Goal: Information Seeking & Learning: Check status

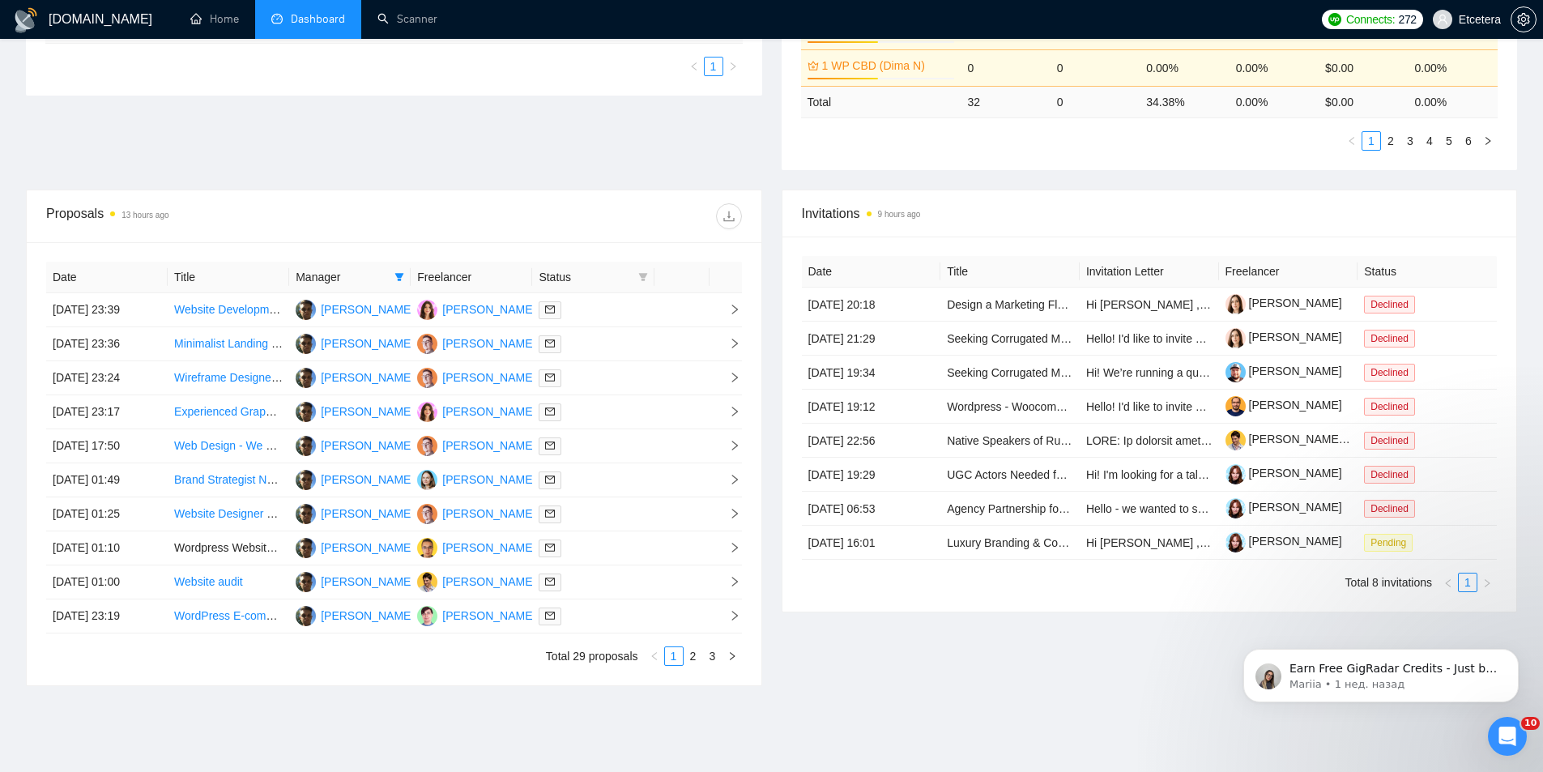
scroll to position [486, 0]
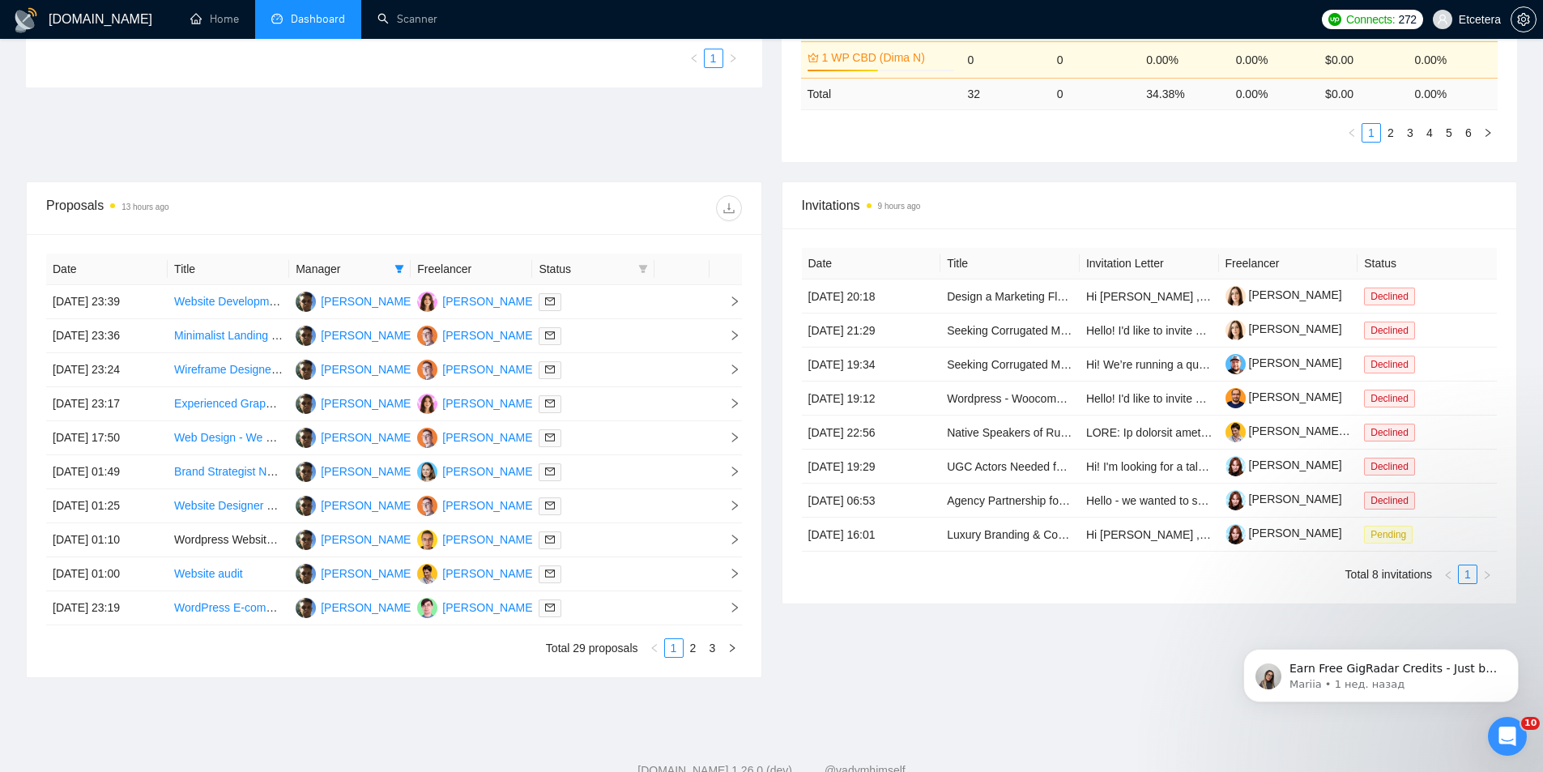
drag, startPoint x: 698, startPoint y: 647, endPoint x: 686, endPoint y: 636, distance: 16.6
click at [698, 647] on link "2" at bounding box center [693, 648] width 18 height 18
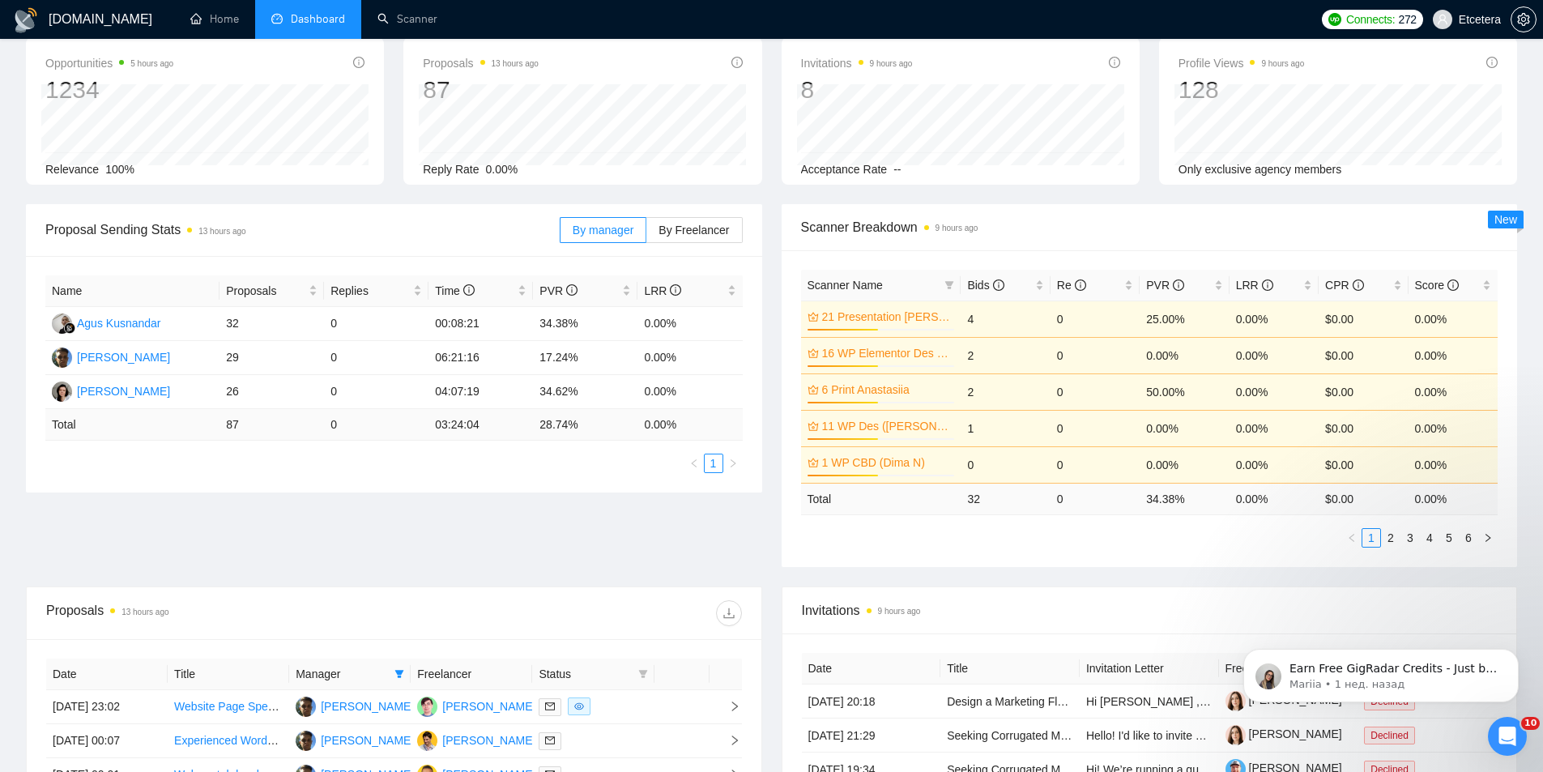
scroll to position [536, 0]
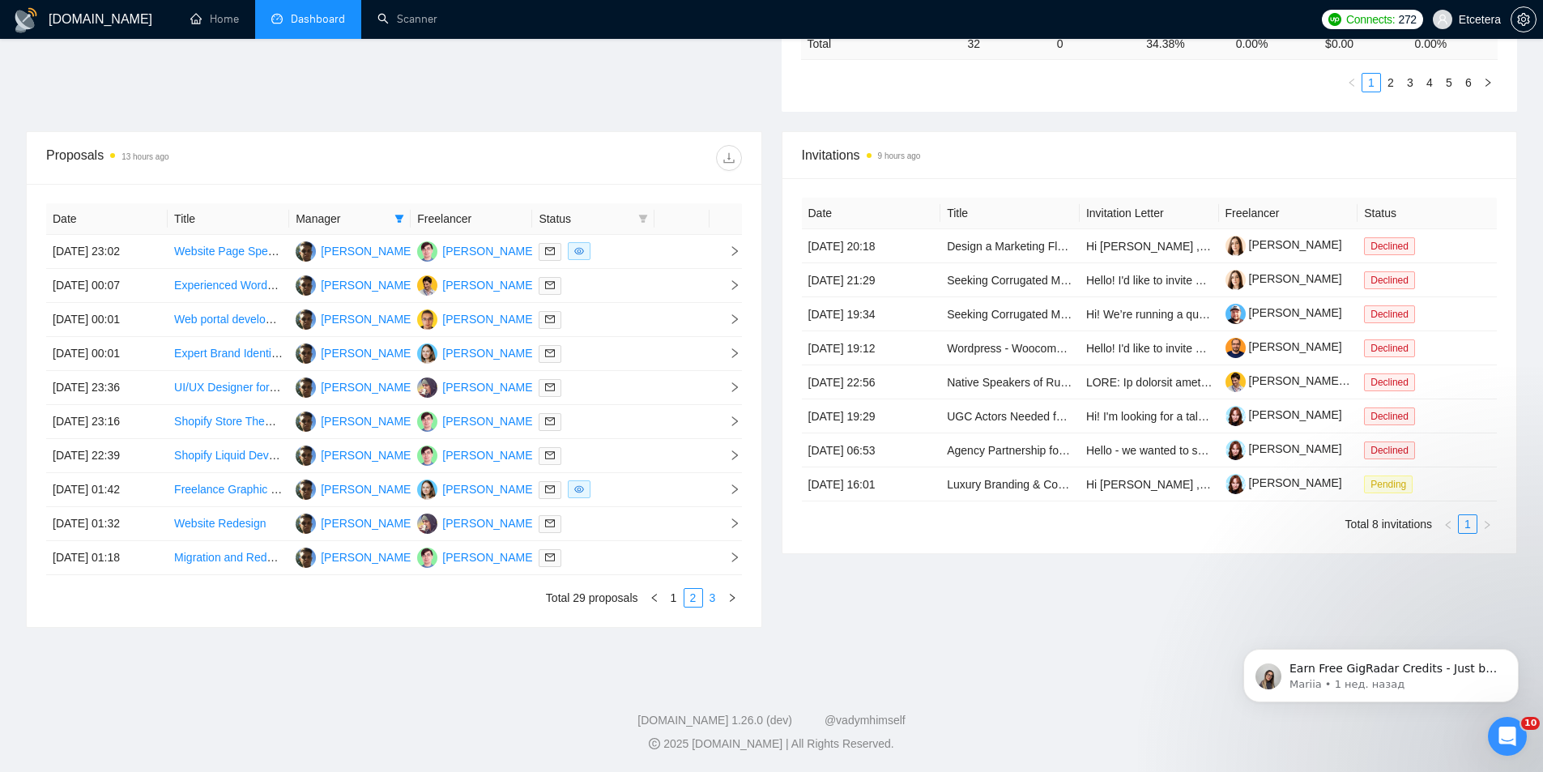
click at [714, 591] on link "3" at bounding box center [713, 598] width 18 height 18
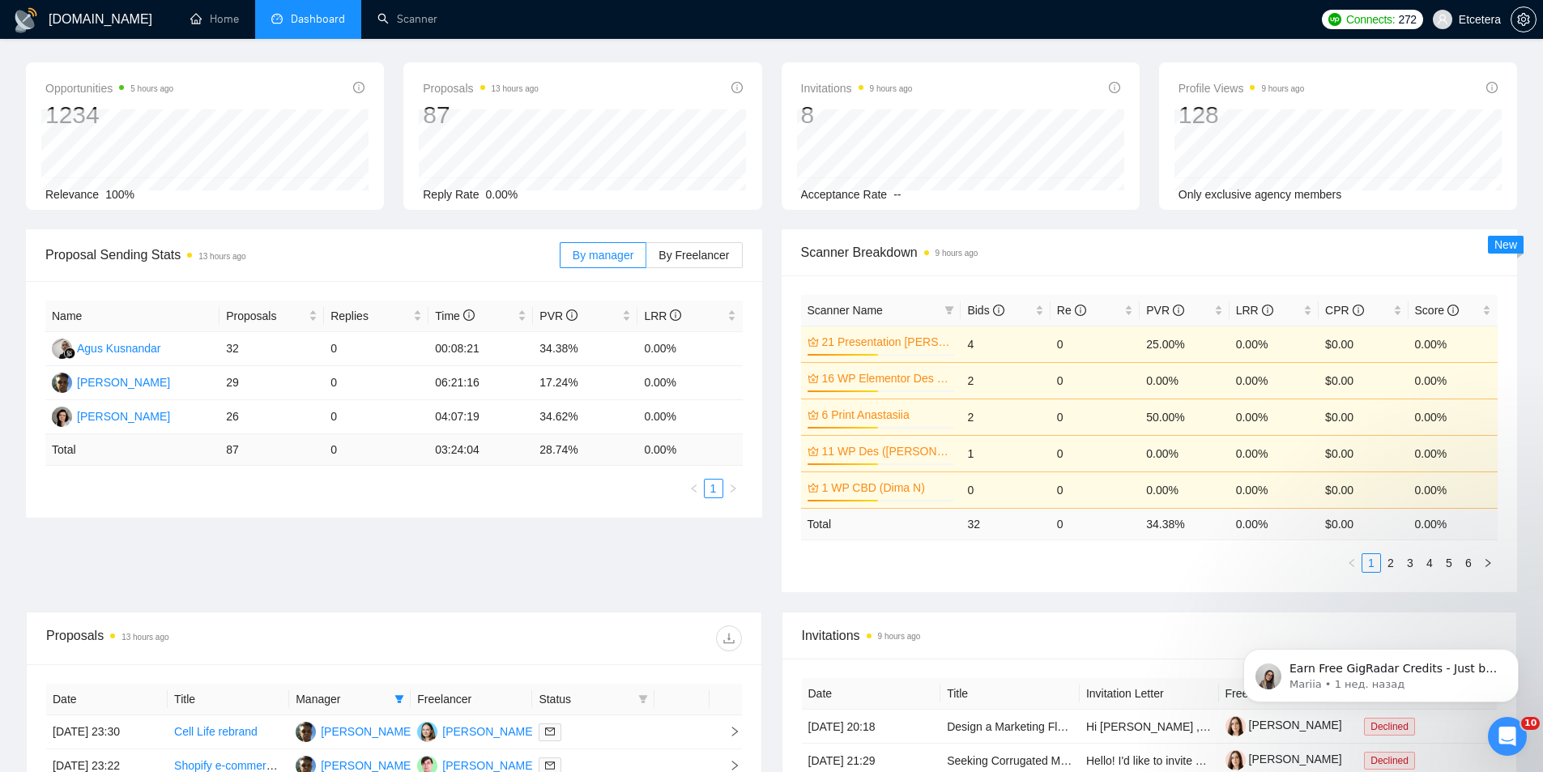
scroll to position [0, 0]
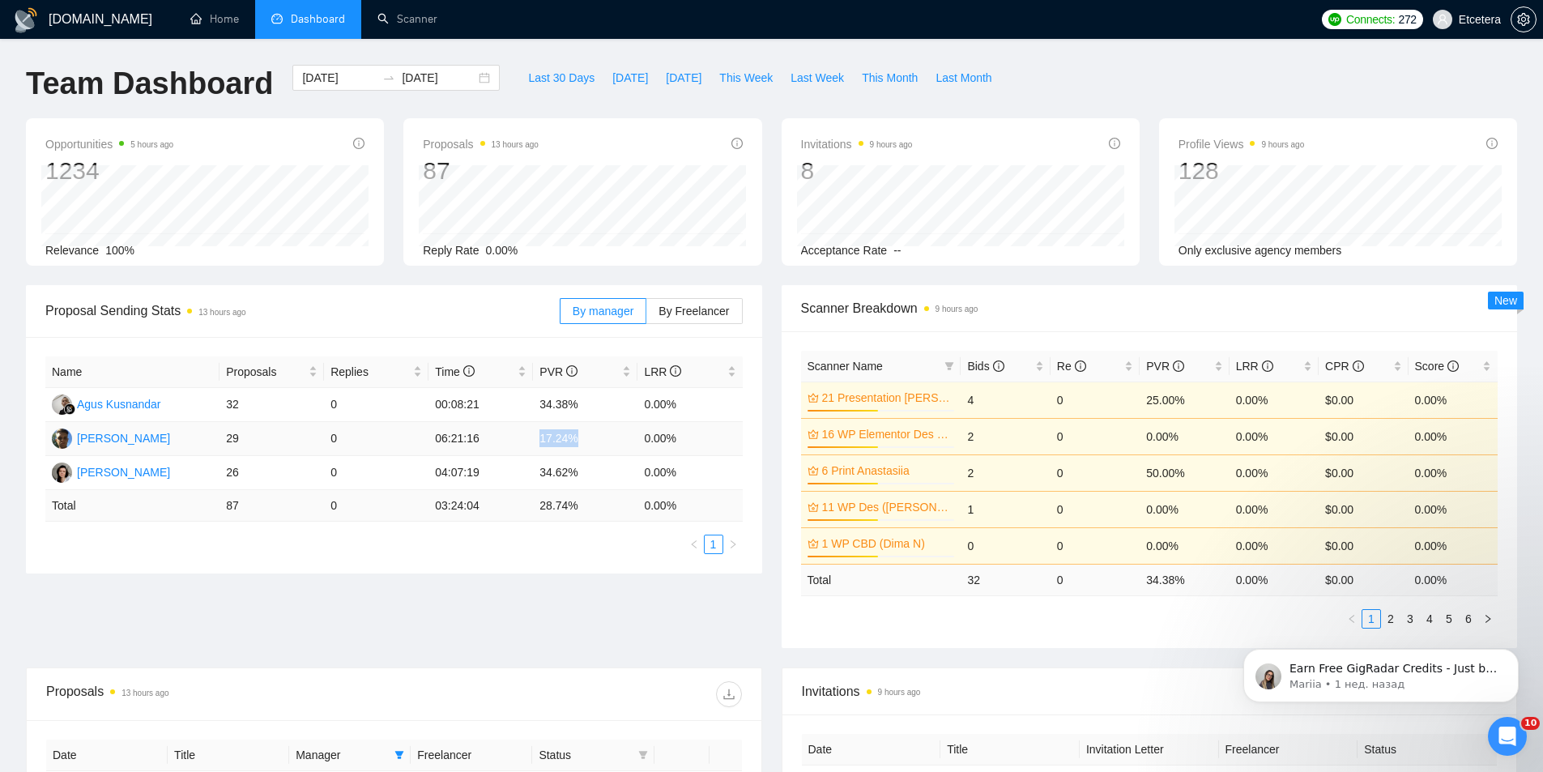
drag, startPoint x: 533, startPoint y: 432, endPoint x: 574, endPoint y: 439, distance: 41.8
click at [574, 439] on td "17.24%" at bounding box center [585, 439] width 104 height 34
copy td "17.24%"
click at [415, 304] on span "Proposal Sending Stats 13 hours ago" at bounding box center [302, 310] width 514 height 20
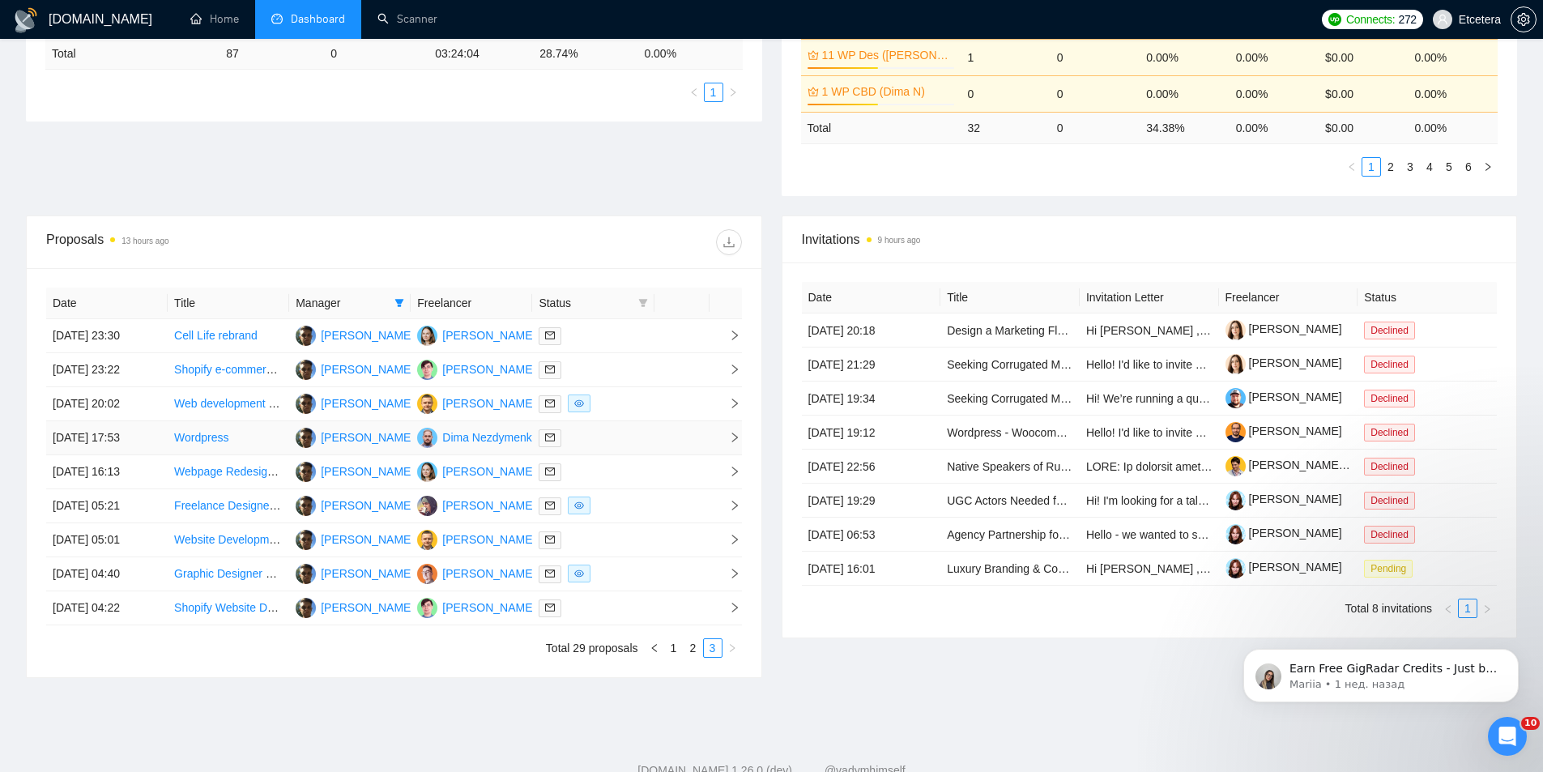
scroll to position [502, 0]
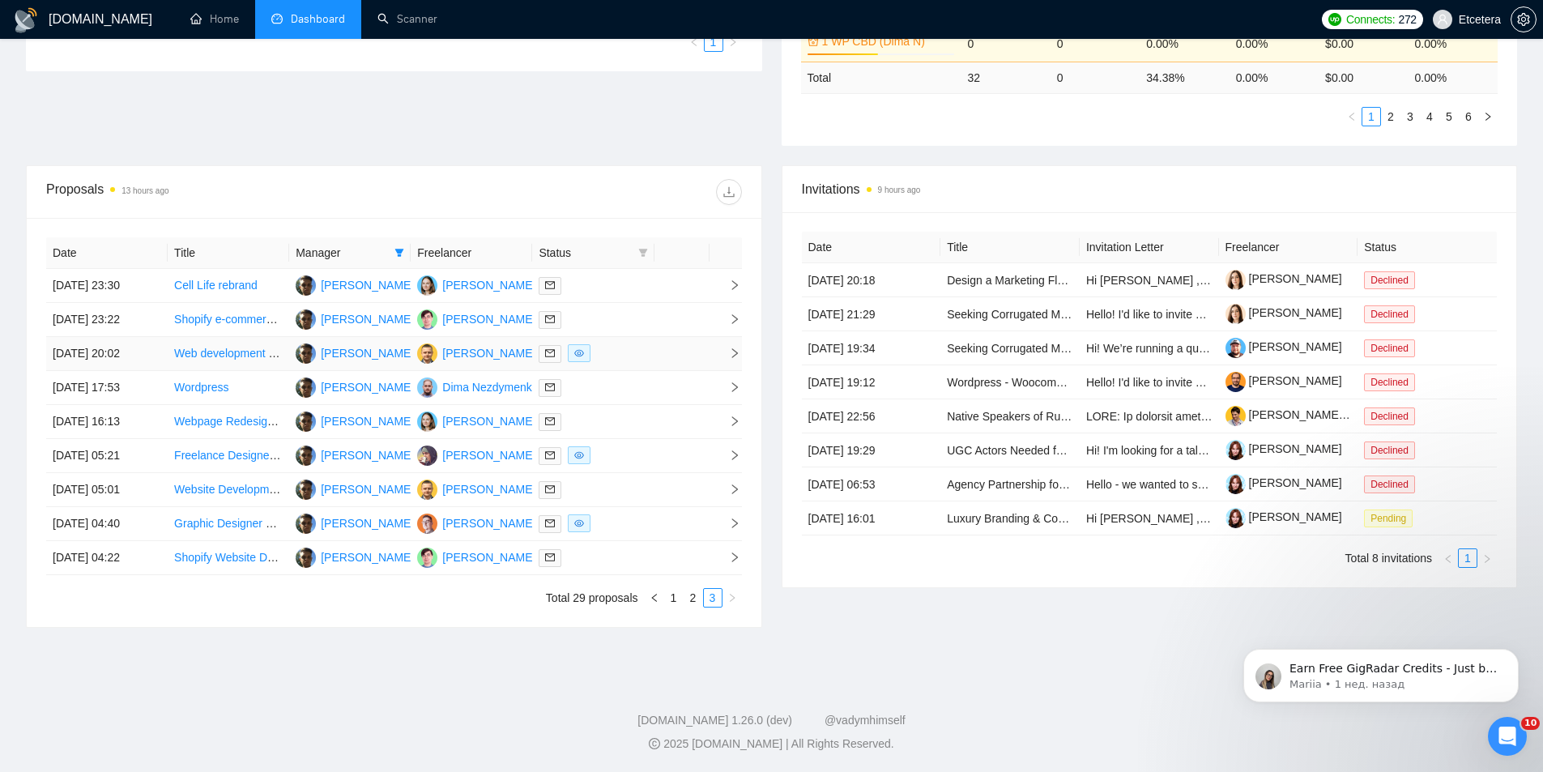
click at [207, 347] on link "Web development based on Figma design (minimalist company website, DE/EN)" at bounding box center [376, 353] width 405 height 13
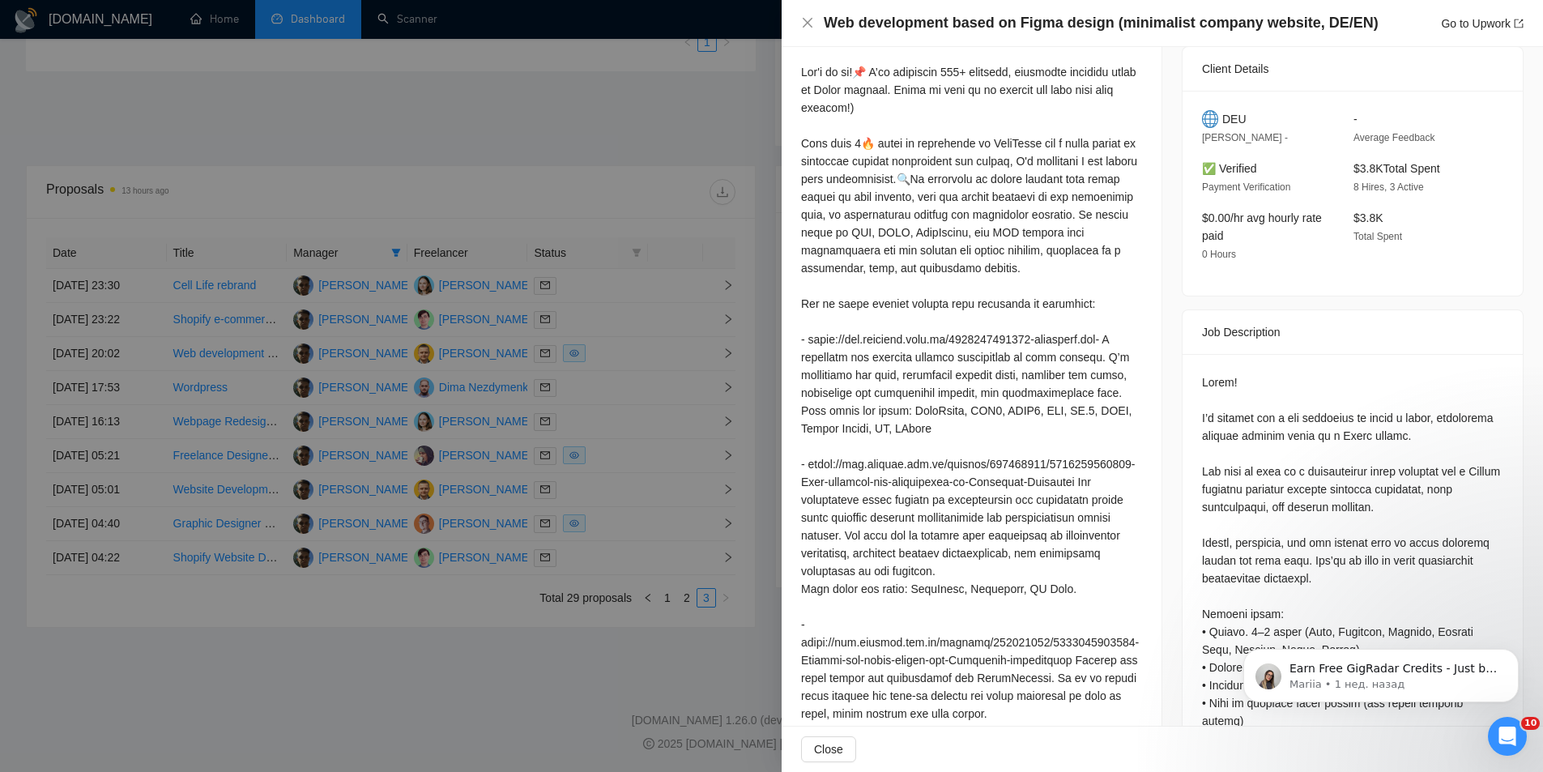
scroll to position [0, 0]
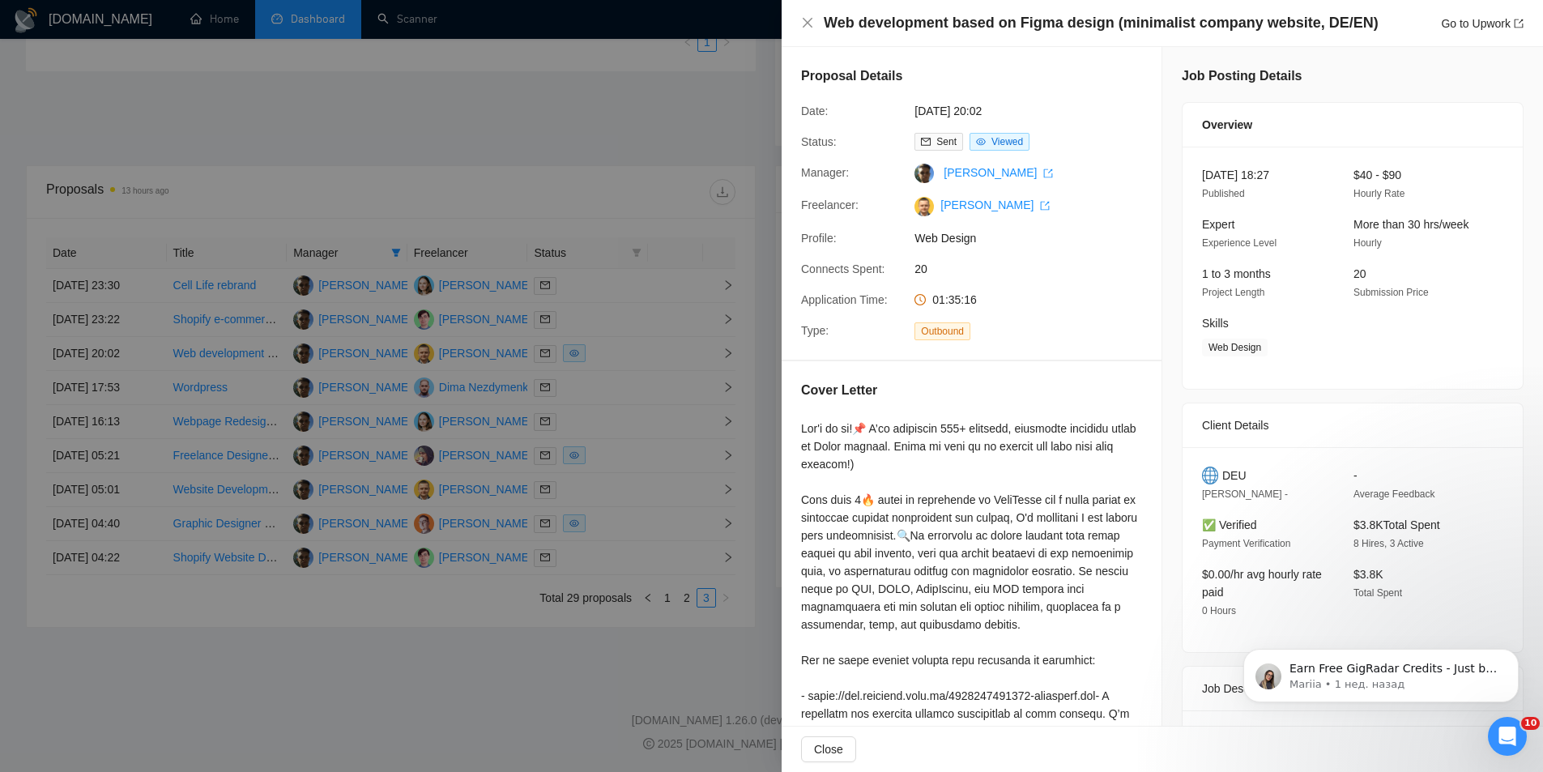
click at [328, 424] on div at bounding box center [771, 386] width 1543 height 772
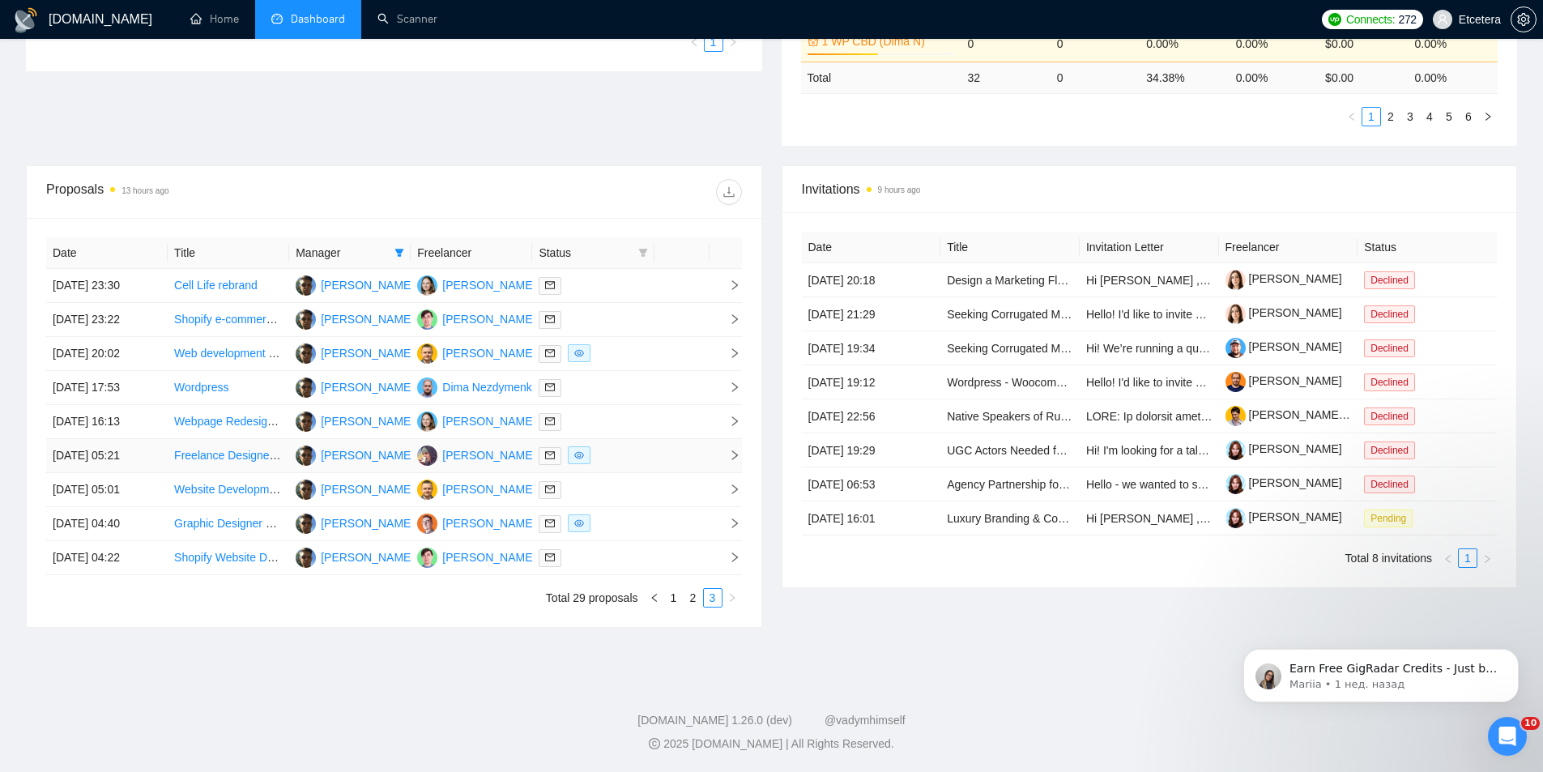
click at [206, 462] on link "Freelance Designer Needed for Premium Leather Goods Brand" at bounding box center [333, 455] width 318 height 13
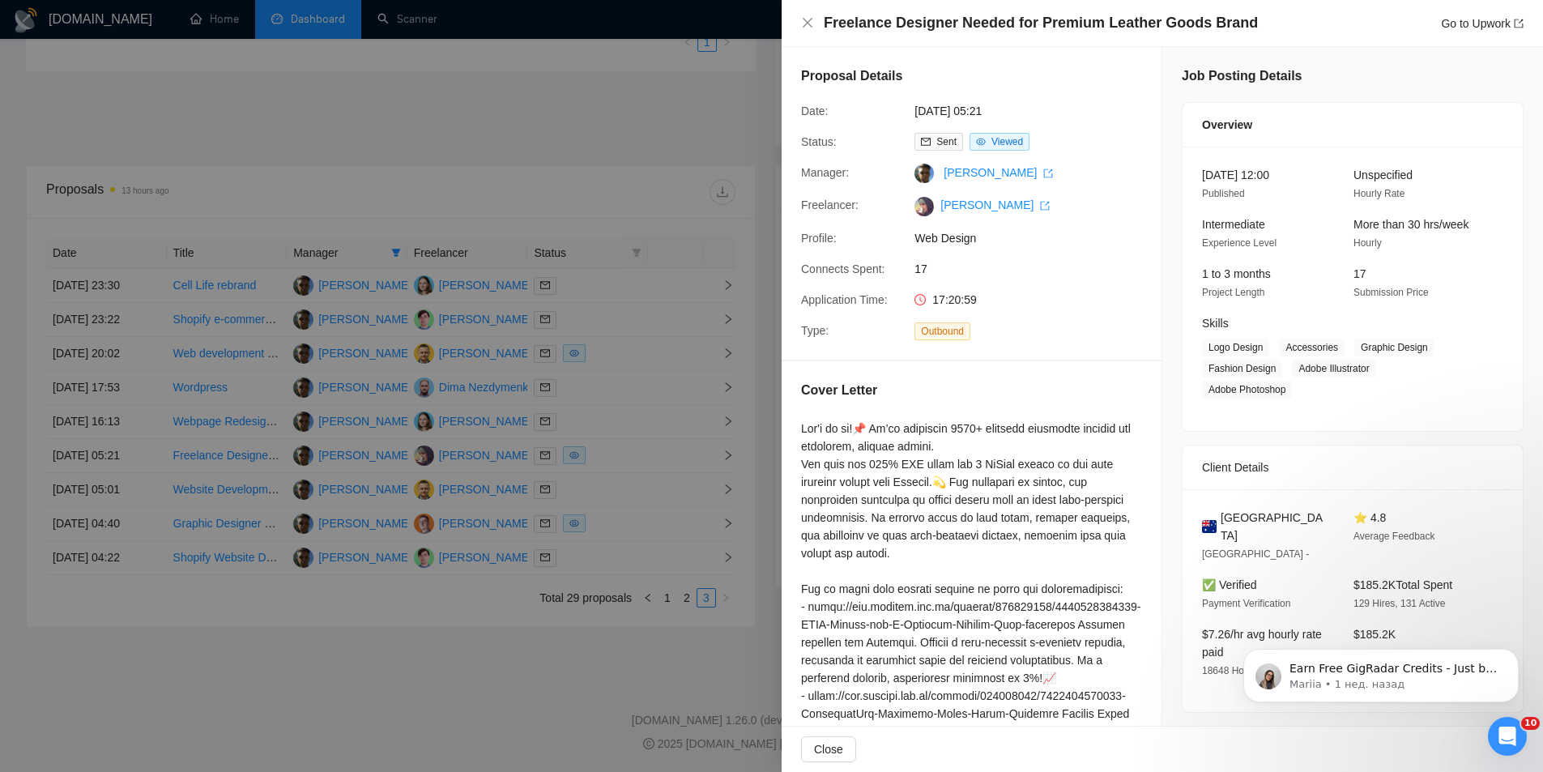
click at [360, 501] on div at bounding box center [771, 386] width 1543 height 772
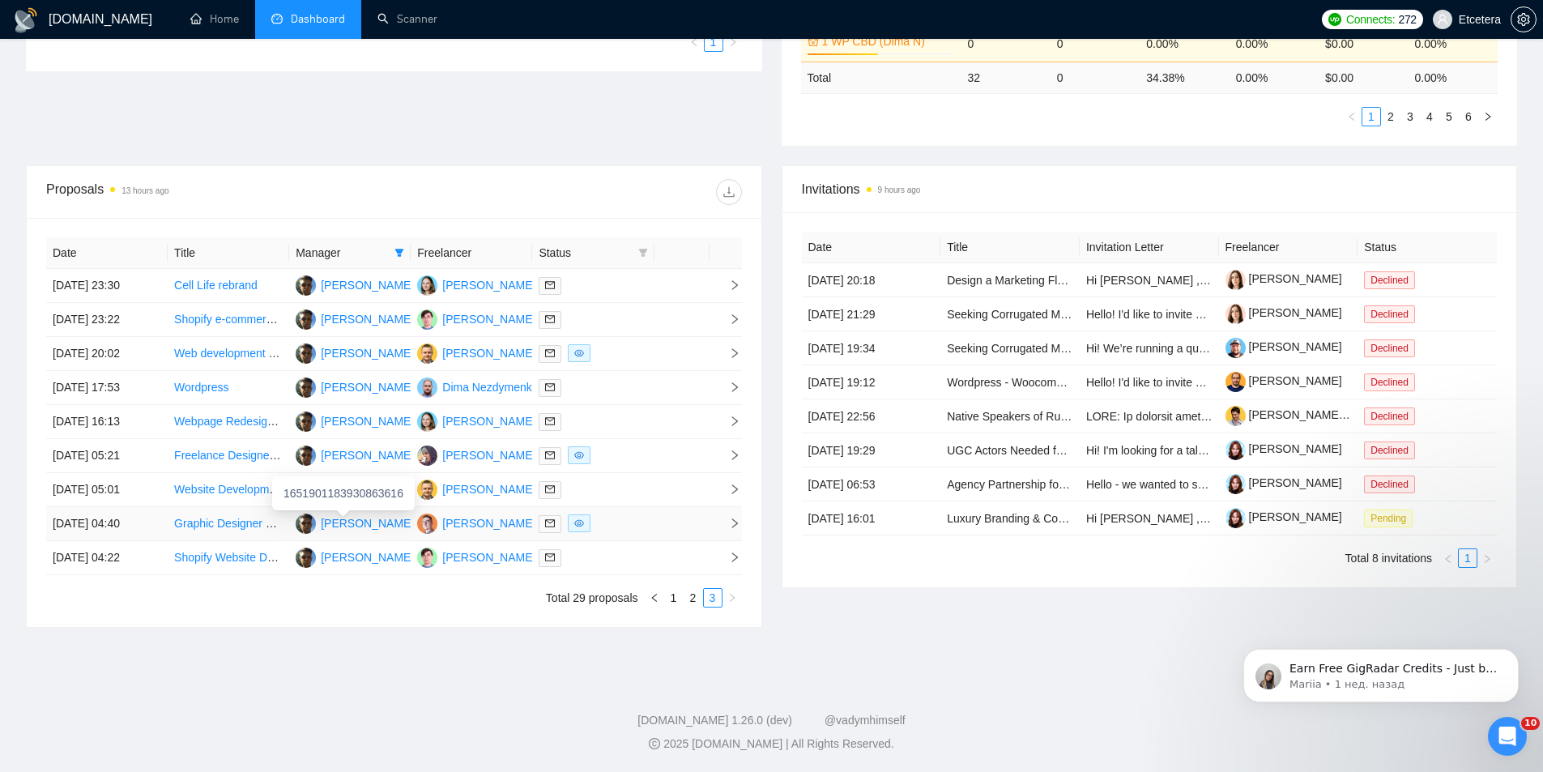
click at [386, 520] on div "[PERSON_NAME]" at bounding box center [367, 523] width 93 height 18
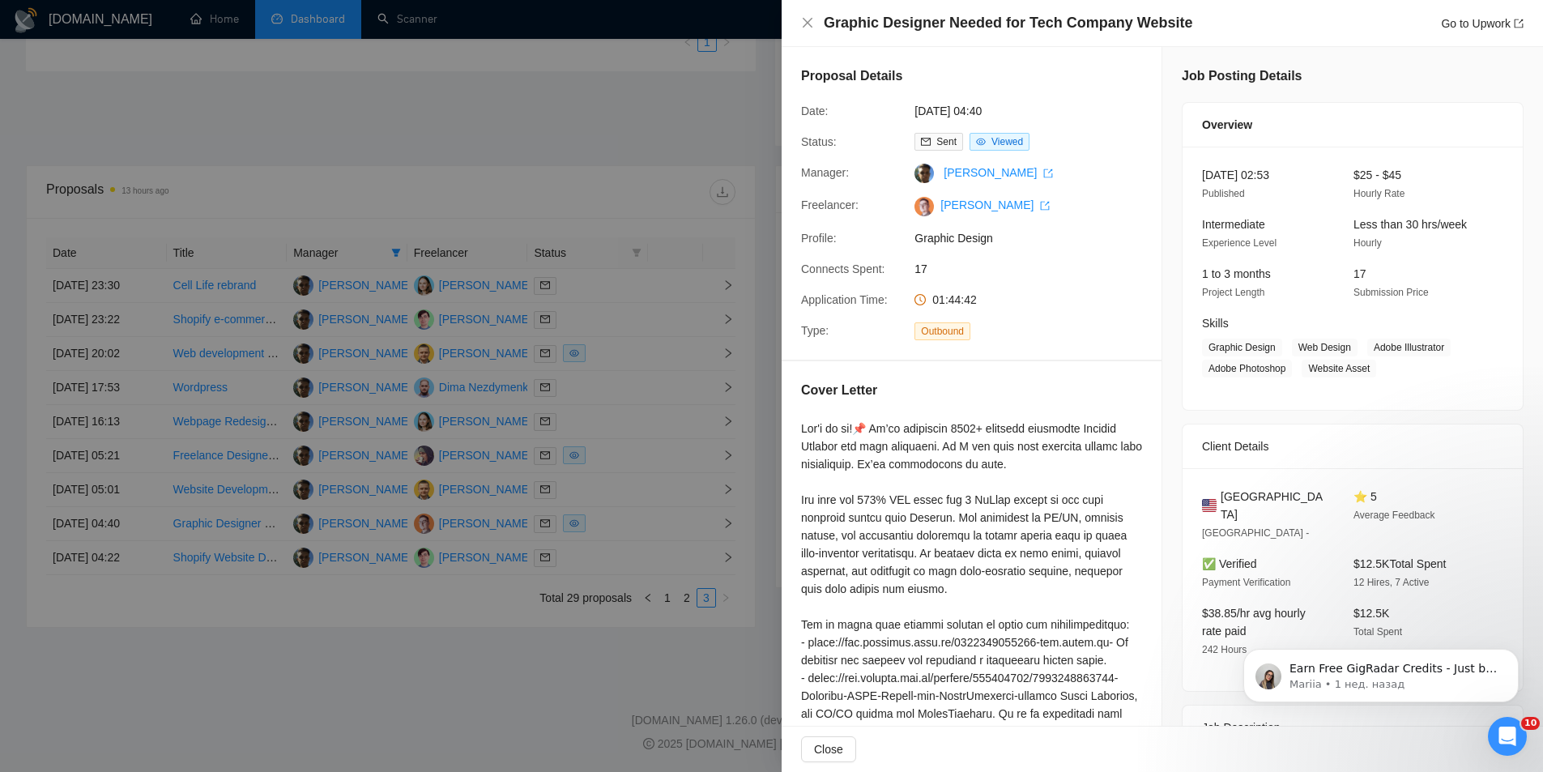
click at [715, 311] on div at bounding box center [771, 386] width 1543 height 772
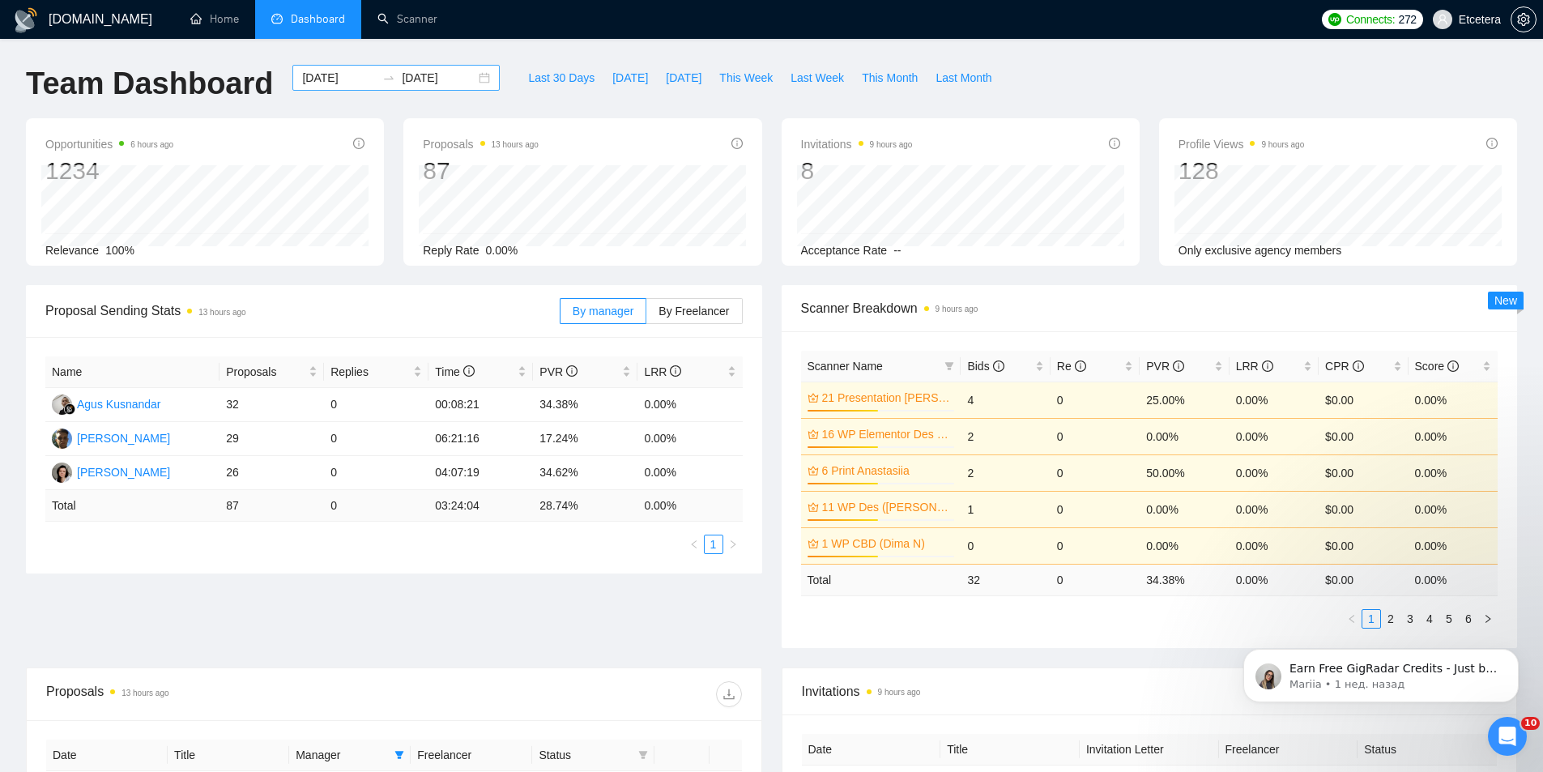
click at [468, 78] on div "[DATE] [DATE]" at bounding box center [395, 78] width 207 height 26
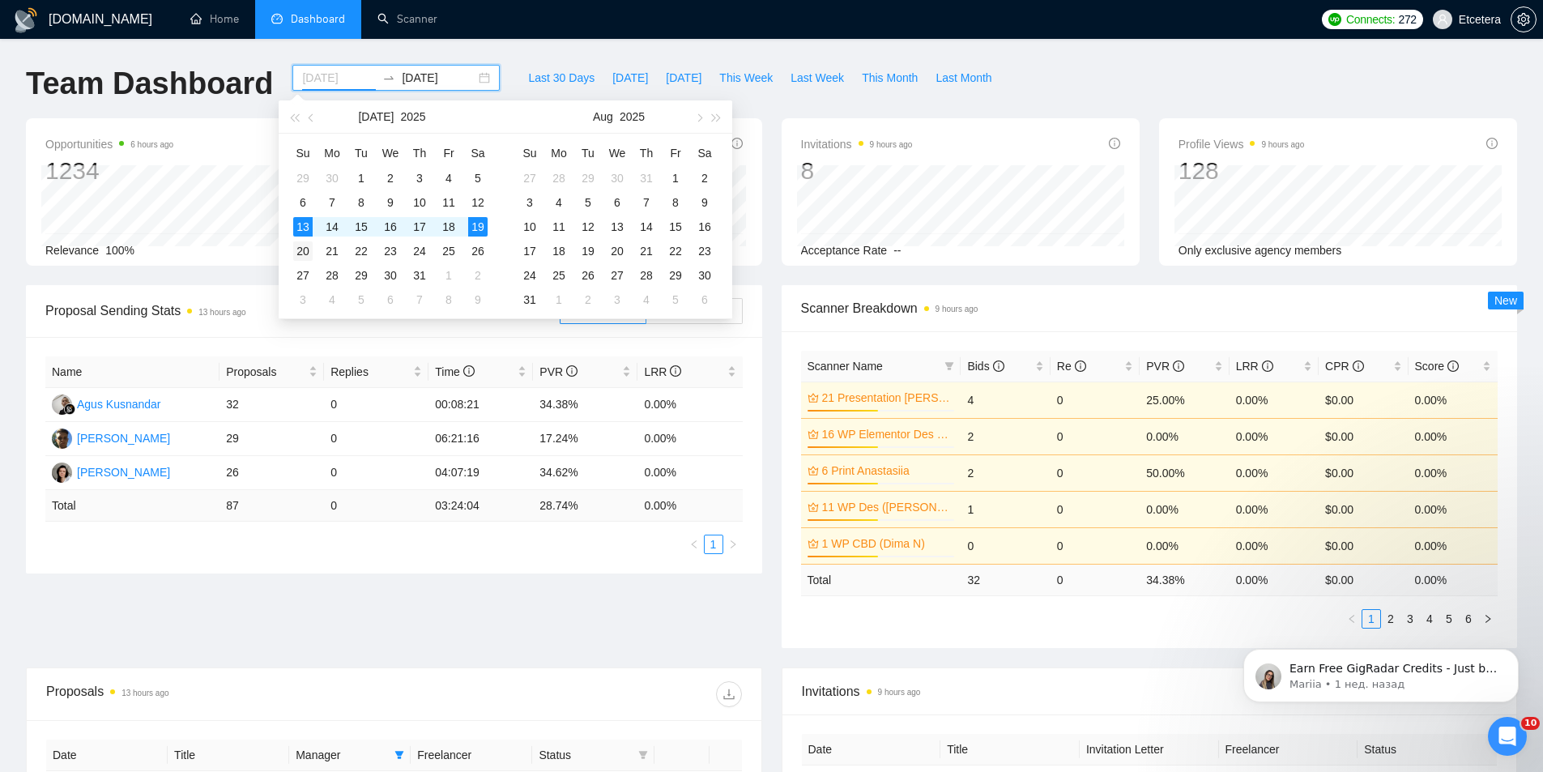
type input "[DATE]"
click at [300, 250] on div "20" at bounding box center [302, 250] width 19 height 19
drag, startPoint x: 482, startPoint y: 253, endPoint x: 539, endPoint y: 216, distance: 68.5
click at [484, 253] on div "26" at bounding box center [477, 250] width 19 height 19
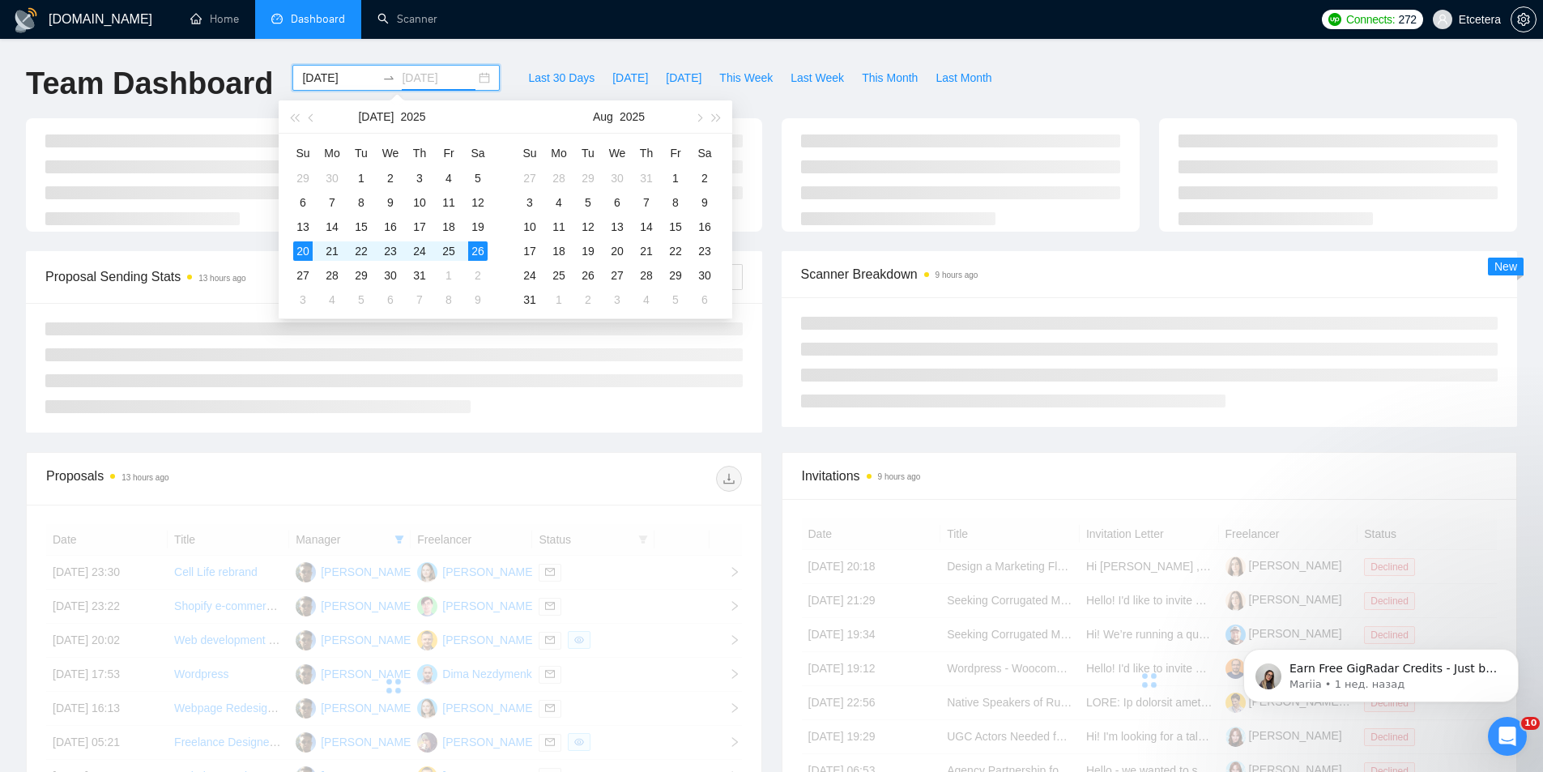
type input "[DATE]"
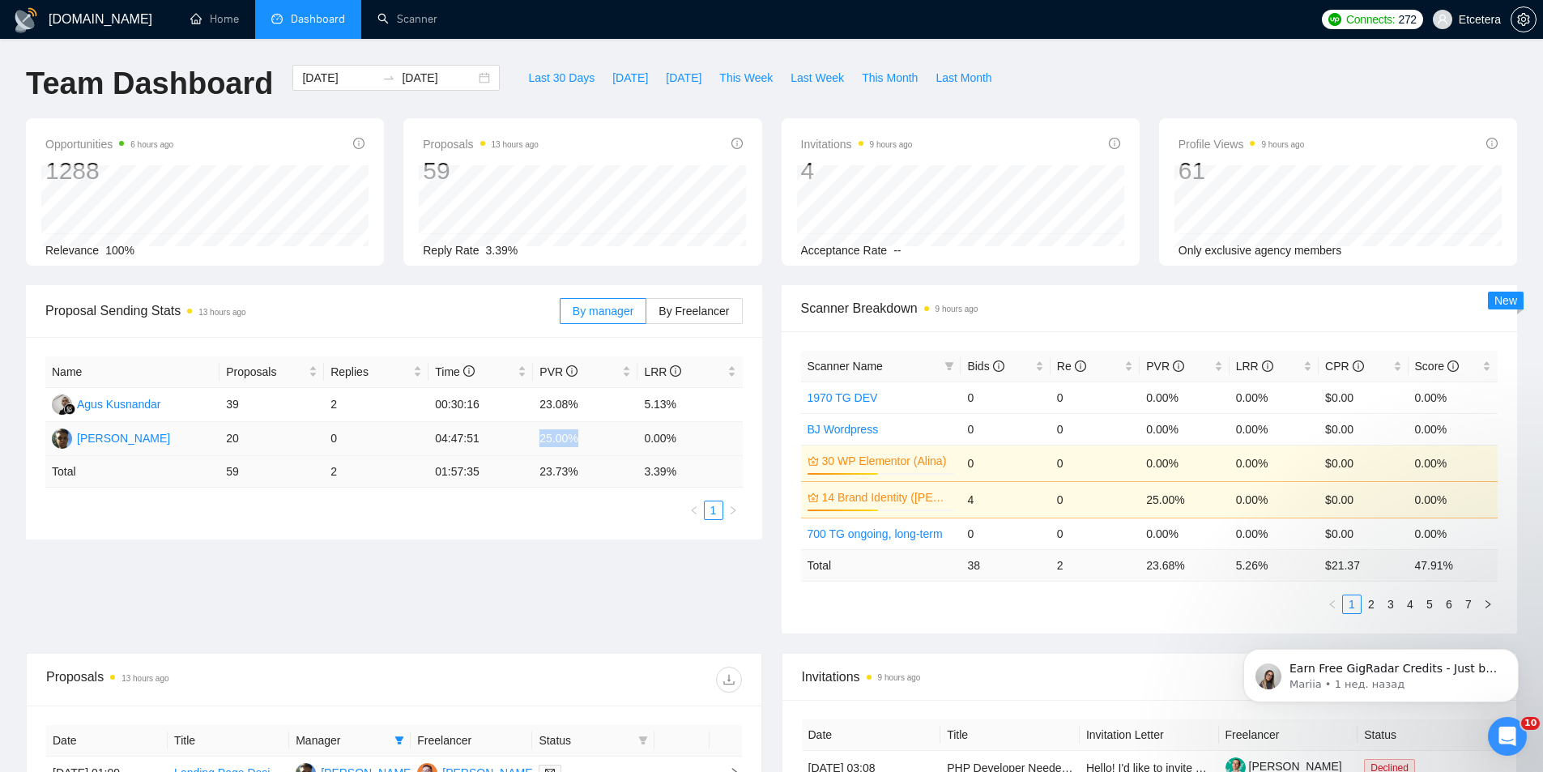
drag, startPoint x: 540, startPoint y: 439, endPoint x: 577, endPoint y: 442, distance: 36.6
click at [577, 442] on td "25.00%" at bounding box center [585, 439] width 104 height 34
copy td "25.00%"
click at [426, 537] on div "Name Proposals Replies Time PVR LRR Agus Kusnandar 39 2 00:30:16 23.08% 5.13% […" at bounding box center [394, 438] width 736 height 202
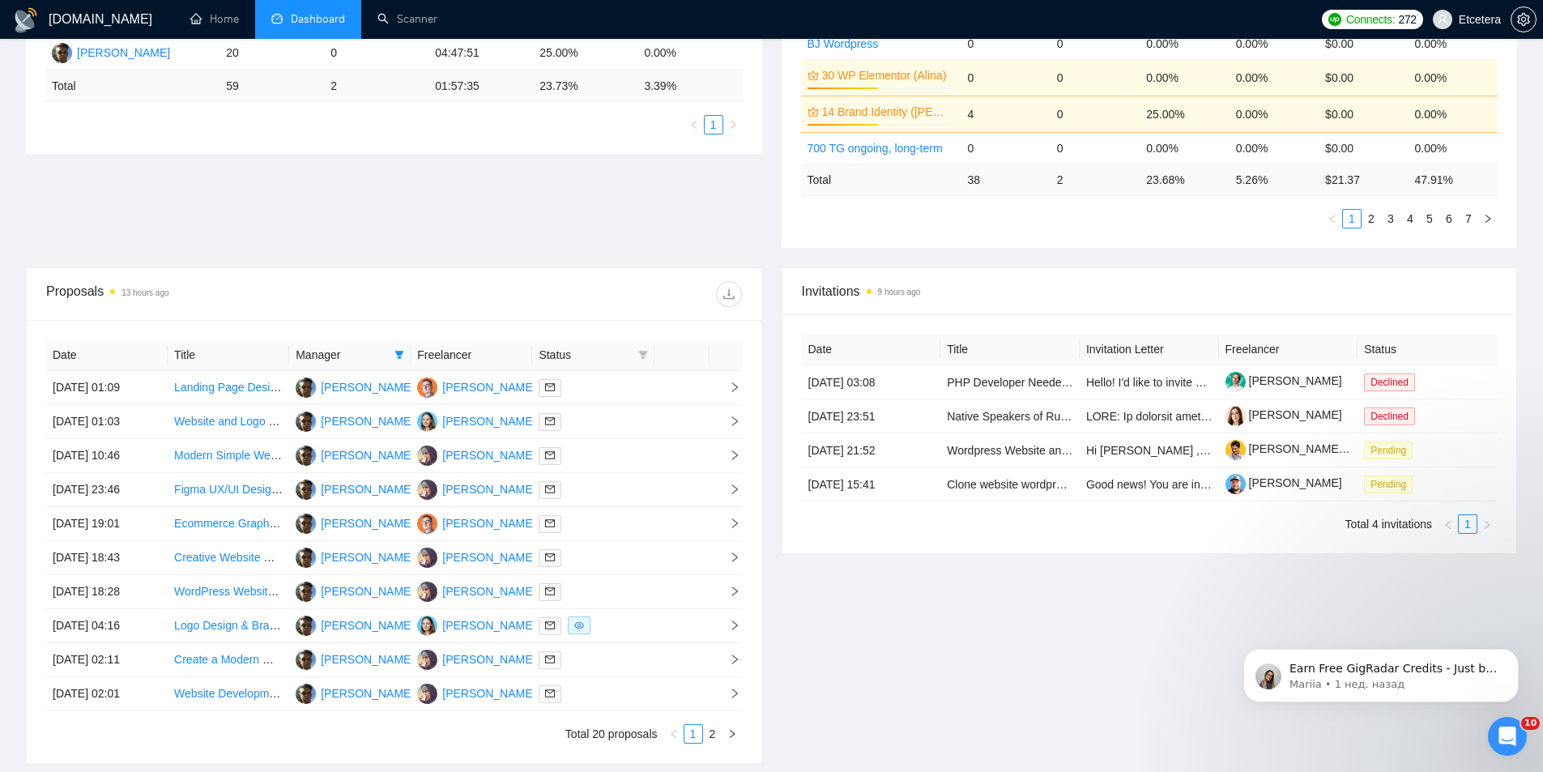
scroll to position [486, 0]
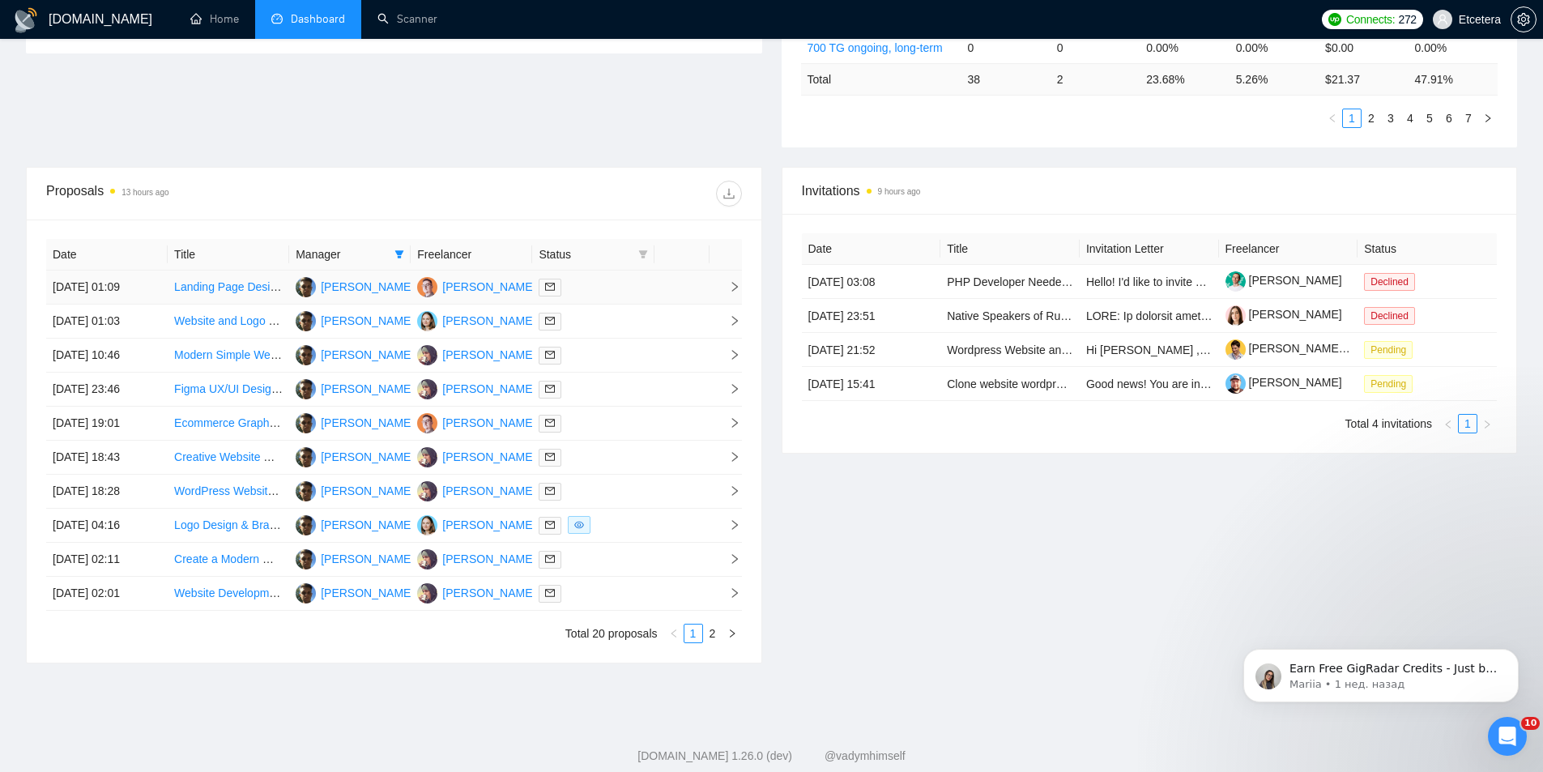
click at [226, 277] on td "Landing Page Design for WordPress Site" at bounding box center [228, 288] width 121 height 34
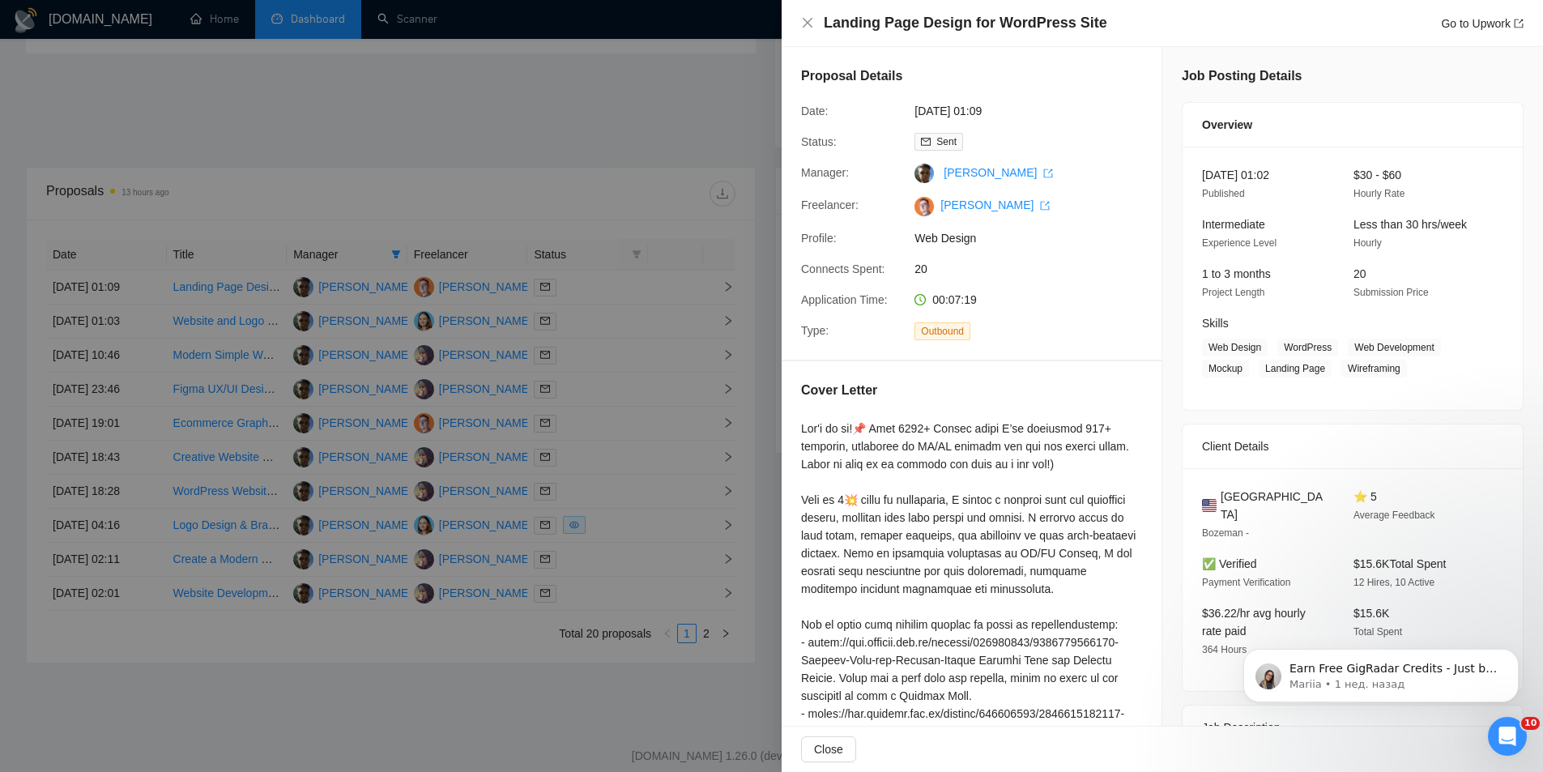
click at [537, 185] on div at bounding box center [771, 386] width 1543 height 772
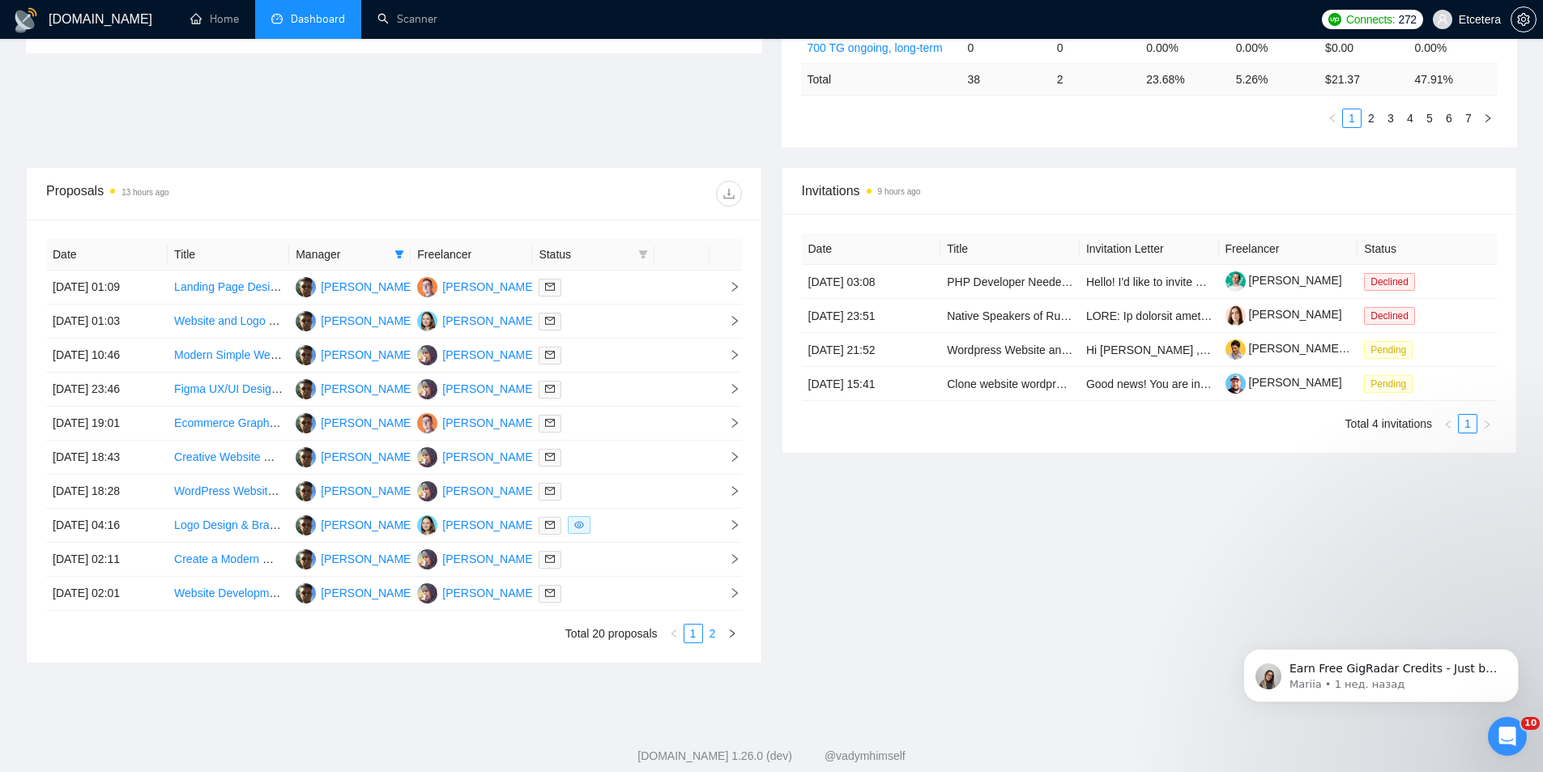
click at [717, 634] on link "2" at bounding box center [713, 633] width 18 height 18
click at [229, 351] on link "Web Designer Needed for Figma Landing Page Concepts" at bounding box center [319, 354] width 290 height 13
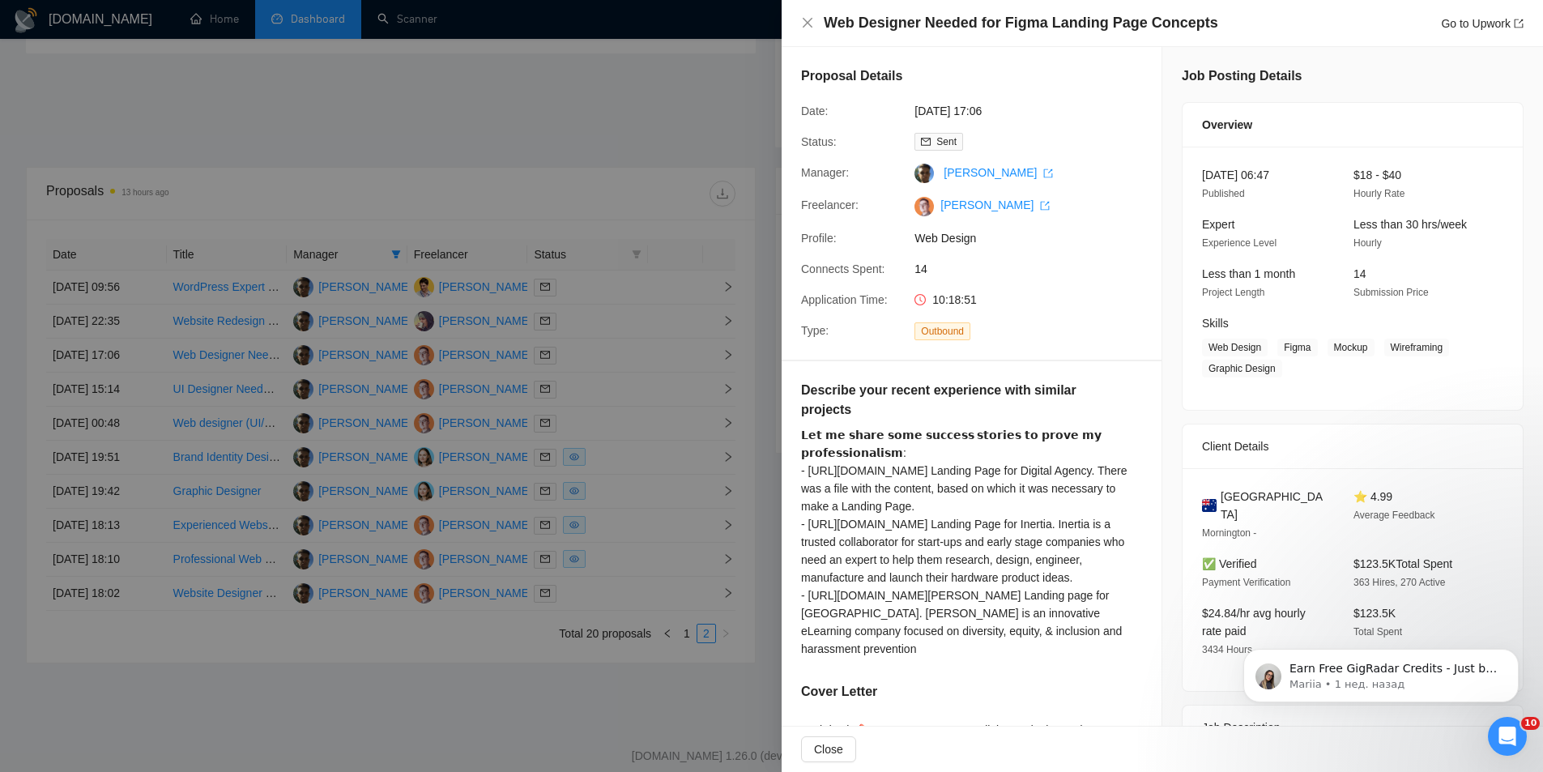
click at [601, 338] on div at bounding box center [771, 386] width 1543 height 772
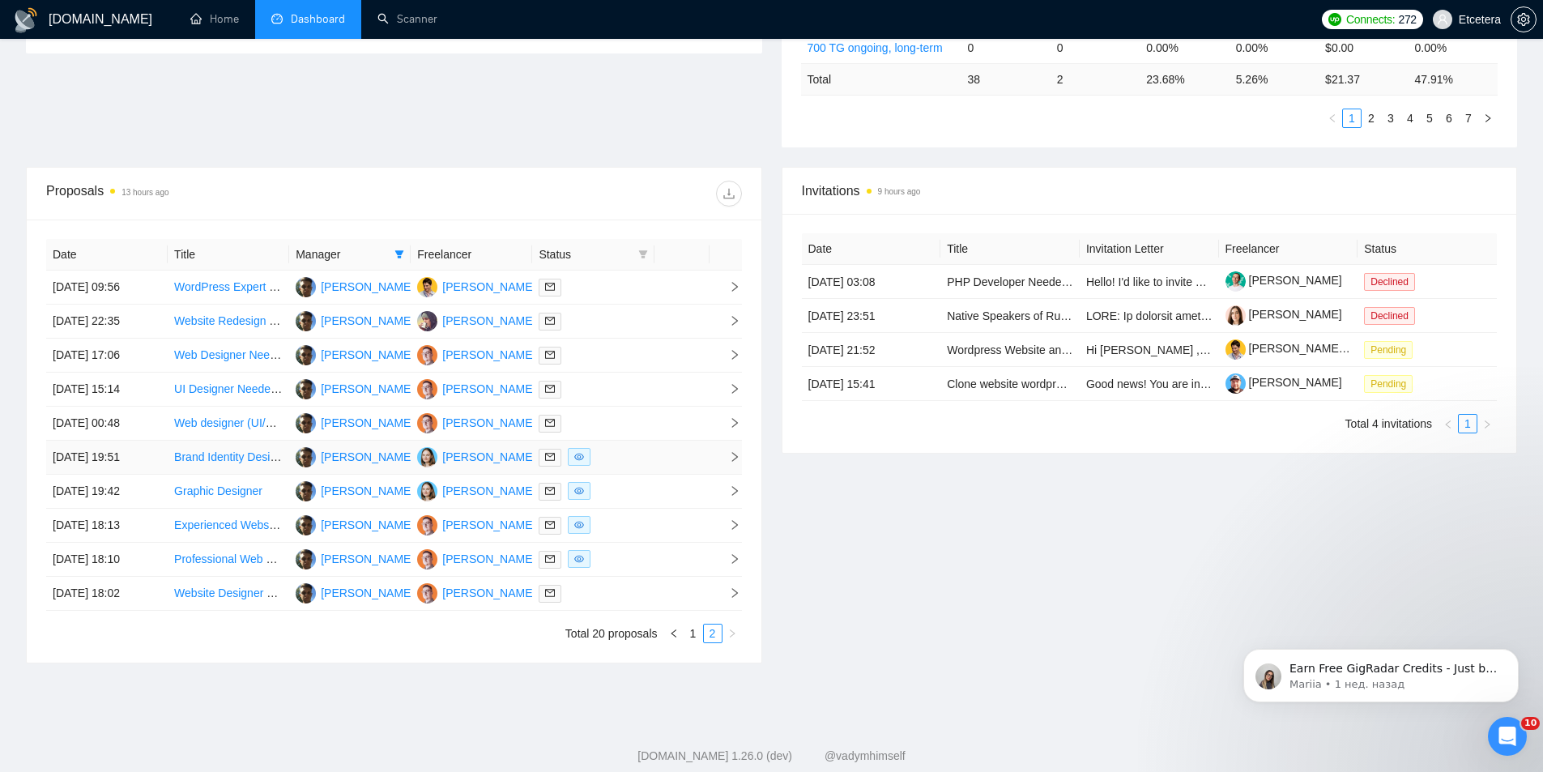
click at [234, 460] on link "Brand Identity Designer Needed for Bold DTC Product" at bounding box center [310, 456] width 272 height 13
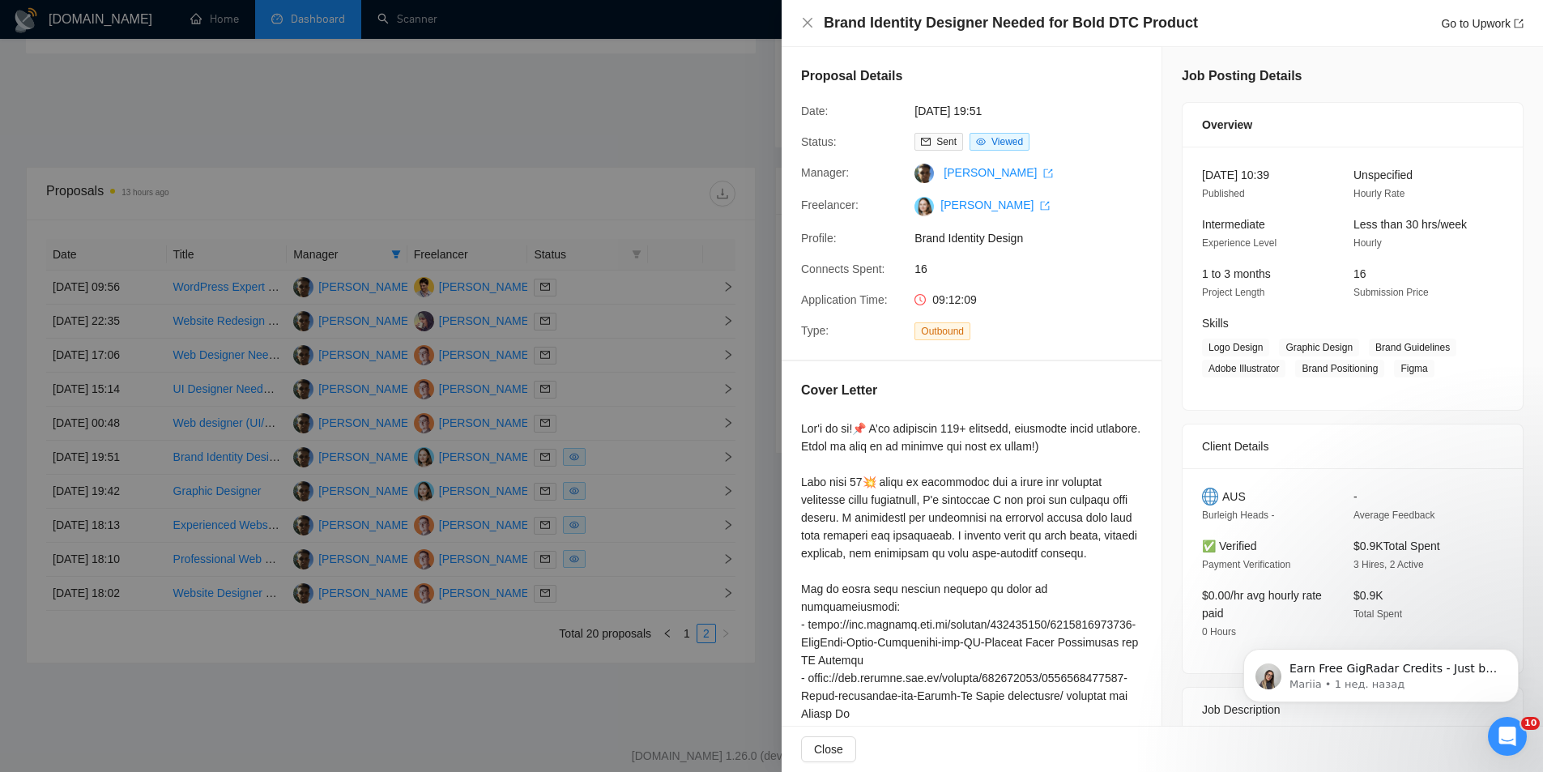
click at [513, 151] on div at bounding box center [771, 386] width 1543 height 772
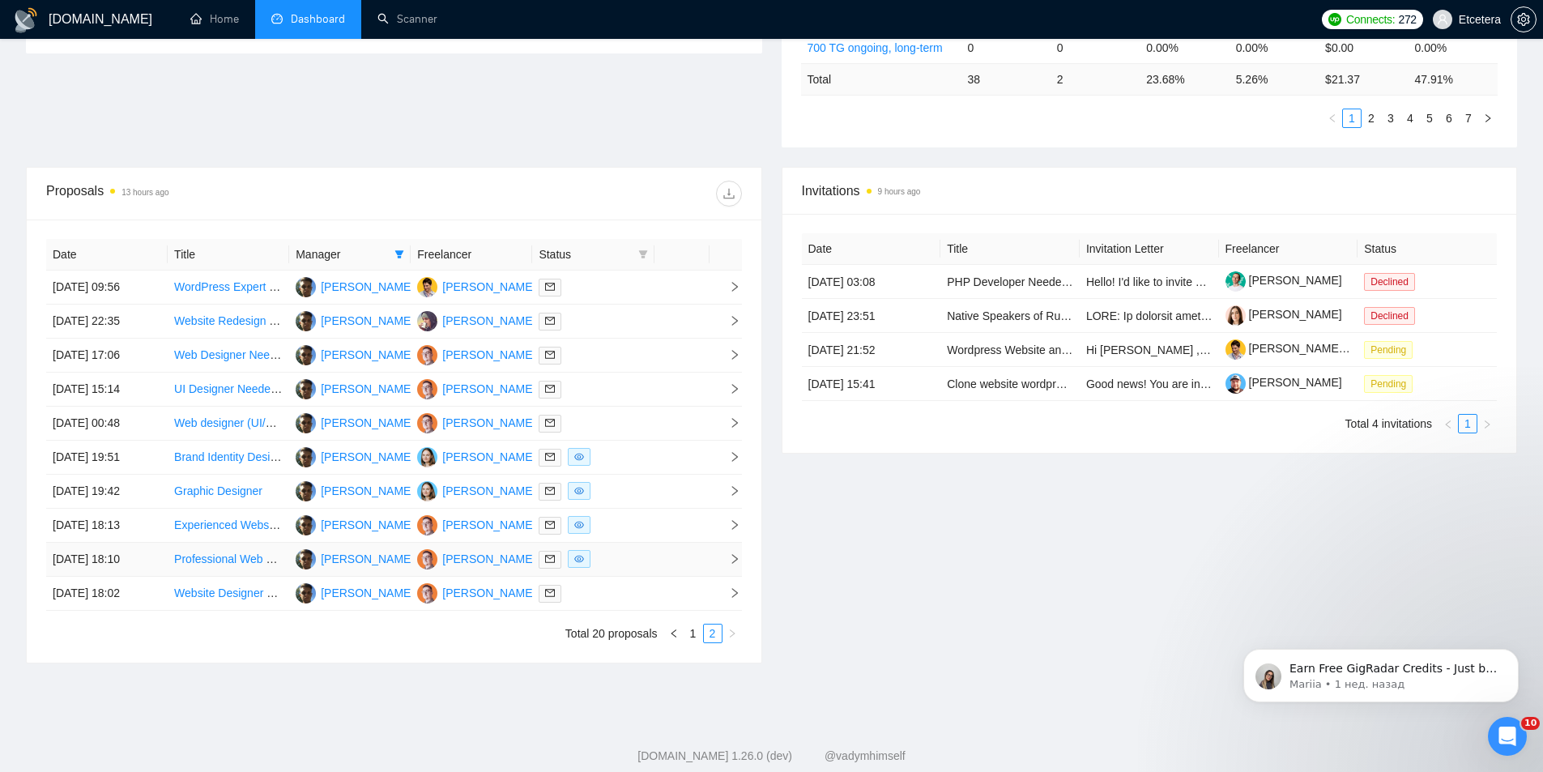
click at [271, 565] on link "Professional Web Designer for High-Converting Landing Page (B2B Language School)" at bounding box center [392, 558] width 436 height 13
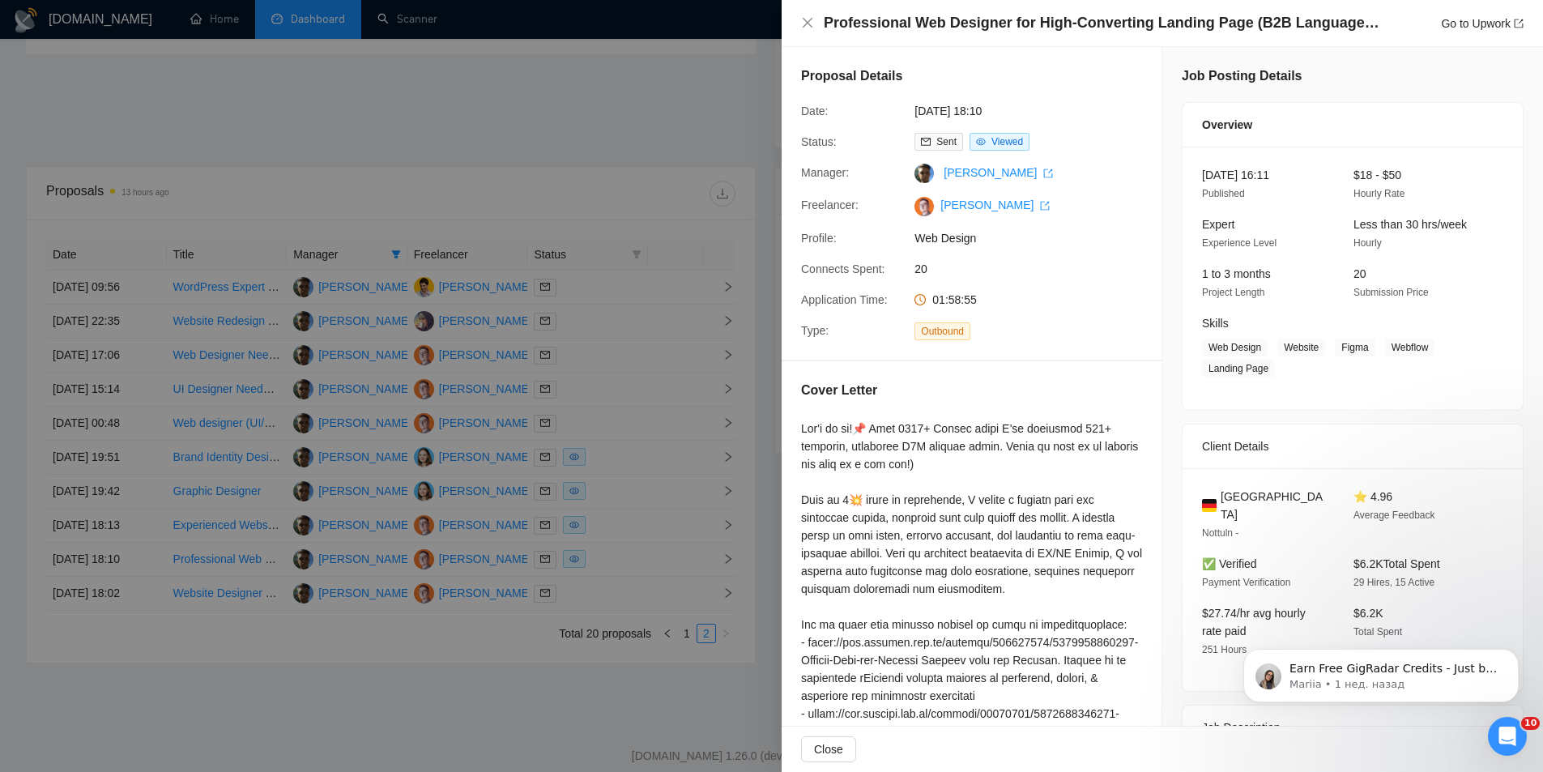
click at [609, 178] on div at bounding box center [771, 386] width 1543 height 772
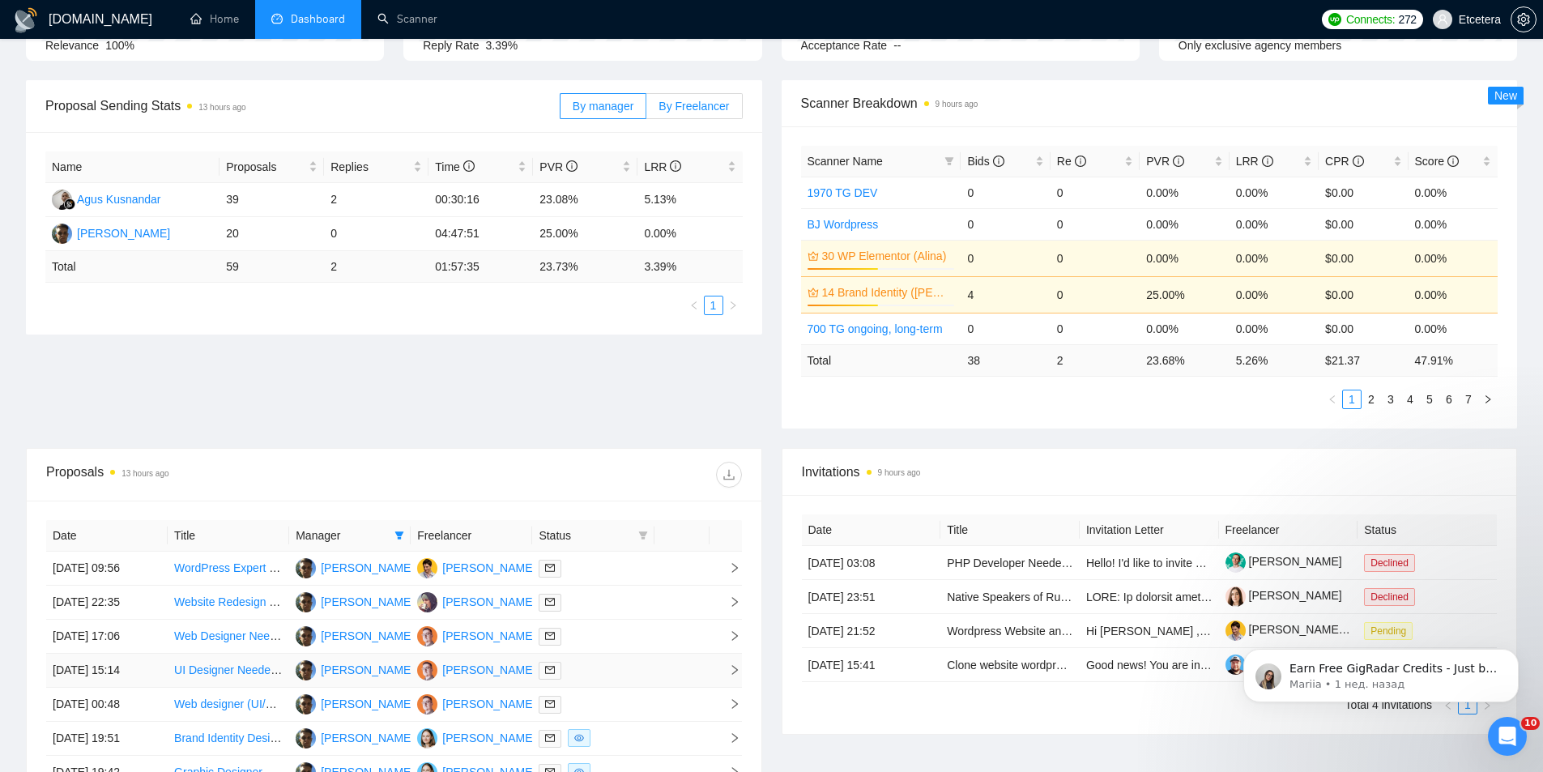
scroll to position [0, 0]
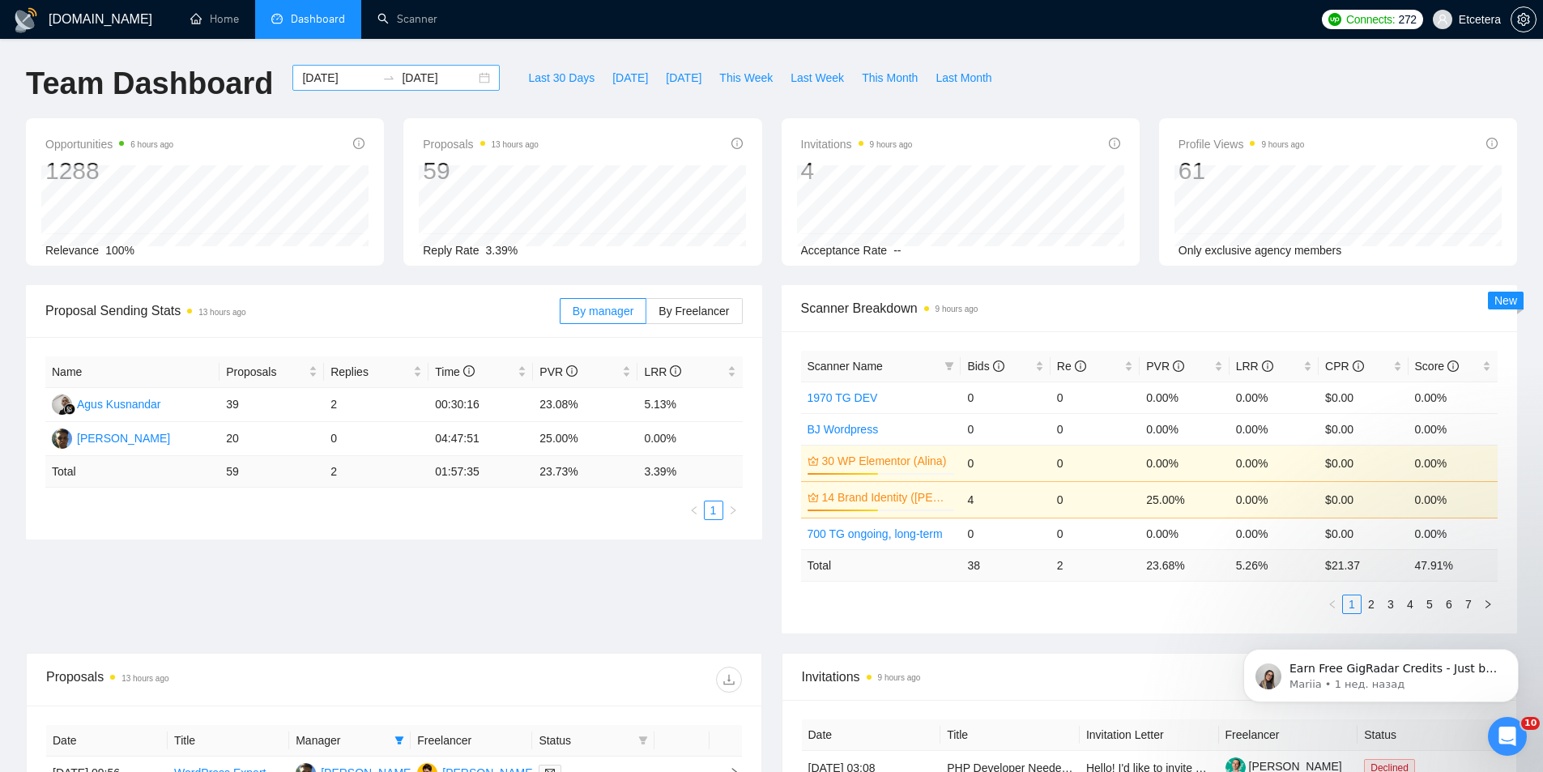
click at [472, 79] on div "[DATE] [DATE]" at bounding box center [395, 78] width 207 height 26
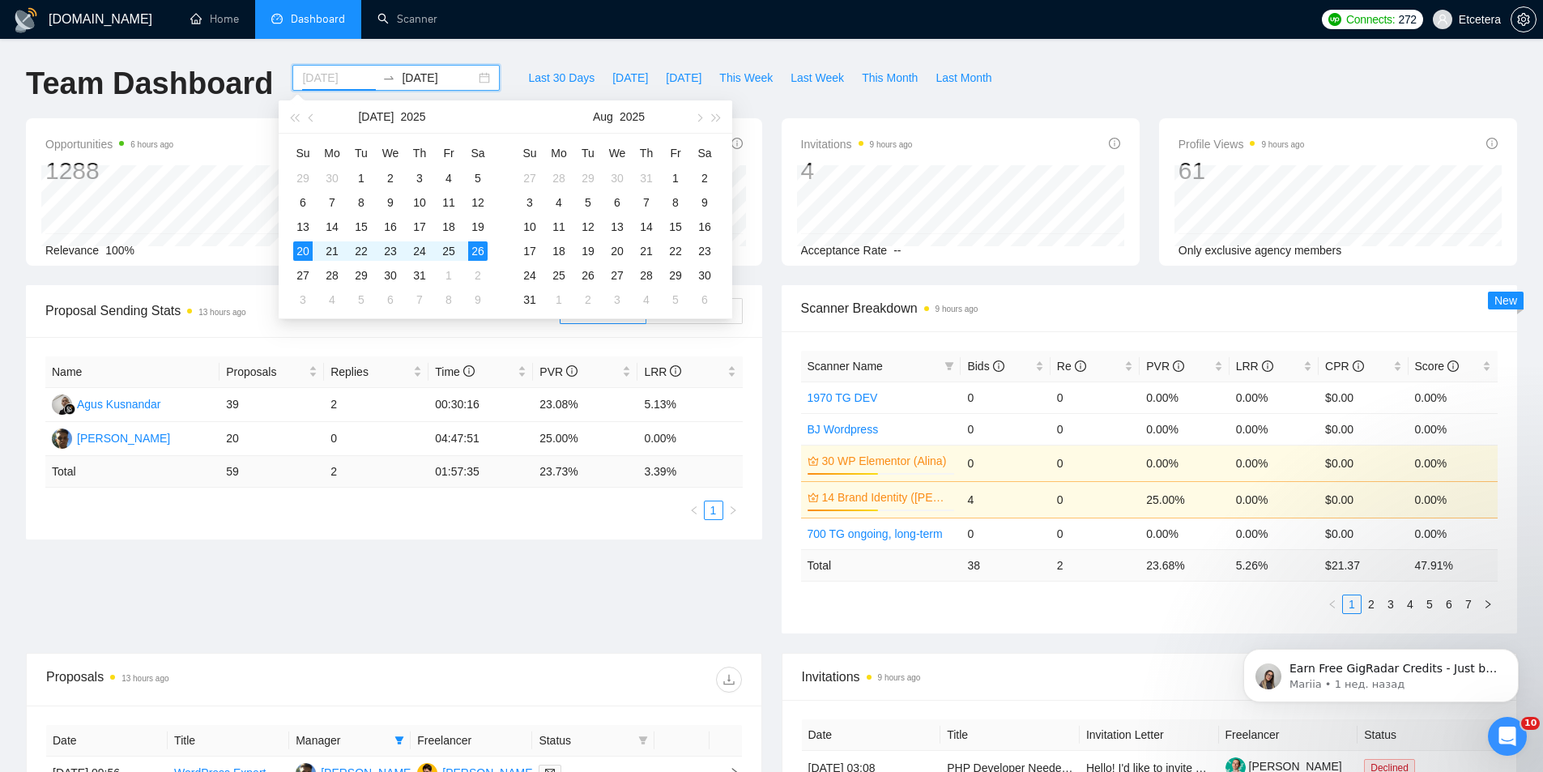
type input "[DATE]"
click at [304, 253] on div "20" at bounding box center [302, 250] width 19 height 19
type input "[DATE]"
click at [425, 249] on div "24" at bounding box center [419, 250] width 19 height 19
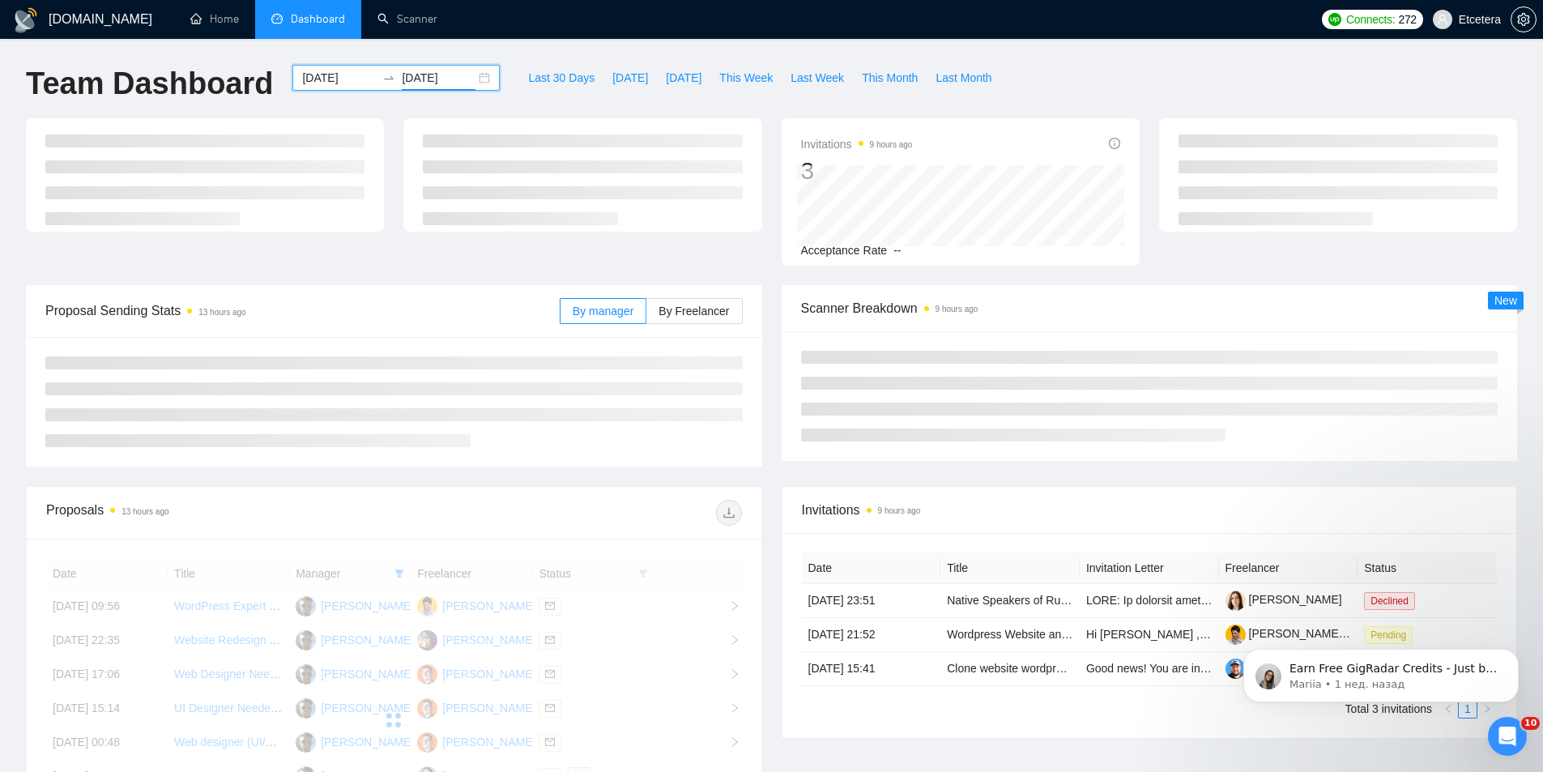
click at [474, 75] on div "[DATE] [DATE]" at bounding box center [395, 78] width 207 height 26
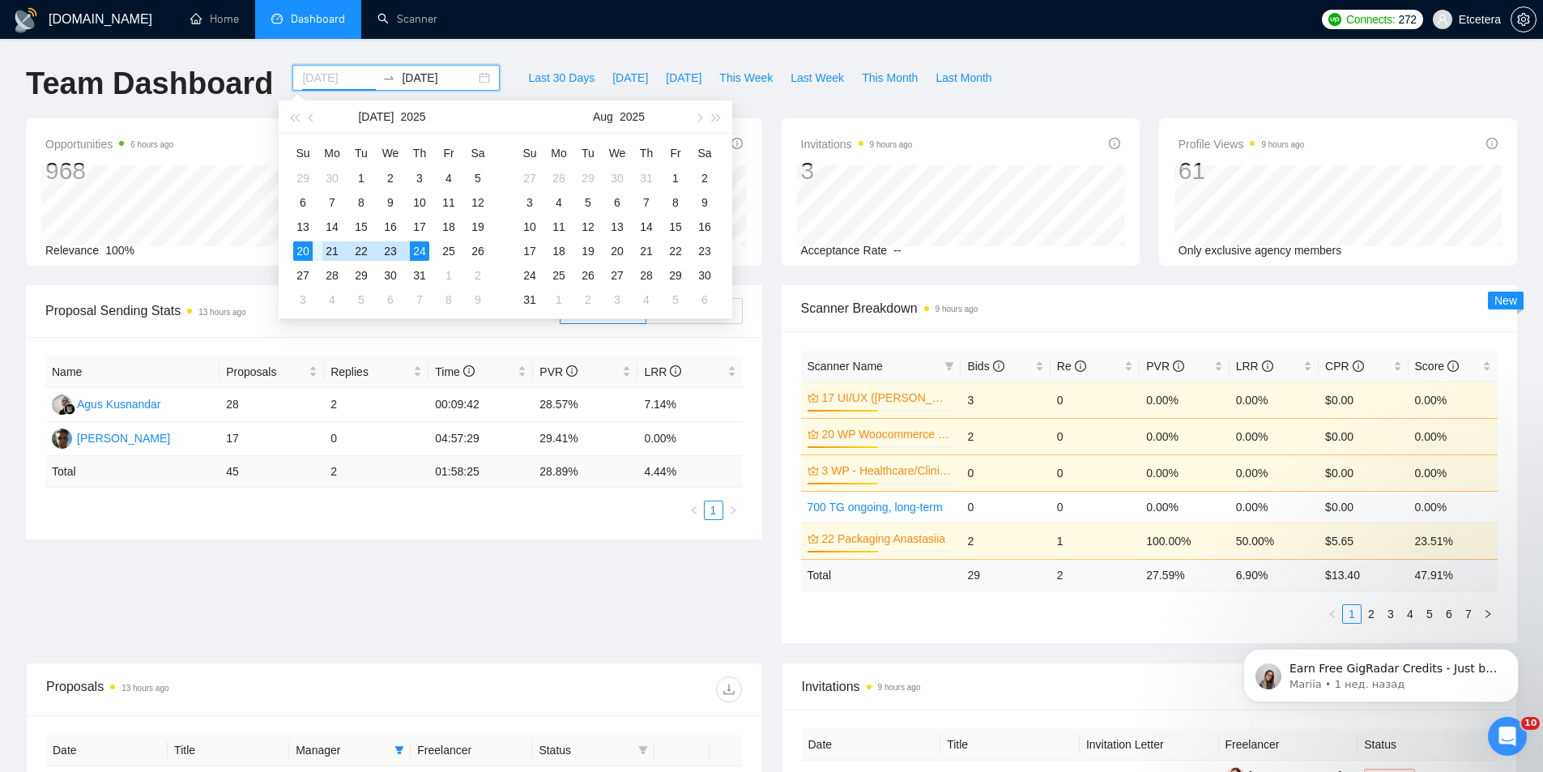
type input "[DATE]"
click at [336, 249] on div "21" at bounding box center [331, 250] width 19 height 19
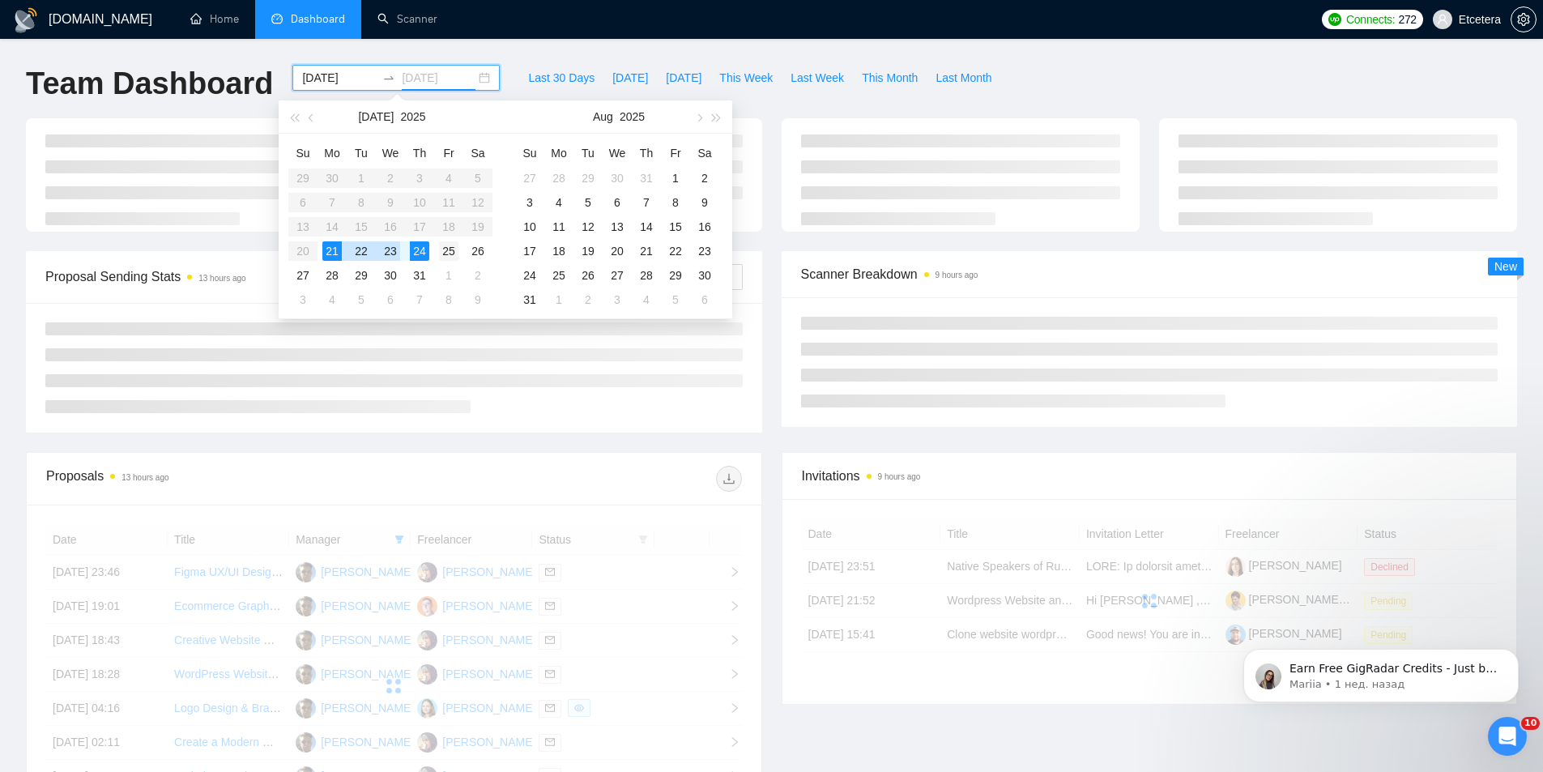
type input "[DATE]"
click at [456, 249] on div "25" at bounding box center [448, 250] width 19 height 19
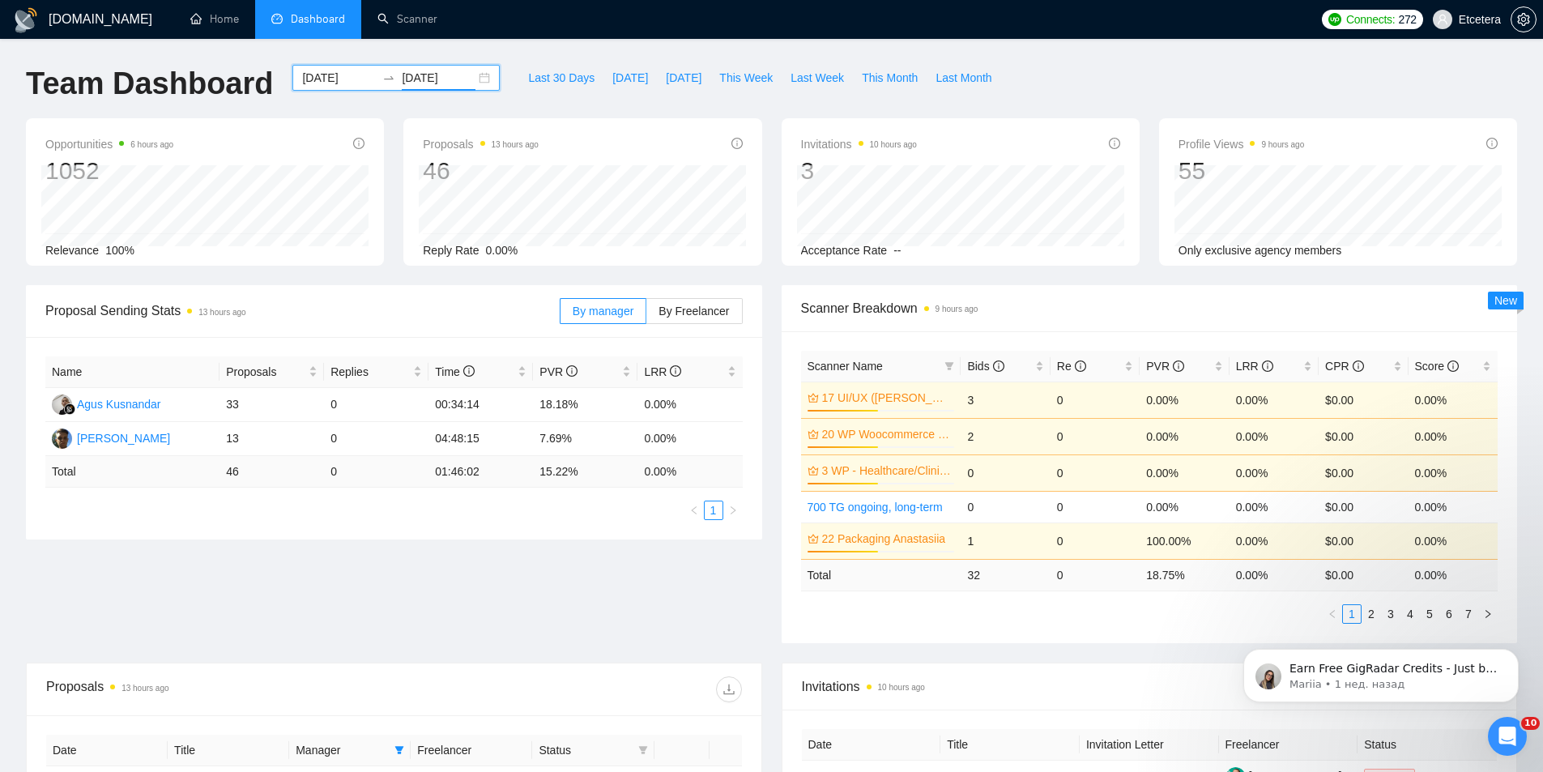
click at [472, 78] on div "[DATE] [DATE]" at bounding box center [395, 78] width 207 height 26
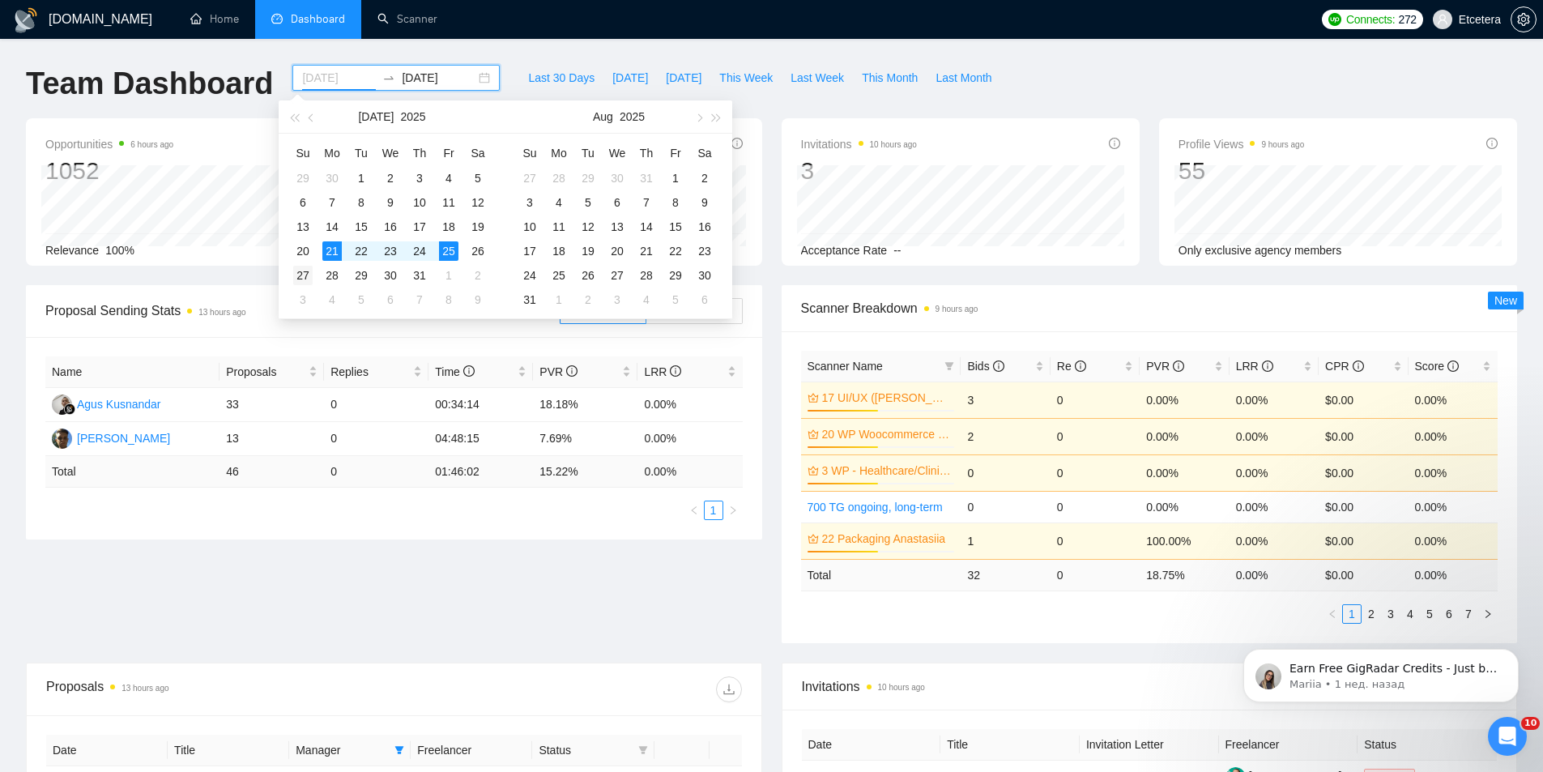
type input "[DATE]"
click at [306, 277] on div "27" at bounding box center [302, 275] width 19 height 19
type input "[DATE]"
click at [424, 275] on div "31" at bounding box center [419, 275] width 19 height 19
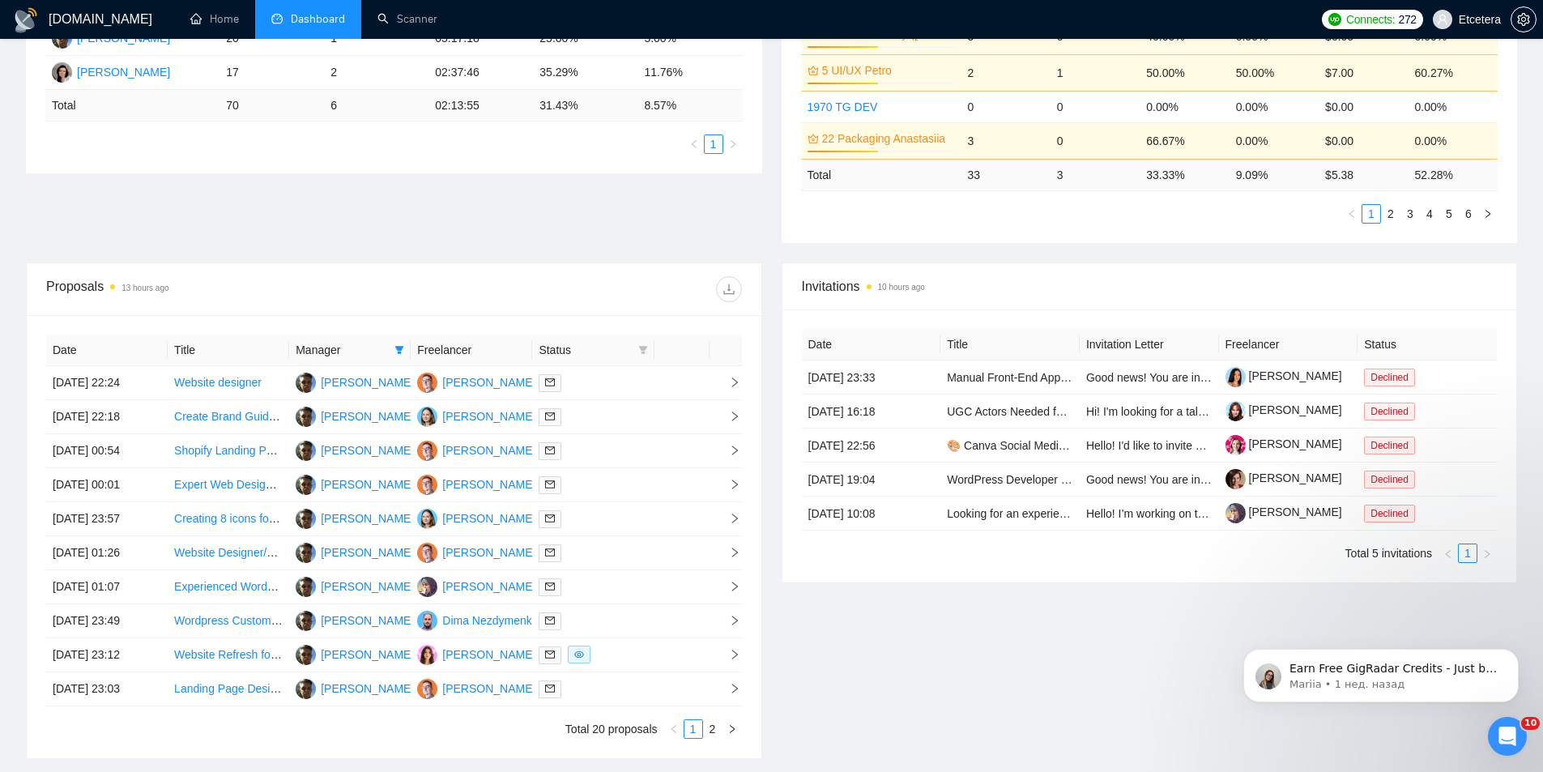
scroll to position [486, 0]
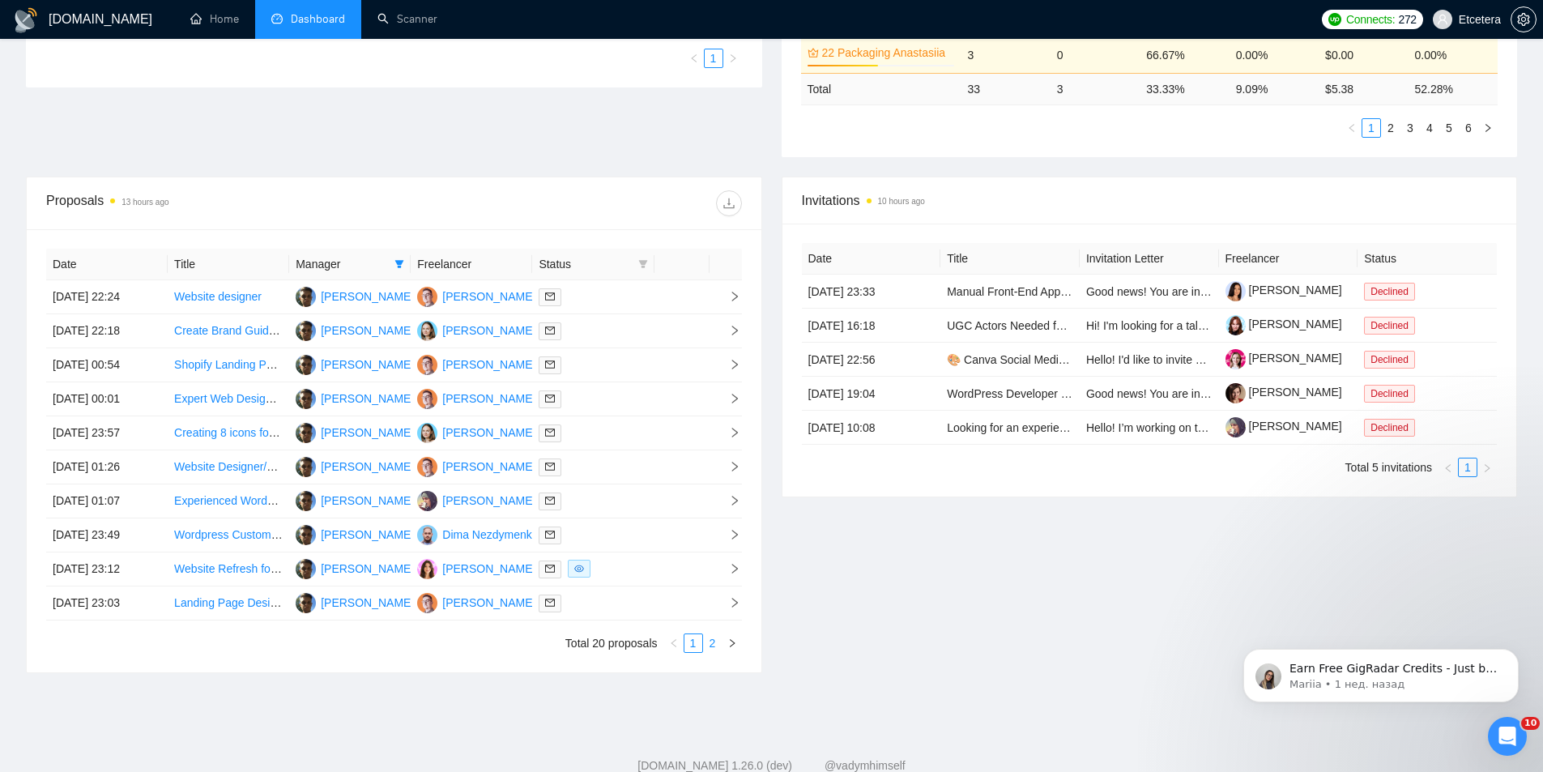
click at [709, 645] on link "2" at bounding box center [713, 643] width 18 height 18
click at [624, 496] on div at bounding box center [593, 501] width 109 height 19
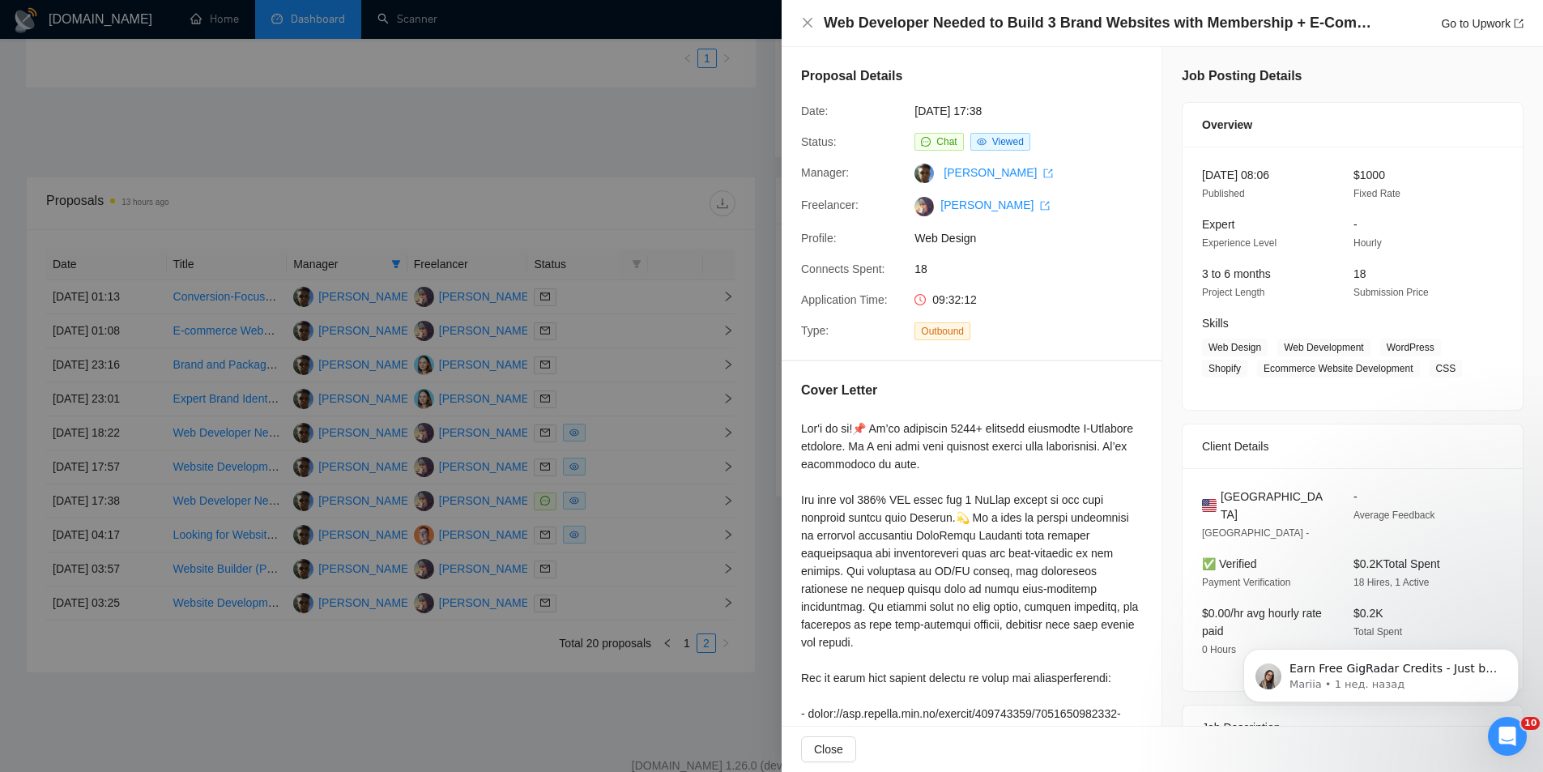
click at [635, 198] on div at bounding box center [771, 386] width 1543 height 772
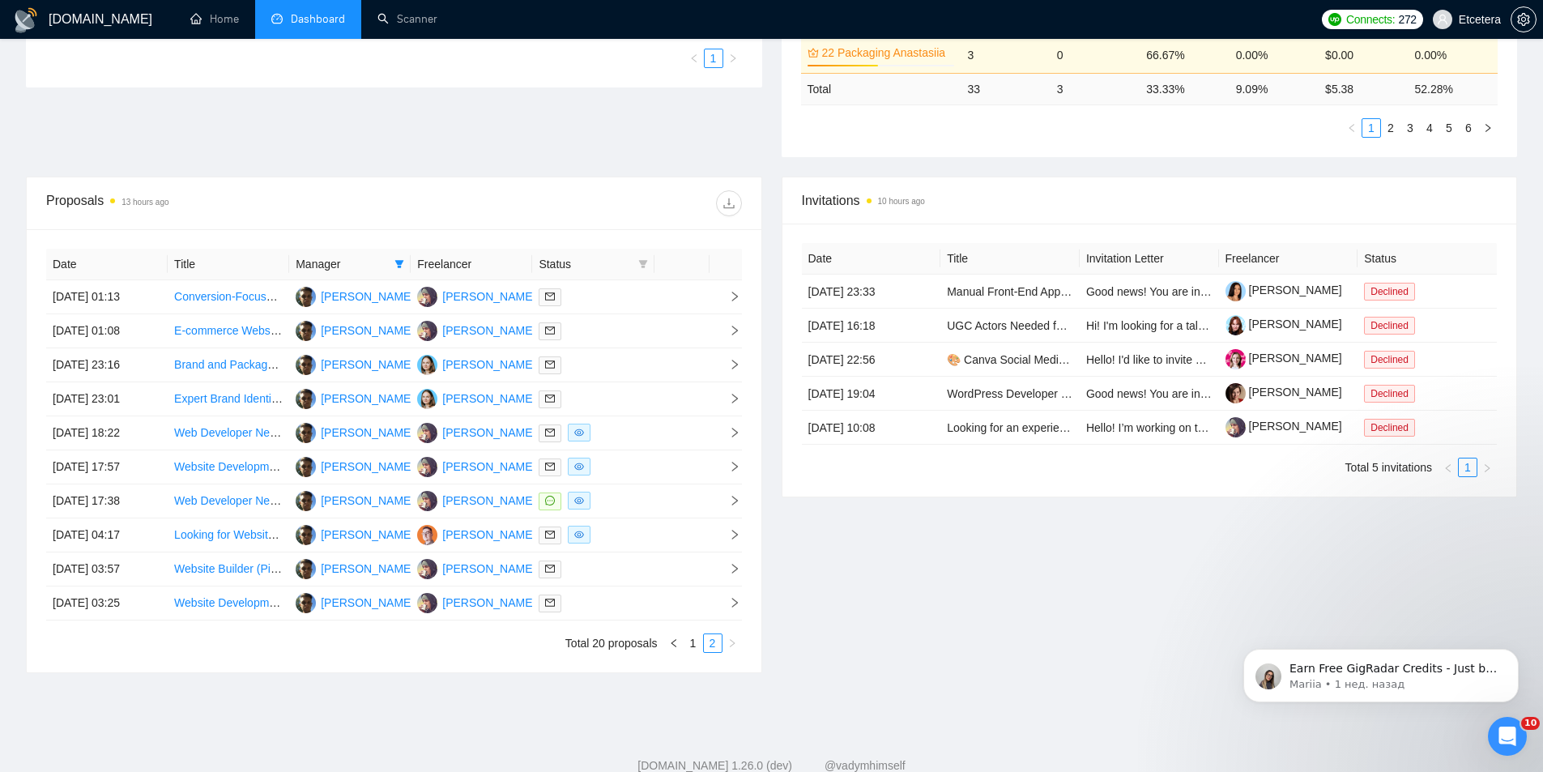
scroll to position [0, 0]
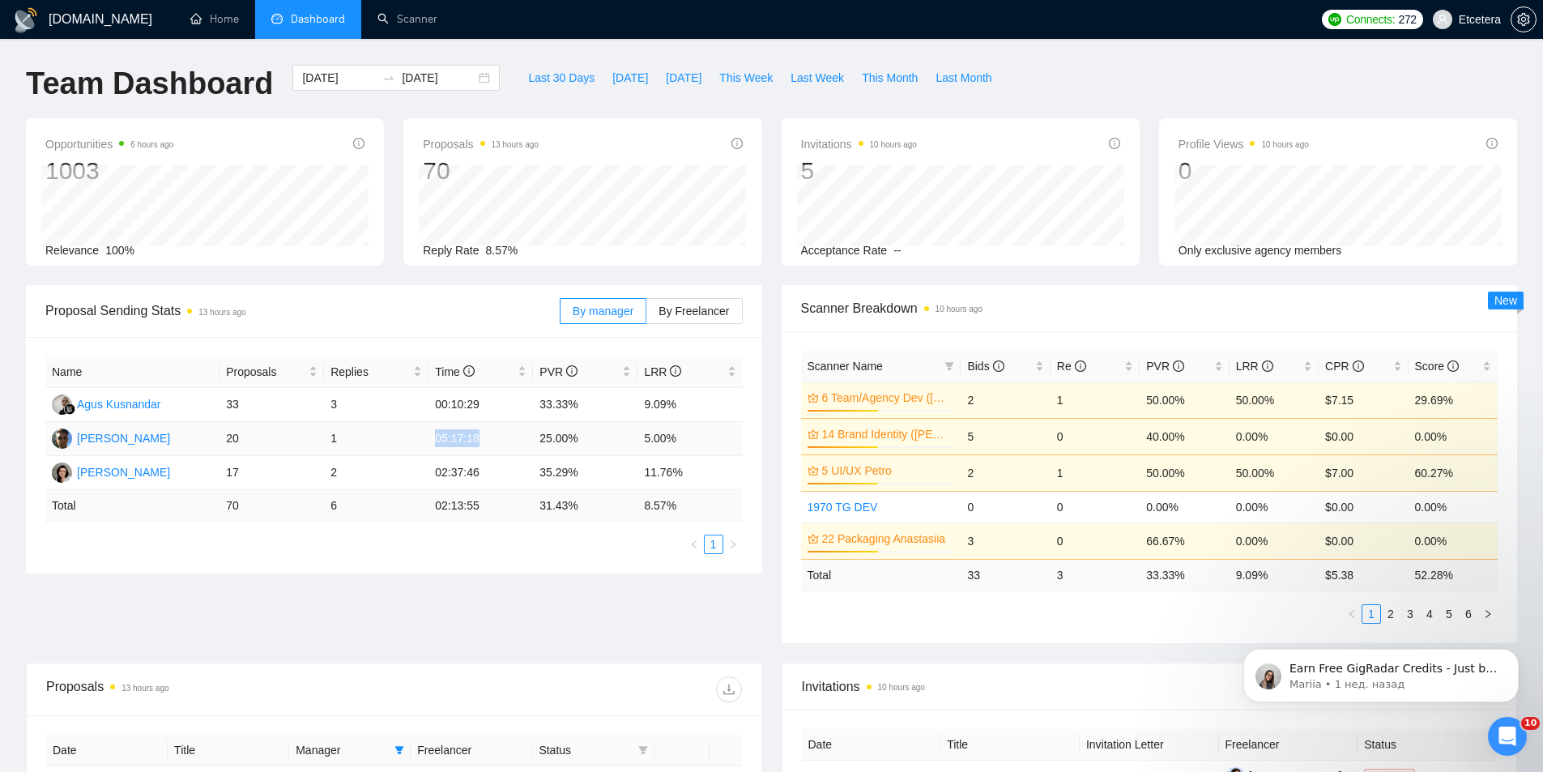
drag, startPoint x: 432, startPoint y: 437, endPoint x: 492, endPoint y: 440, distance: 59.2
click at [492, 440] on td "05:17:18" at bounding box center [480, 439] width 104 height 34
copy td "05:17:18"
click at [471, 72] on div "[DATE] [DATE]" at bounding box center [395, 78] width 207 height 26
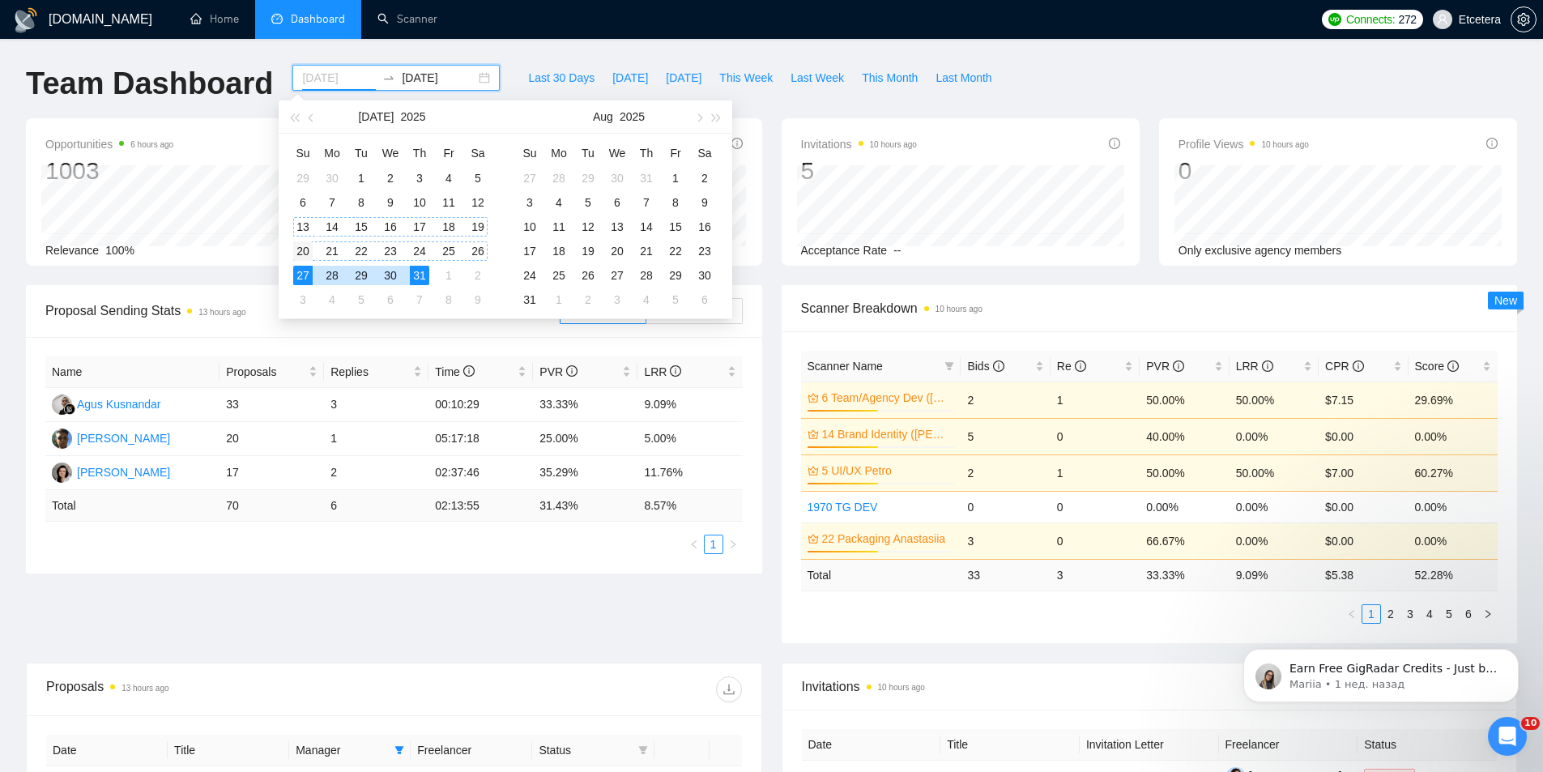
type input "[DATE]"
click at [309, 245] on div "20" at bounding box center [302, 250] width 19 height 19
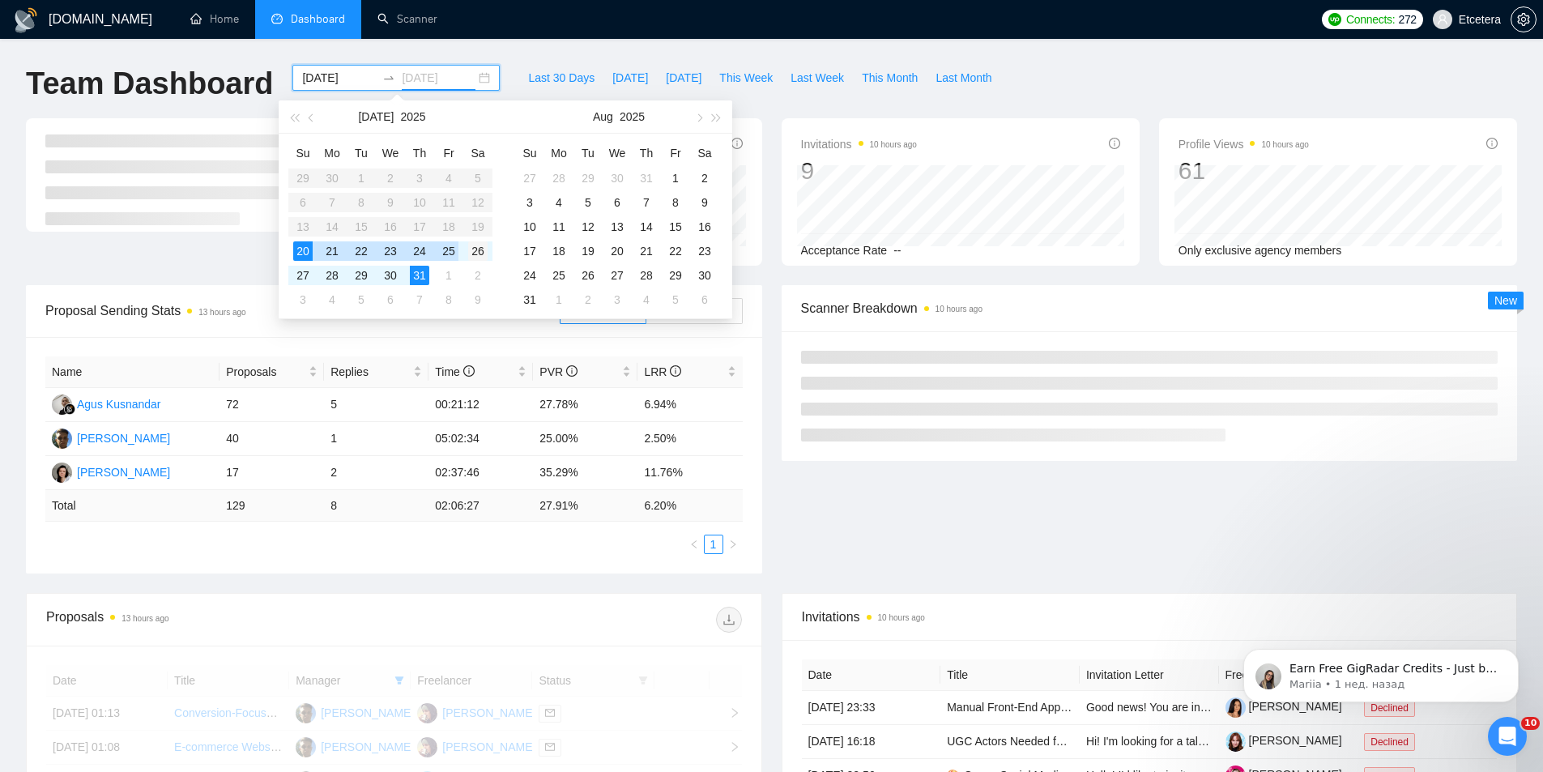
type input "[DATE]"
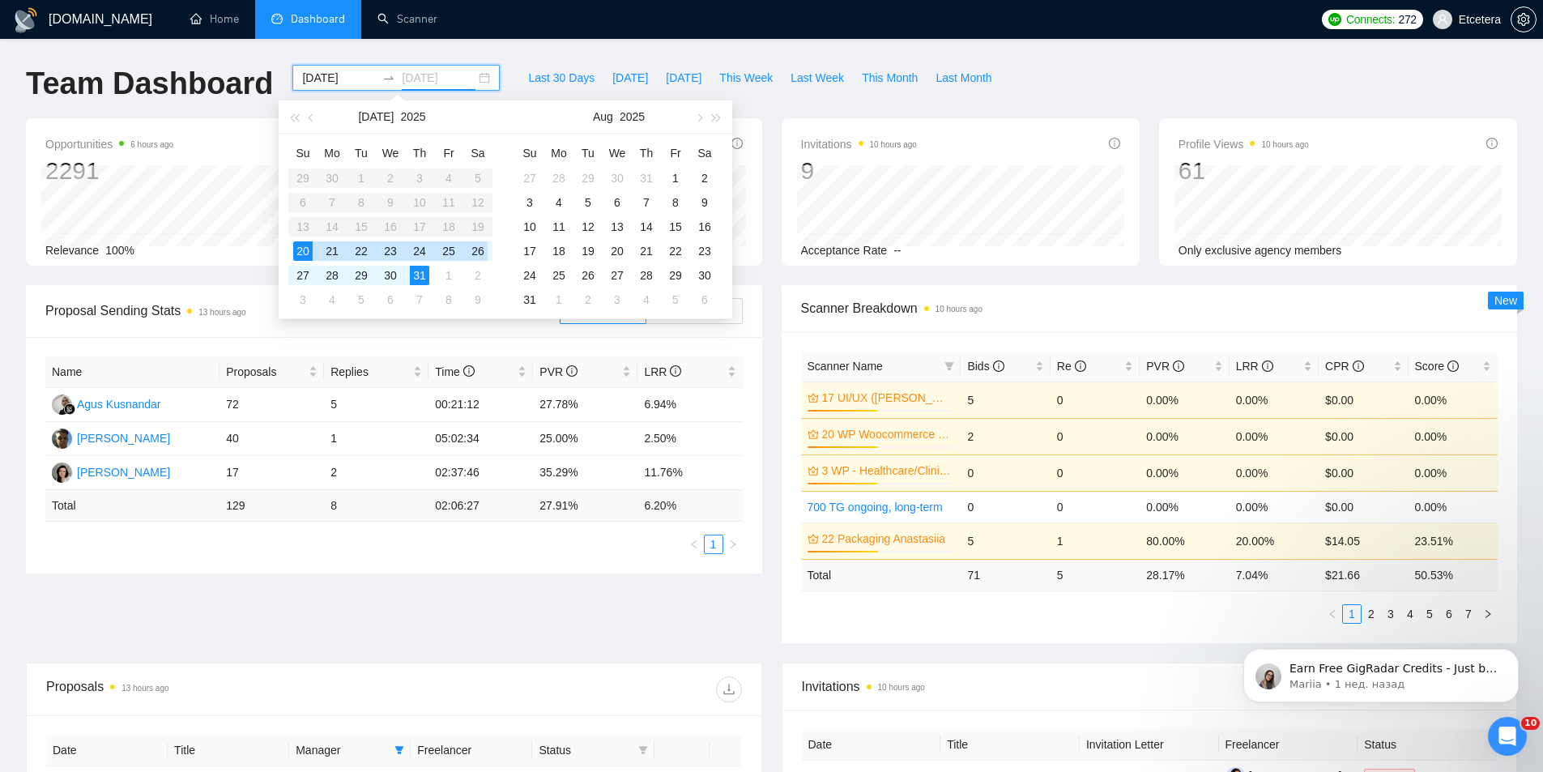
click at [477, 256] on div "26" at bounding box center [477, 250] width 19 height 19
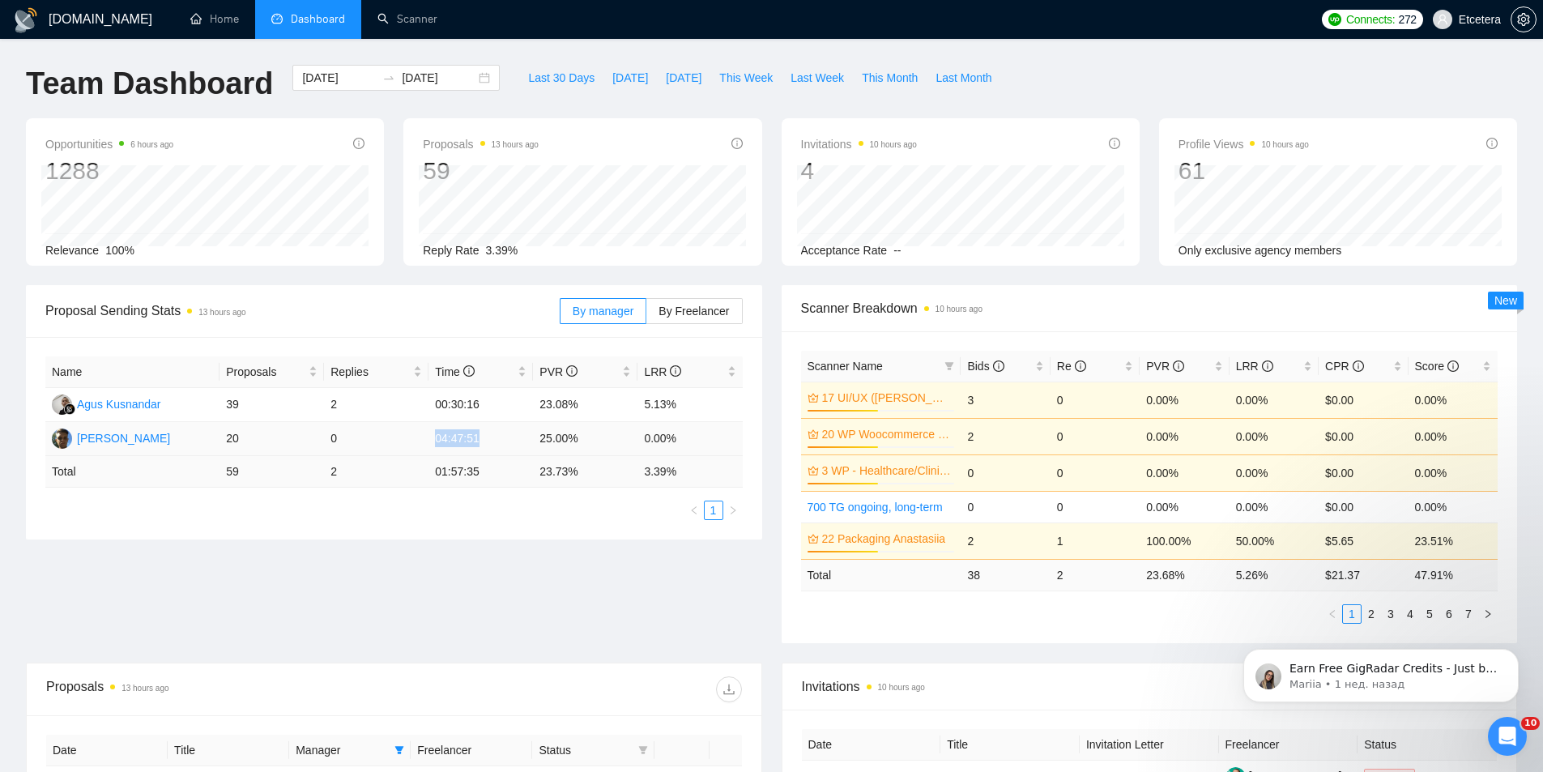
drag, startPoint x: 433, startPoint y: 435, endPoint x: 475, endPoint y: 443, distance: 42.9
click at [475, 443] on td "04:47:51" at bounding box center [480, 439] width 104 height 34
click at [479, 77] on div "[DATE] [DATE]" at bounding box center [395, 78] width 207 height 26
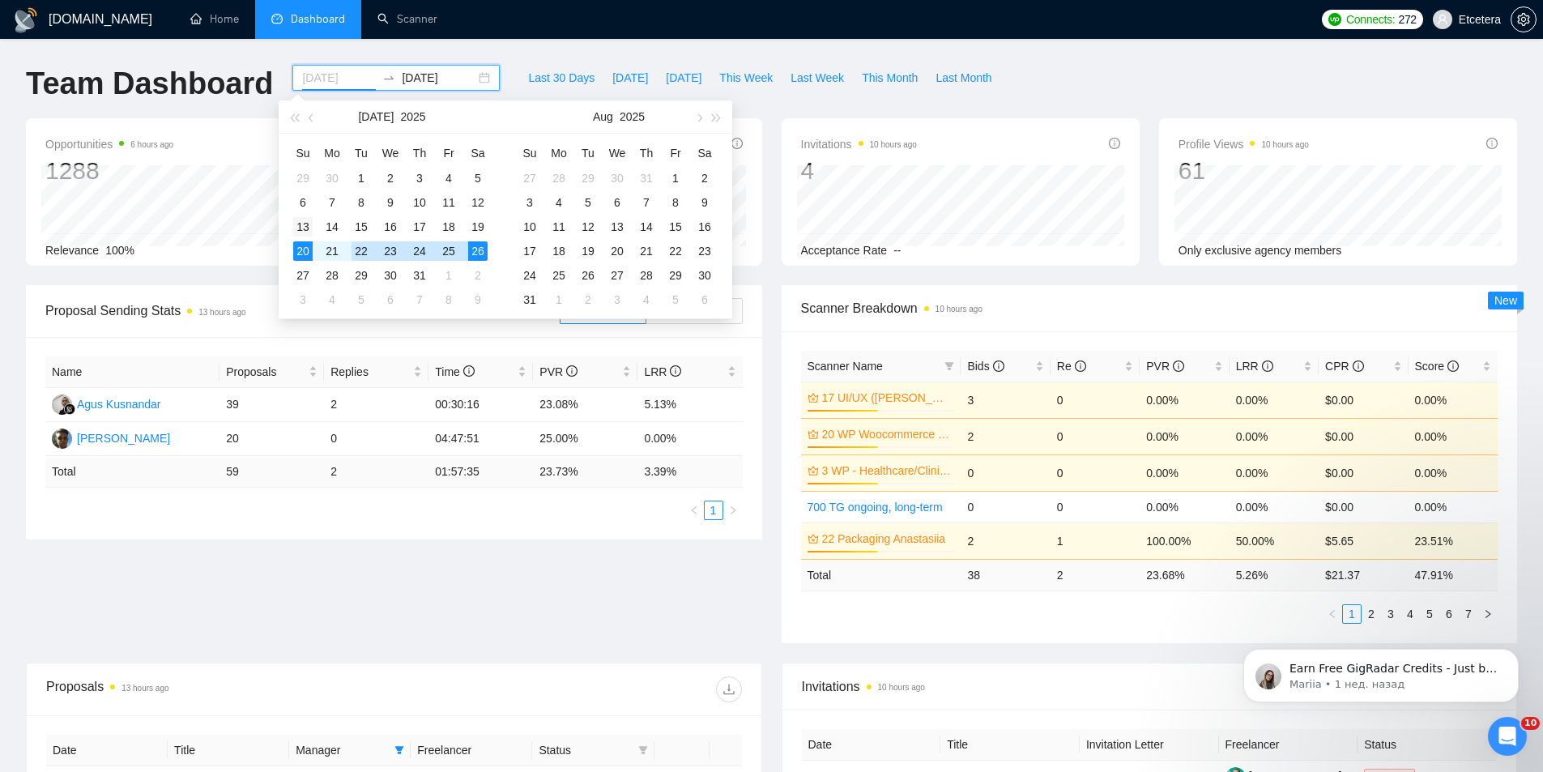
type input "[DATE]"
click at [307, 233] on div "13" at bounding box center [302, 226] width 19 height 19
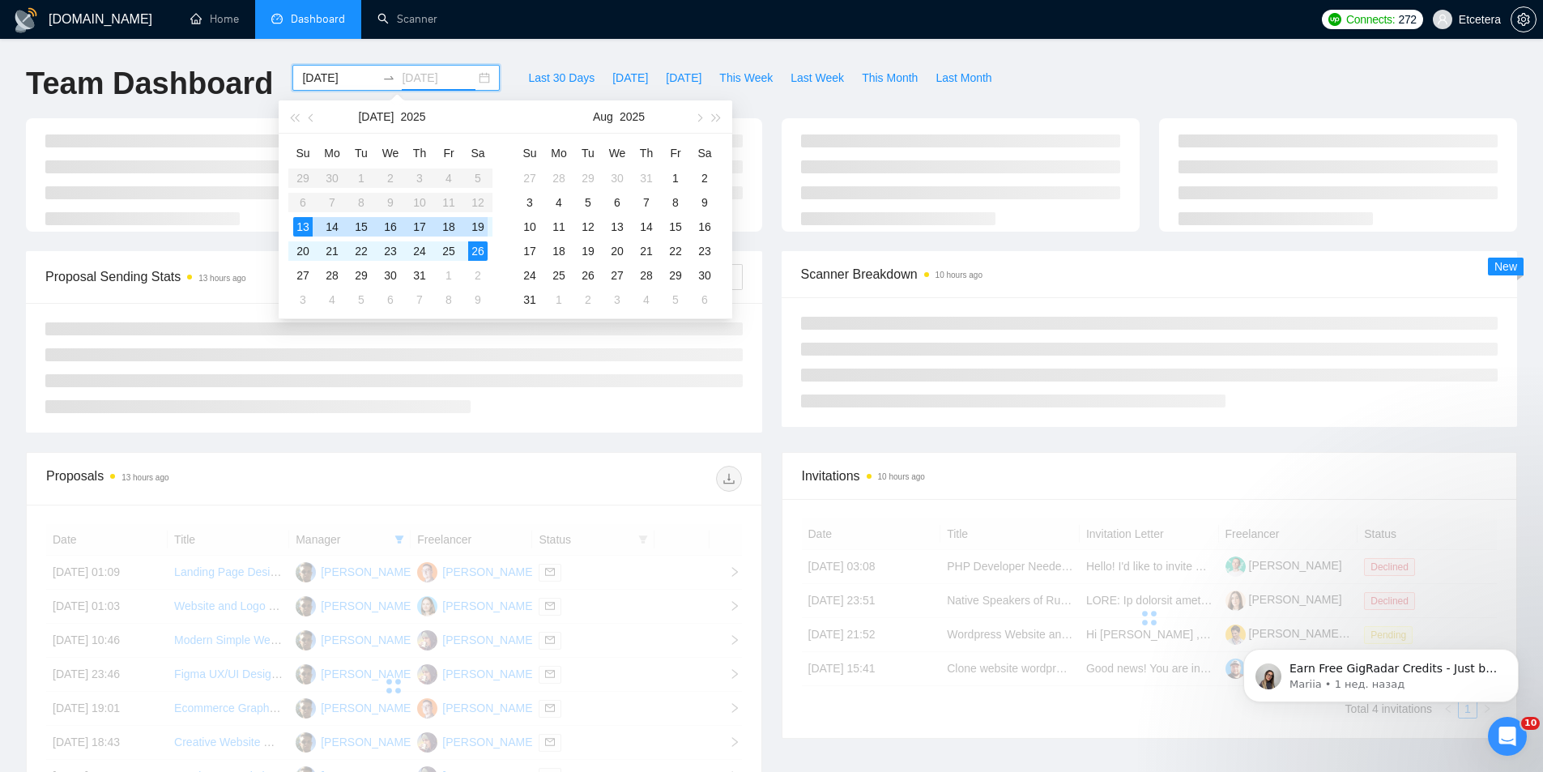
click at [484, 226] on div "19" at bounding box center [477, 226] width 19 height 19
type input "[DATE]"
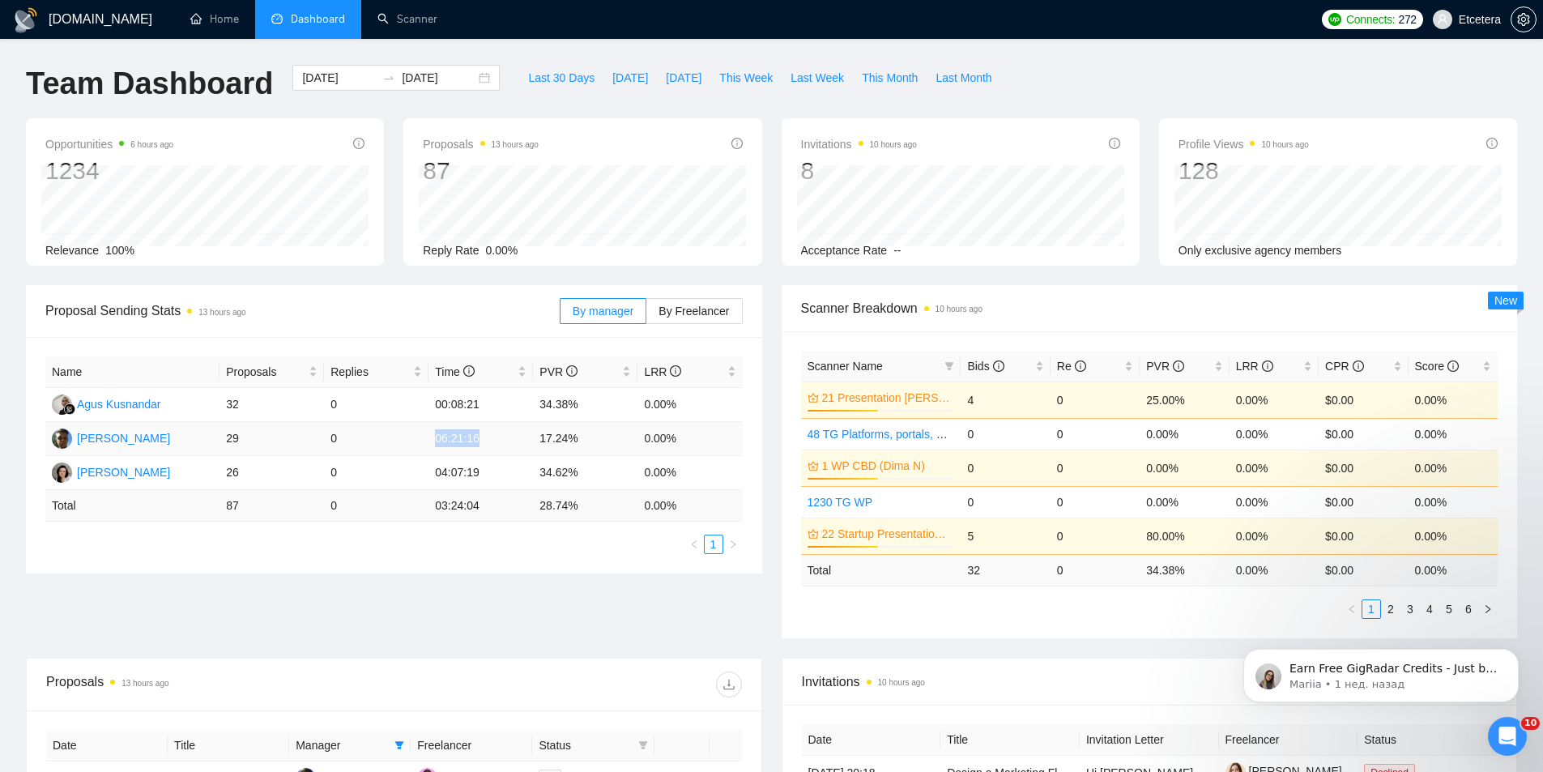
drag, startPoint x: 471, startPoint y: 441, endPoint x: 487, endPoint y: 441, distance: 15.4
click at [488, 441] on td "06:21:16" at bounding box center [480, 439] width 104 height 34
copy td "06:21:16"
click at [472, 79] on div "[DATE] [DATE]" at bounding box center [395, 78] width 207 height 26
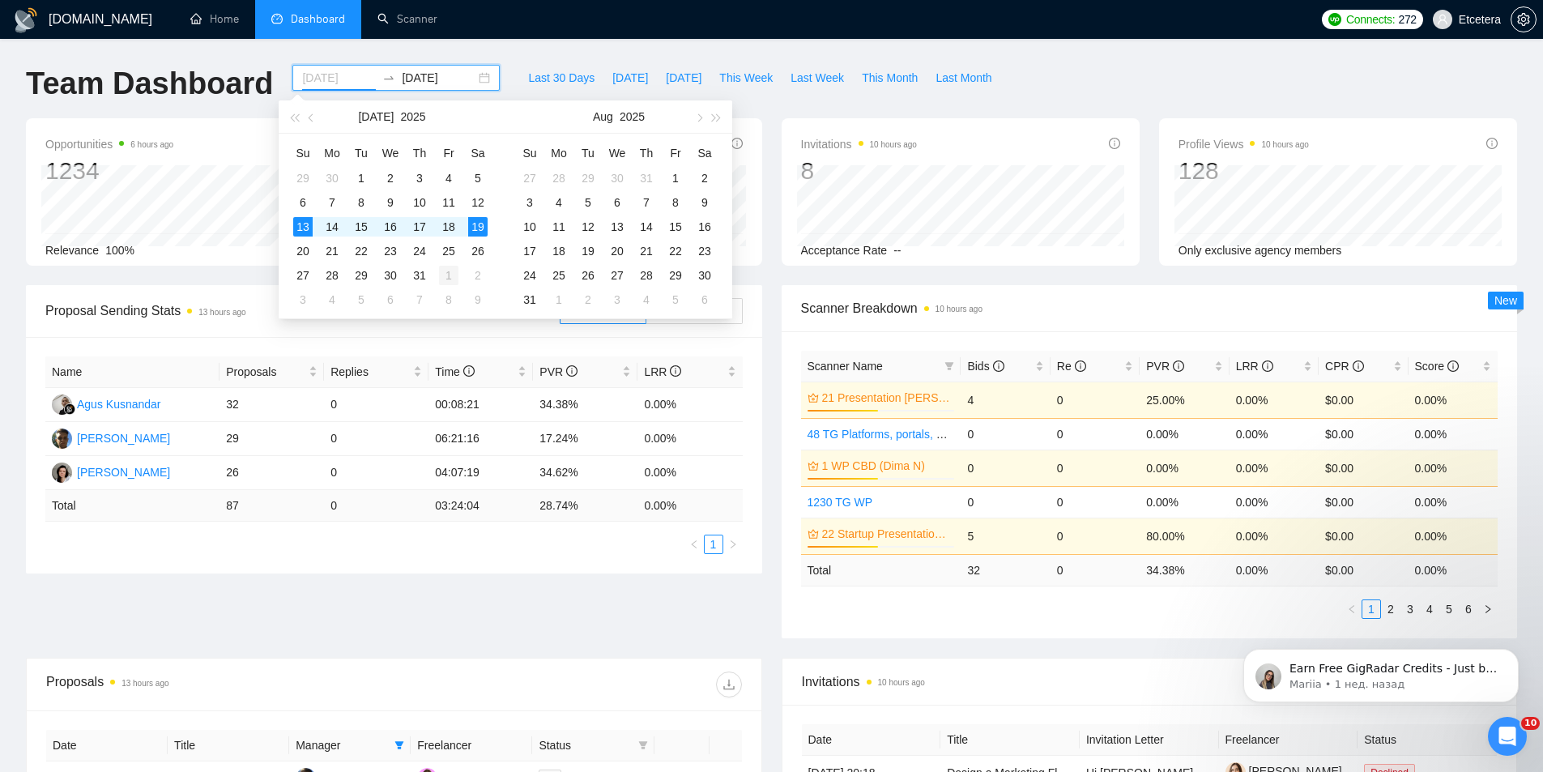
type input "[DATE]"
click at [449, 276] on div "1" at bounding box center [448, 275] width 19 height 19
type input "[DATE]"
click at [535, 200] on div "3" at bounding box center [529, 202] width 19 height 19
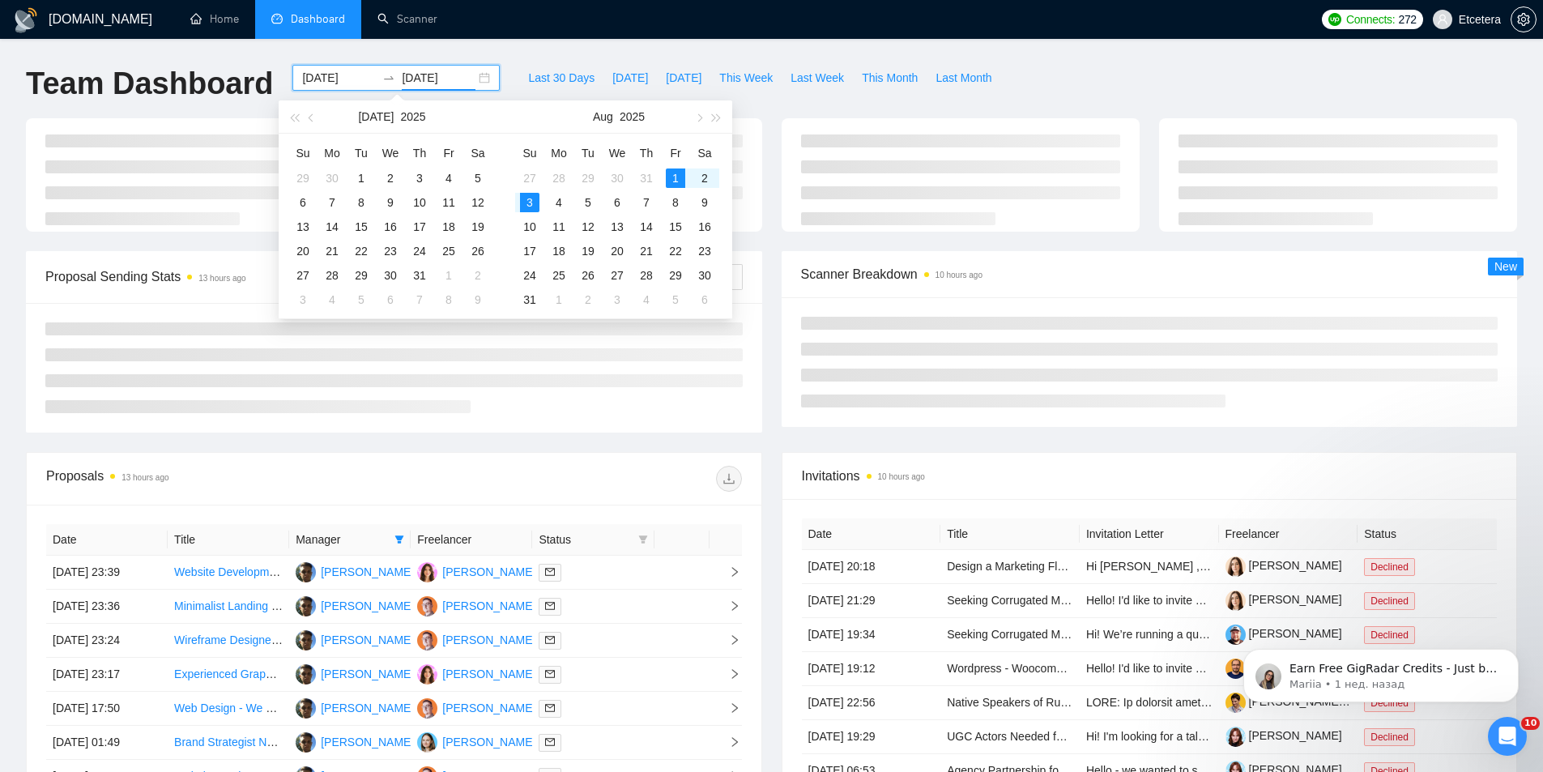
type input "[DATE]"
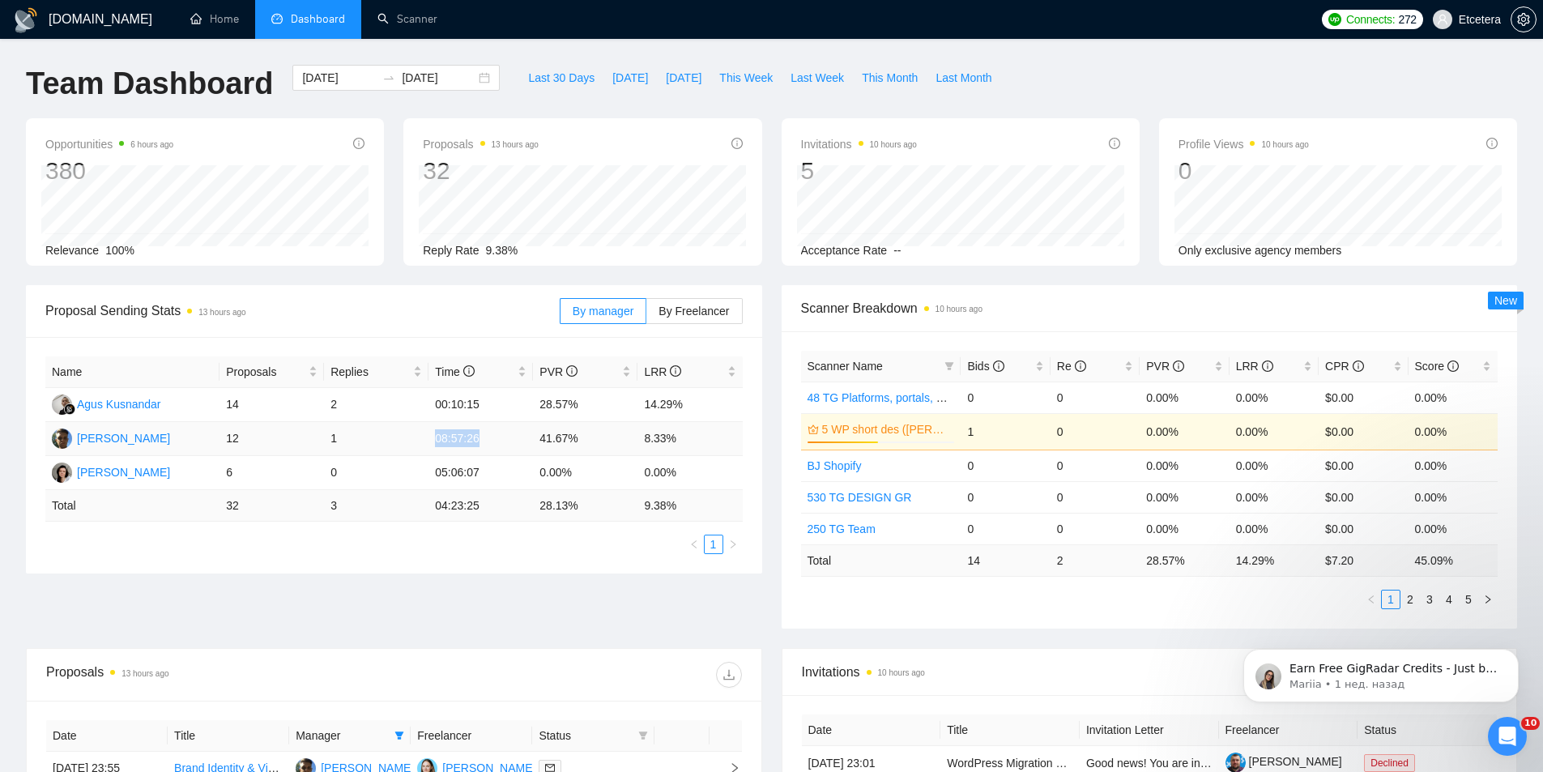
drag, startPoint x: 449, startPoint y: 438, endPoint x: 480, endPoint y: 440, distance: 30.8
click at [479, 440] on td "08:57:26" at bounding box center [480, 439] width 104 height 34
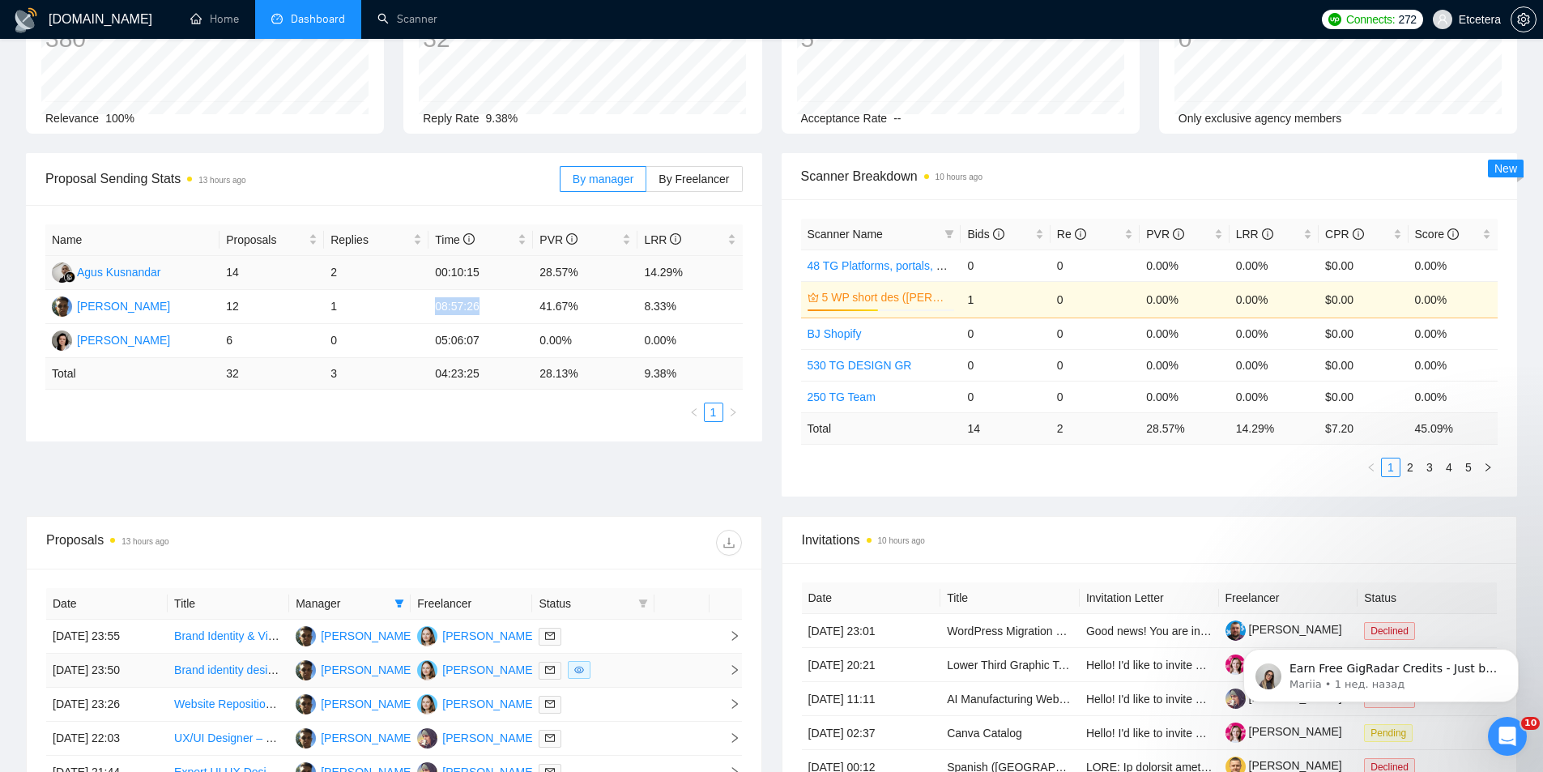
scroll to position [405, 0]
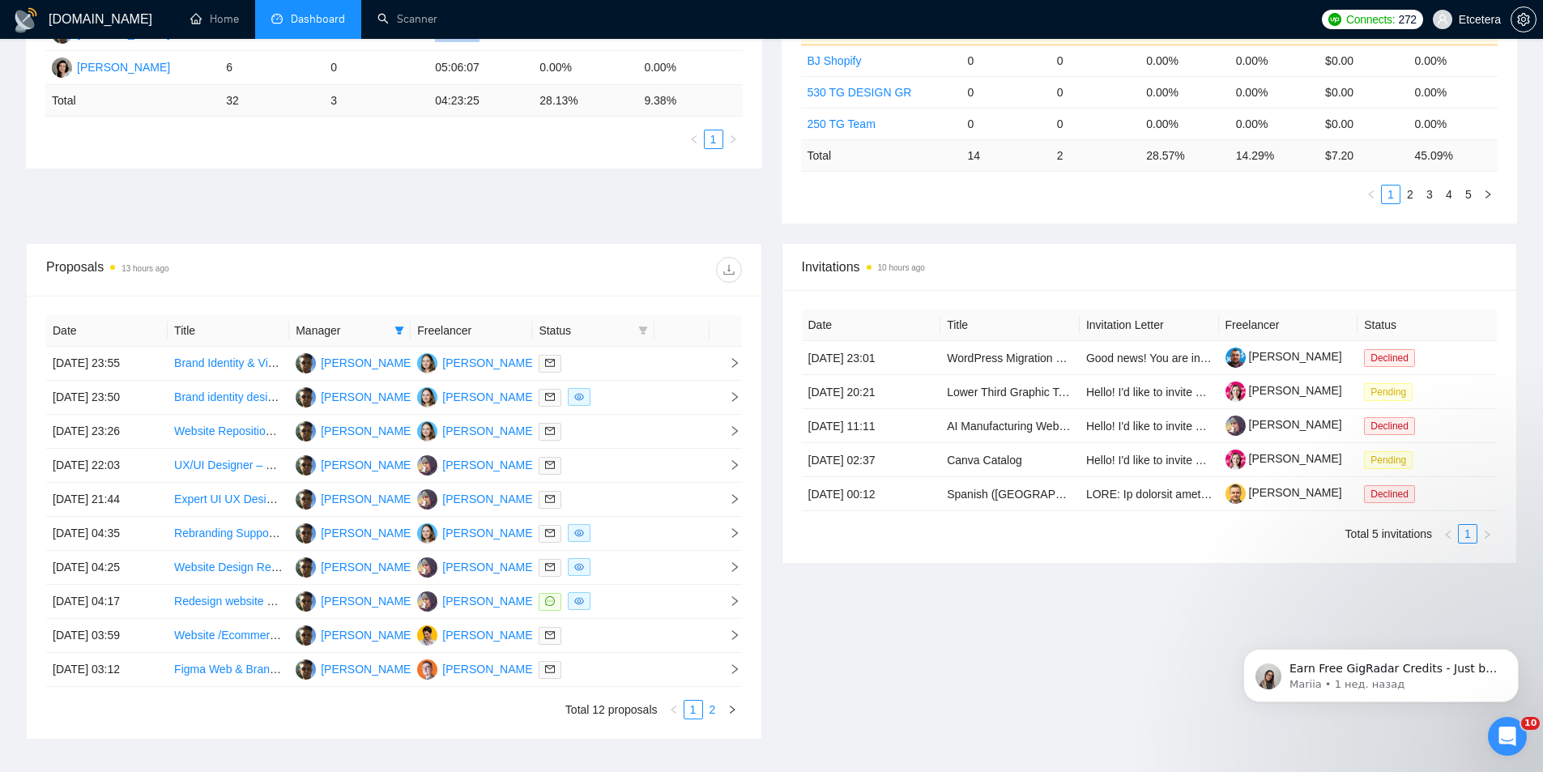
click at [717, 705] on link "2" at bounding box center [713, 710] width 18 height 18
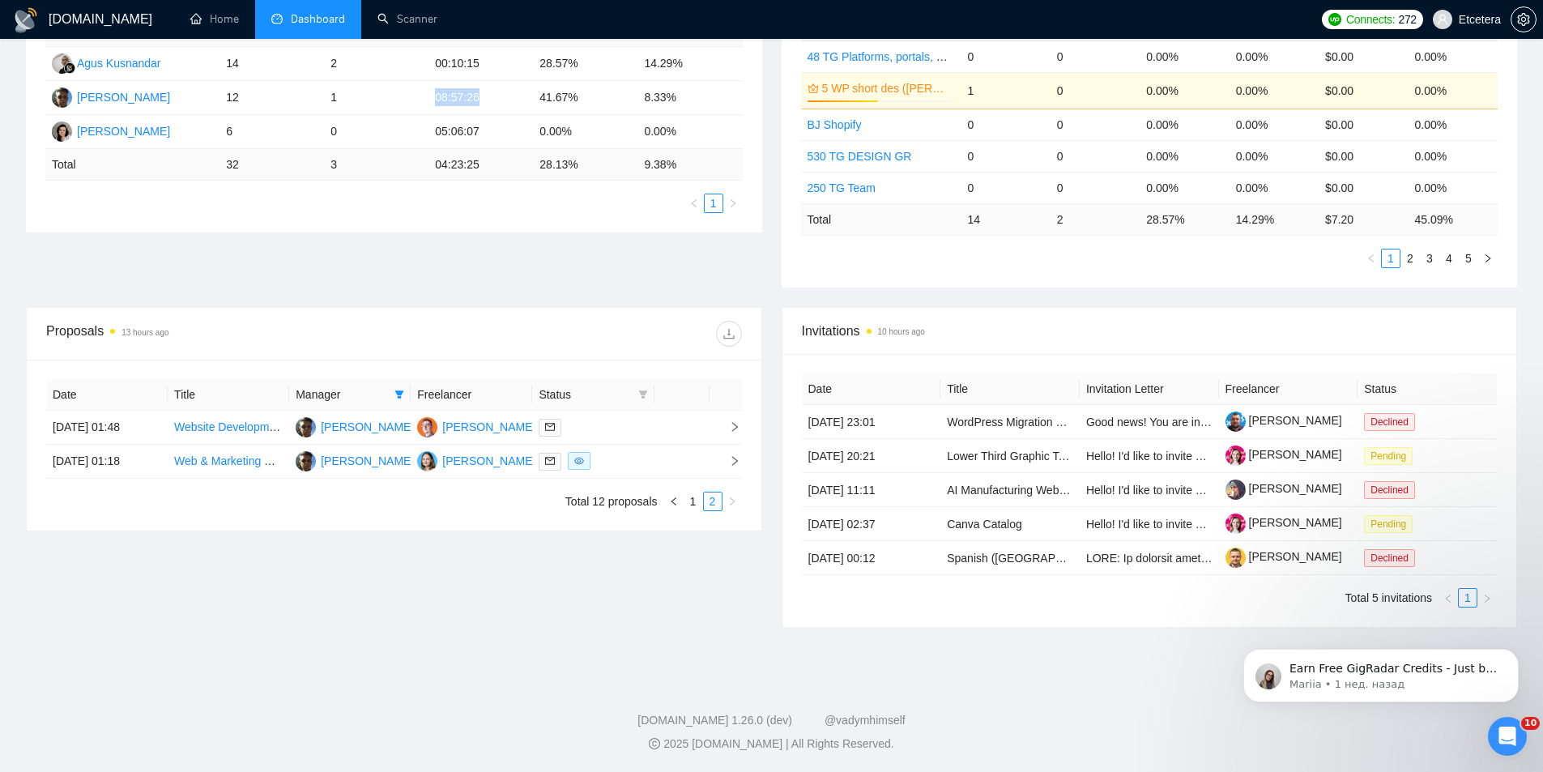
scroll to position [341, 0]
click at [696, 503] on link "1" at bounding box center [693, 501] width 18 height 18
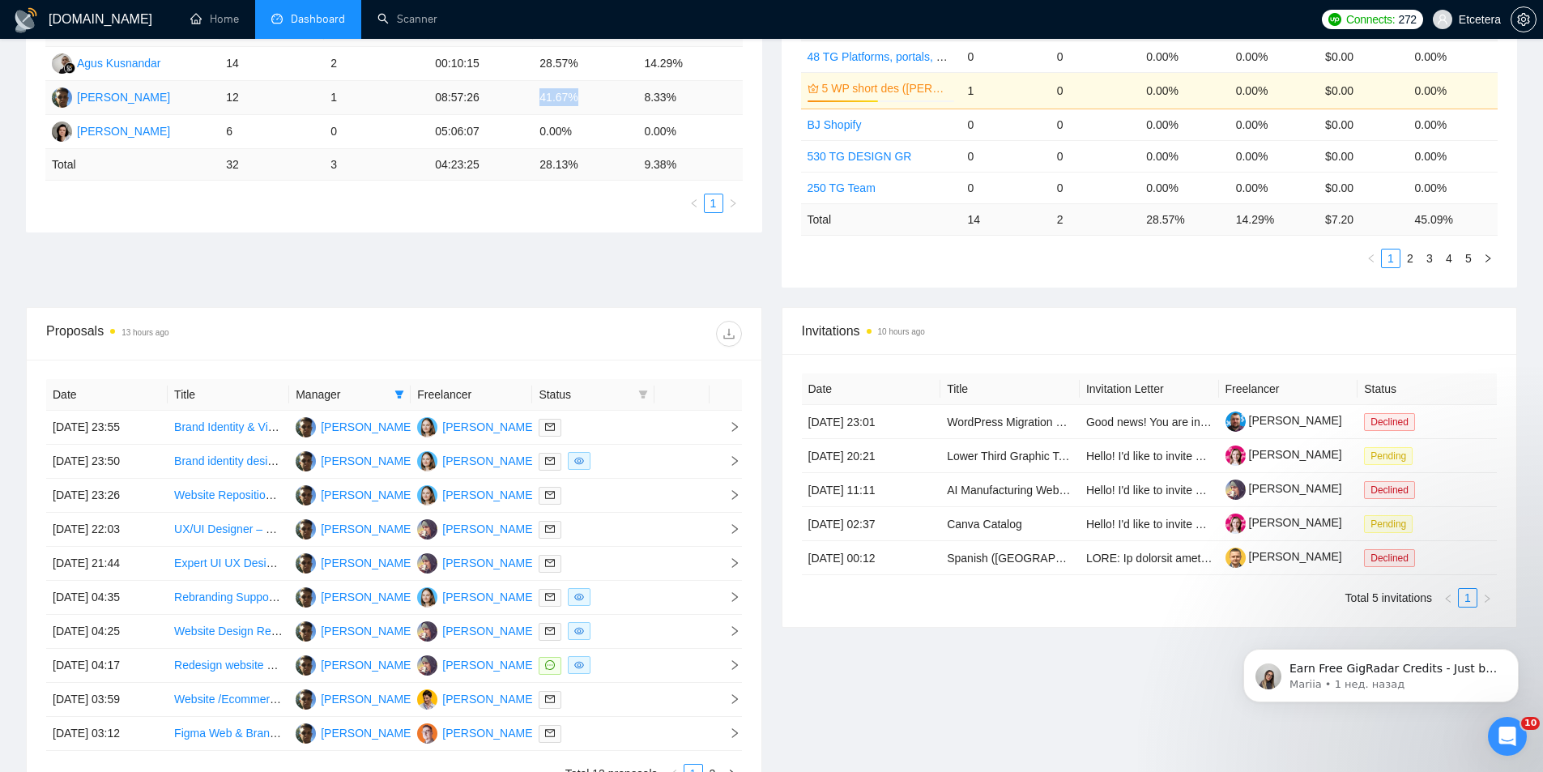
drag, startPoint x: 538, startPoint y: 95, endPoint x: 580, endPoint y: 96, distance: 42.1
click at [580, 96] on td "41.67%" at bounding box center [585, 98] width 104 height 34
copy td "41.67%"
drag, startPoint x: 642, startPoint y: 95, endPoint x: 687, endPoint y: 96, distance: 44.6
click at [686, 96] on td "8.33%" at bounding box center [689, 98] width 104 height 34
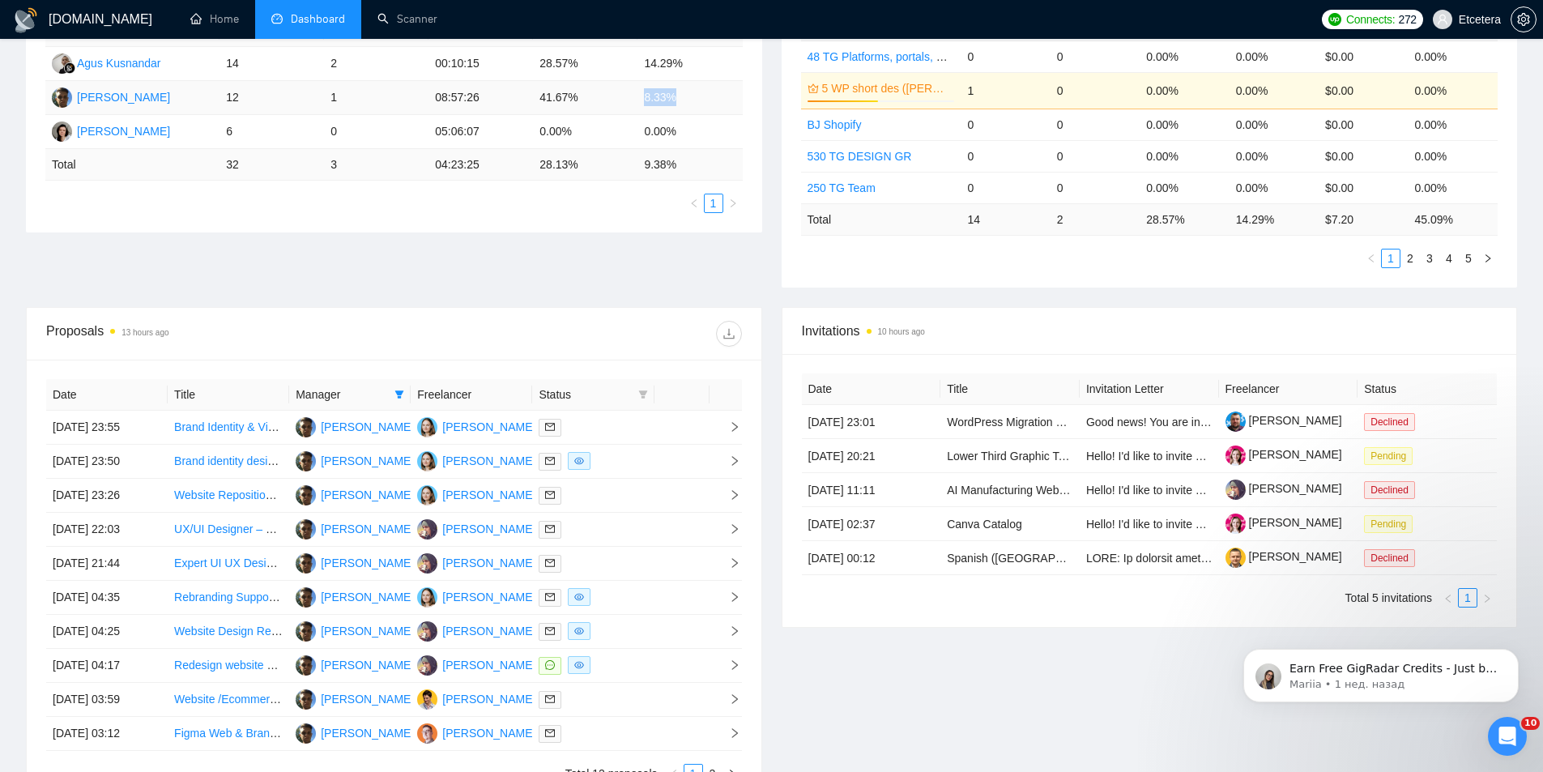
copy td "8.33%"
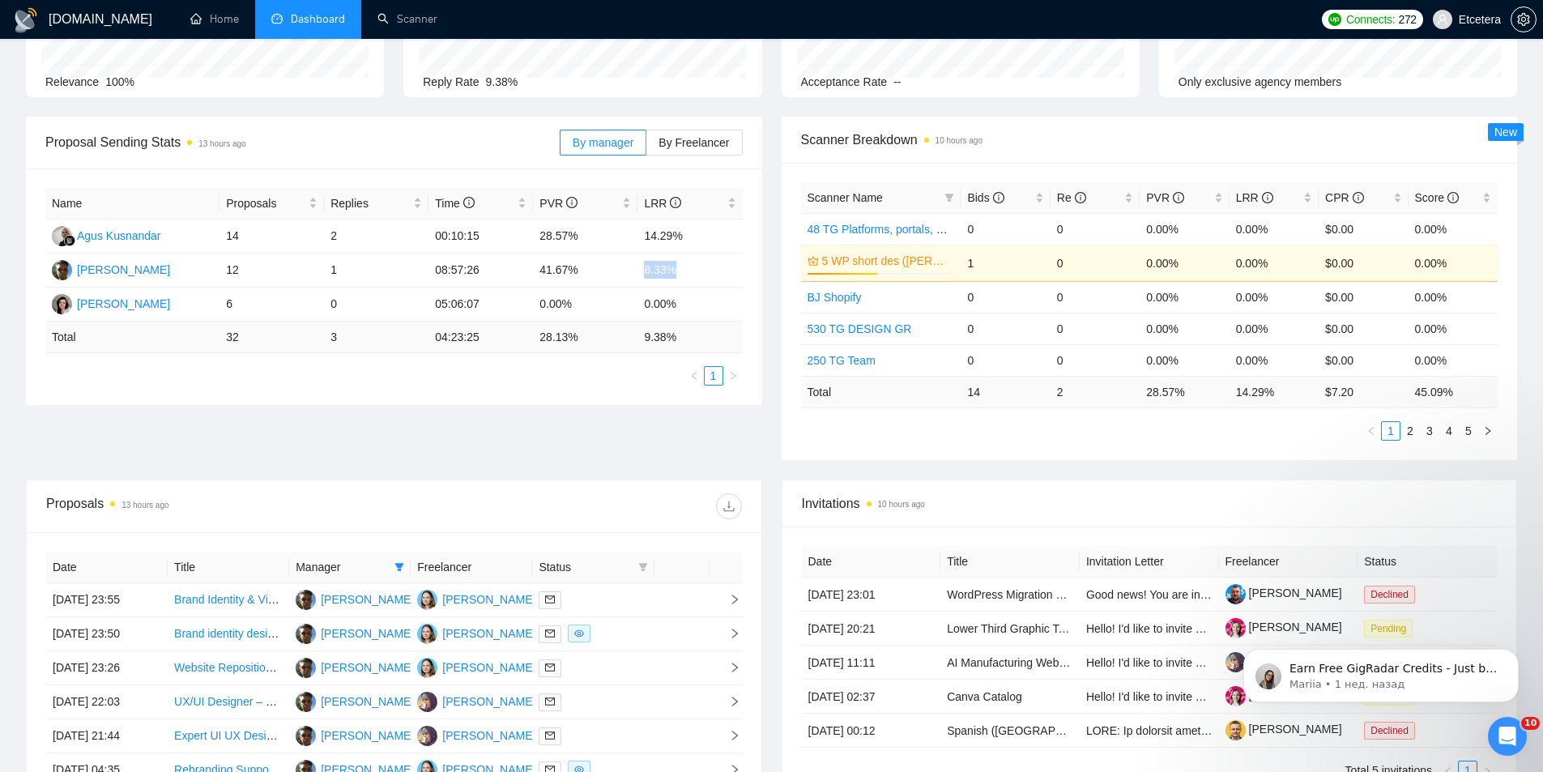
scroll to position [0, 0]
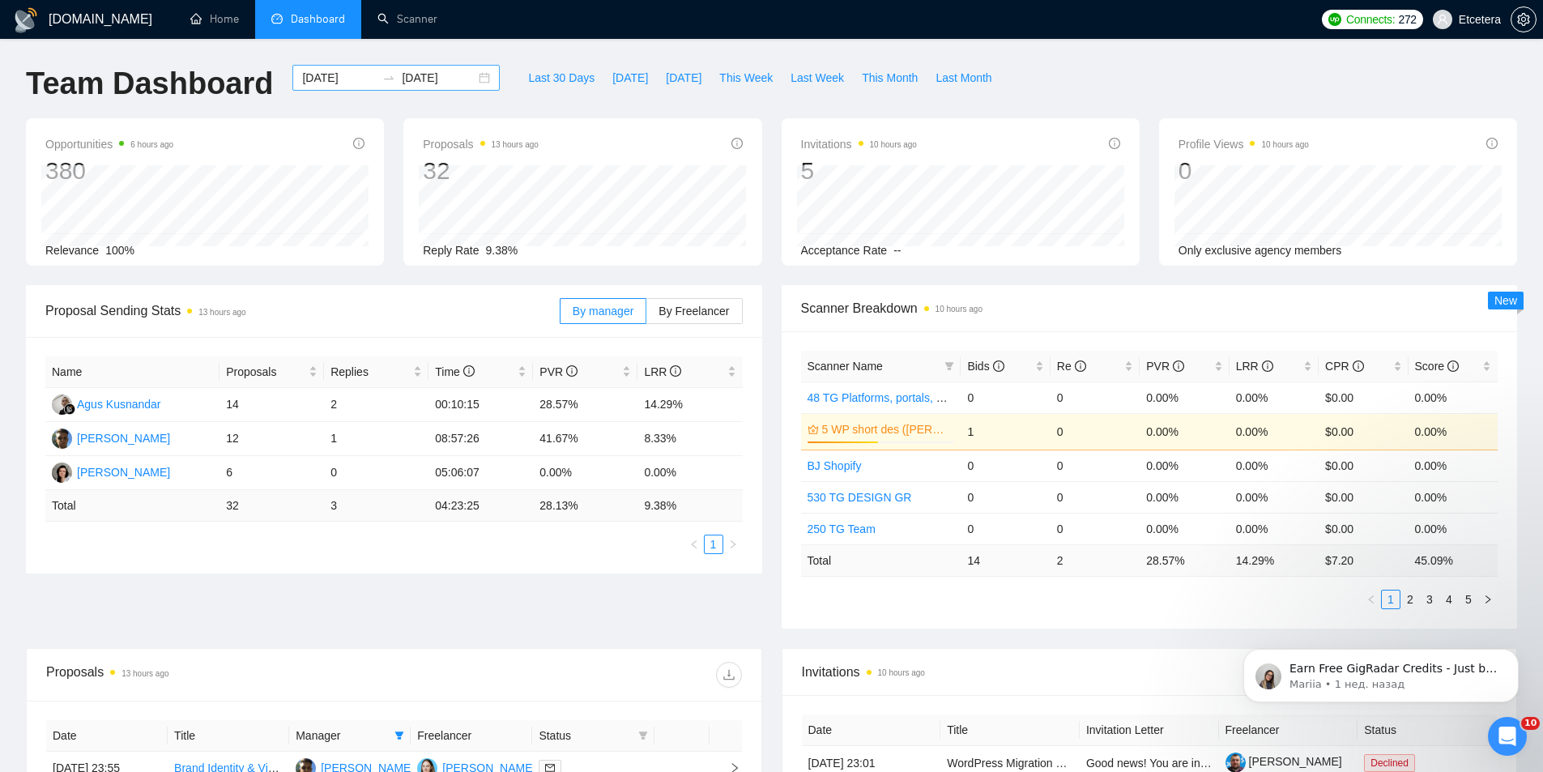
click at [475, 75] on div "[DATE] [DATE]" at bounding box center [395, 78] width 207 height 26
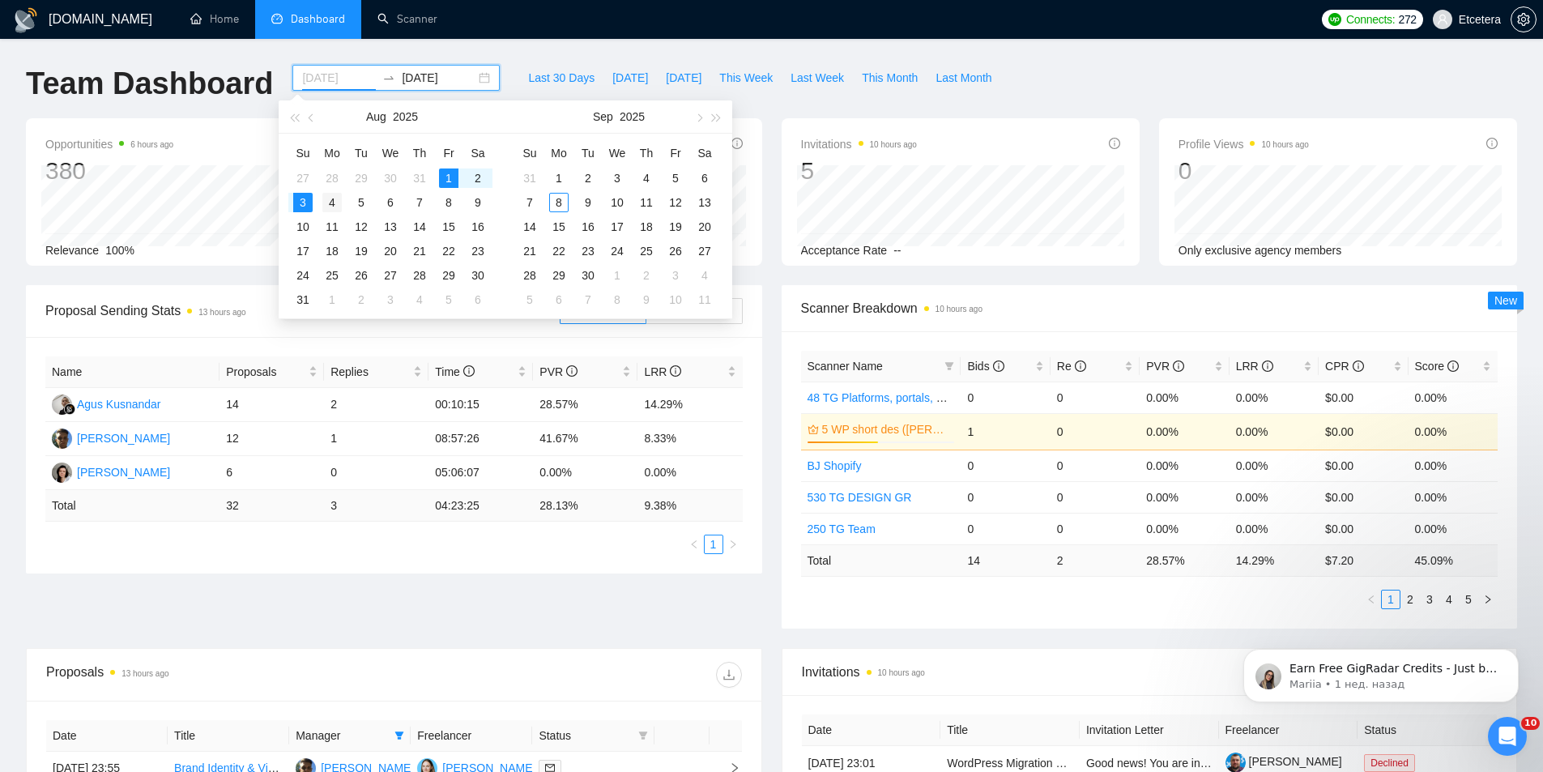
type input "[DATE]"
click at [335, 201] on div "4" at bounding box center [331, 202] width 19 height 19
type input "[DATE]"
click at [309, 224] on div "10" at bounding box center [302, 226] width 19 height 19
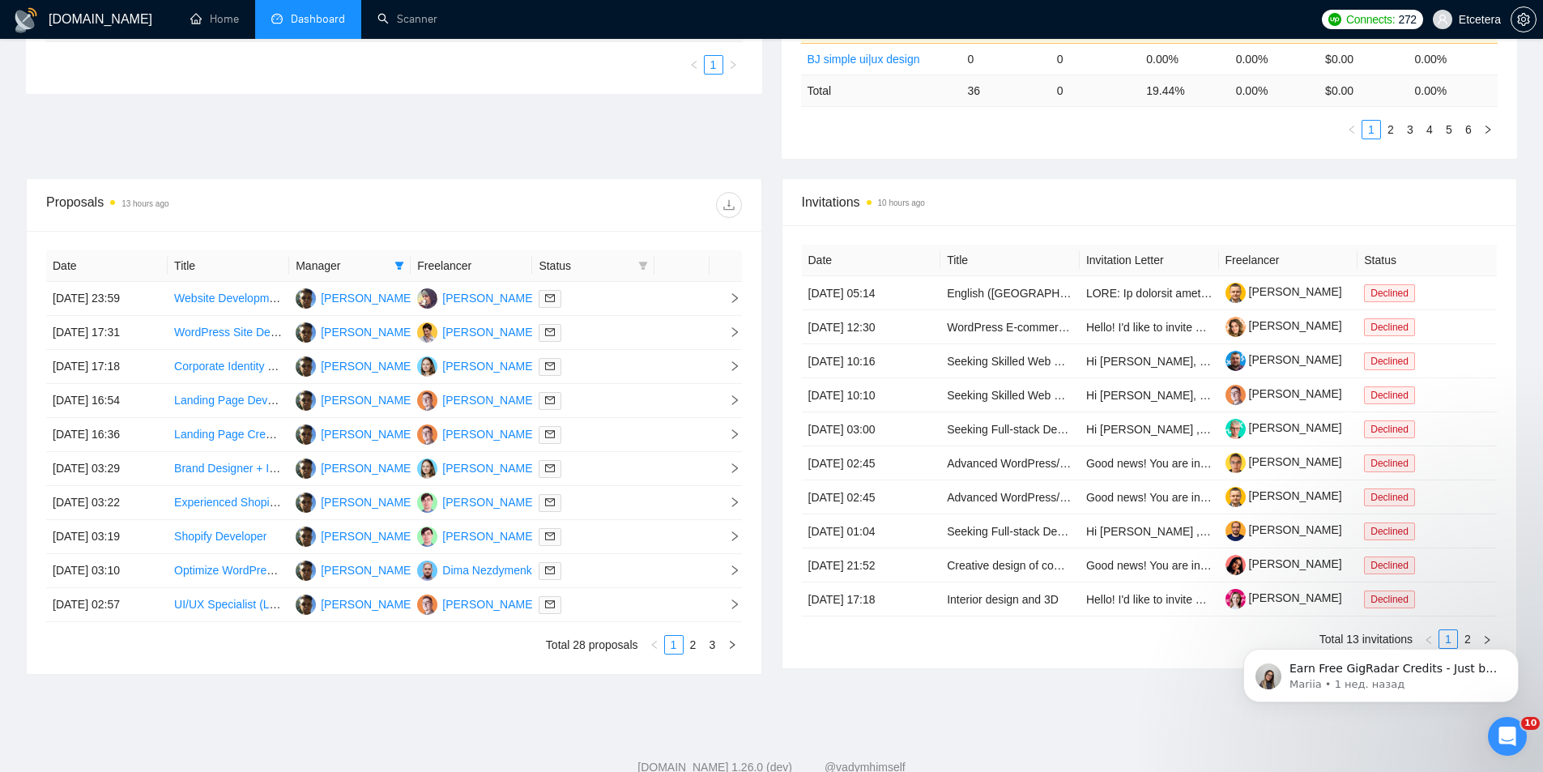
scroll to position [486, 0]
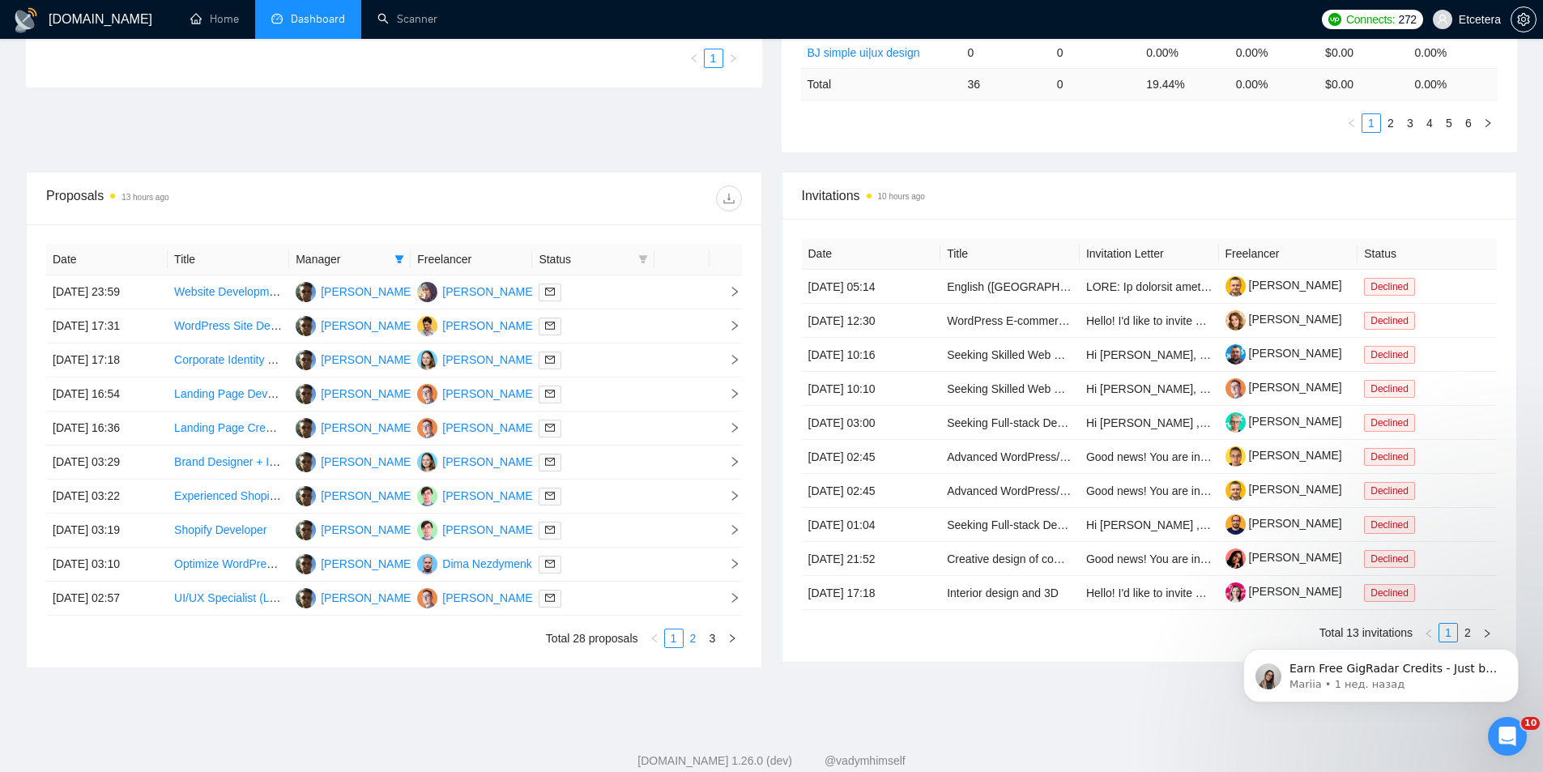
click at [690, 637] on link "2" at bounding box center [693, 638] width 18 height 18
click at [717, 637] on link "3" at bounding box center [713, 638] width 18 height 18
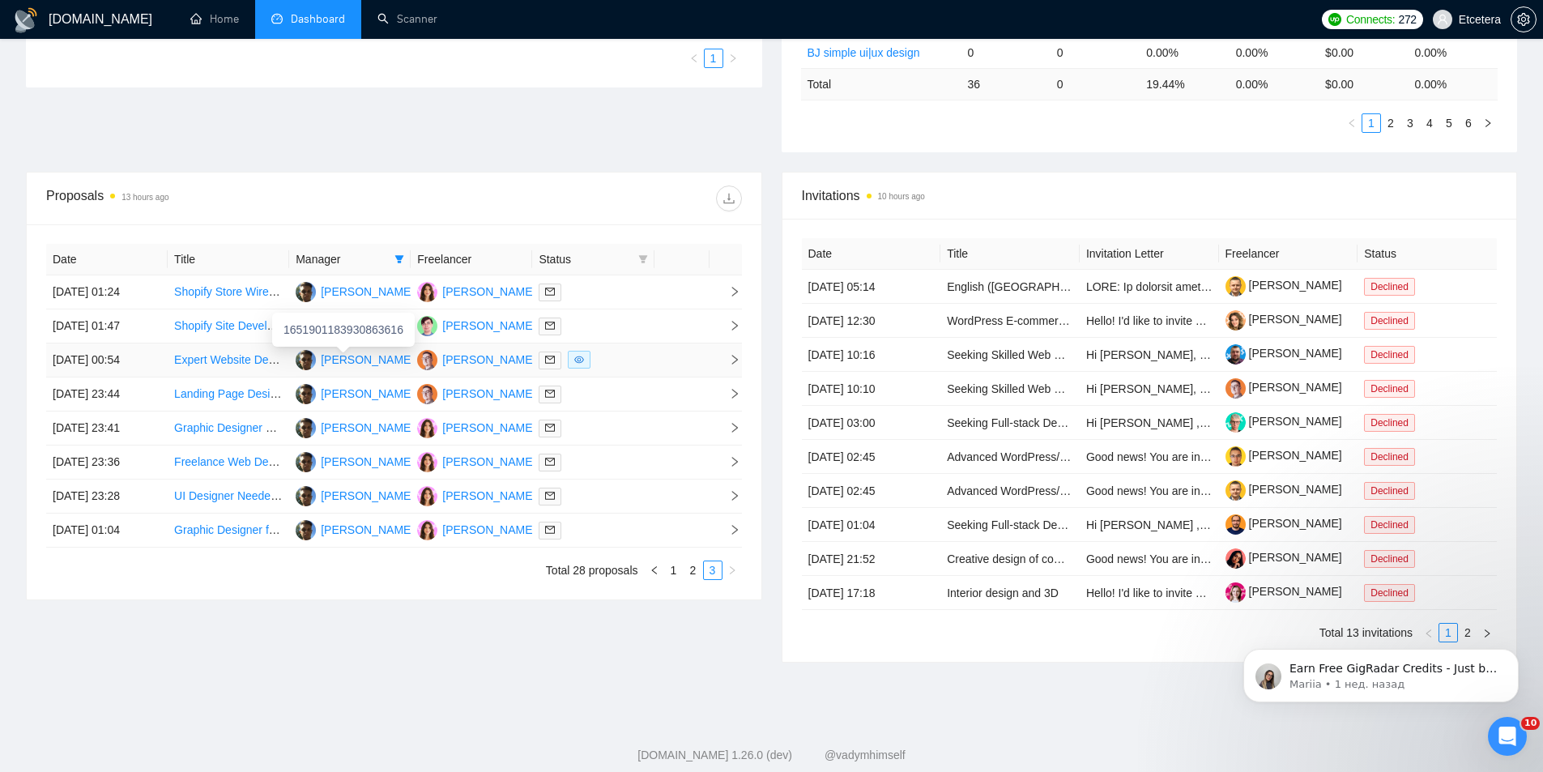
click at [241, 359] on link "Expert Website Developer Needed to Build Website from PSD files" at bounding box center [341, 359] width 334 height 13
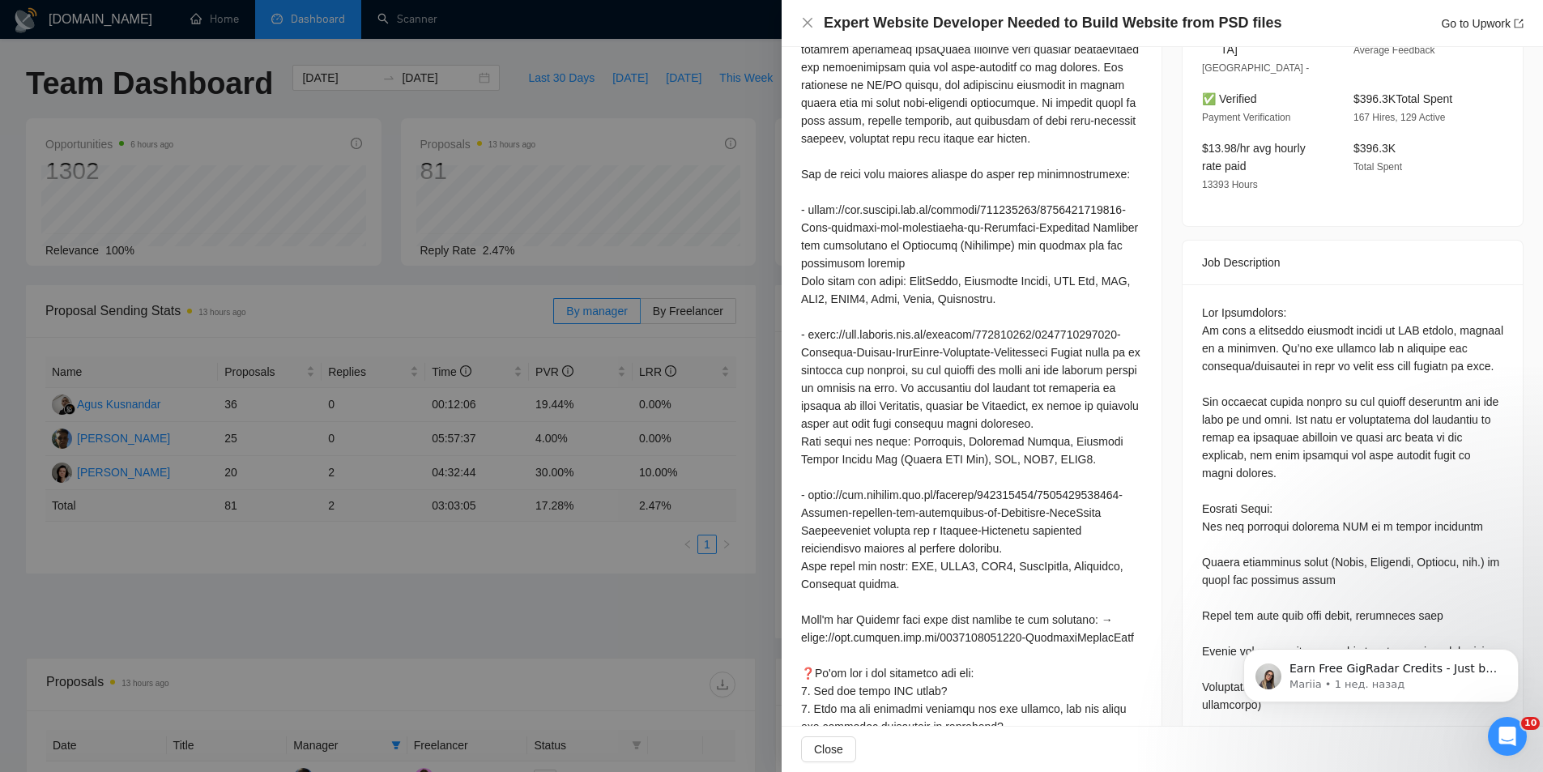
scroll to position [0, 0]
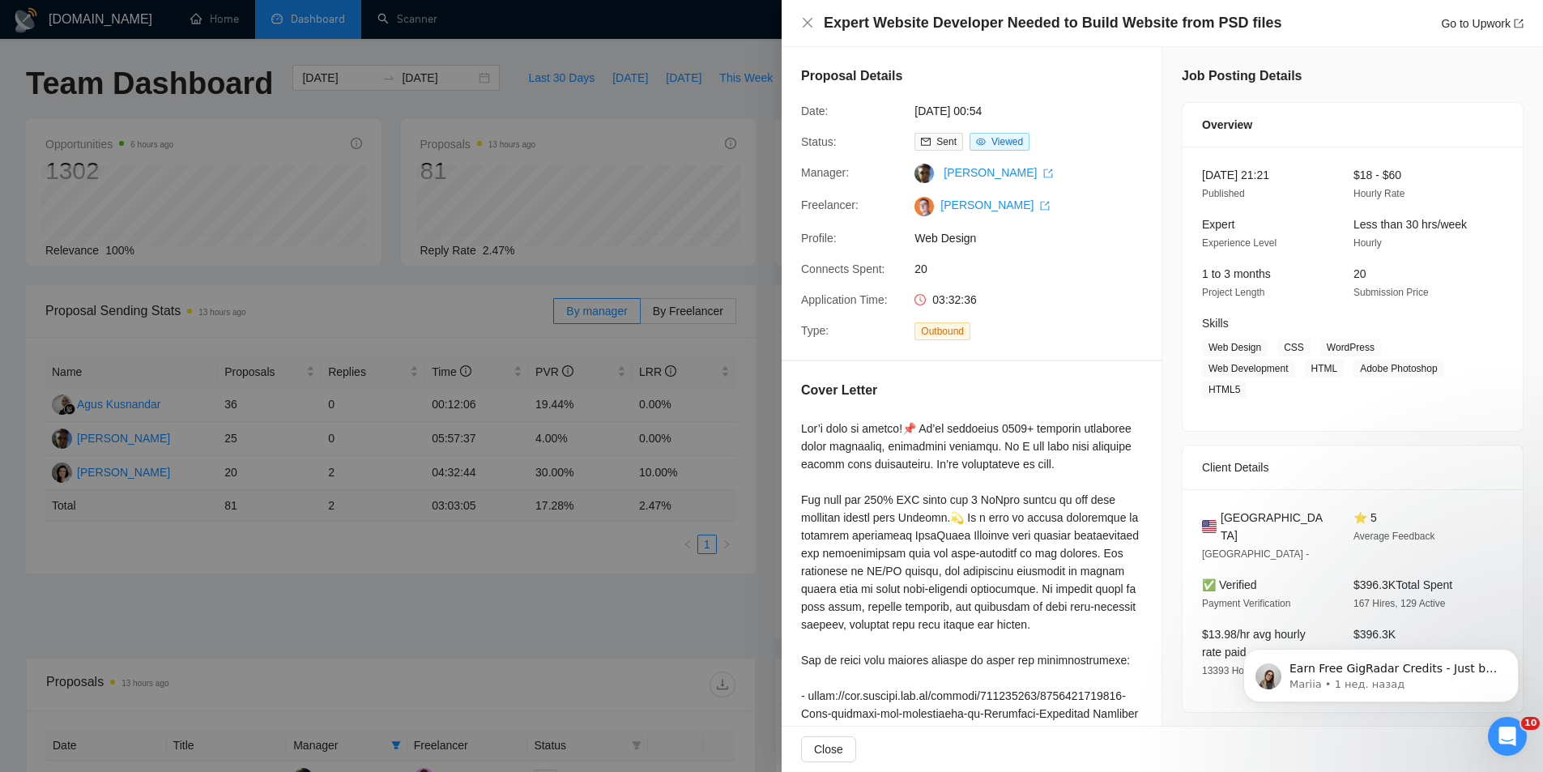
click at [353, 407] on div at bounding box center [771, 386] width 1543 height 772
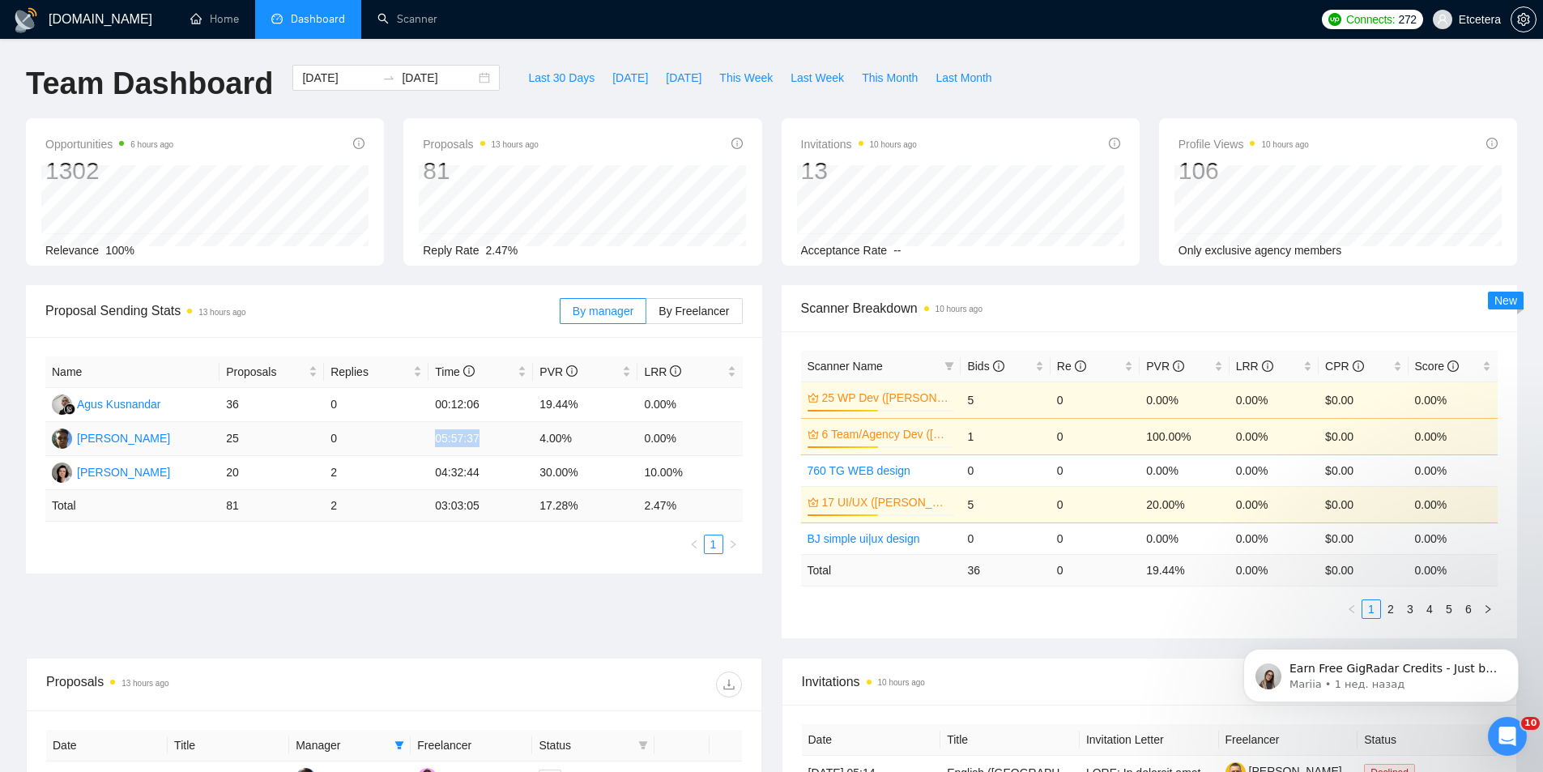
drag, startPoint x: 449, startPoint y: 438, endPoint x: 477, endPoint y: 441, distance: 28.5
click at [477, 441] on td "05:57:37" at bounding box center [480, 439] width 104 height 34
copy td "05:57:37"
drag, startPoint x: 564, startPoint y: 445, endPoint x: 577, endPoint y: 446, distance: 13.0
click at [577, 446] on td "4.00%" at bounding box center [585, 439] width 104 height 34
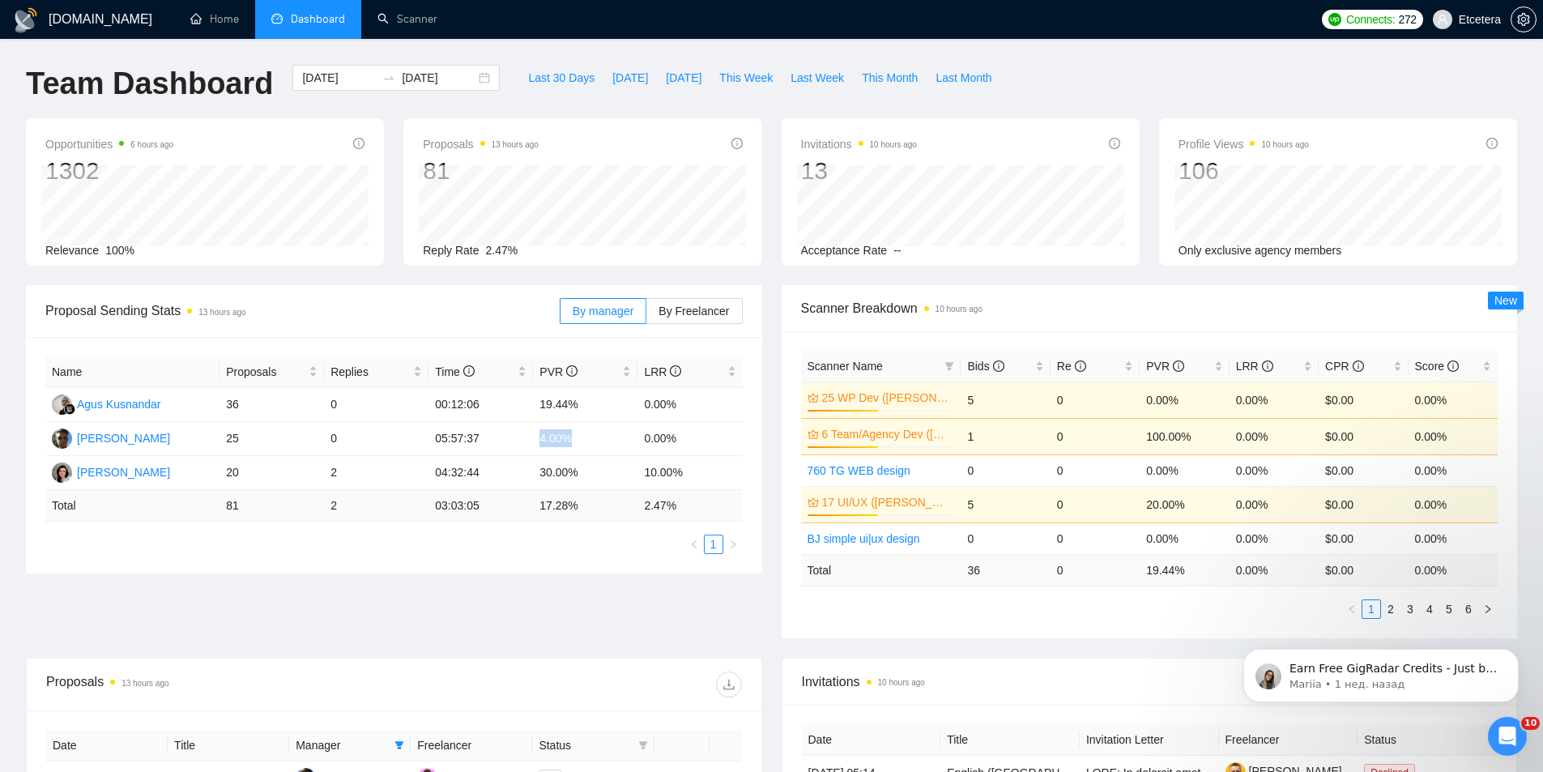
copy td "4.00%"
click at [475, 78] on div "[DATE] [DATE]" at bounding box center [395, 78] width 207 height 26
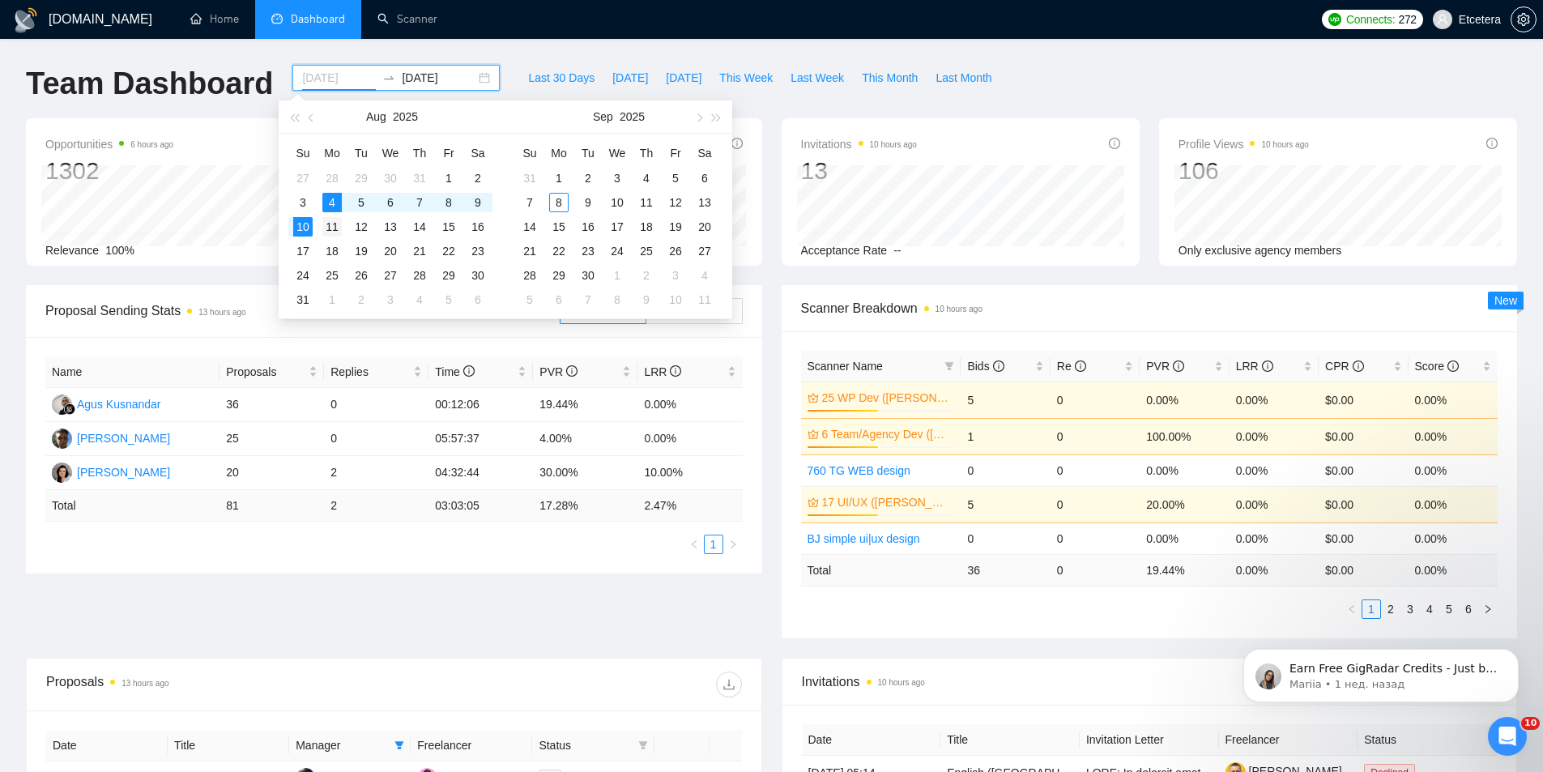
type input "[DATE]"
click at [336, 228] on div "11" at bounding box center [331, 226] width 19 height 19
click at [305, 249] on div "17" at bounding box center [302, 250] width 19 height 19
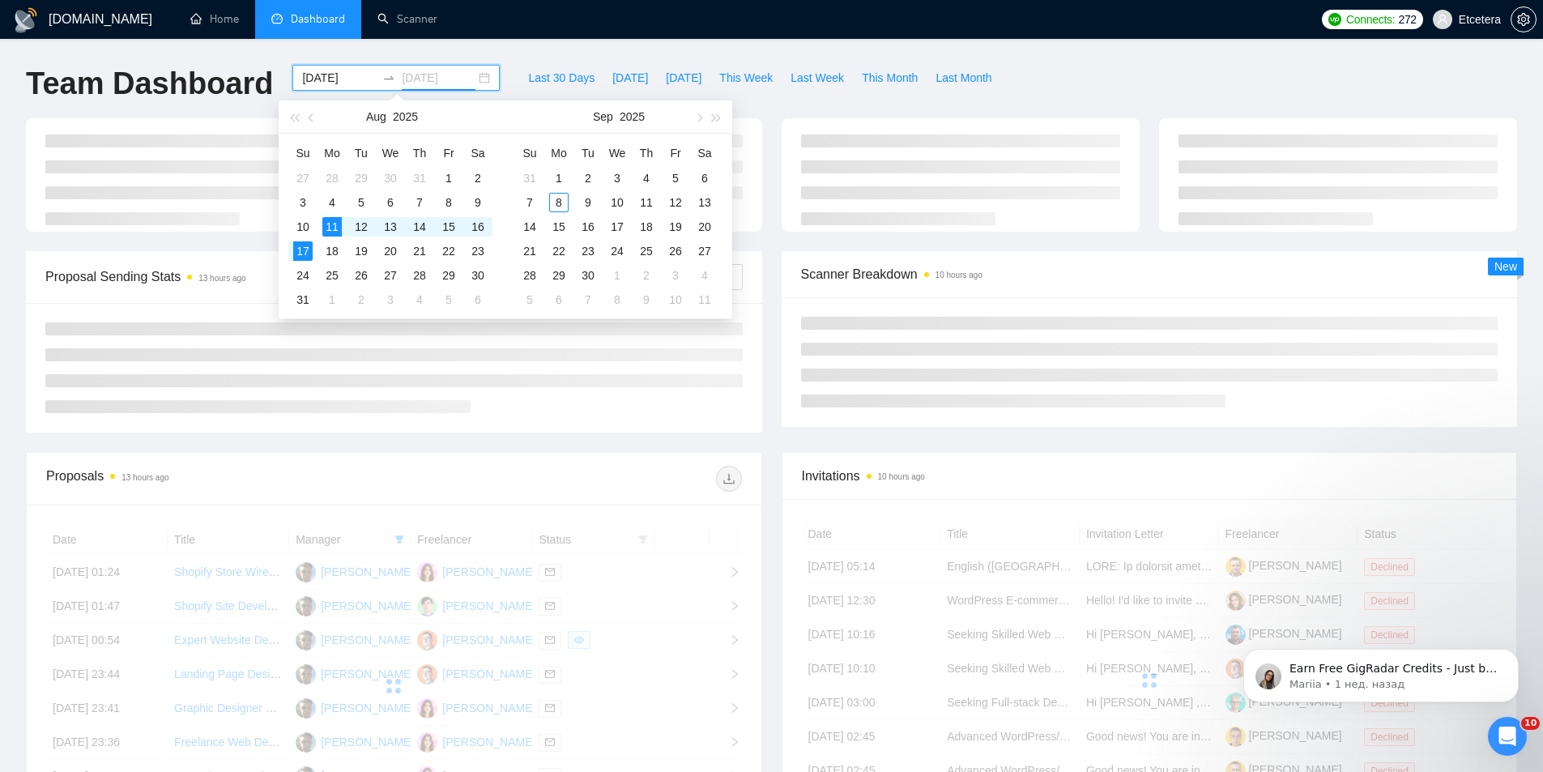
type input "[DATE]"
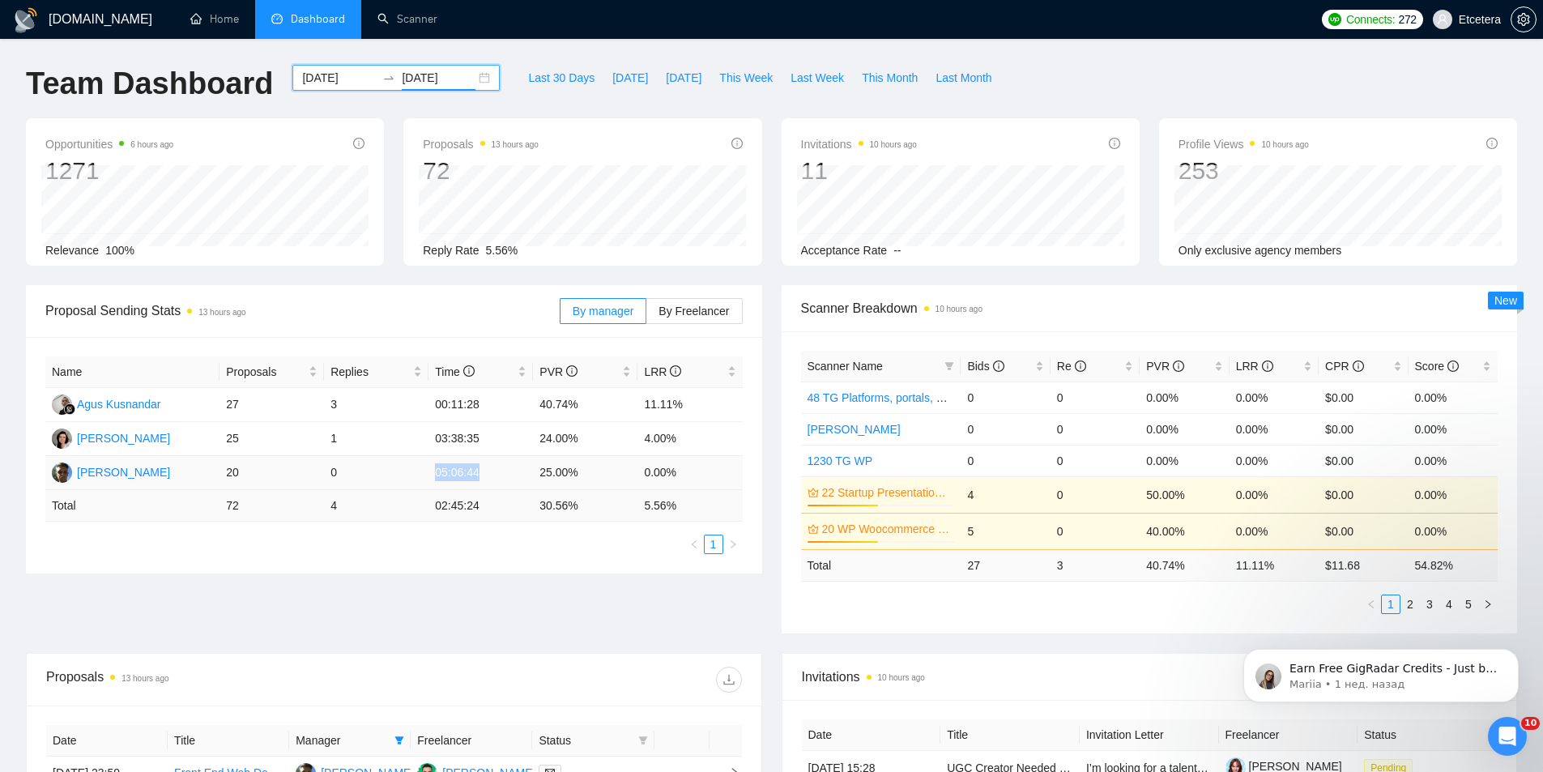
drag, startPoint x: 432, startPoint y: 475, endPoint x: 488, endPoint y: 479, distance: 56.0
click at [488, 479] on td "05:06:44" at bounding box center [480, 473] width 104 height 34
drag, startPoint x: 541, startPoint y: 471, endPoint x: 595, endPoint y: 472, distance: 54.3
click at [594, 472] on td "25.00%" at bounding box center [585, 473] width 104 height 34
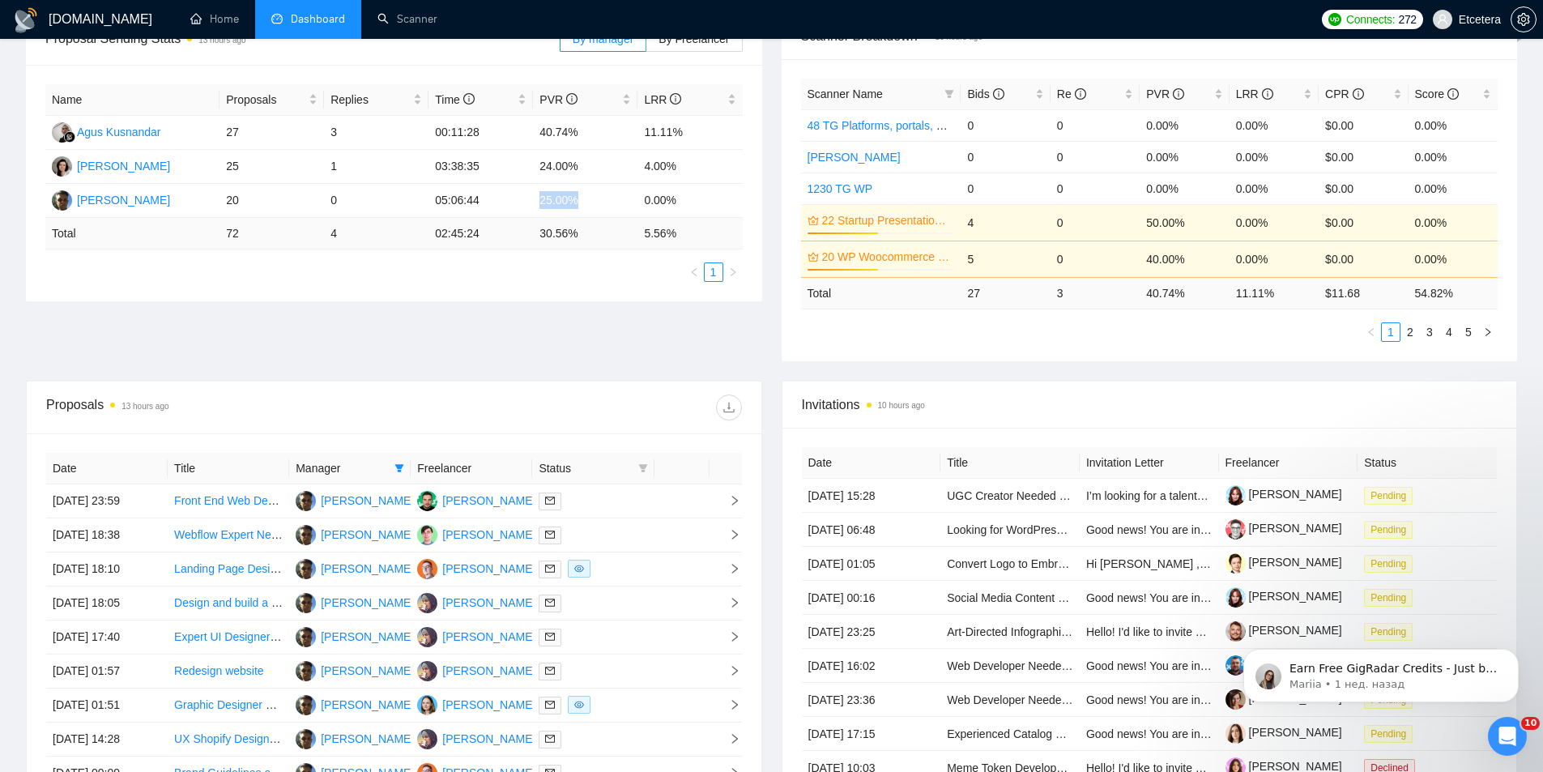
scroll to position [486, 0]
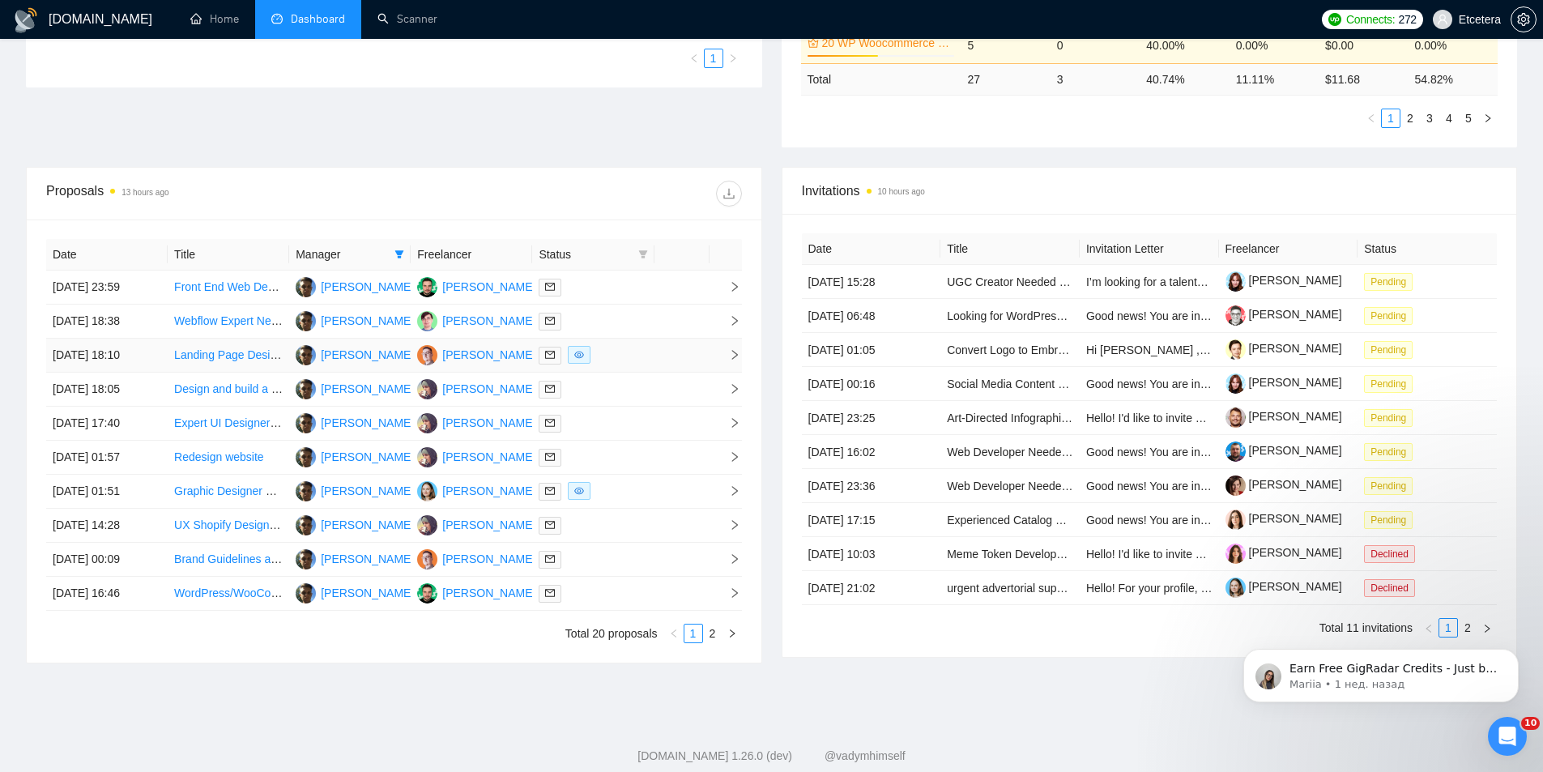
click at [273, 349] on link "Landing Page Design for Expression of Interest Campaign" at bounding box center [320, 354] width 292 height 13
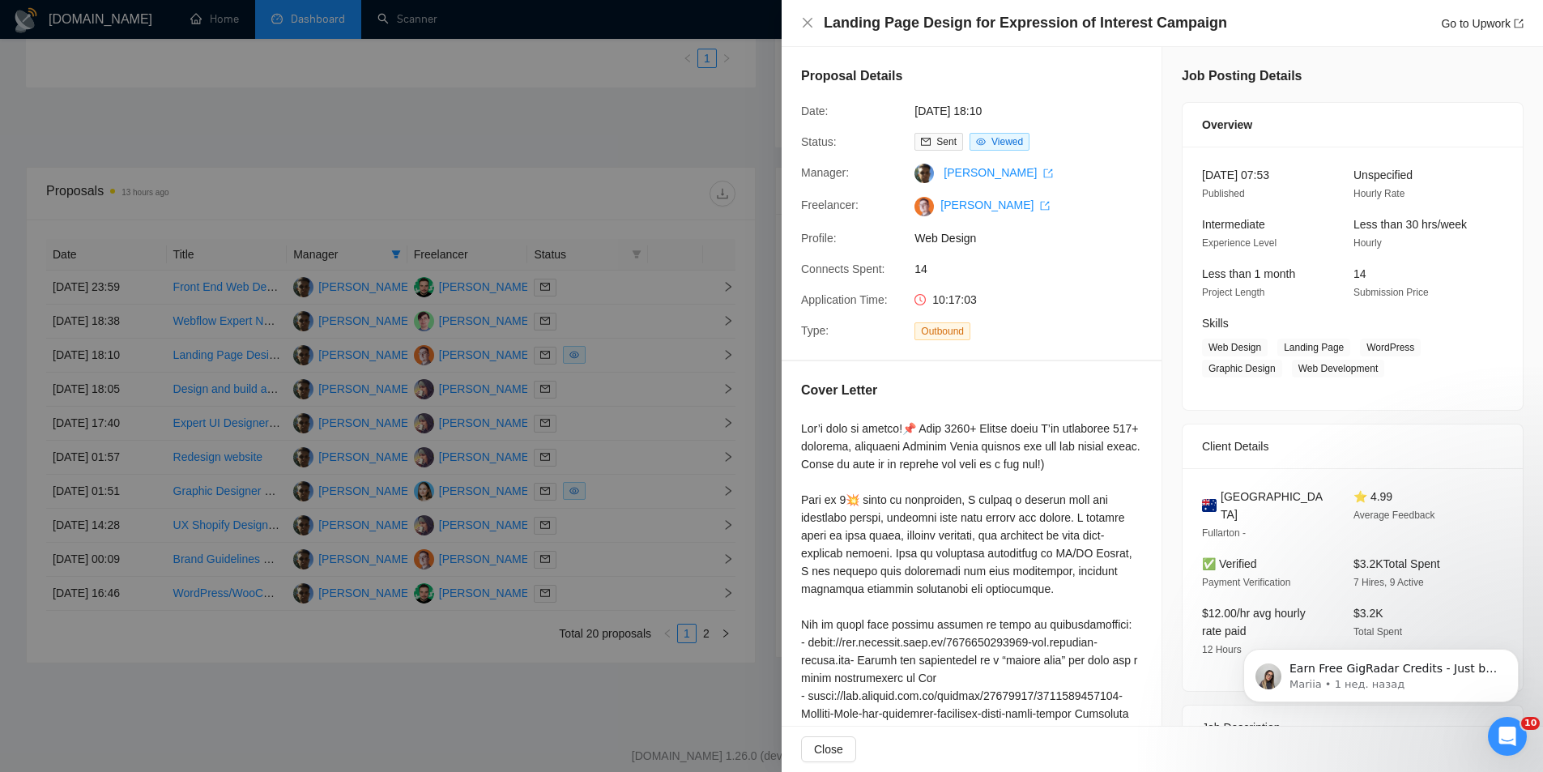
click at [683, 167] on div at bounding box center [771, 386] width 1543 height 772
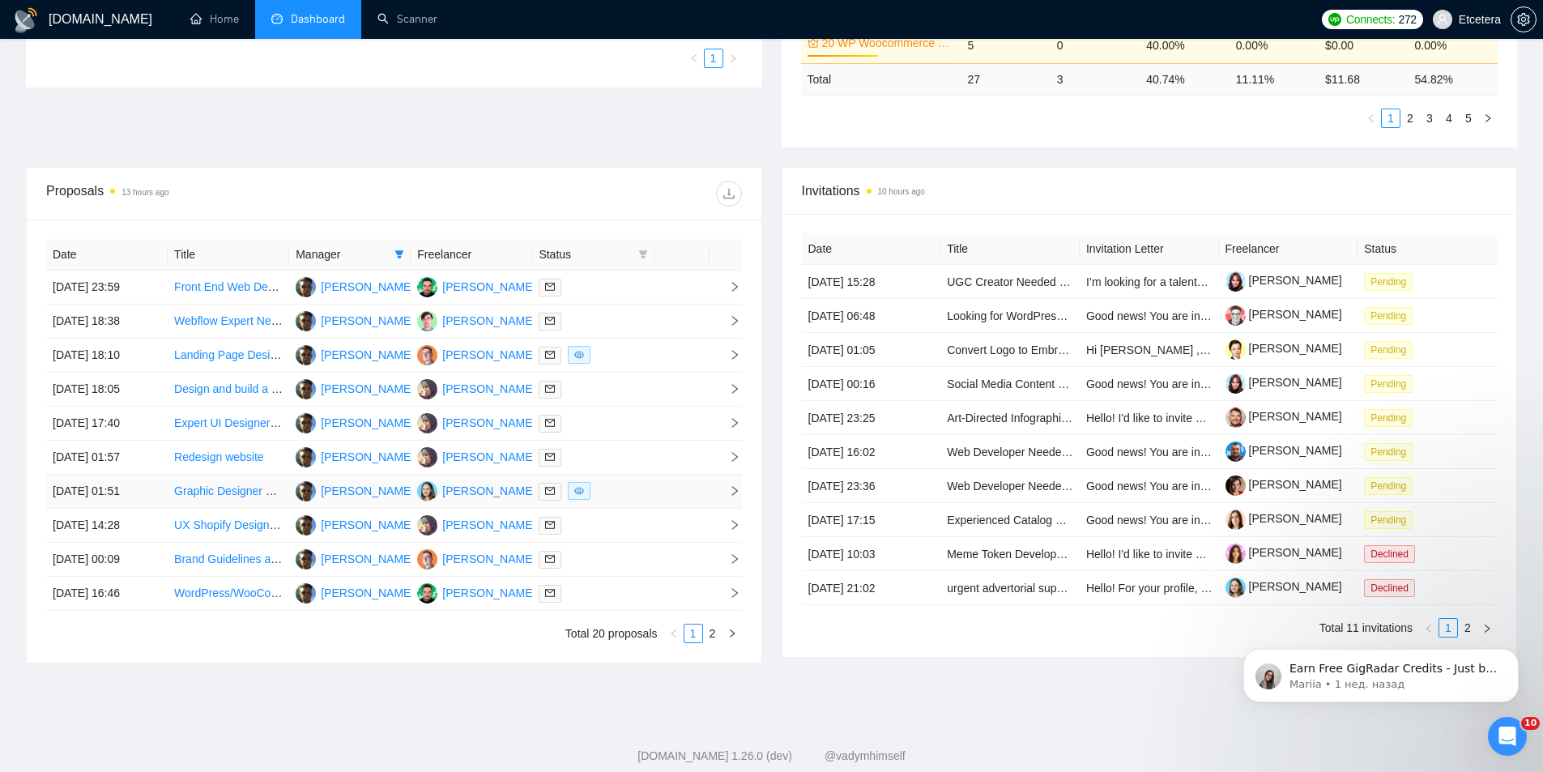
click at [276, 484] on link "Graphic Designer Wanted for Longterm AdHoc Work" at bounding box center [305, 490] width 263 height 13
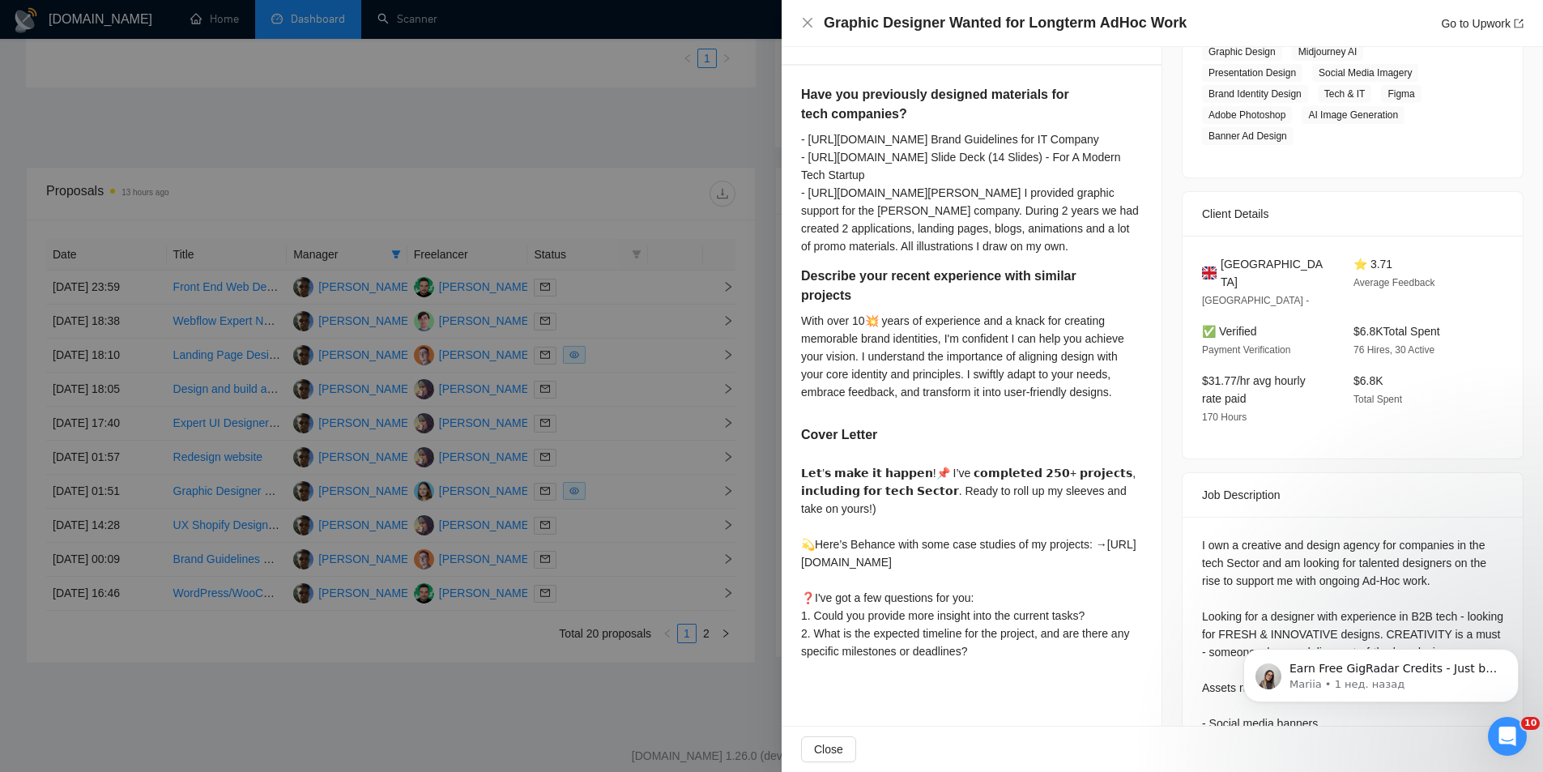
scroll to position [324, 0]
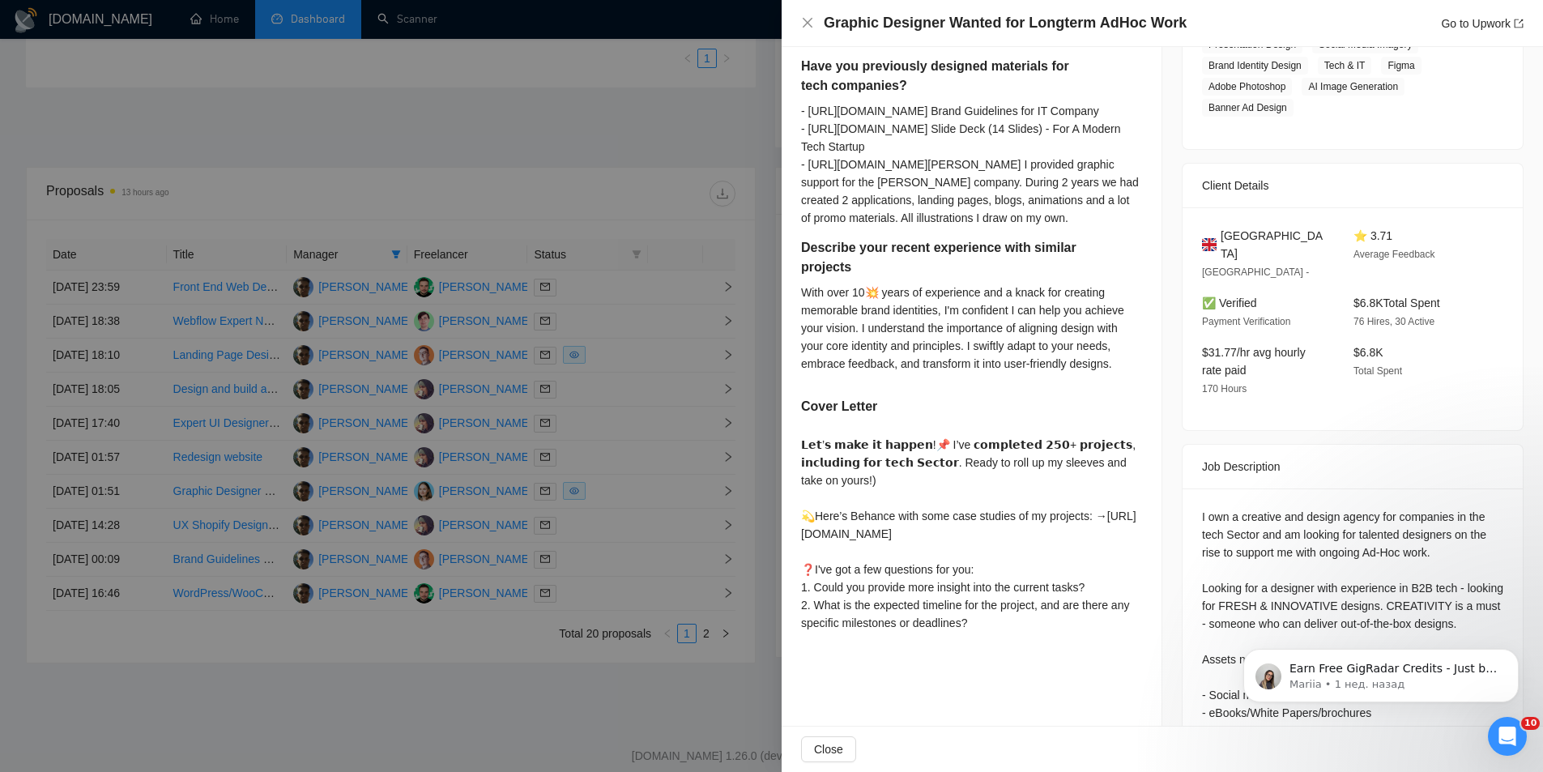
click at [578, 215] on div at bounding box center [771, 386] width 1543 height 772
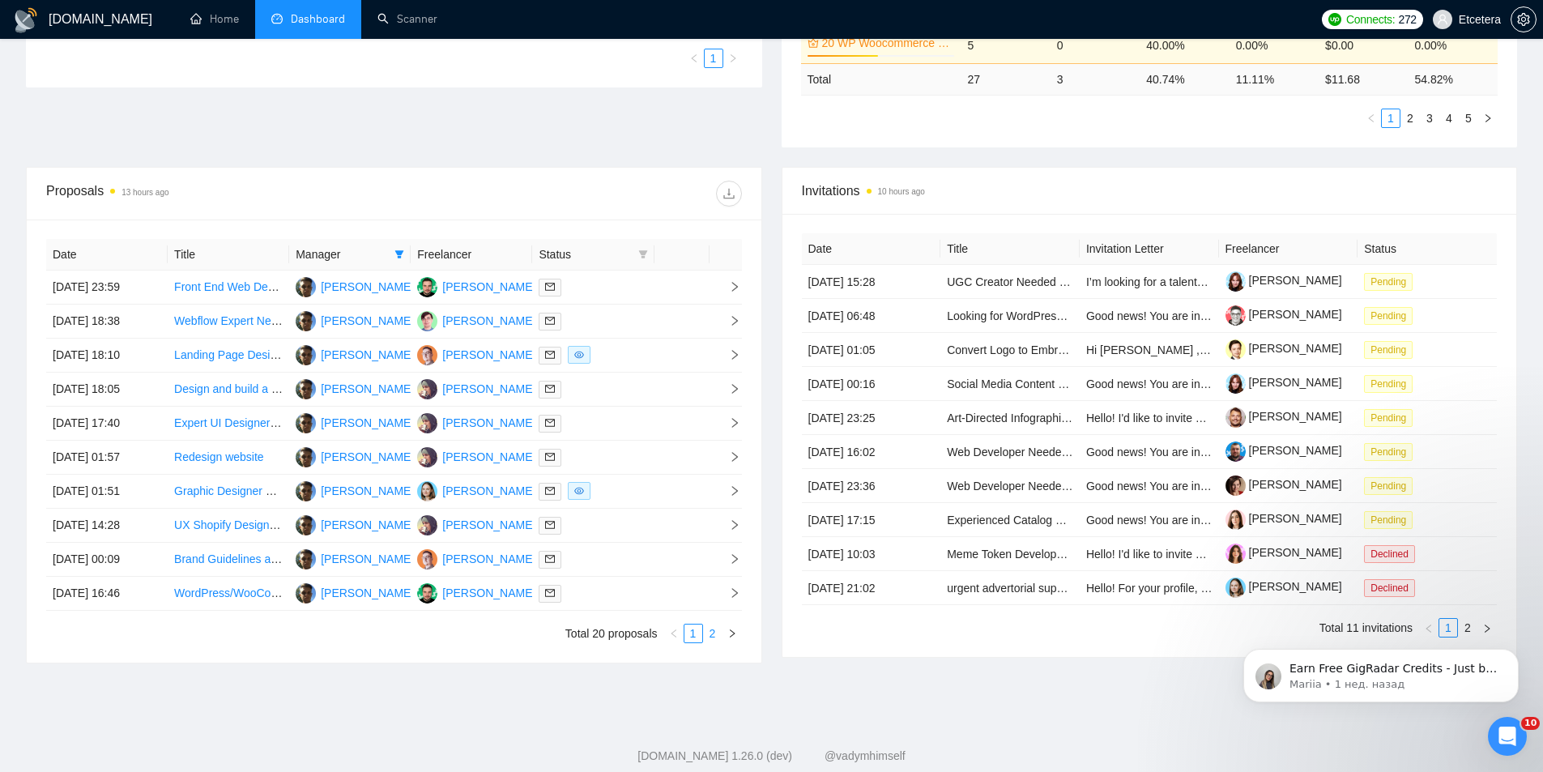
click at [717, 629] on link "2" at bounding box center [713, 633] width 18 height 18
click at [276, 324] on link "Website Designer & Developer Needed for Premium Property Brand (Full Site Build)" at bounding box center [385, 320] width 422 height 13
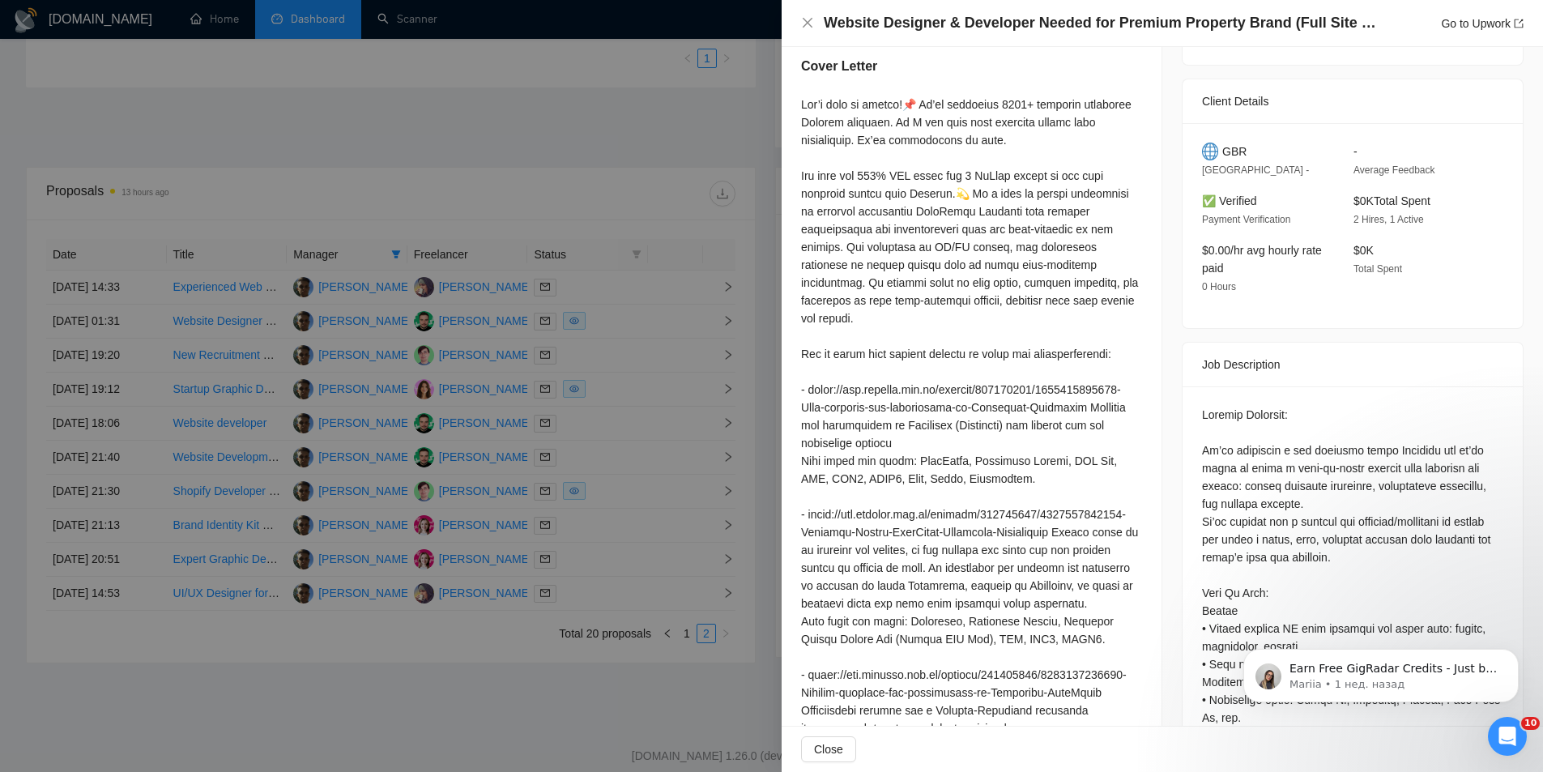
click at [641, 163] on div at bounding box center [771, 386] width 1543 height 772
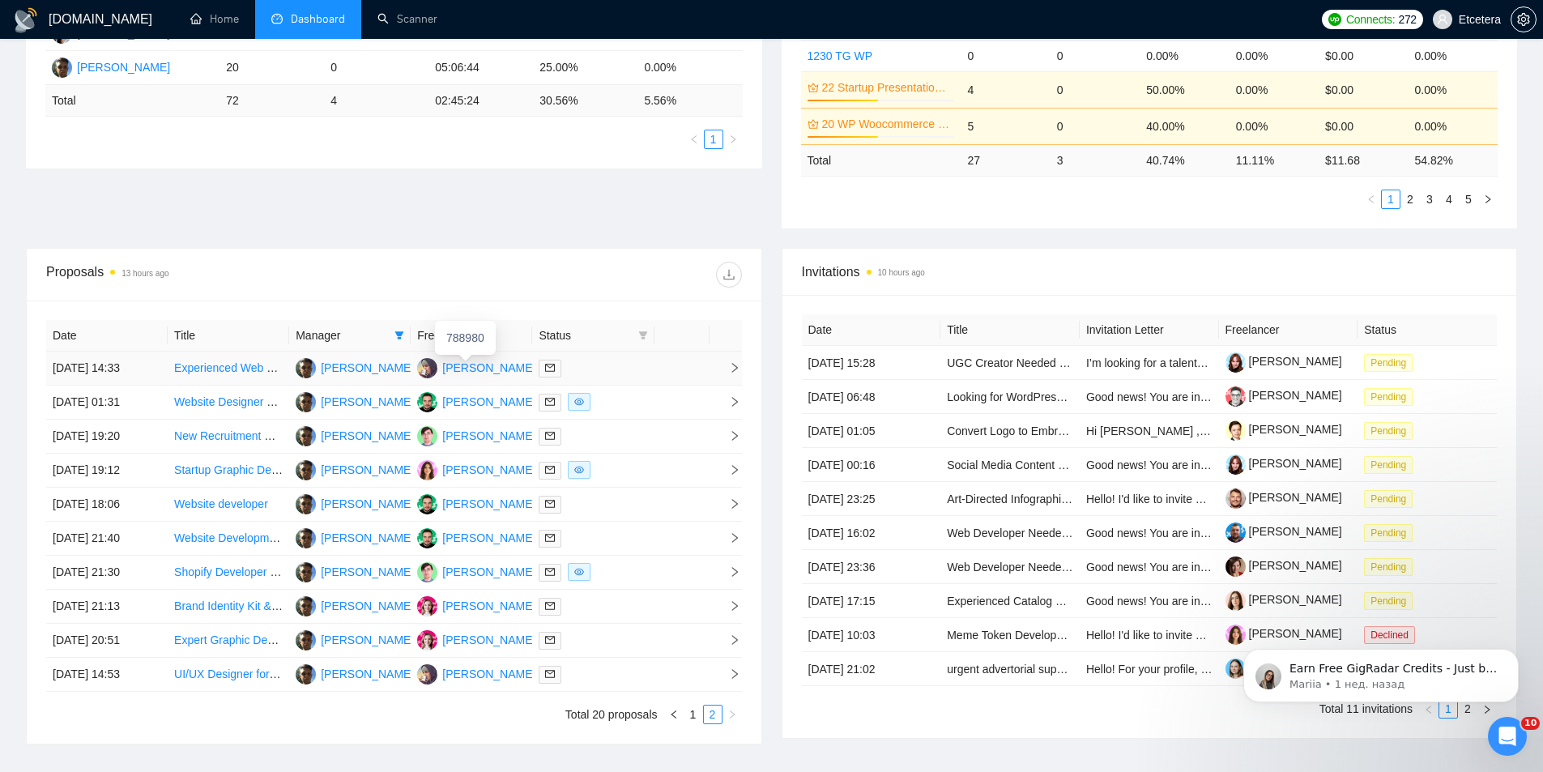
scroll to position [0, 0]
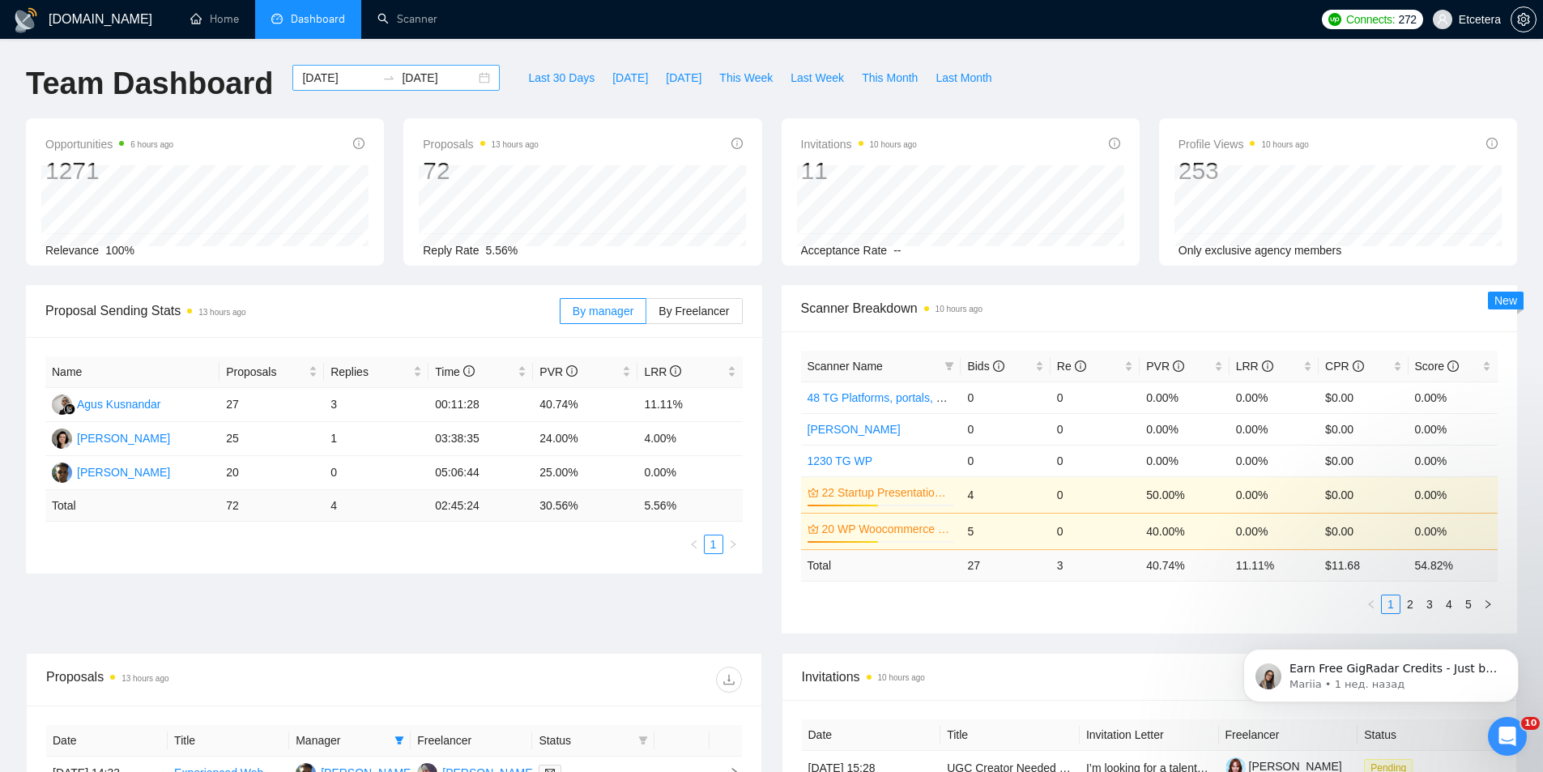
click at [472, 82] on div "[DATE] [DATE]" at bounding box center [395, 78] width 207 height 26
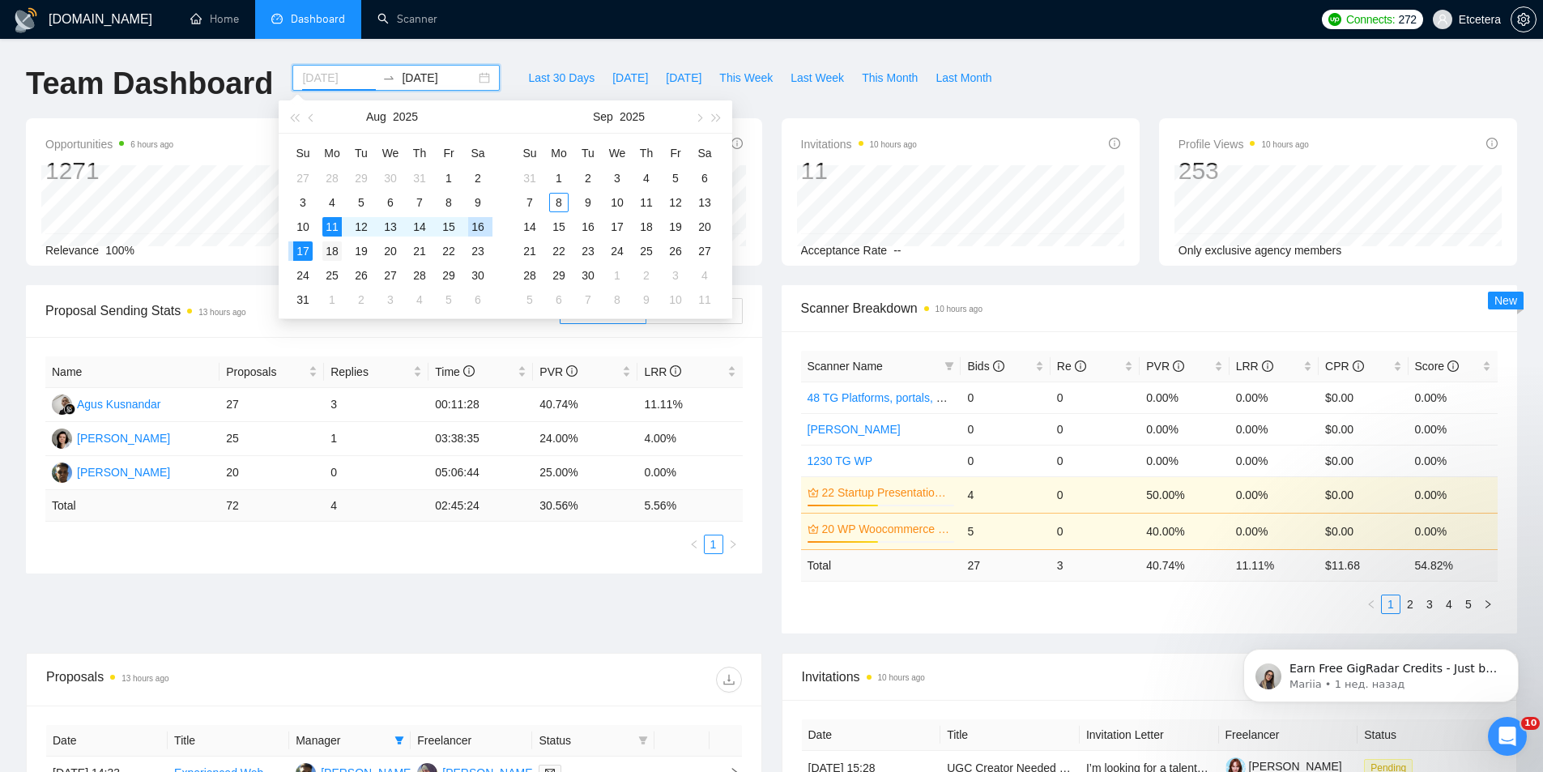
type input "[DATE]"
click at [334, 249] on div "18" at bounding box center [331, 250] width 19 height 19
click at [313, 272] on td "24" at bounding box center [302, 275] width 29 height 24
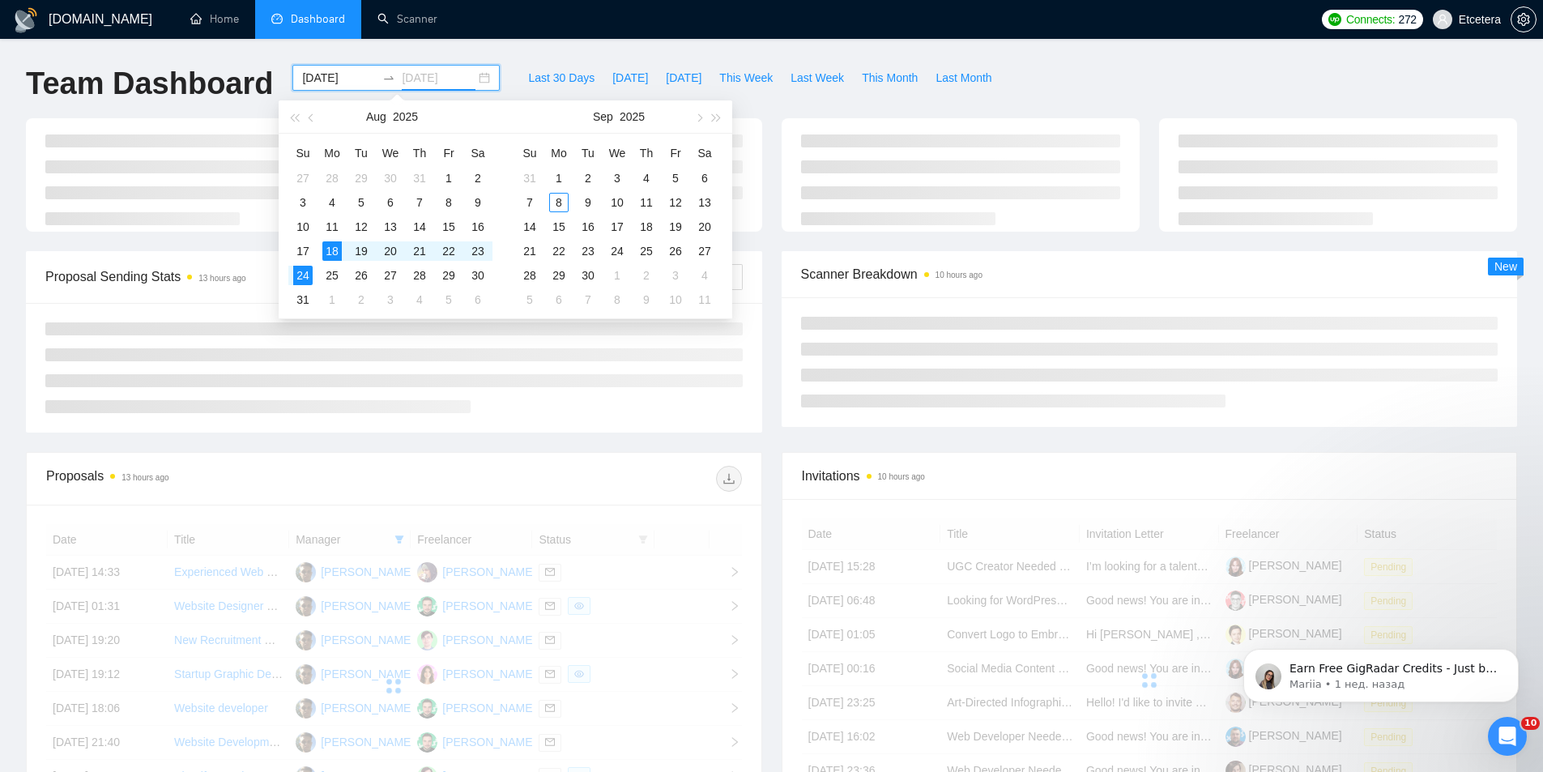
type input "[DATE]"
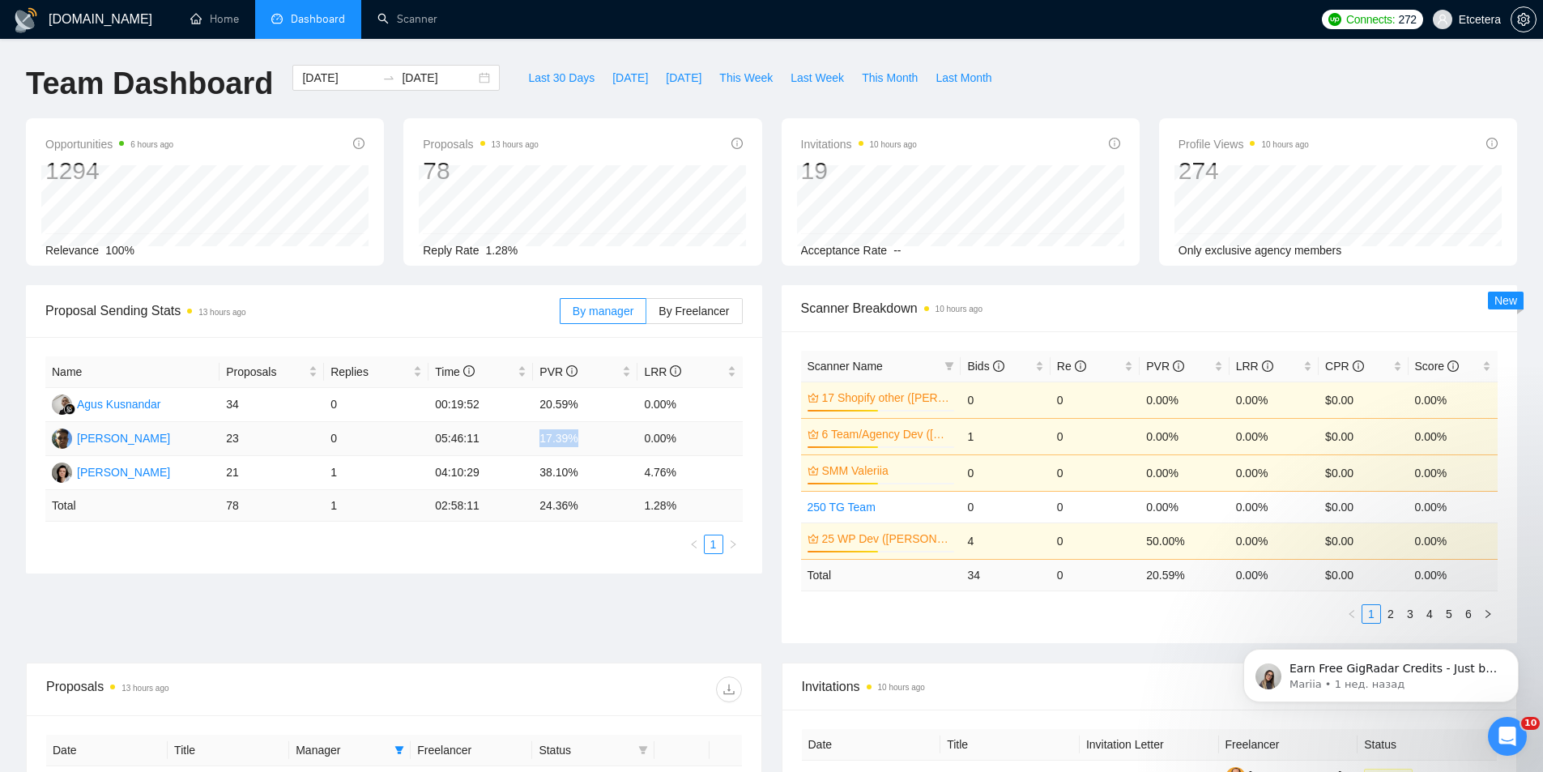
drag, startPoint x: 540, startPoint y: 439, endPoint x: 577, endPoint y: 441, distance: 36.5
click at [577, 441] on td "17.39%" at bounding box center [585, 439] width 104 height 34
drag, startPoint x: 450, startPoint y: 438, endPoint x: 478, endPoint y: 441, distance: 27.7
click at [478, 441] on td "05:46:11" at bounding box center [480, 439] width 104 height 34
copy td "05:46:11"
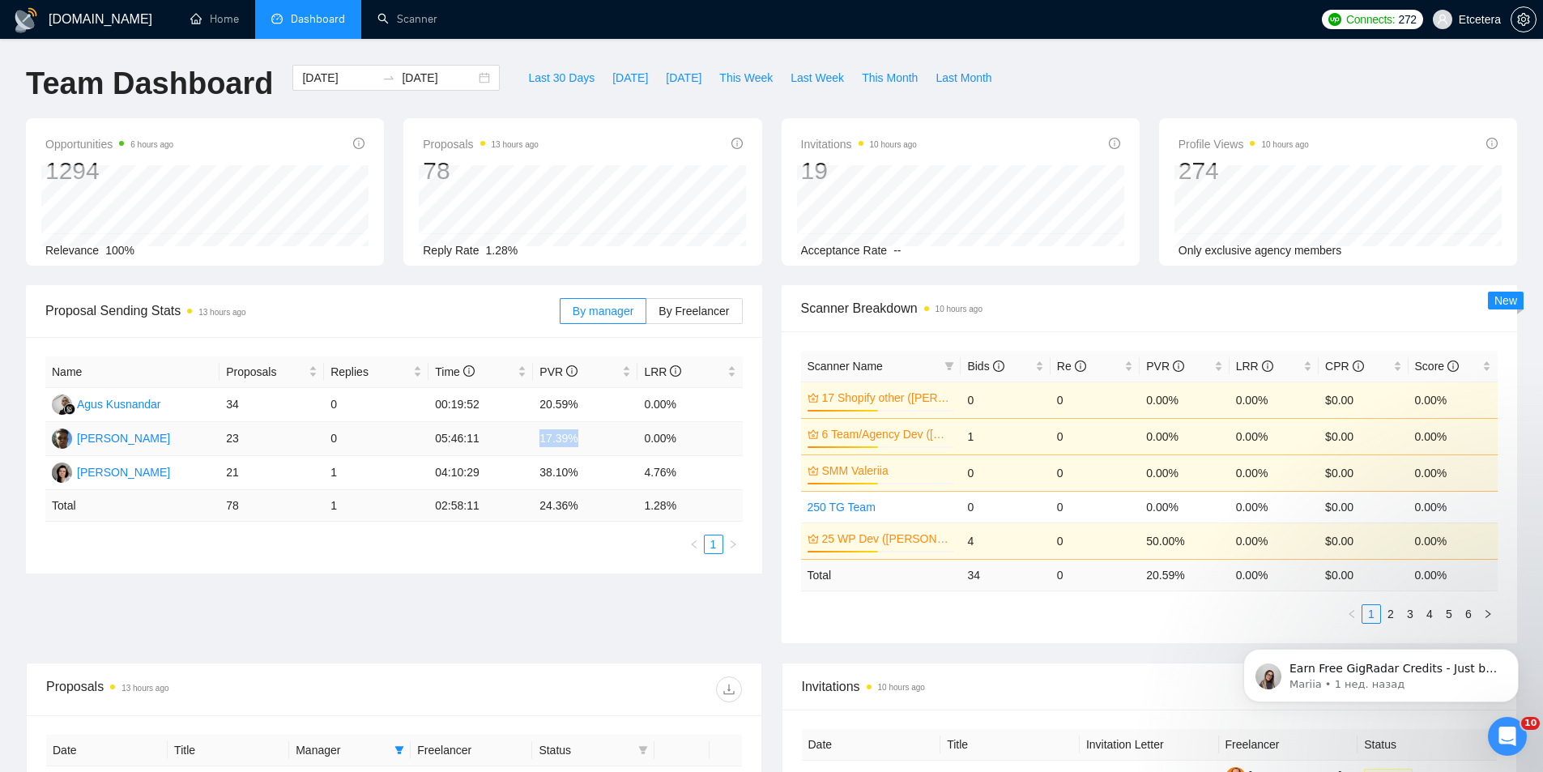
drag, startPoint x: 539, startPoint y: 439, endPoint x: 577, endPoint y: 441, distance: 38.9
click at [577, 441] on td "17.39%" at bounding box center [585, 439] width 104 height 34
copy td "17.39%"
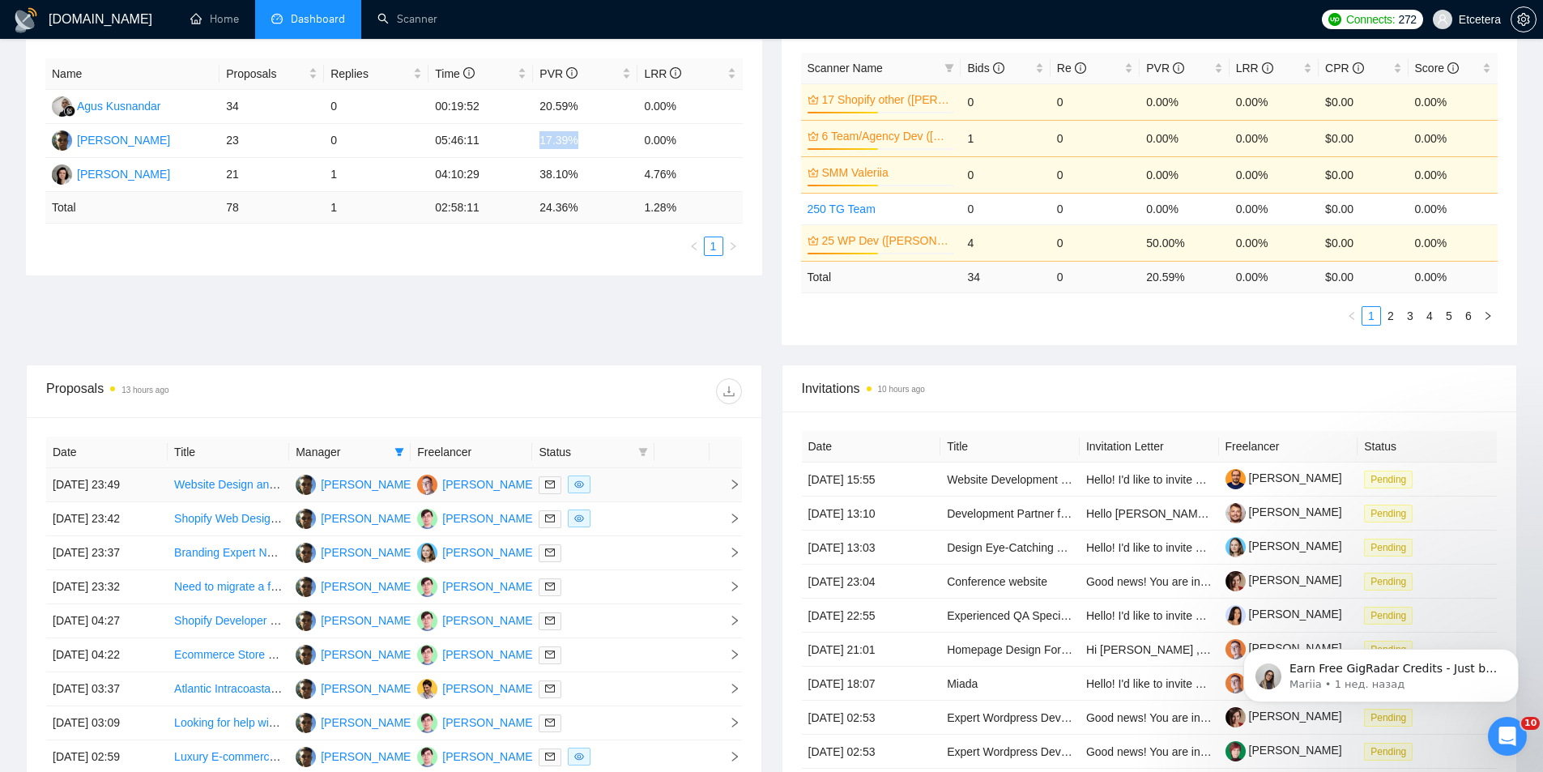
scroll to position [405, 0]
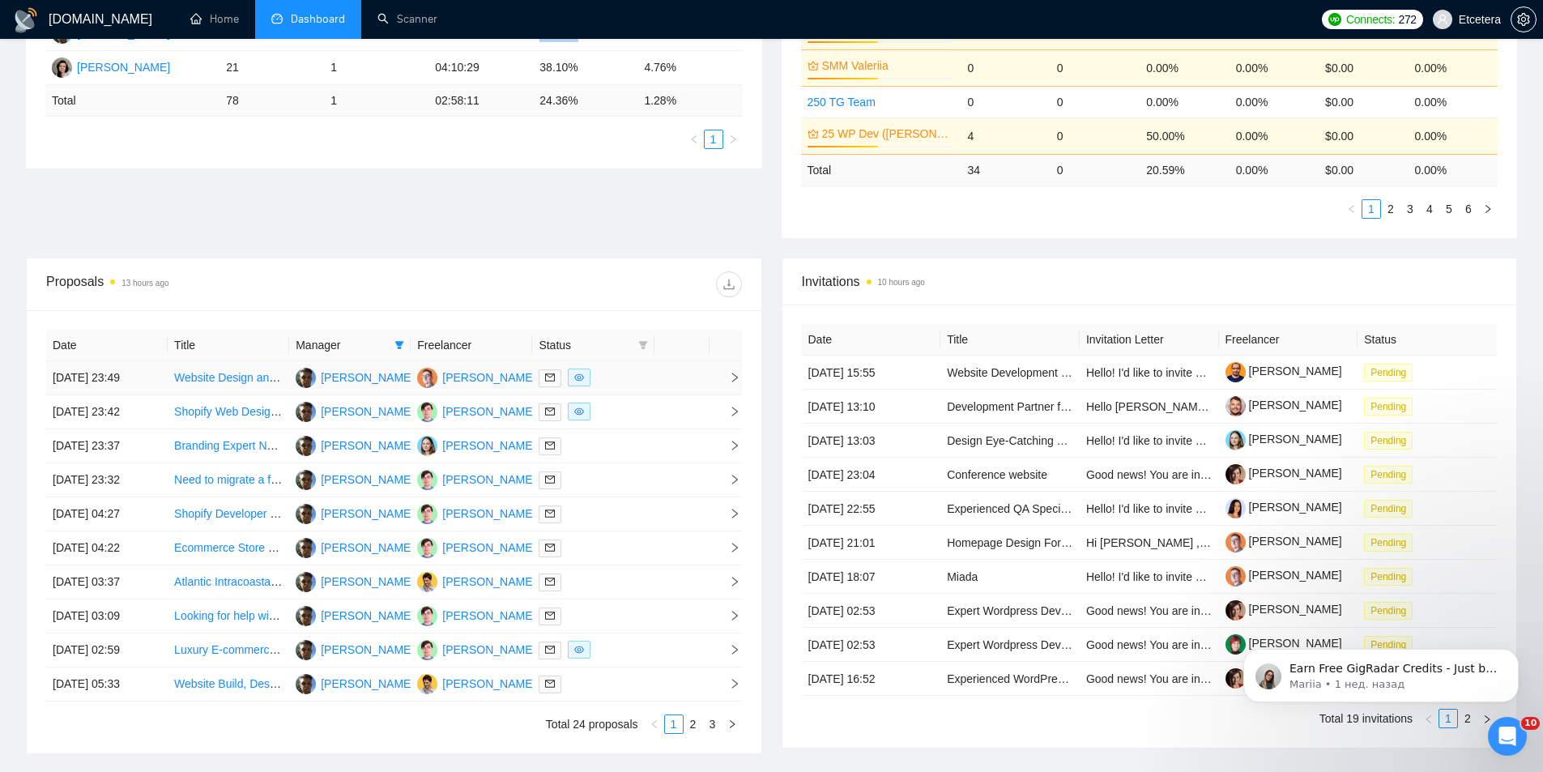
click at [286, 384] on link "Website Design and Development Expert Needed" at bounding box center [299, 377] width 250 height 13
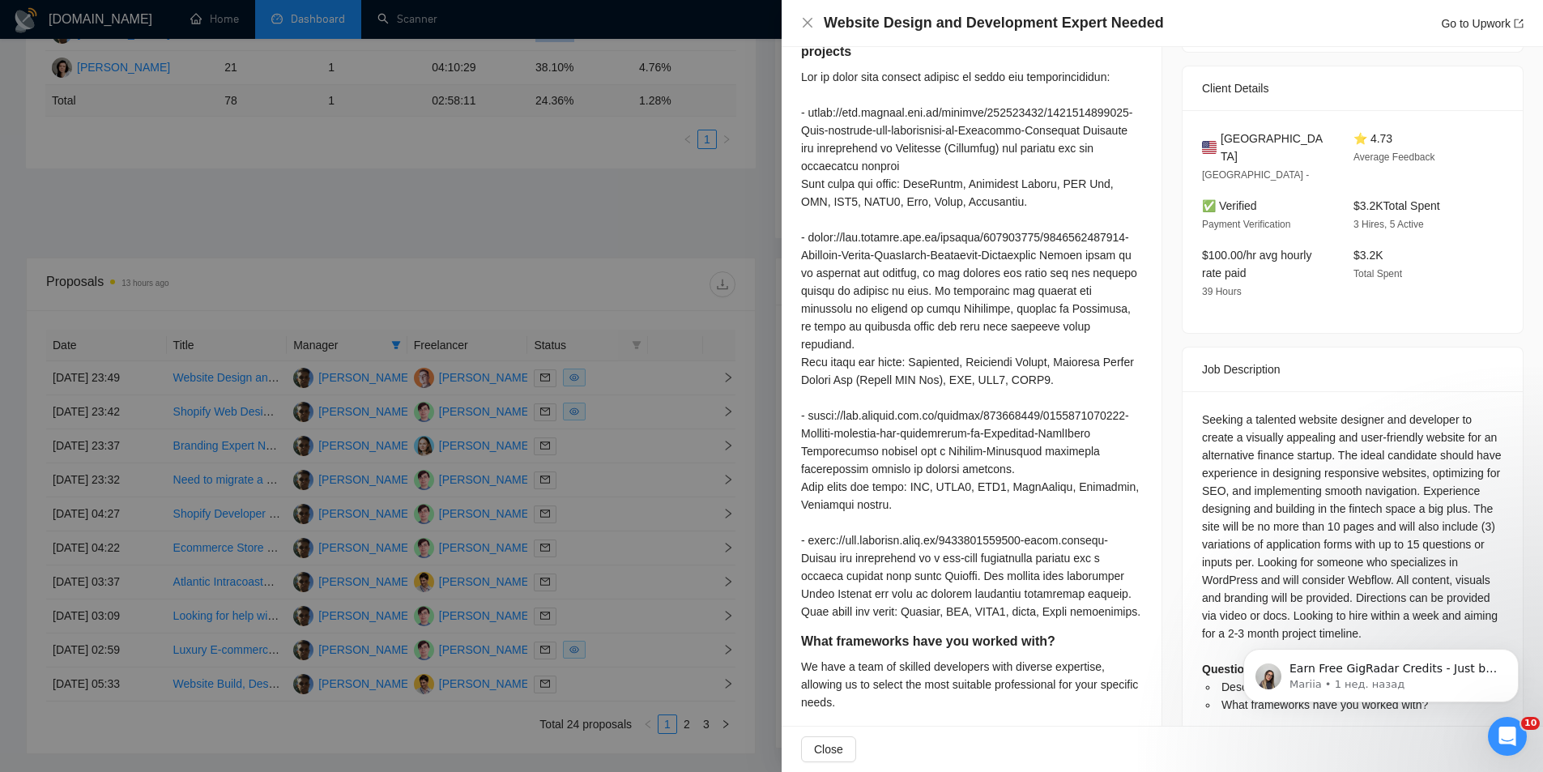
scroll to position [567, 0]
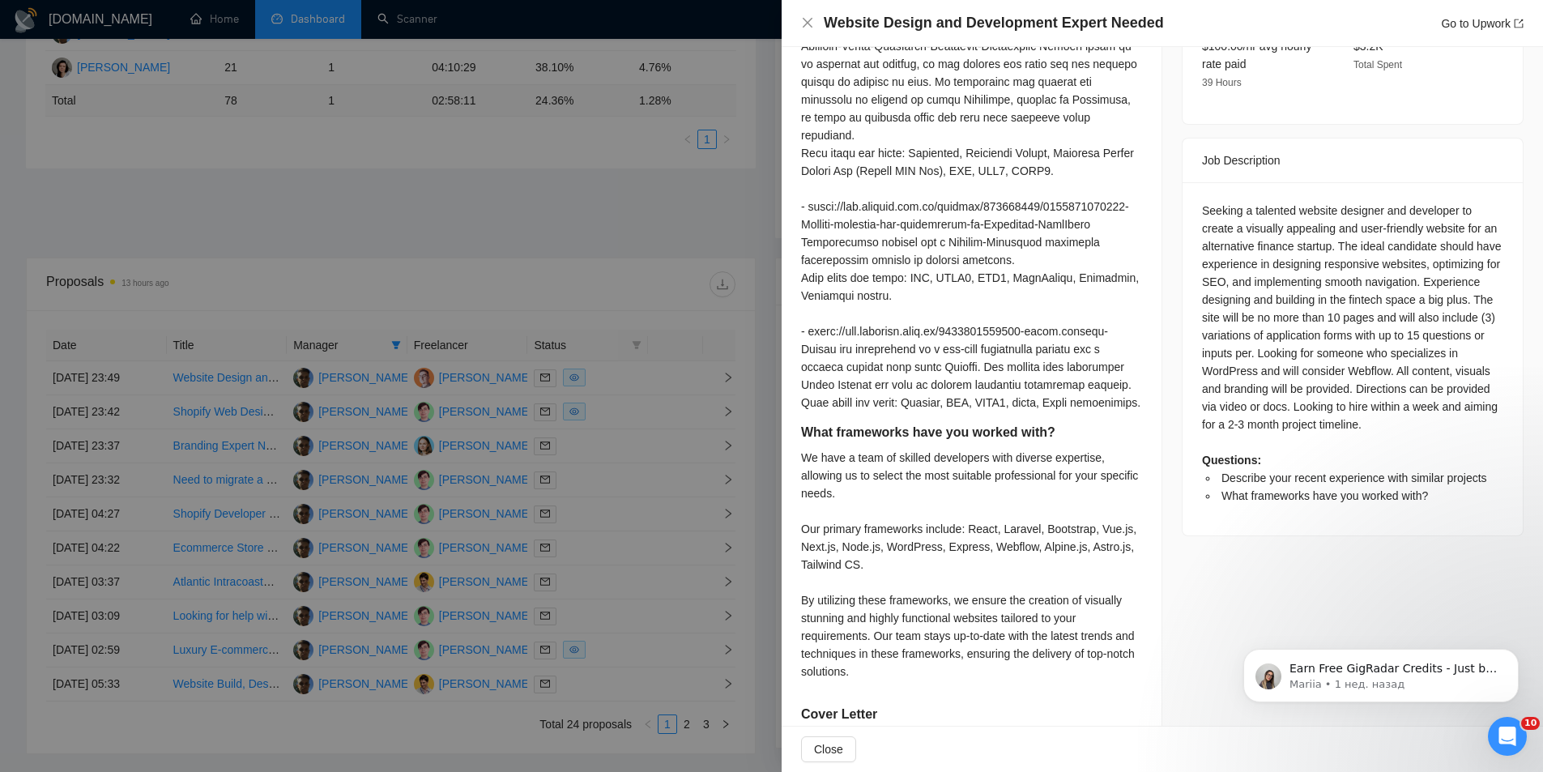
click at [569, 246] on div at bounding box center [771, 386] width 1543 height 772
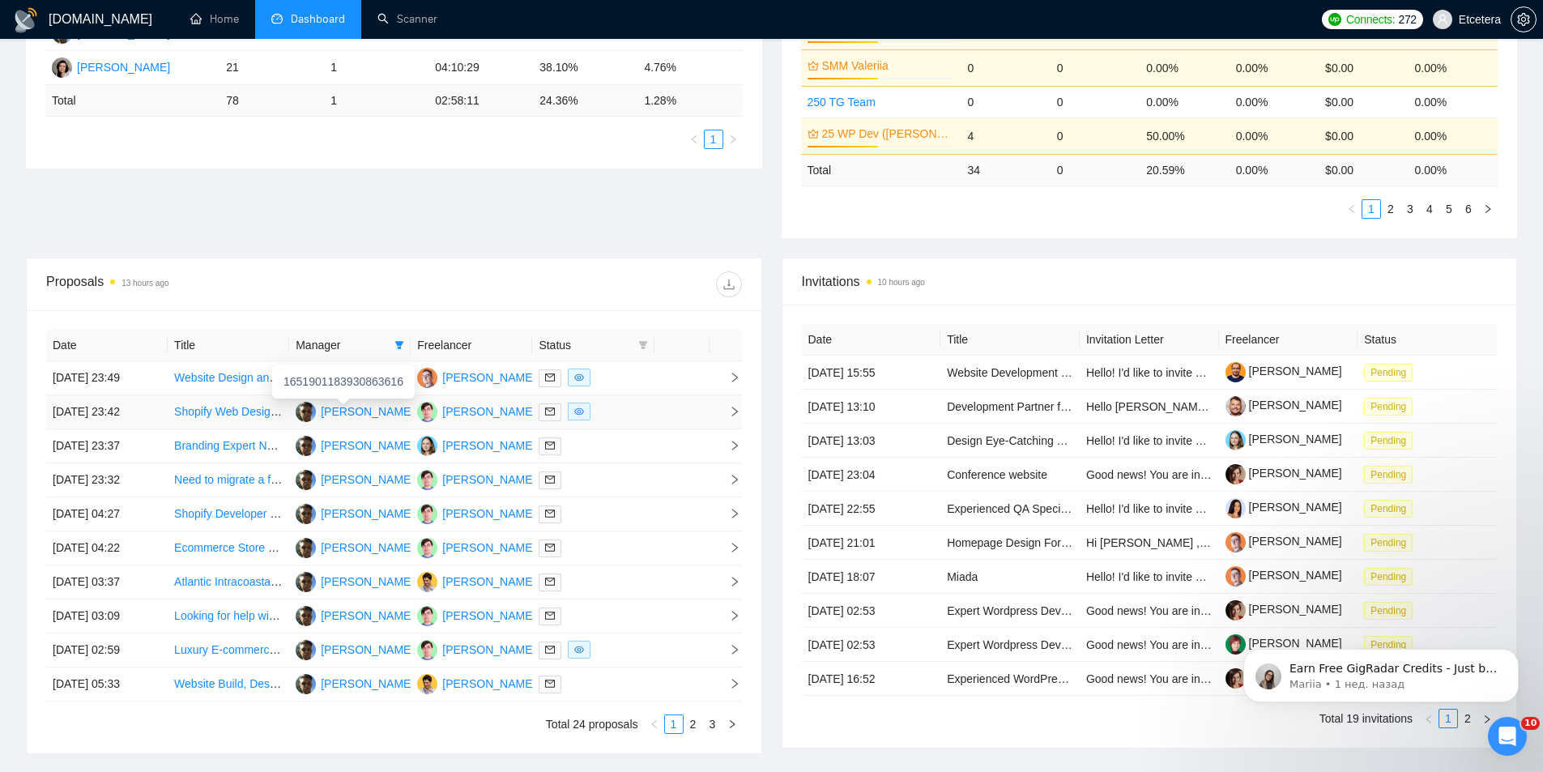
click at [289, 411] on td "[PERSON_NAME]" at bounding box center [349, 412] width 121 height 34
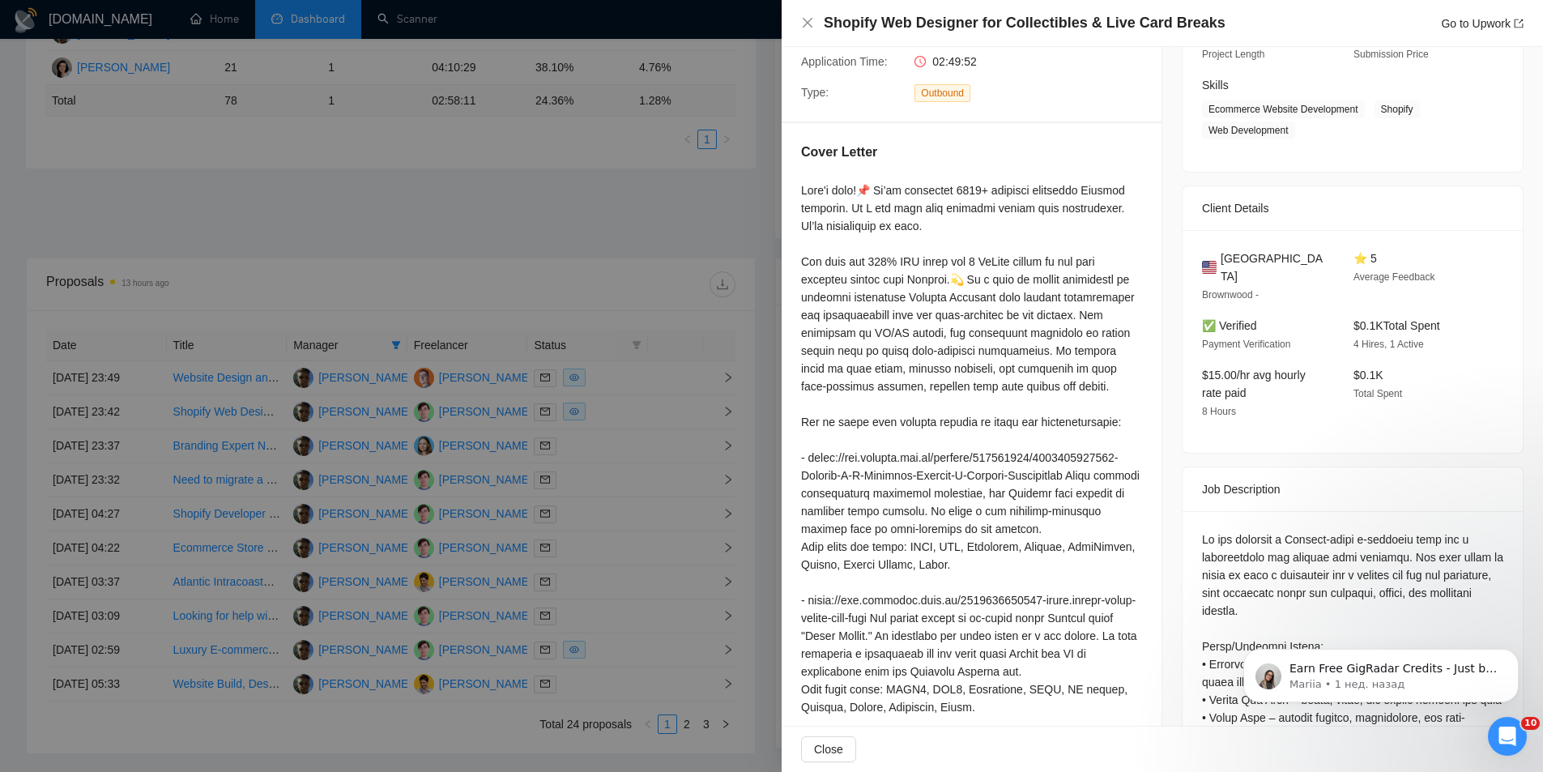
scroll to position [162, 0]
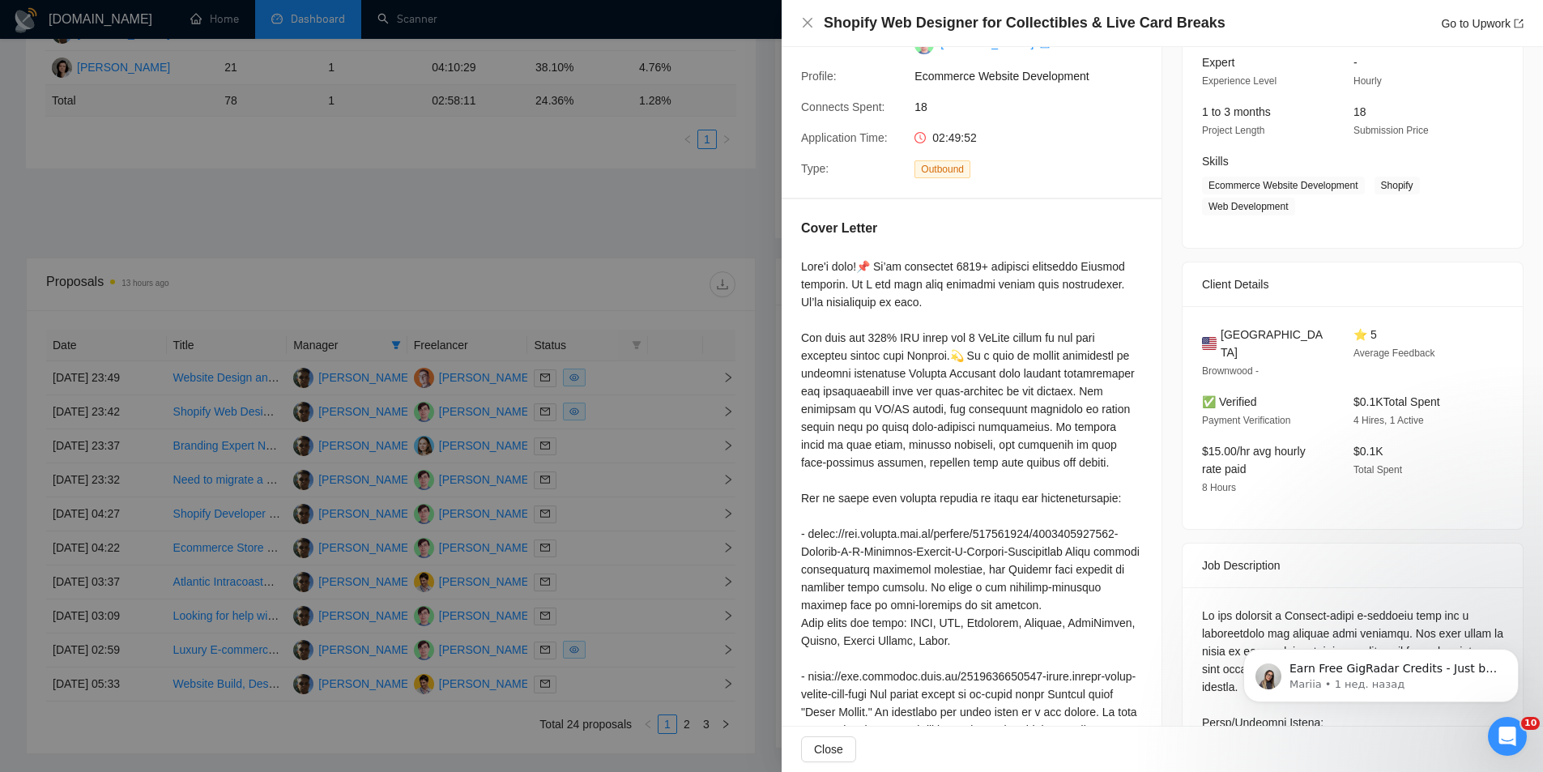
click at [549, 224] on div at bounding box center [771, 386] width 1543 height 772
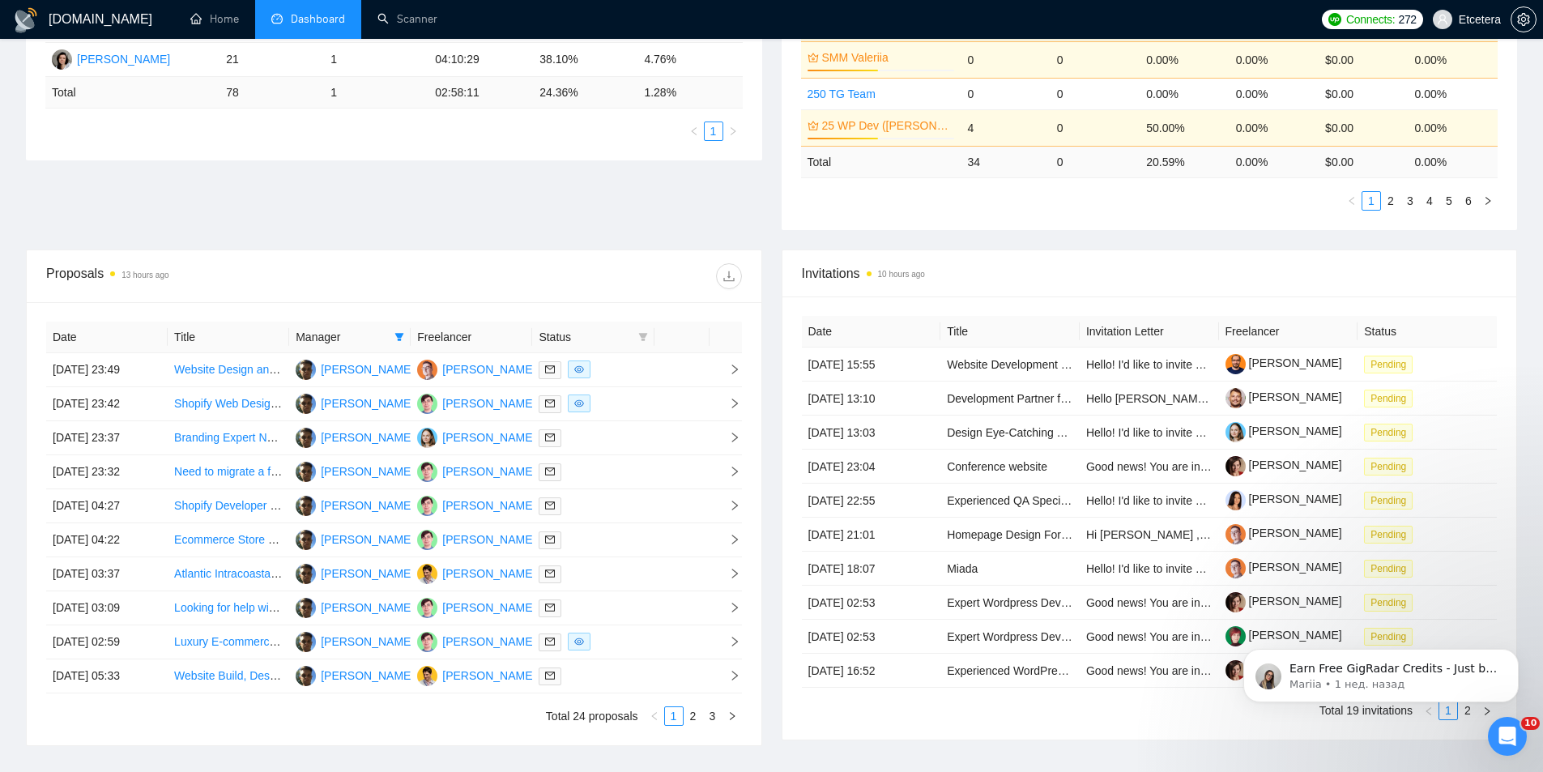
scroll to position [531, 0]
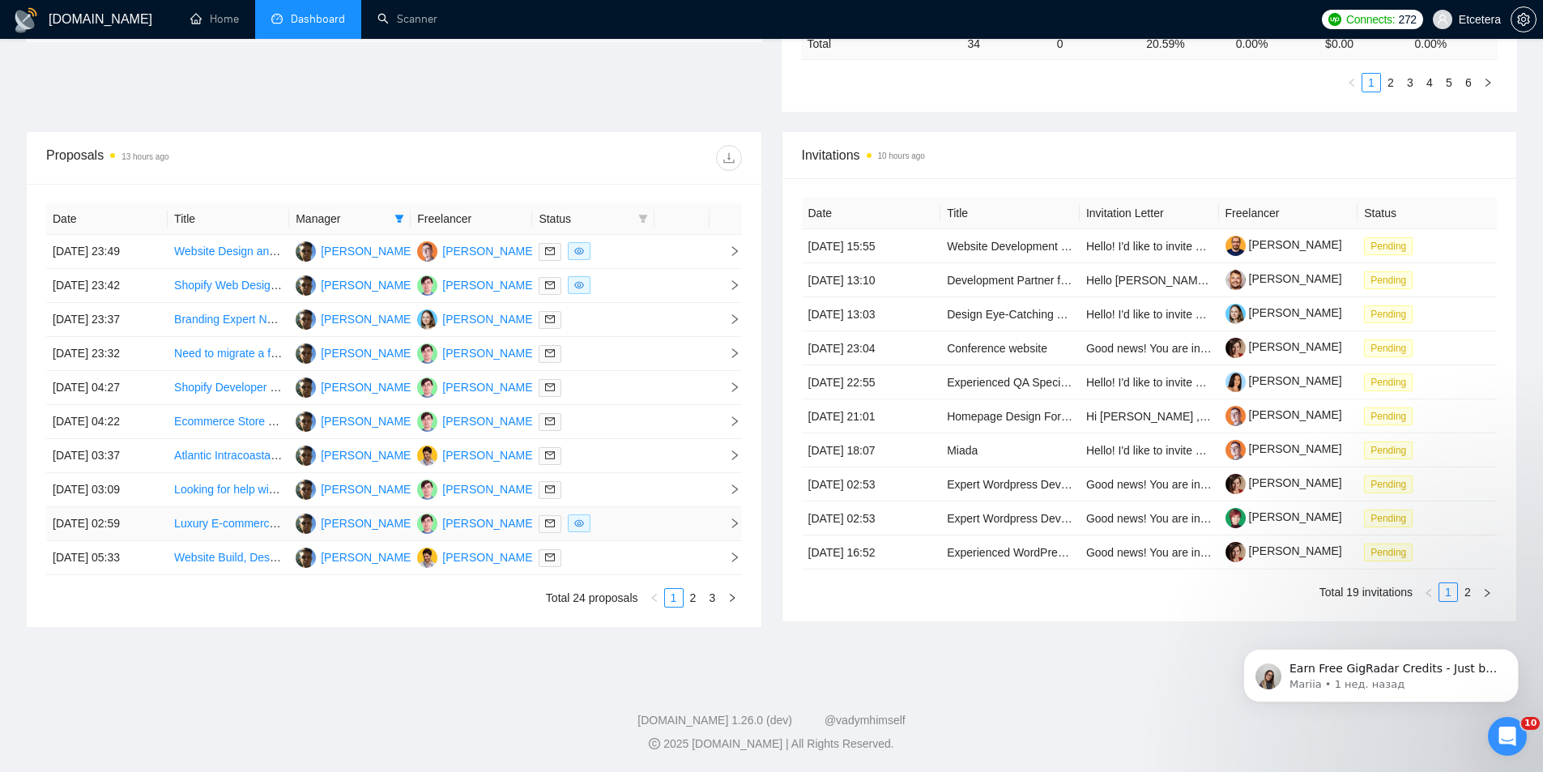
click at [390, 518] on td "[PERSON_NAME]" at bounding box center [349, 524] width 121 height 34
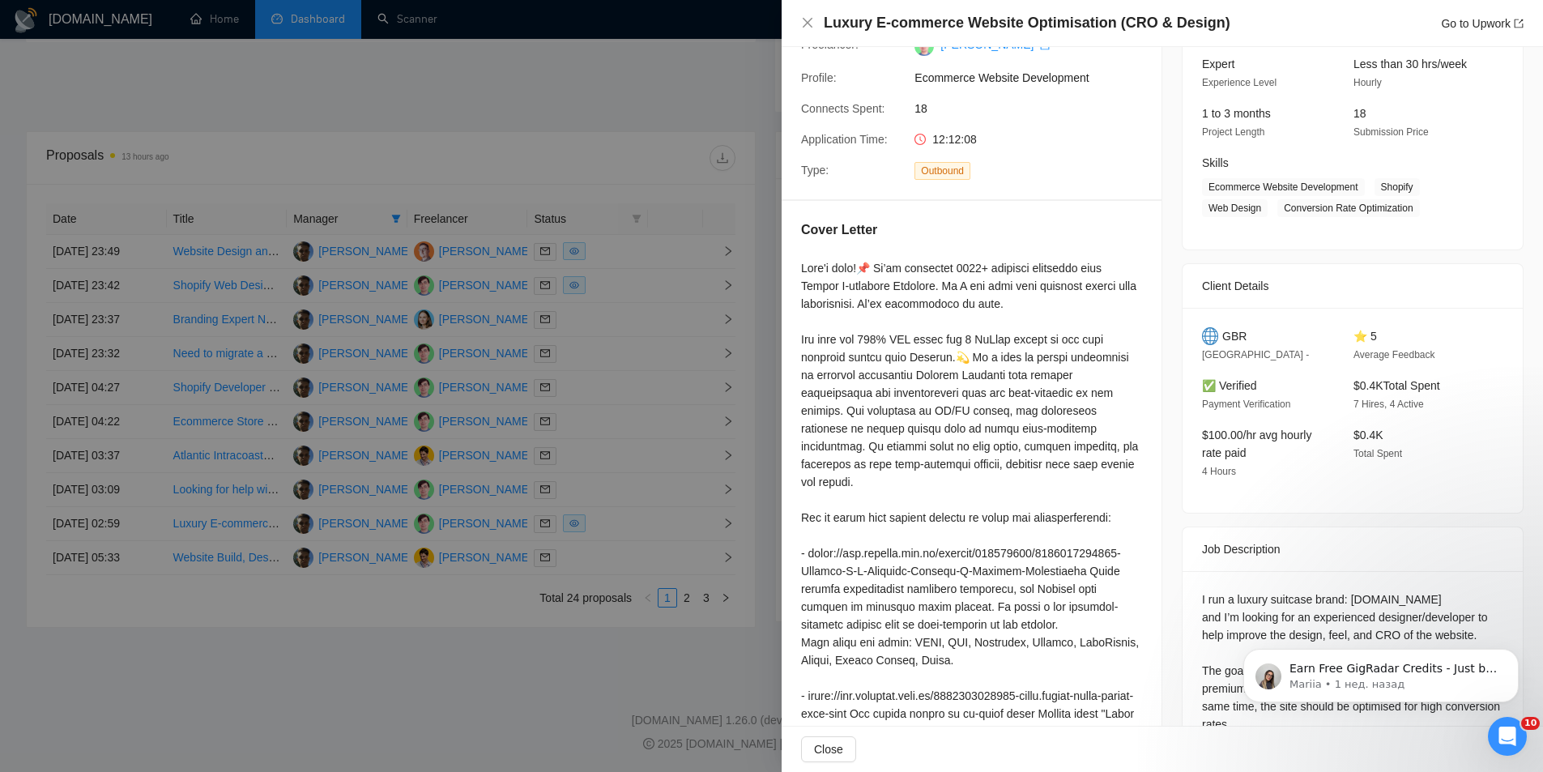
scroll to position [162, 0]
click at [696, 202] on div at bounding box center [771, 386] width 1543 height 772
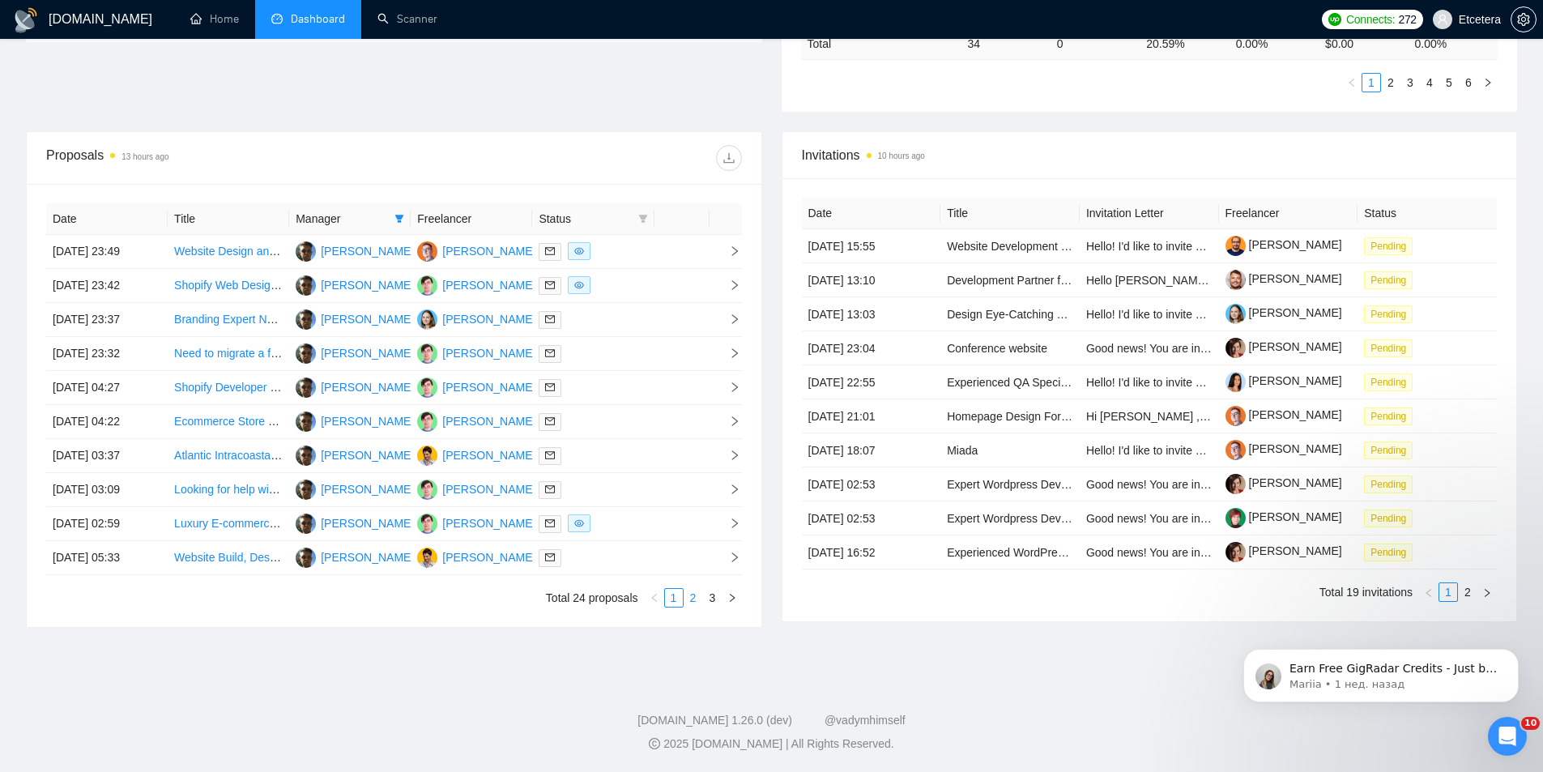
click at [696, 606] on link "2" at bounding box center [693, 598] width 18 height 18
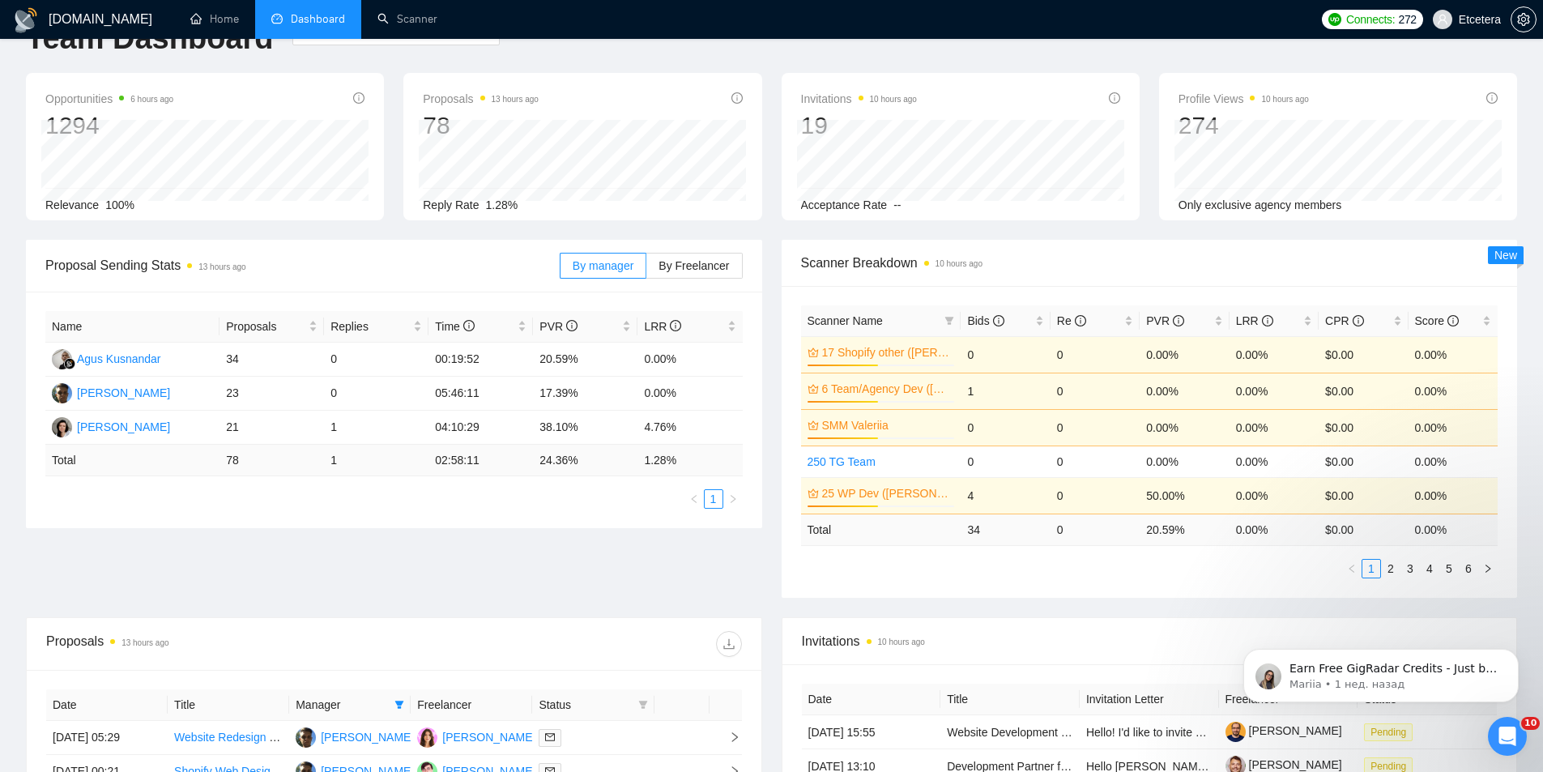
scroll to position [0, 0]
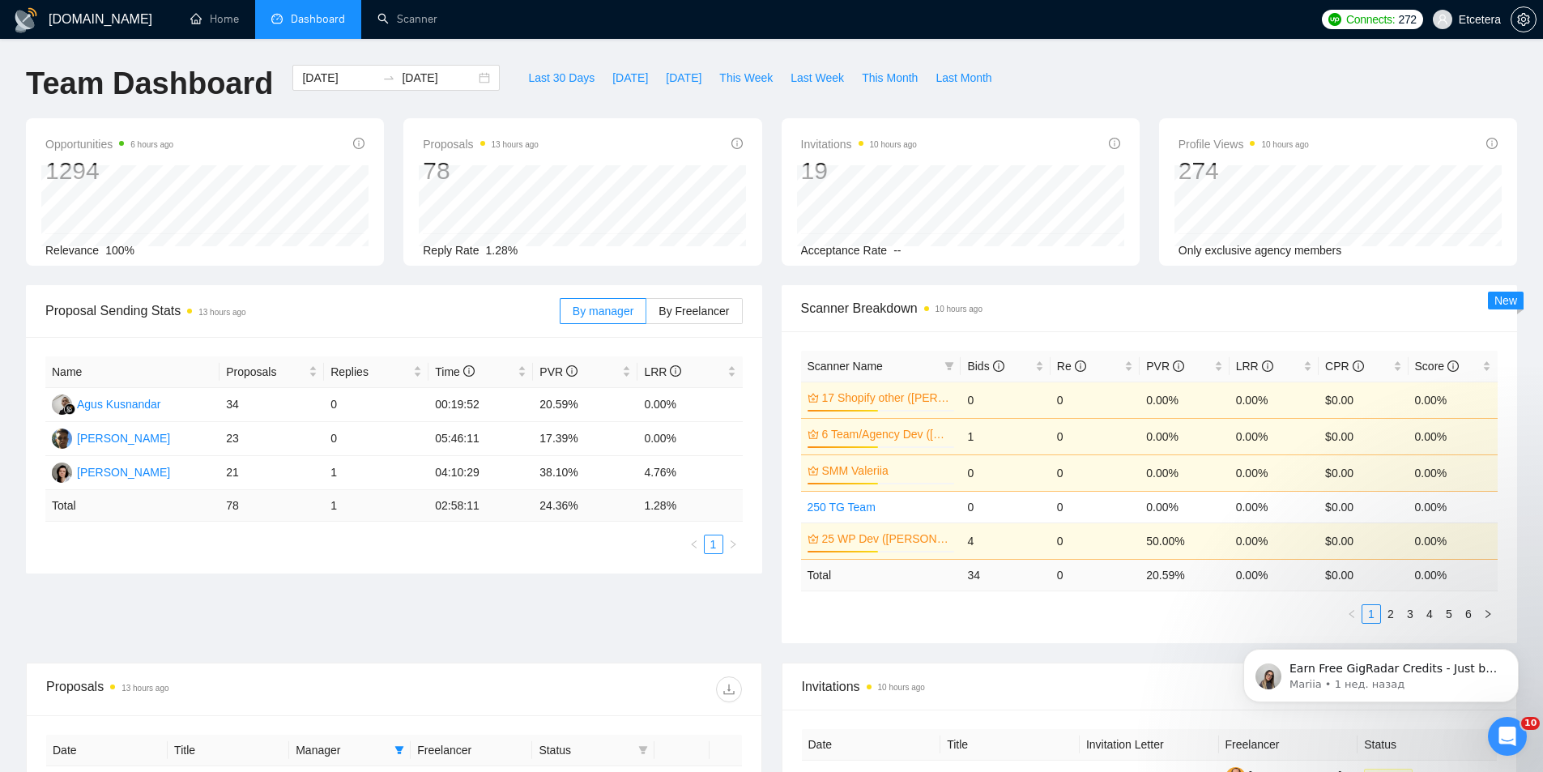
click at [473, 64] on div "[DOMAIN_NAME] Home Dashboard Scanner Connects: 272 Etcetera Team Dashboard [DAT…" at bounding box center [771, 651] width 1543 height 1303
click at [471, 75] on div "[DATE] [DATE]" at bounding box center [395, 78] width 207 height 26
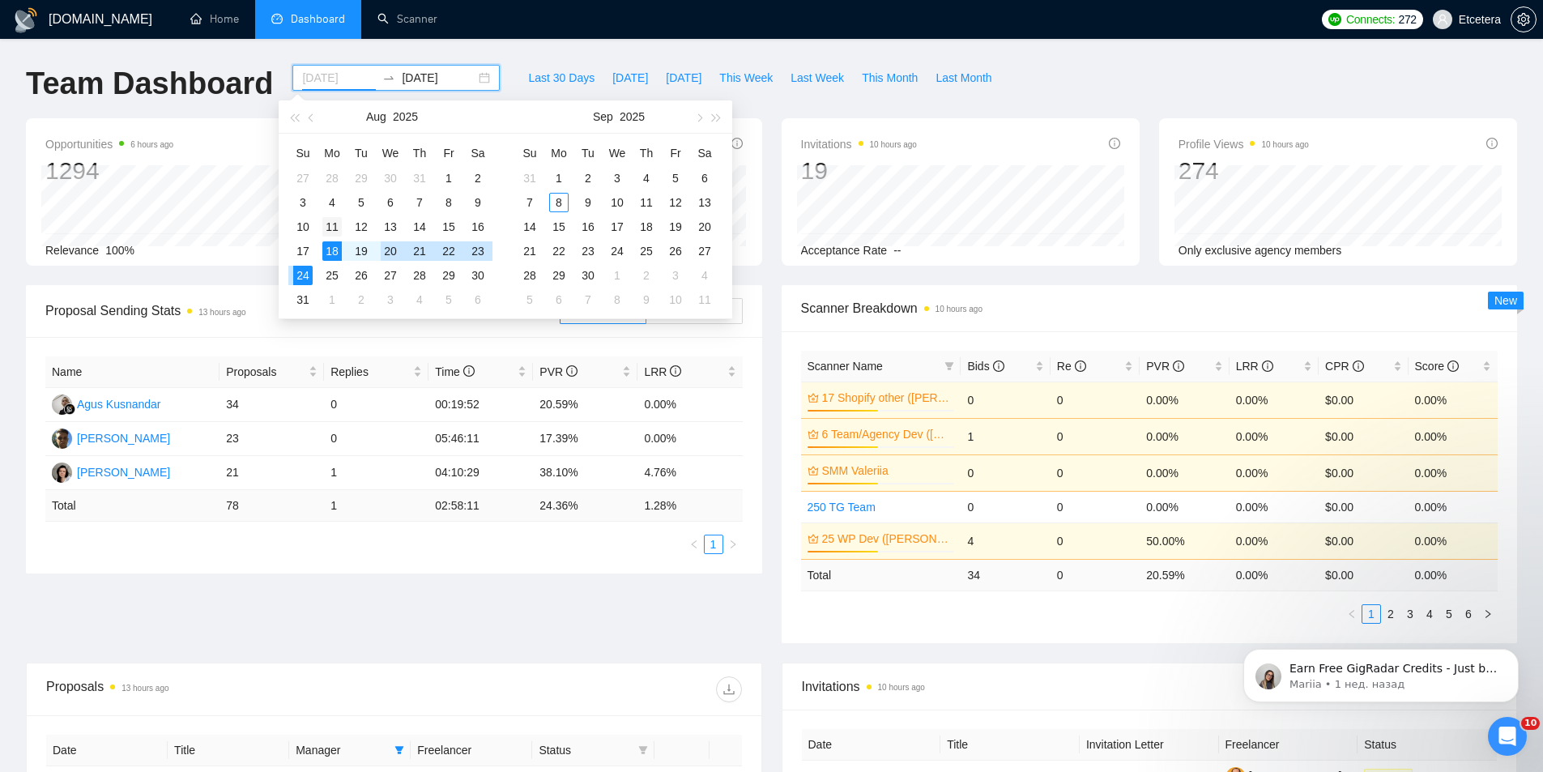
type input "[DATE]"
drag, startPoint x: 334, startPoint y: 229, endPoint x: 303, endPoint y: 245, distance: 34.4
click at [334, 229] on div "11" at bounding box center [331, 226] width 19 height 19
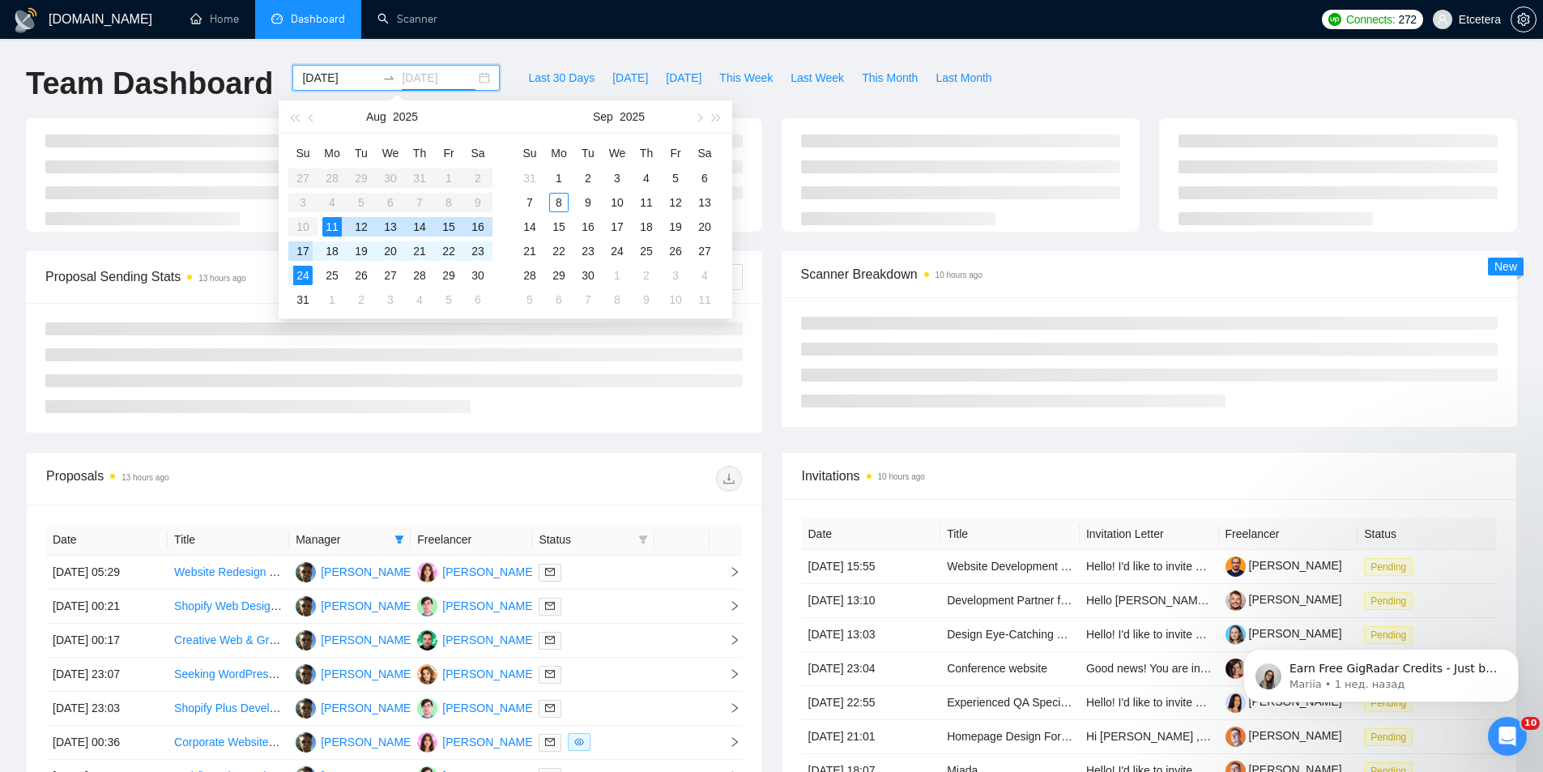
type input "[DATE]"
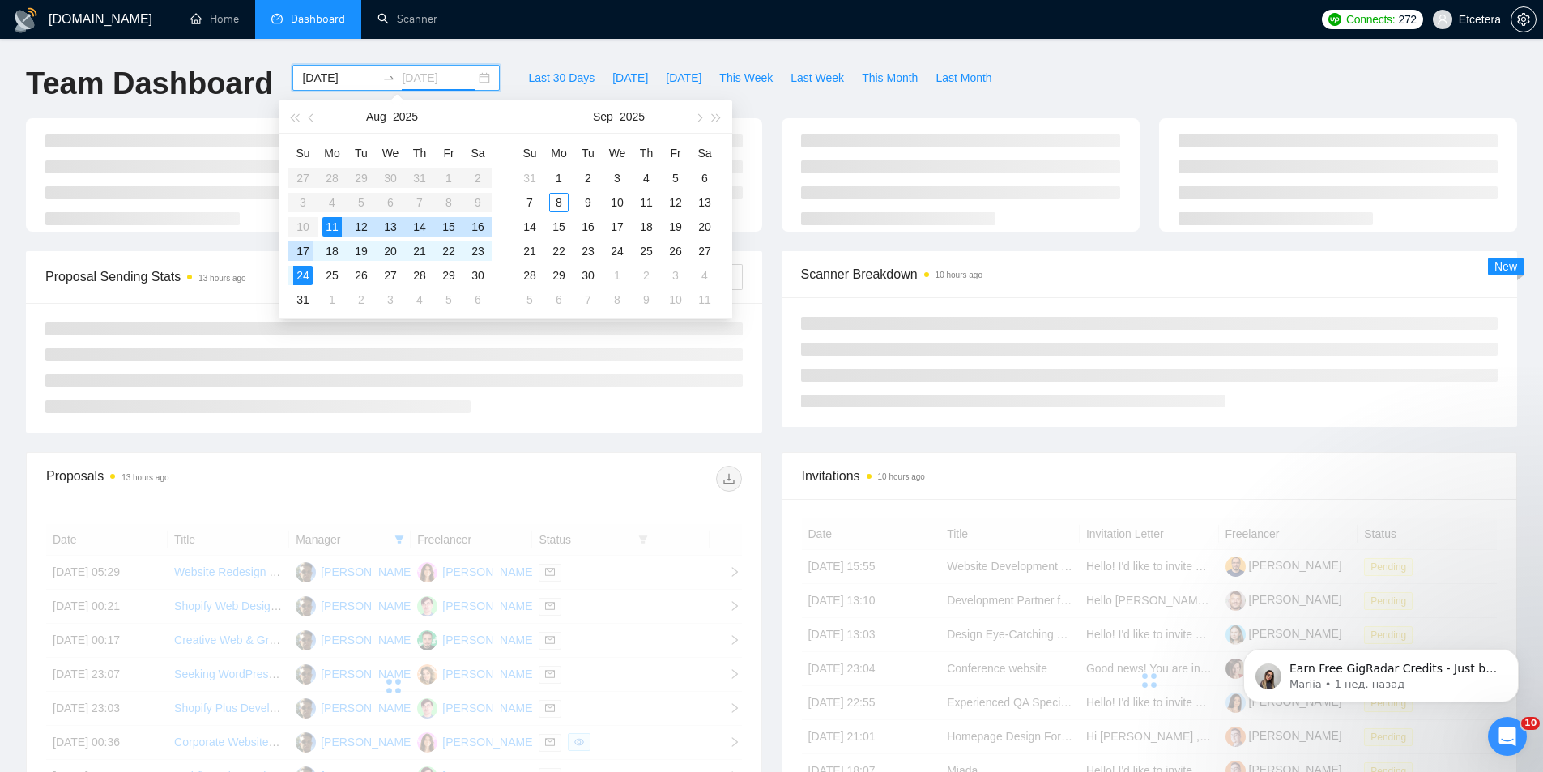
click at [304, 245] on div "17" at bounding box center [302, 250] width 19 height 19
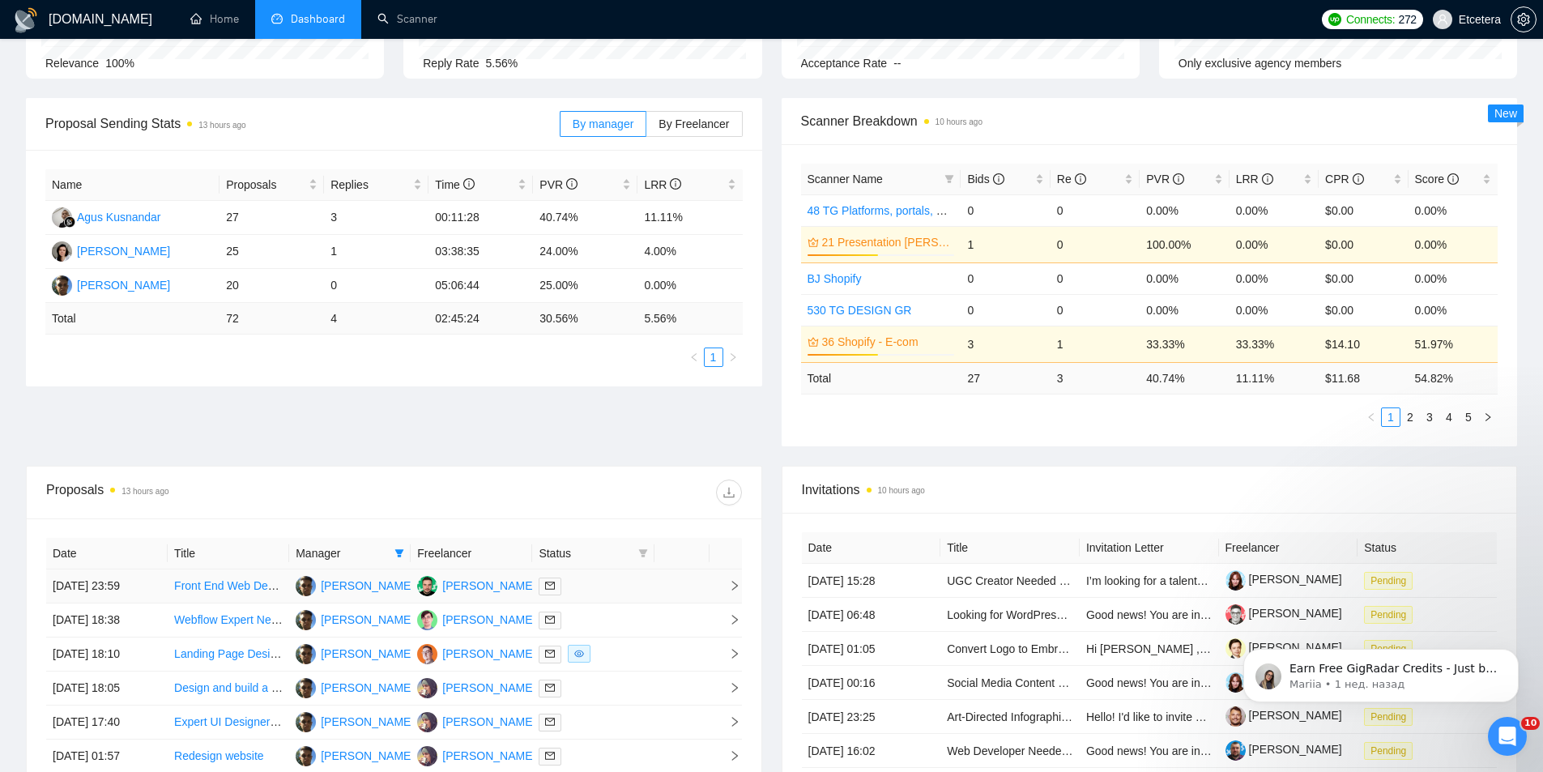
scroll to position [486, 0]
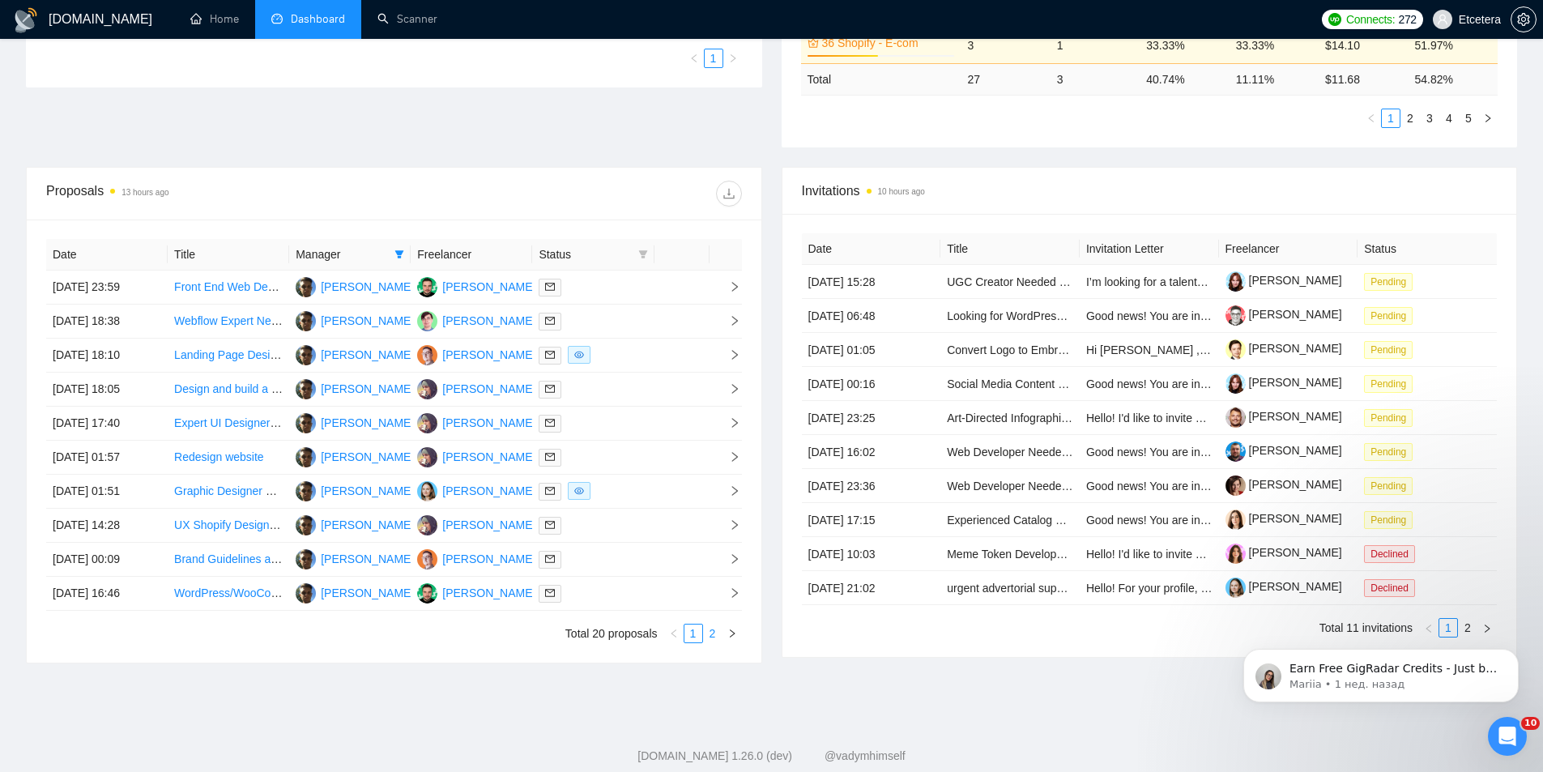
click at [709, 631] on link "2" at bounding box center [713, 633] width 18 height 18
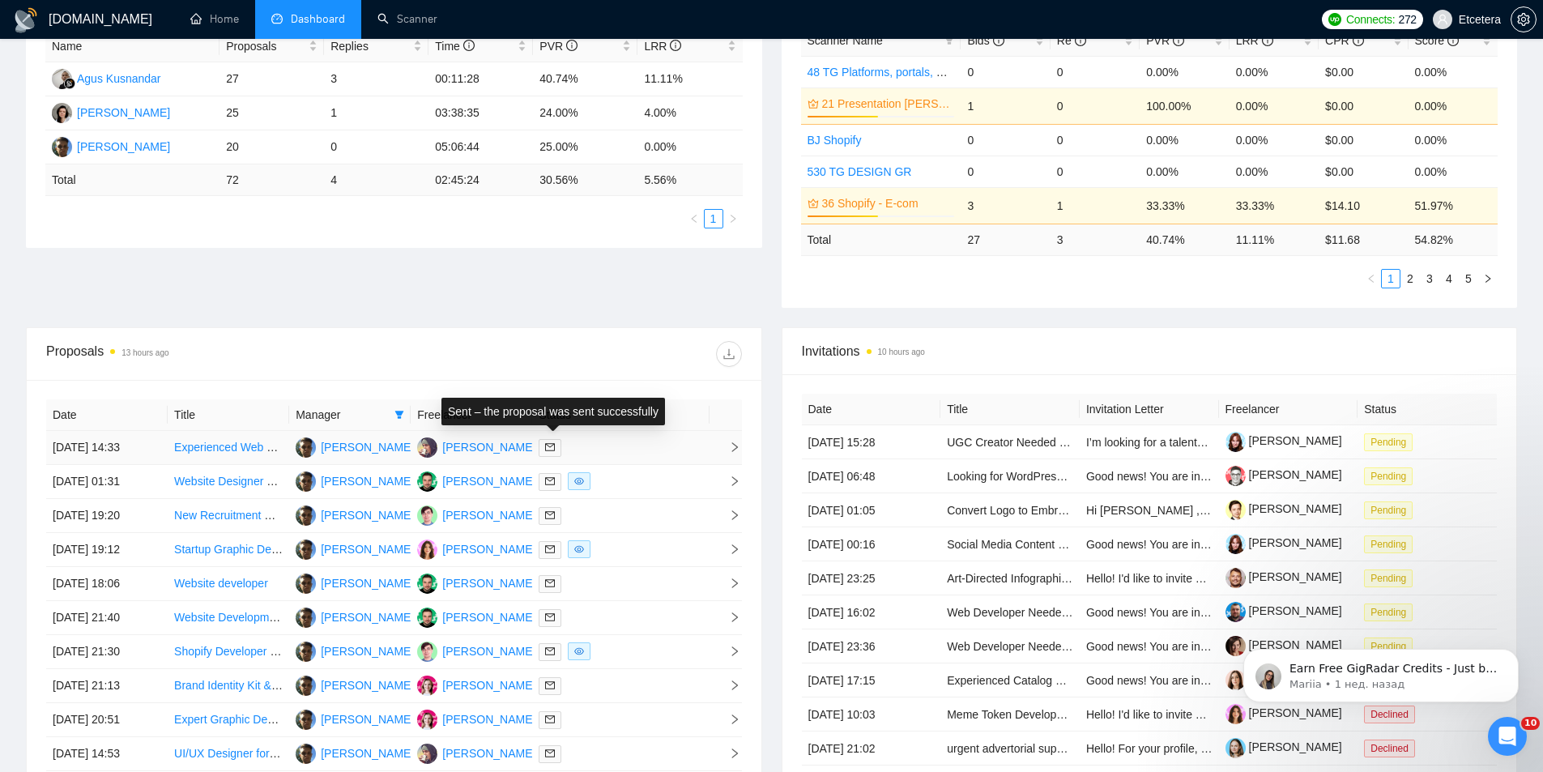
scroll to position [0, 0]
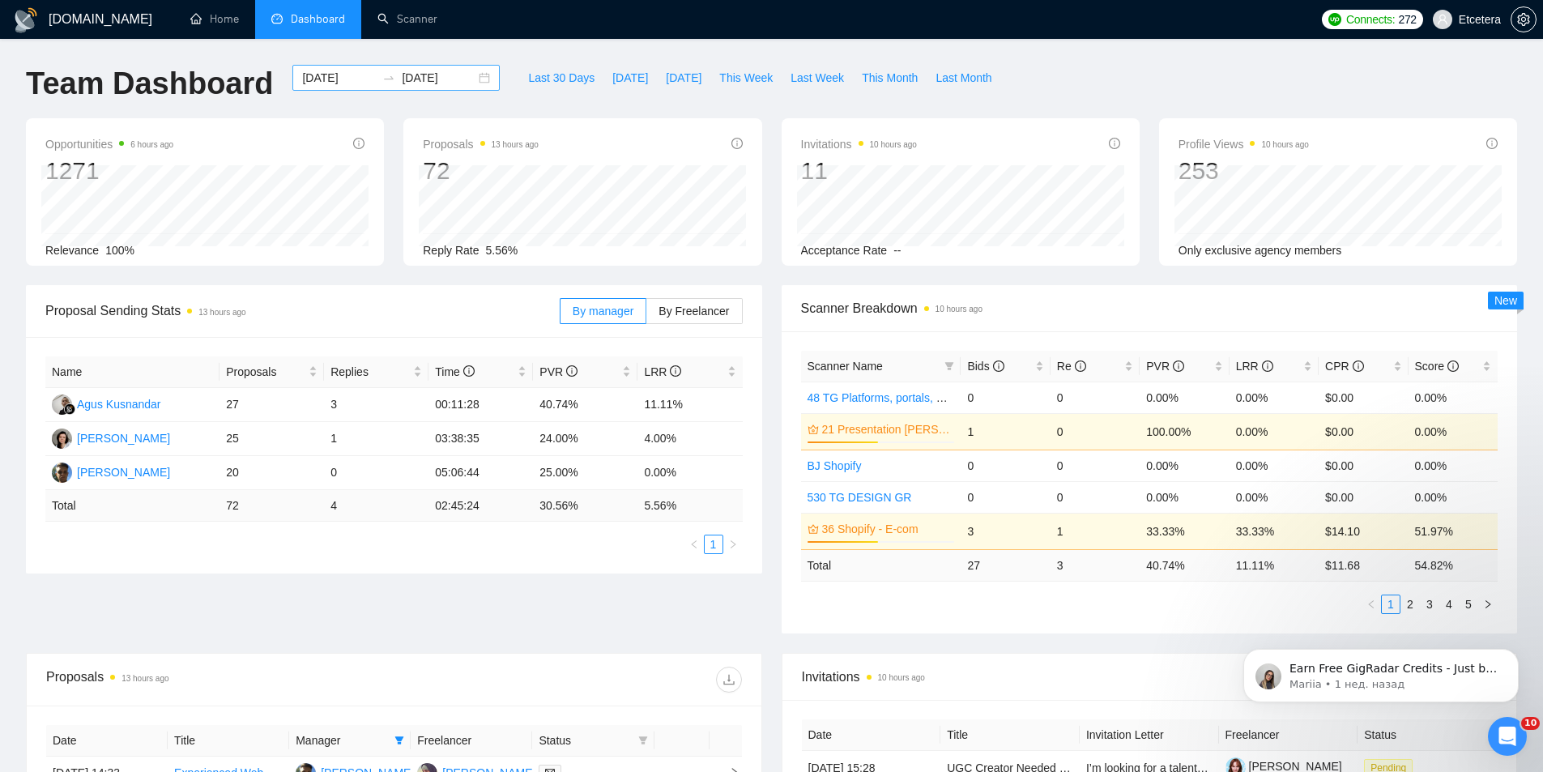
click at [471, 70] on div "[DATE] [DATE]" at bounding box center [395, 78] width 207 height 26
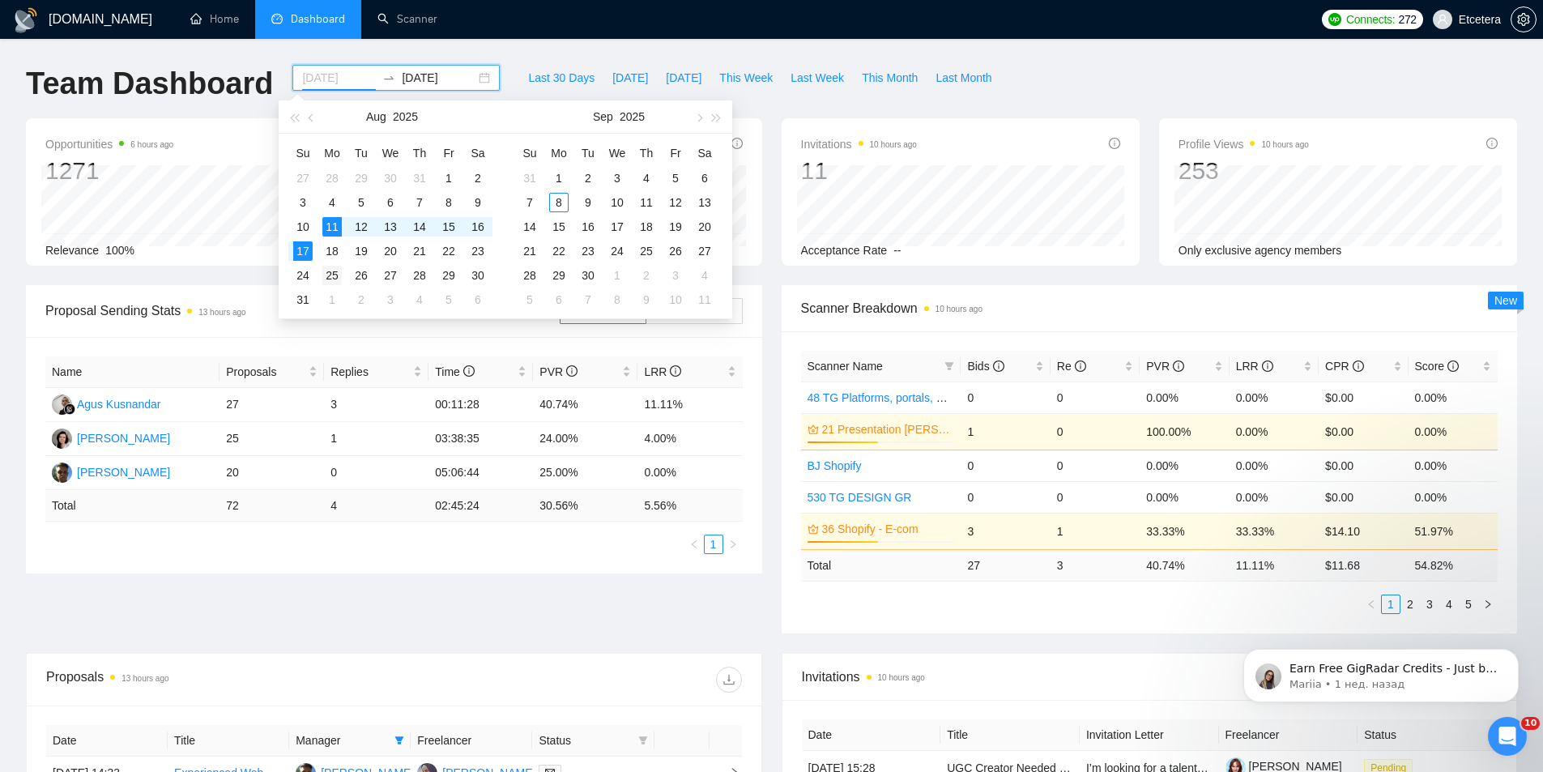
type input "[DATE]"
click at [332, 275] on div "25" at bounding box center [331, 275] width 19 height 19
click at [308, 299] on div "31" at bounding box center [302, 299] width 19 height 19
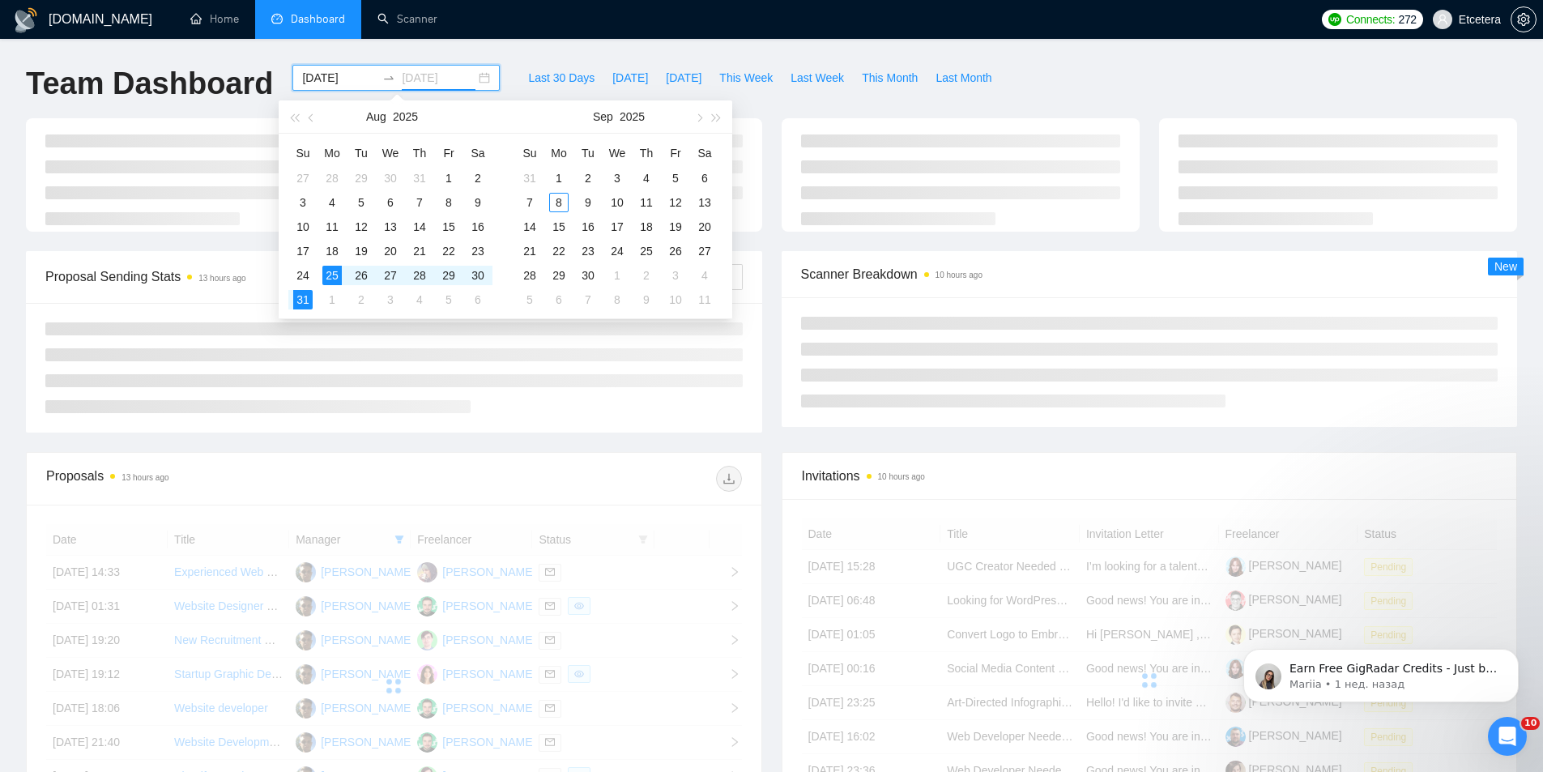
type input "[DATE]"
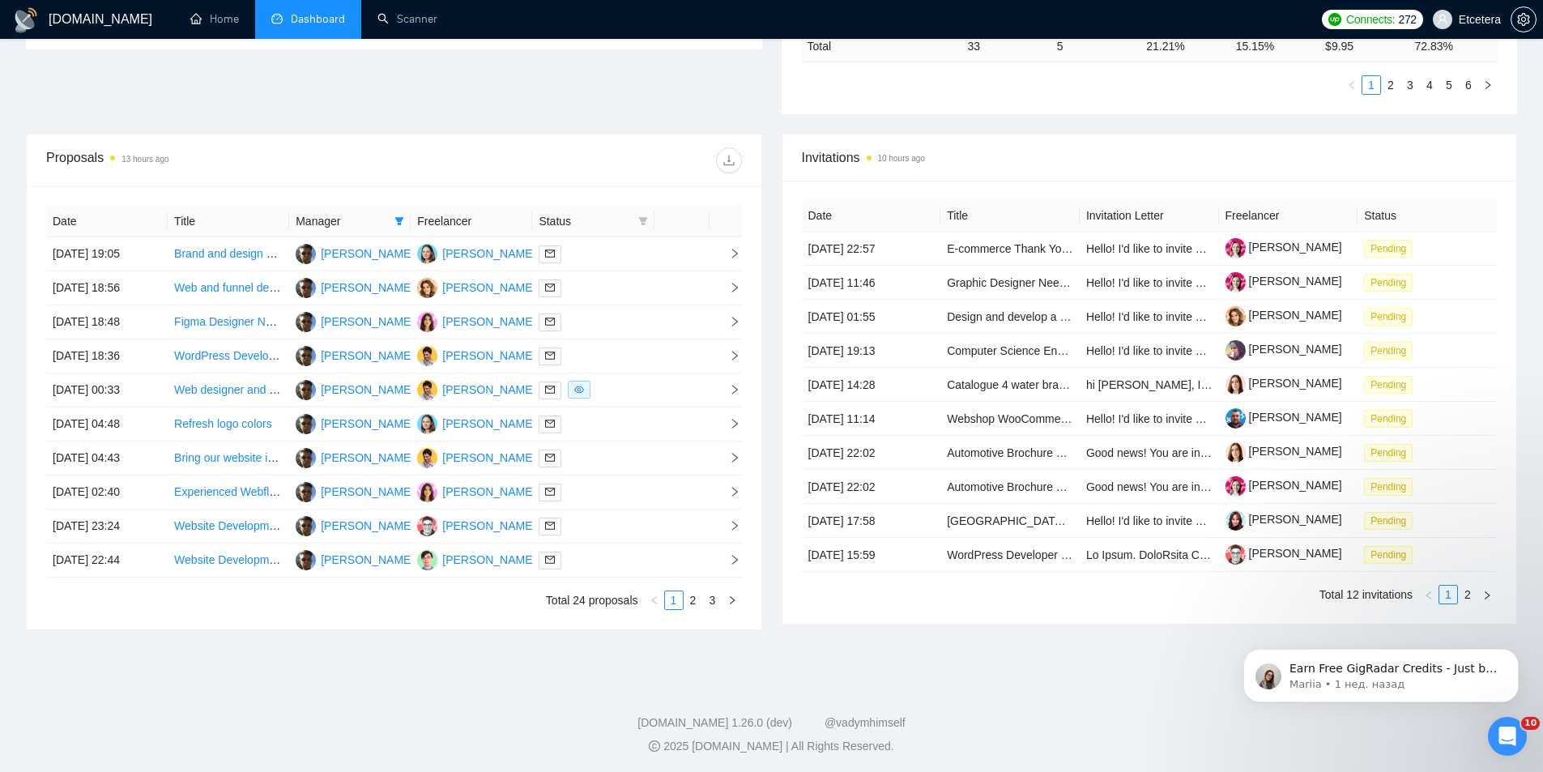
scroll to position [526, 0]
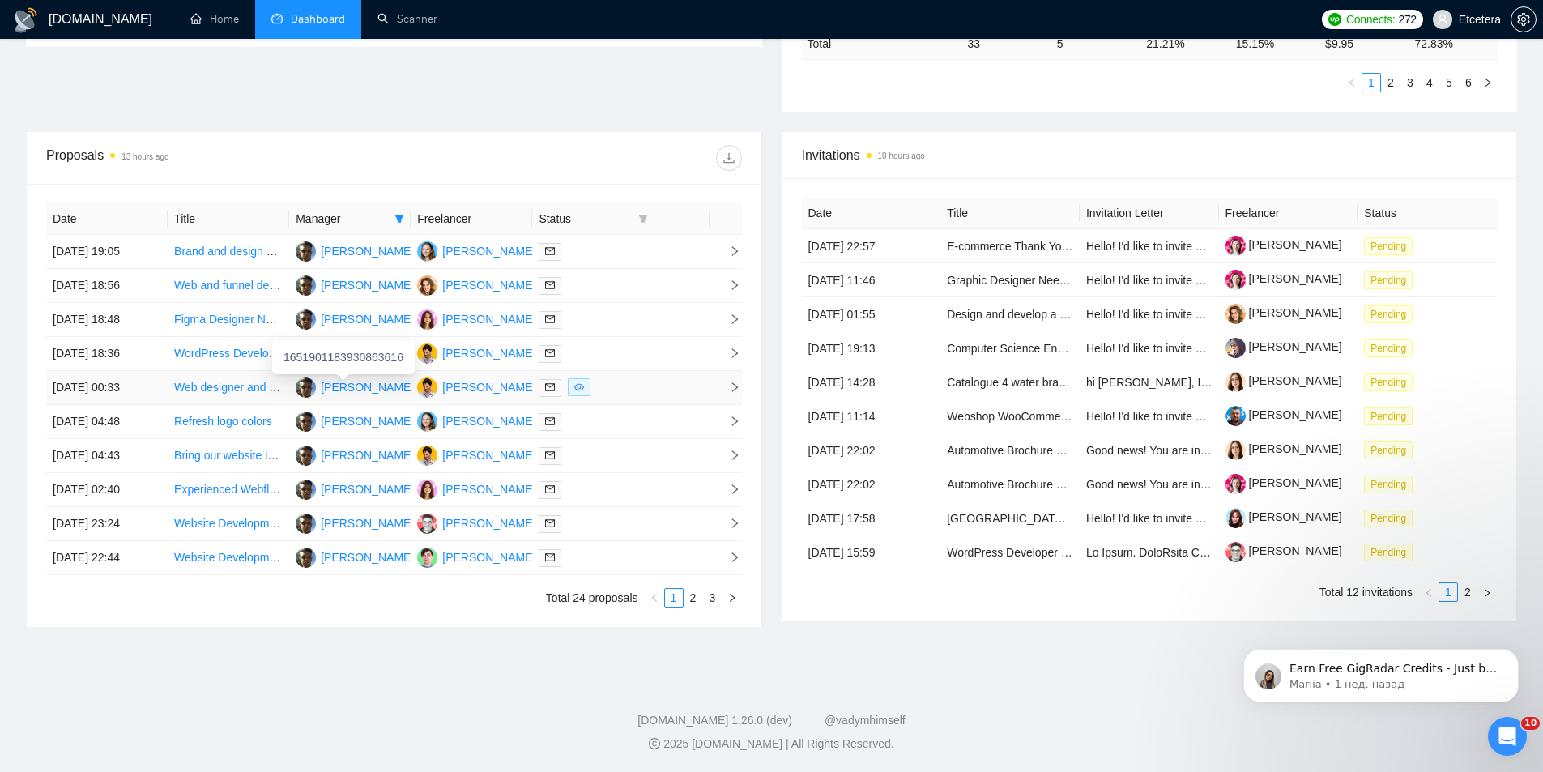
click at [245, 384] on link "Web designer and developer" at bounding box center [246, 387] width 145 height 13
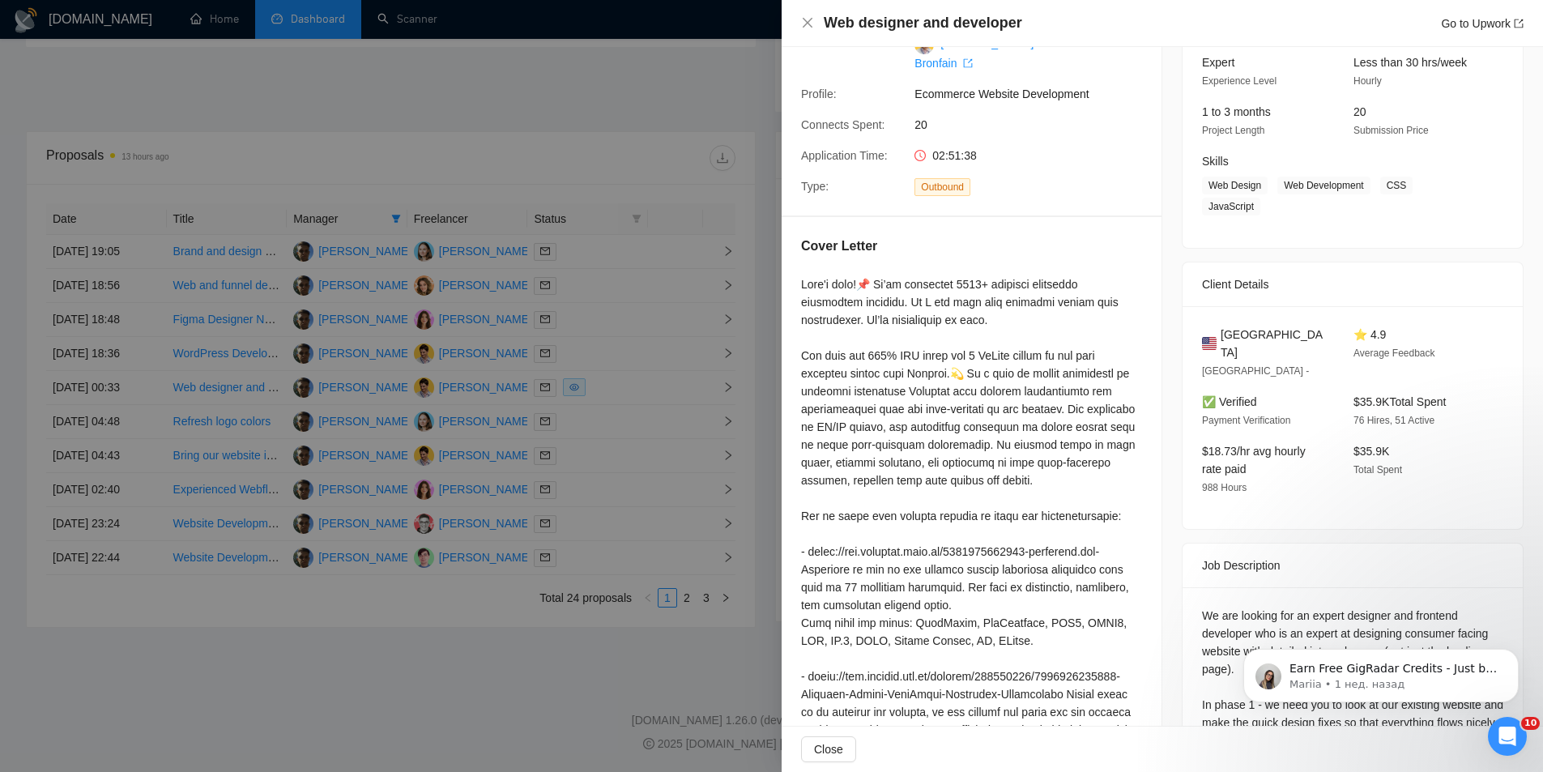
click at [577, 135] on div at bounding box center [771, 386] width 1543 height 772
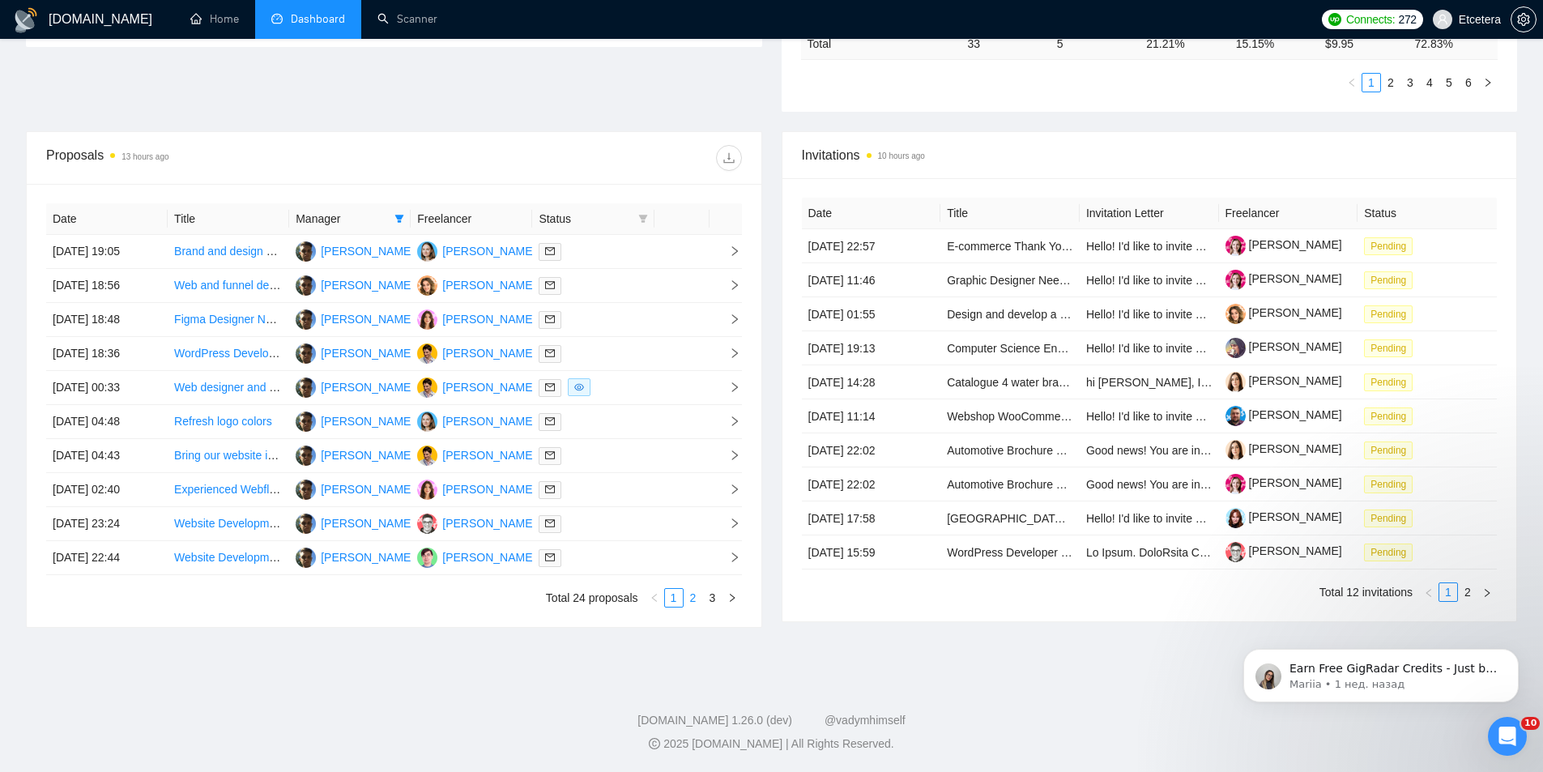
click at [701, 602] on link "2" at bounding box center [693, 598] width 18 height 18
click at [716, 600] on link "3" at bounding box center [713, 598] width 18 height 18
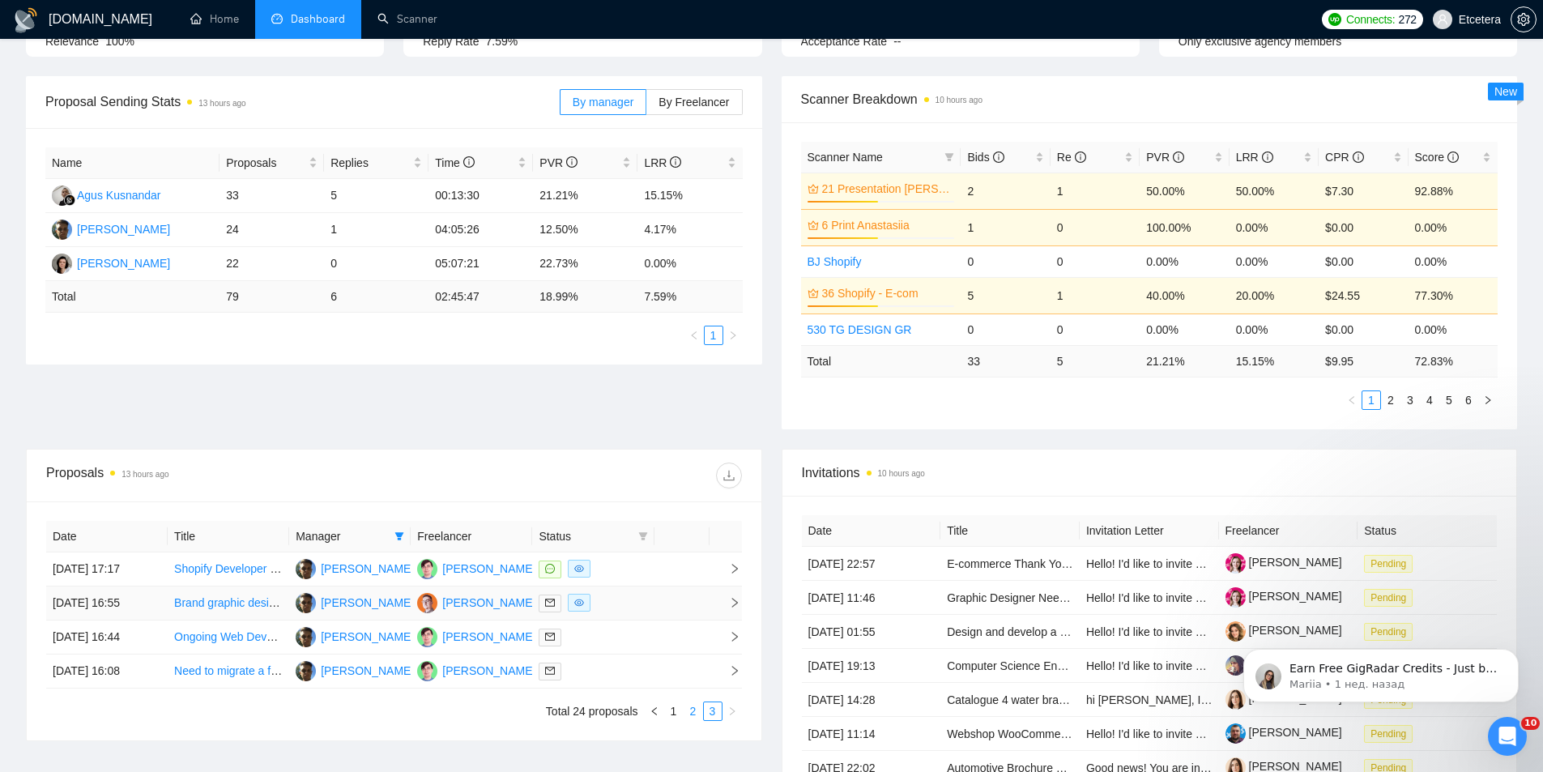
scroll to position [359, 0]
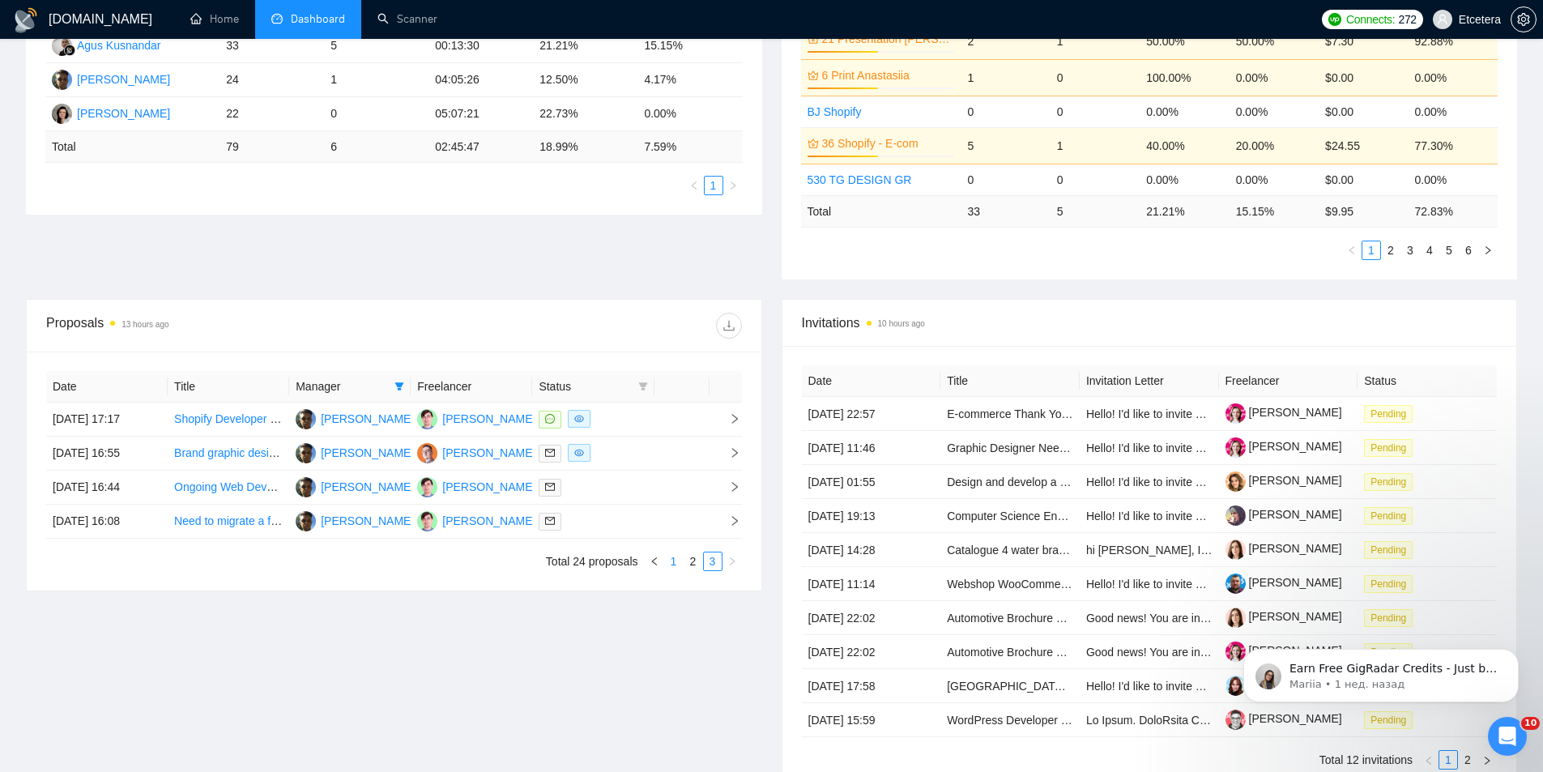
click at [681, 552] on li "1" at bounding box center [673, 561] width 19 height 19
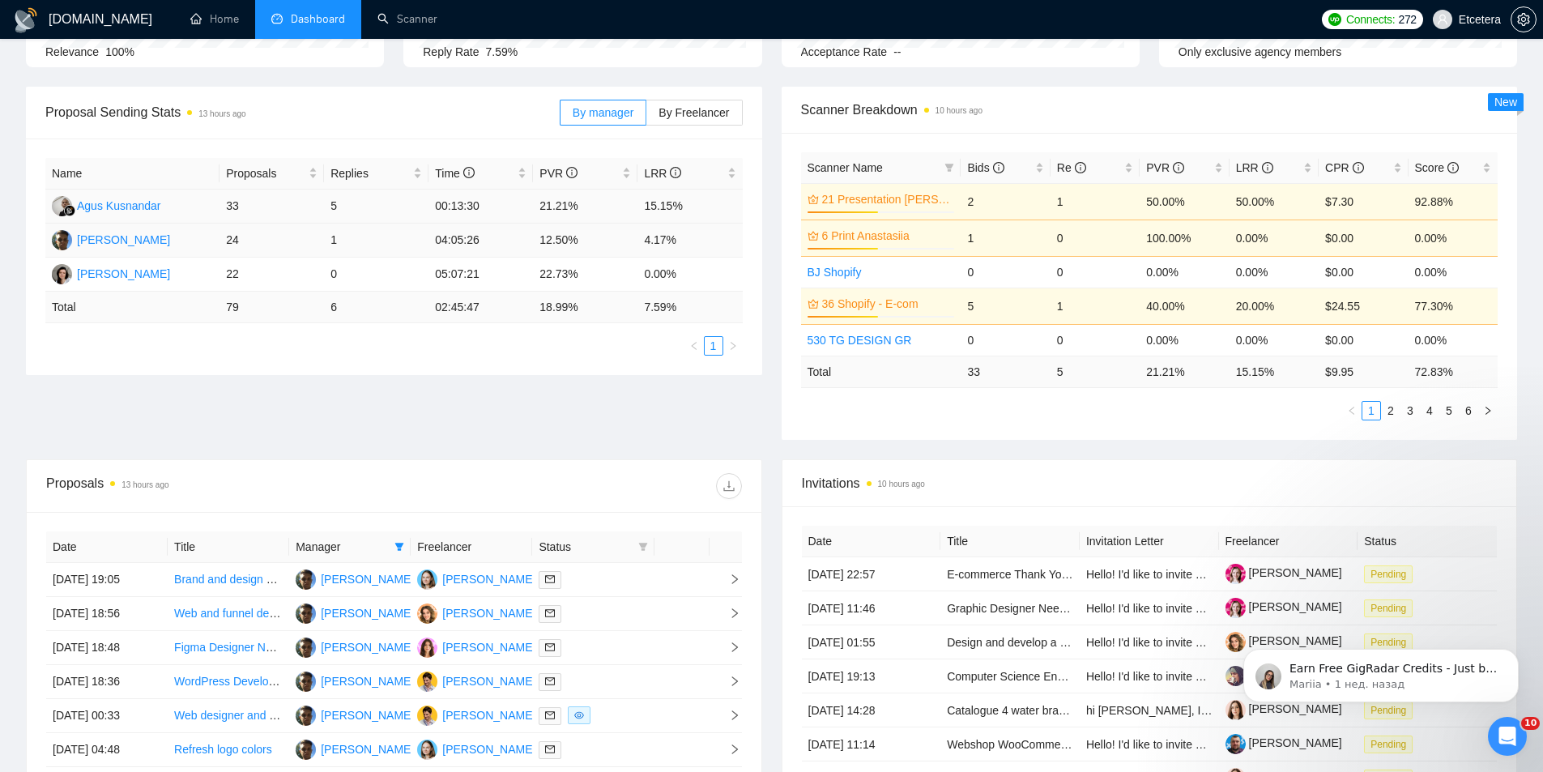
scroll to position [197, 0]
drag, startPoint x: 538, startPoint y: 245, endPoint x: 571, endPoint y: 246, distance: 33.2
click at [571, 246] on td "12.50%" at bounding box center [585, 242] width 104 height 34
click at [588, 238] on td "12.50%" at bounding box center [585, 242] width 104 height 34
drag, startPoint x: 434, startPoint y: 235, endPoint x: 483, endPoint y: 239, distance: 48.8
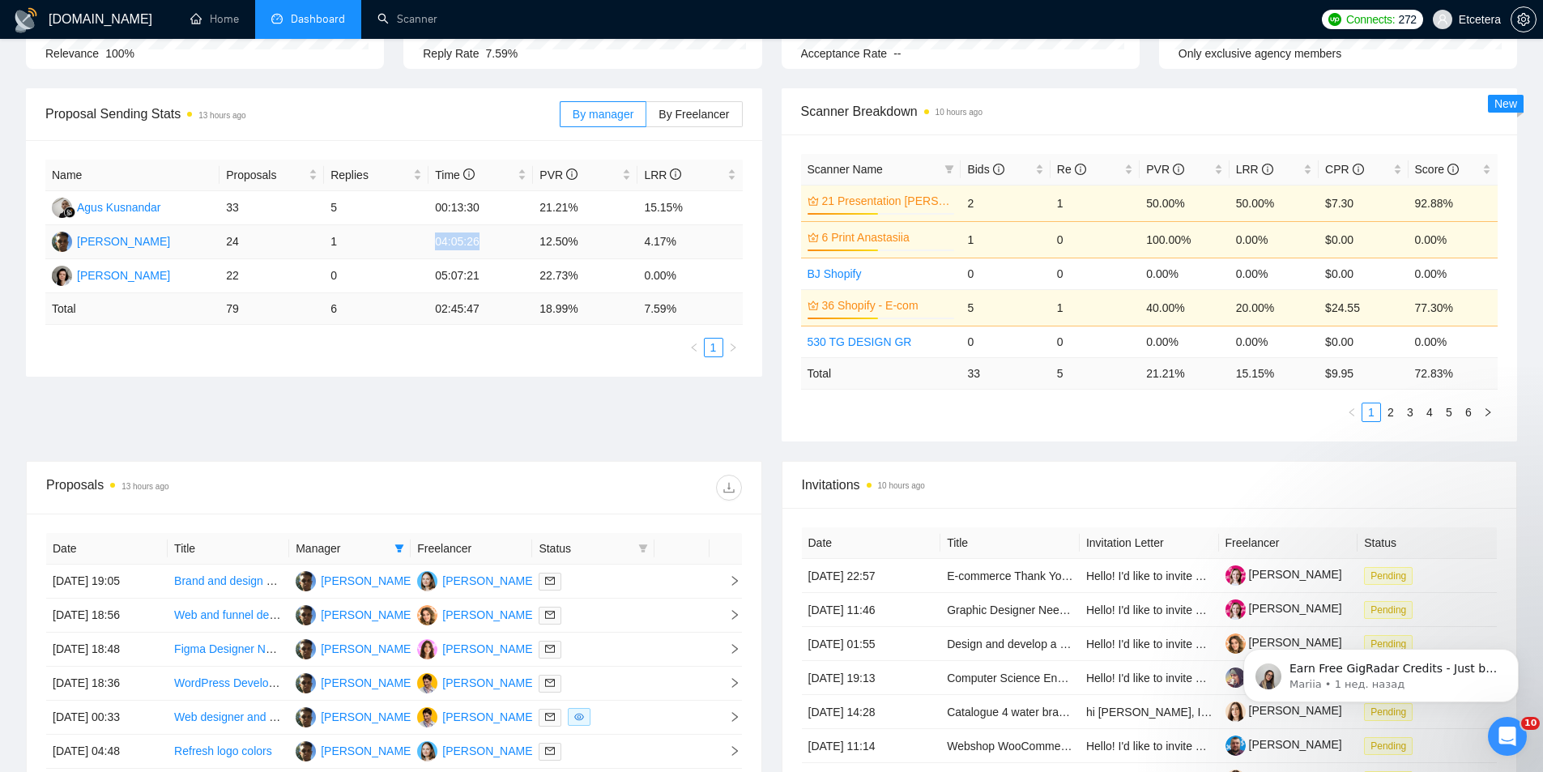
click at [483, 239] on td "04:05:26" at bounding box center [480, 242] width 104 height 34
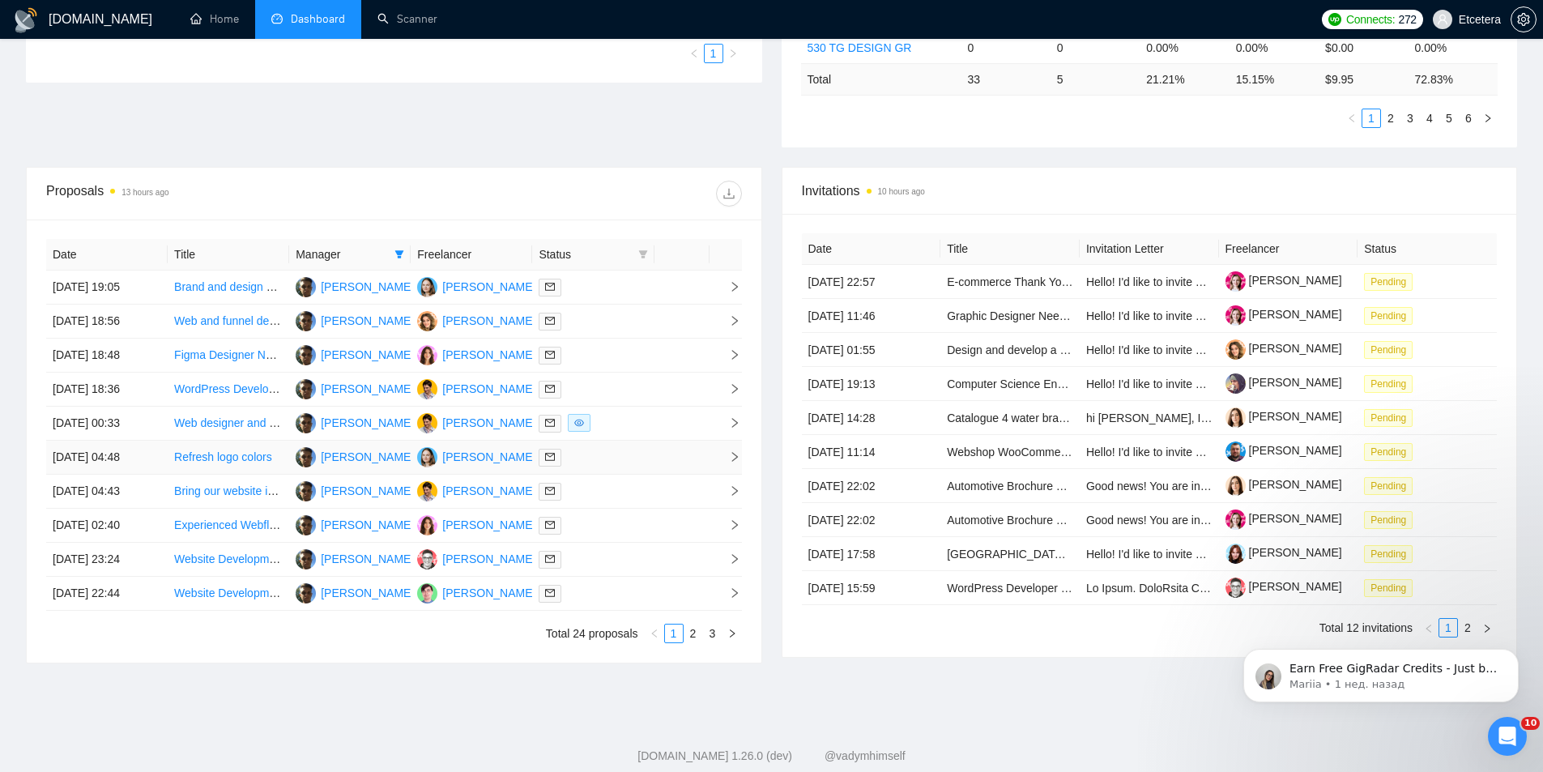
scroll to position [521, 0]
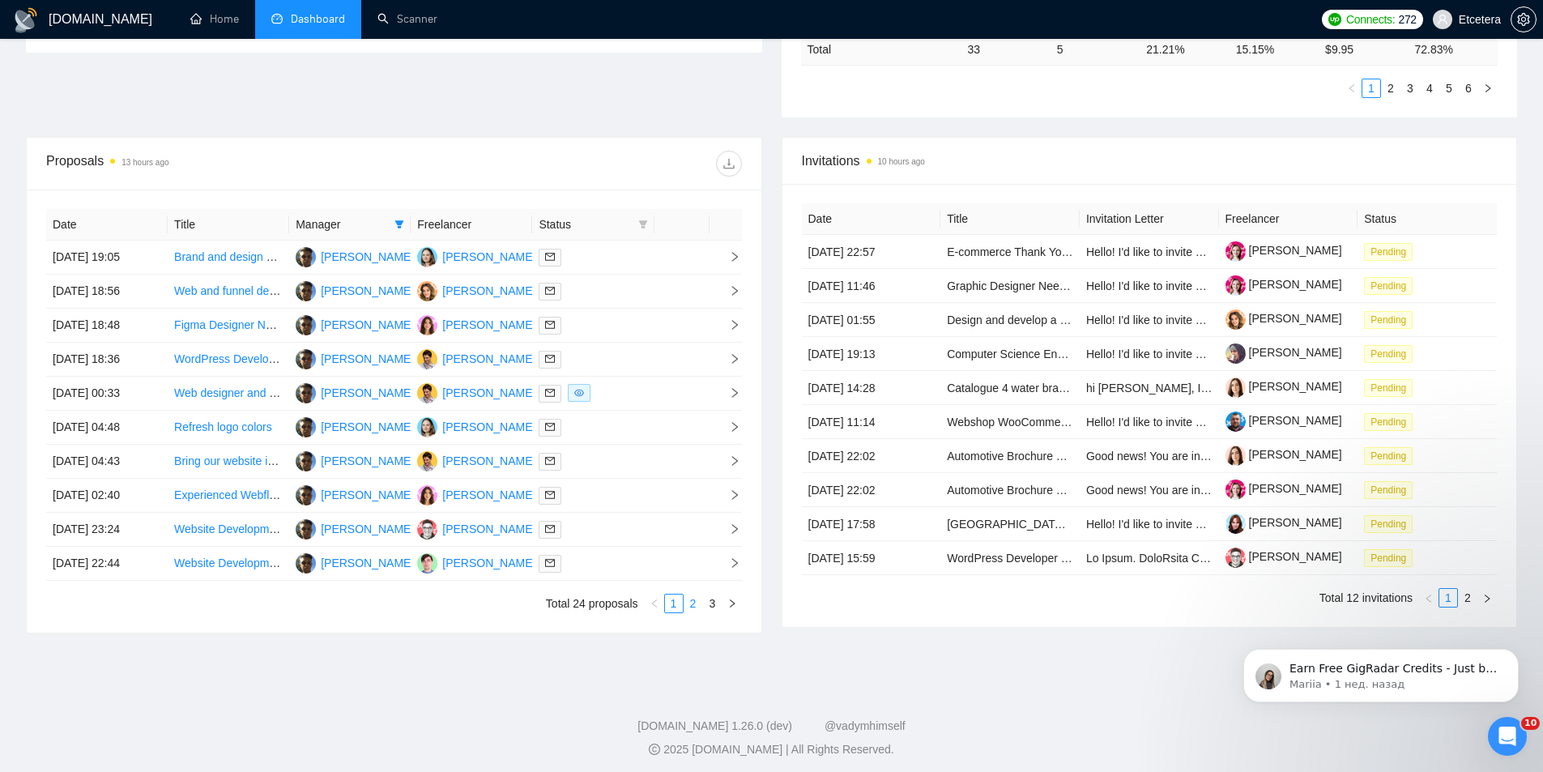
click at [698, 611] on link "2" at bounding box center [693, 603] width 18 height 18
click at [717, 602] on link "3" at bounding box center [713, 603] width 18 height 18
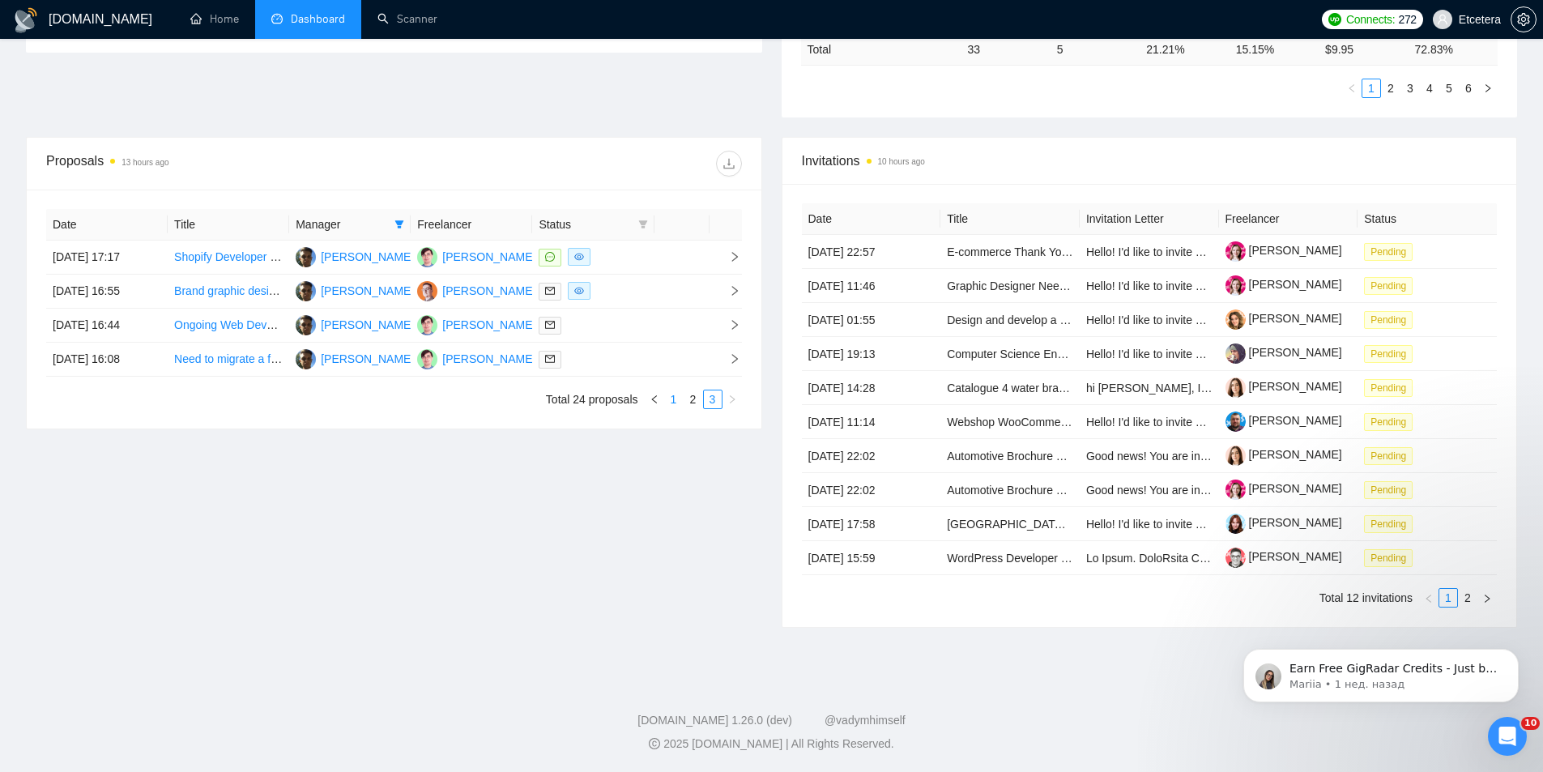
drag, startPoint x: 662, startPoint y: 394, endPoint x: 671, endPoint y: 395, distance: 8.3
click at [671, 395] on ul "Total 24 proposals 1 2 3" at bounding box center [394, 399] width 696 height 19
click at [676, 398] on link "1" at bounding box center [674, 399] width 18 height 18
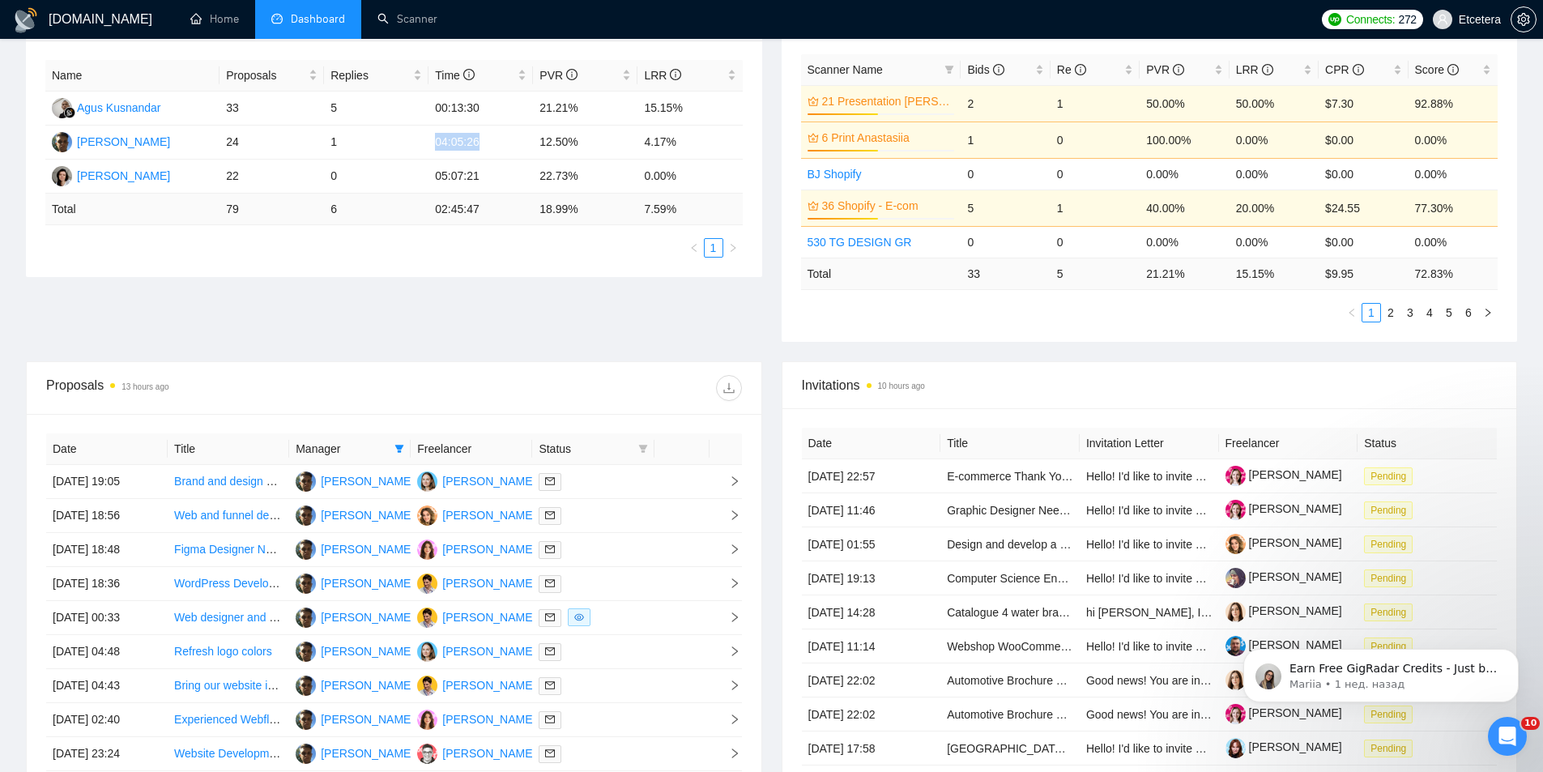
scroll to position [405, 0]
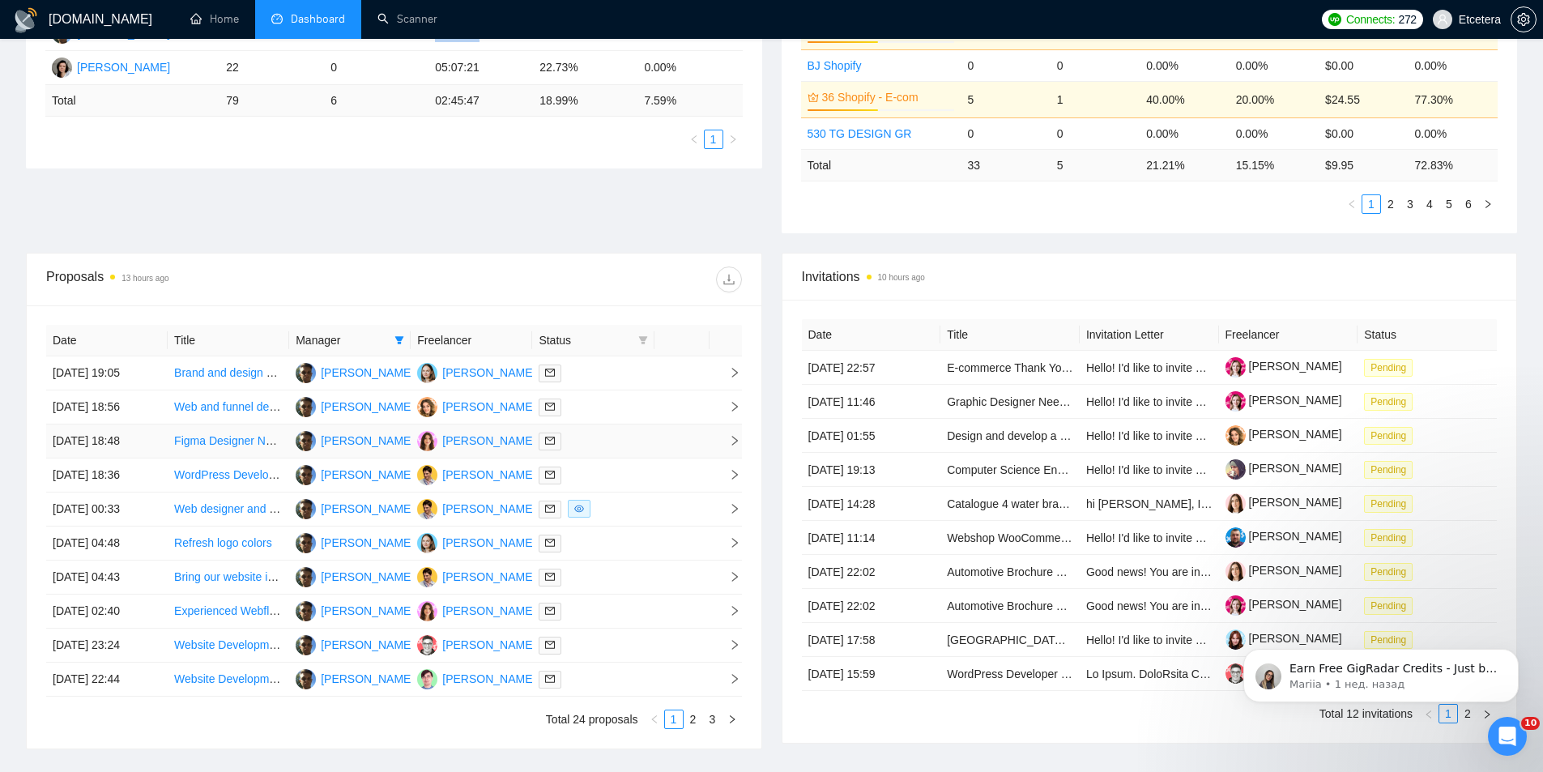
click at [247, 440] on link "Figma Designer Needed for Website Redesign in WebFlow" at bounding box center [322, 440] width 296 height 13
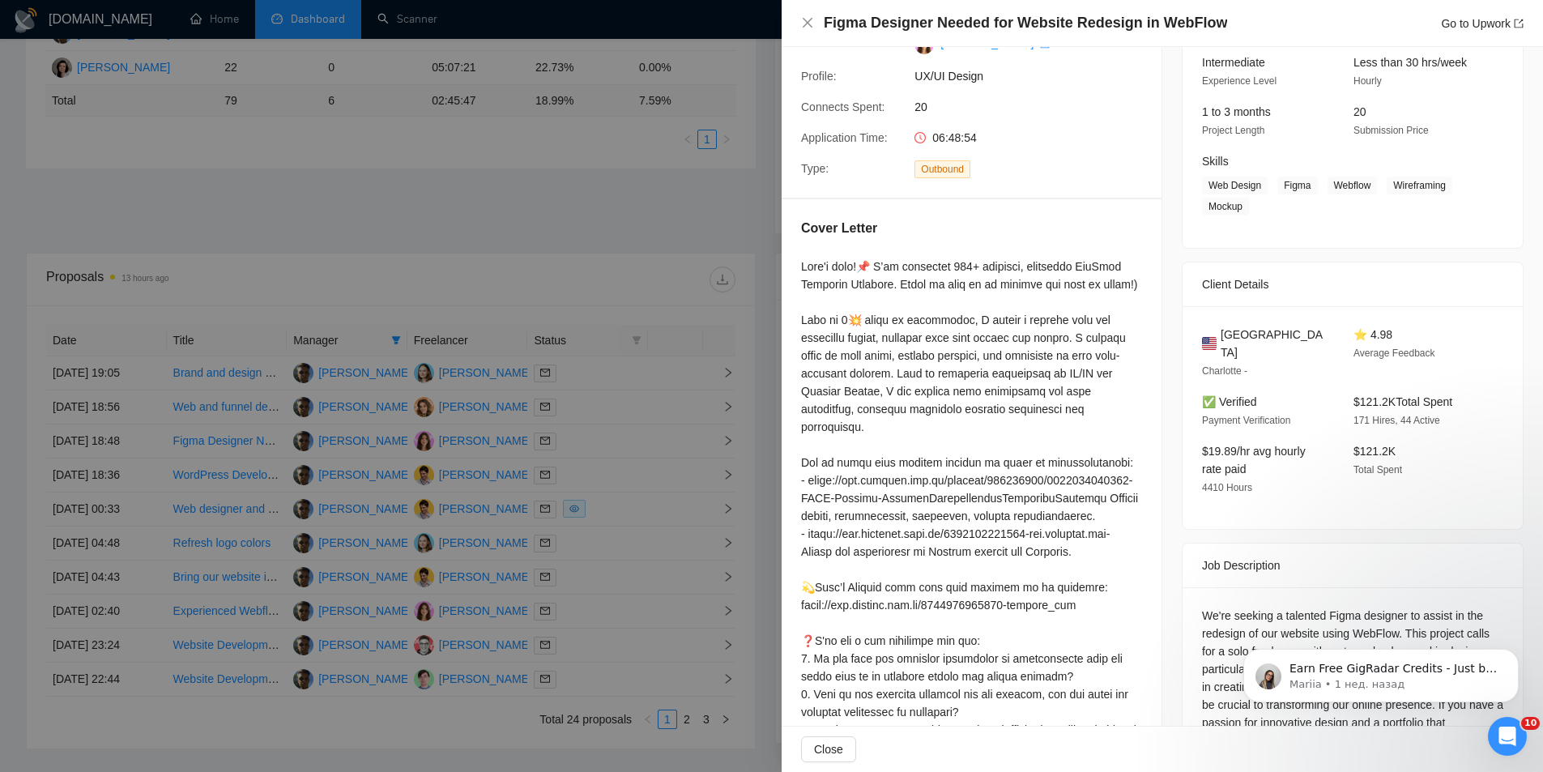
click at [477, 246] on div at bounding box center [771, 386] width 1543 height 772
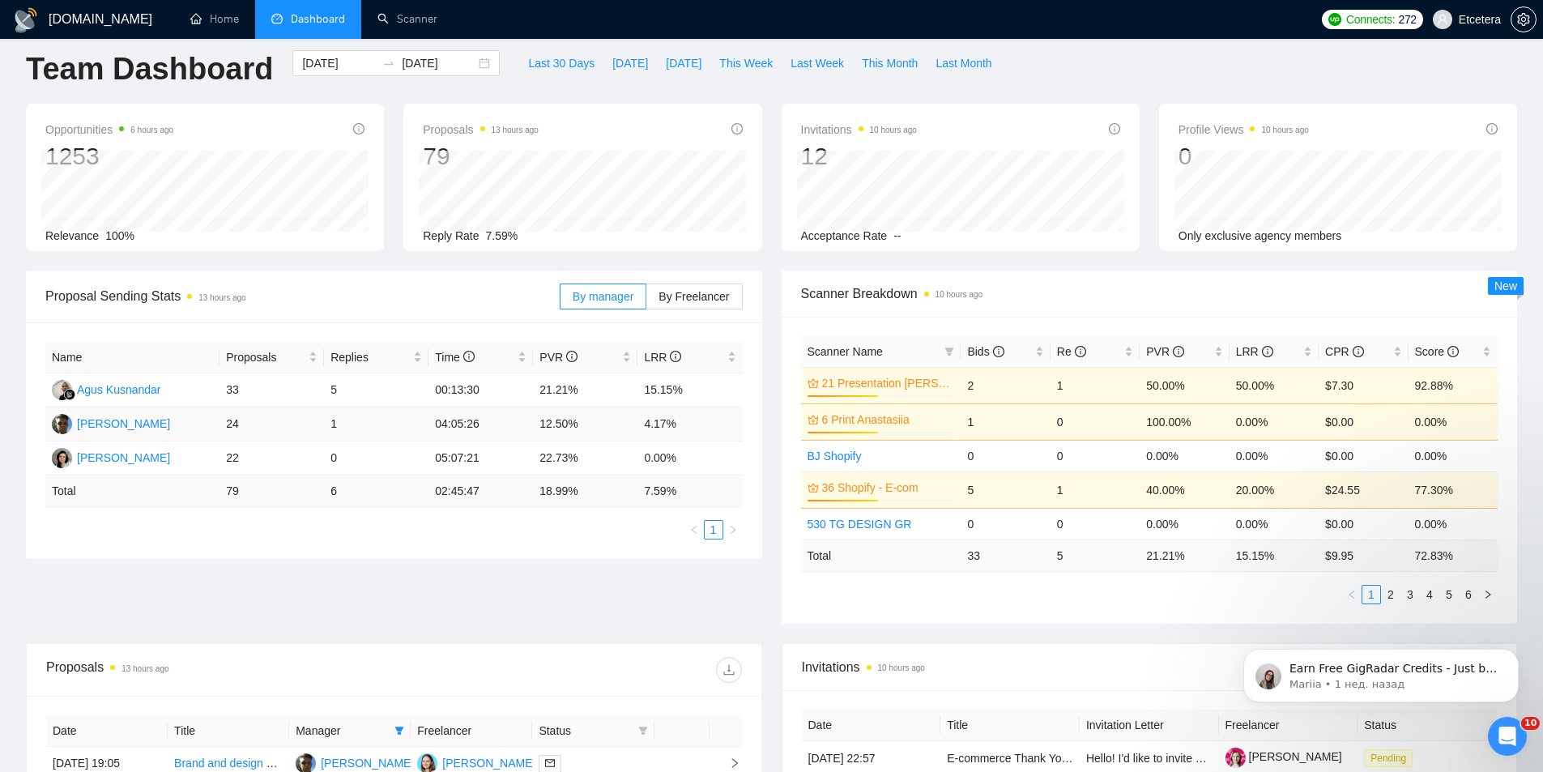
scroll to position [0, 0]
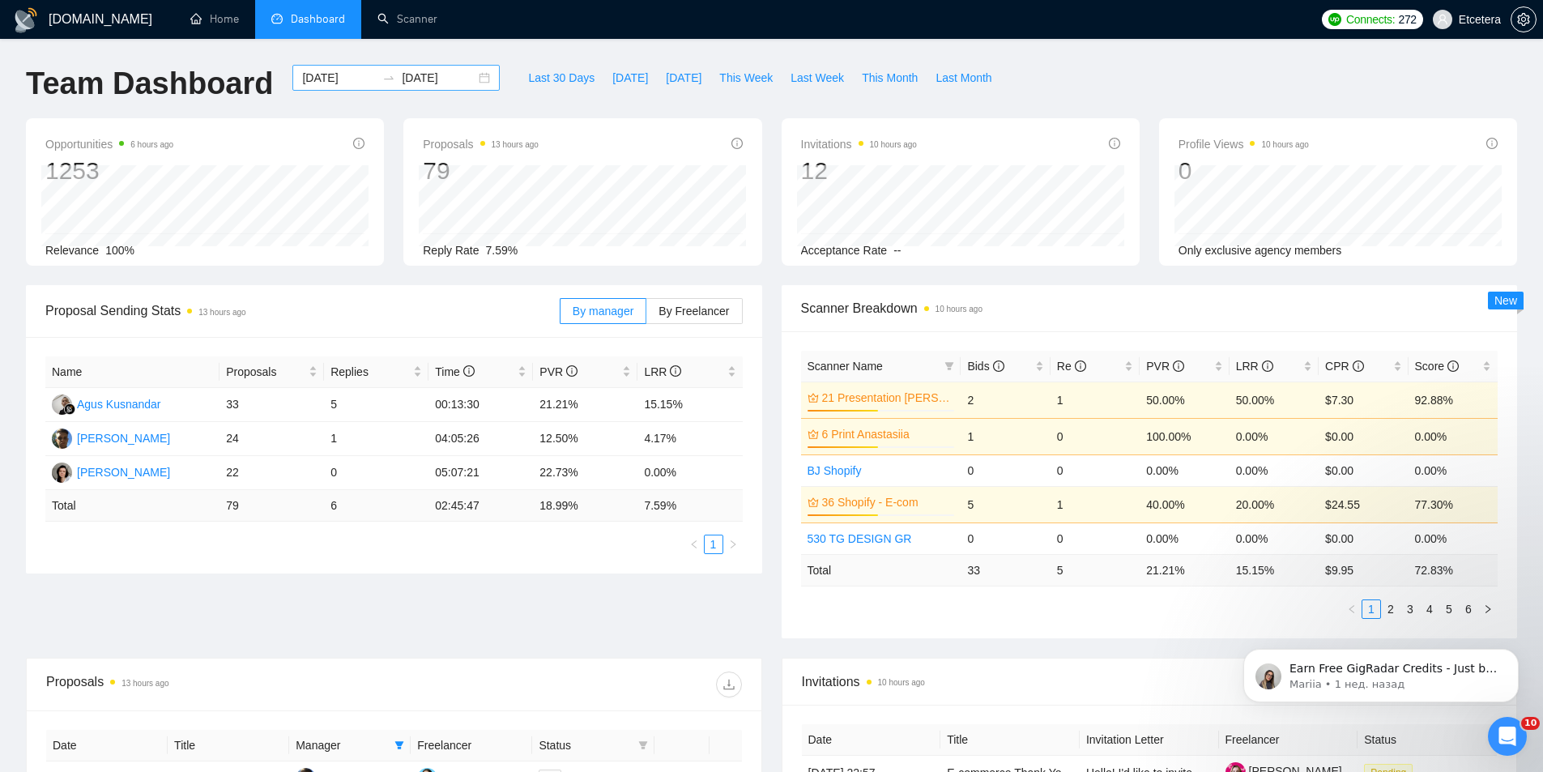
click at [475, 75] on div "[DATE] [DATE]" at bounding box center [395, 78] width 207 height 26
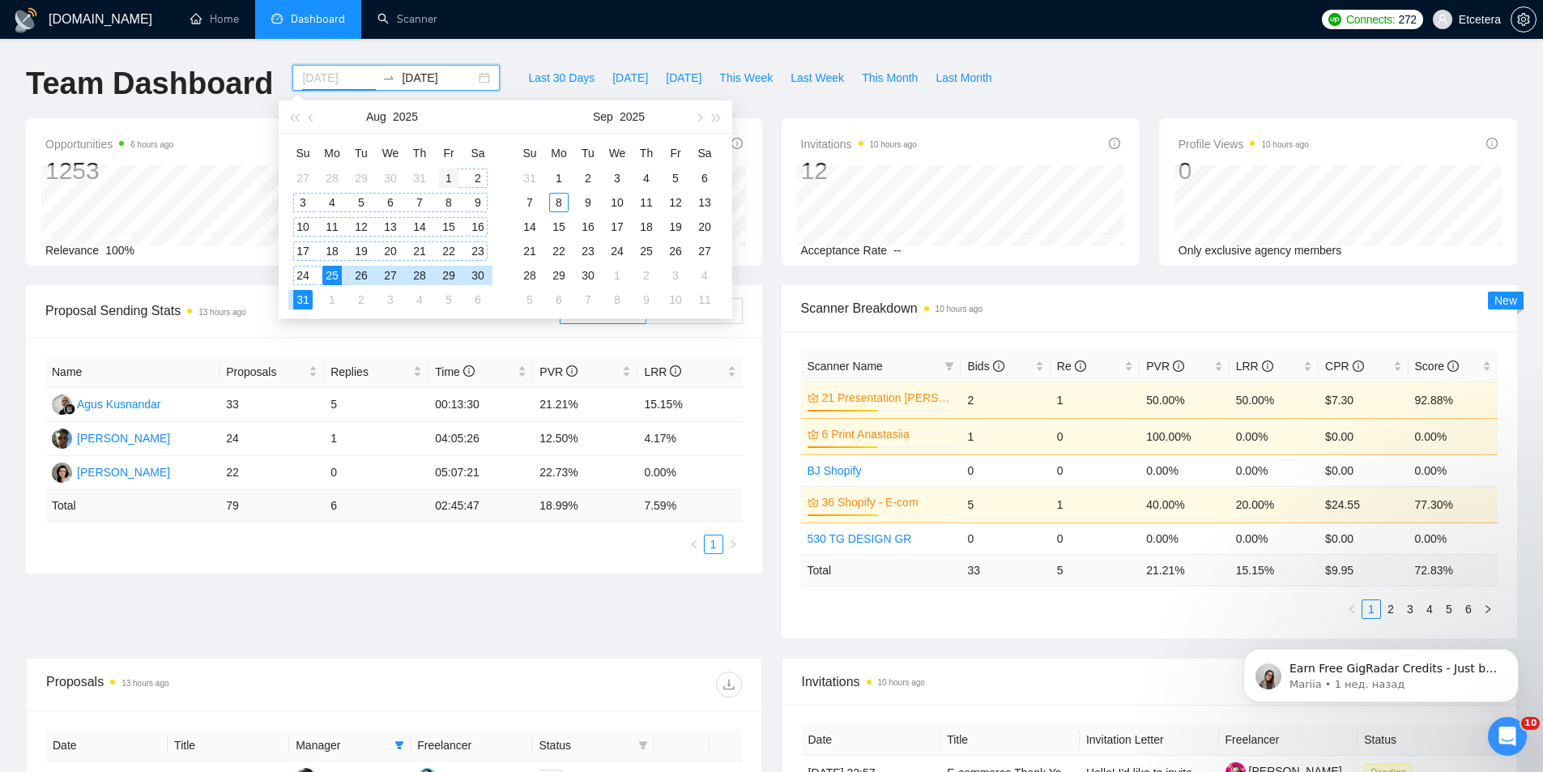
type input "[DATE]"
click at [449, 179] on div "1" at bounding box center [448, 177] width 19 height 19
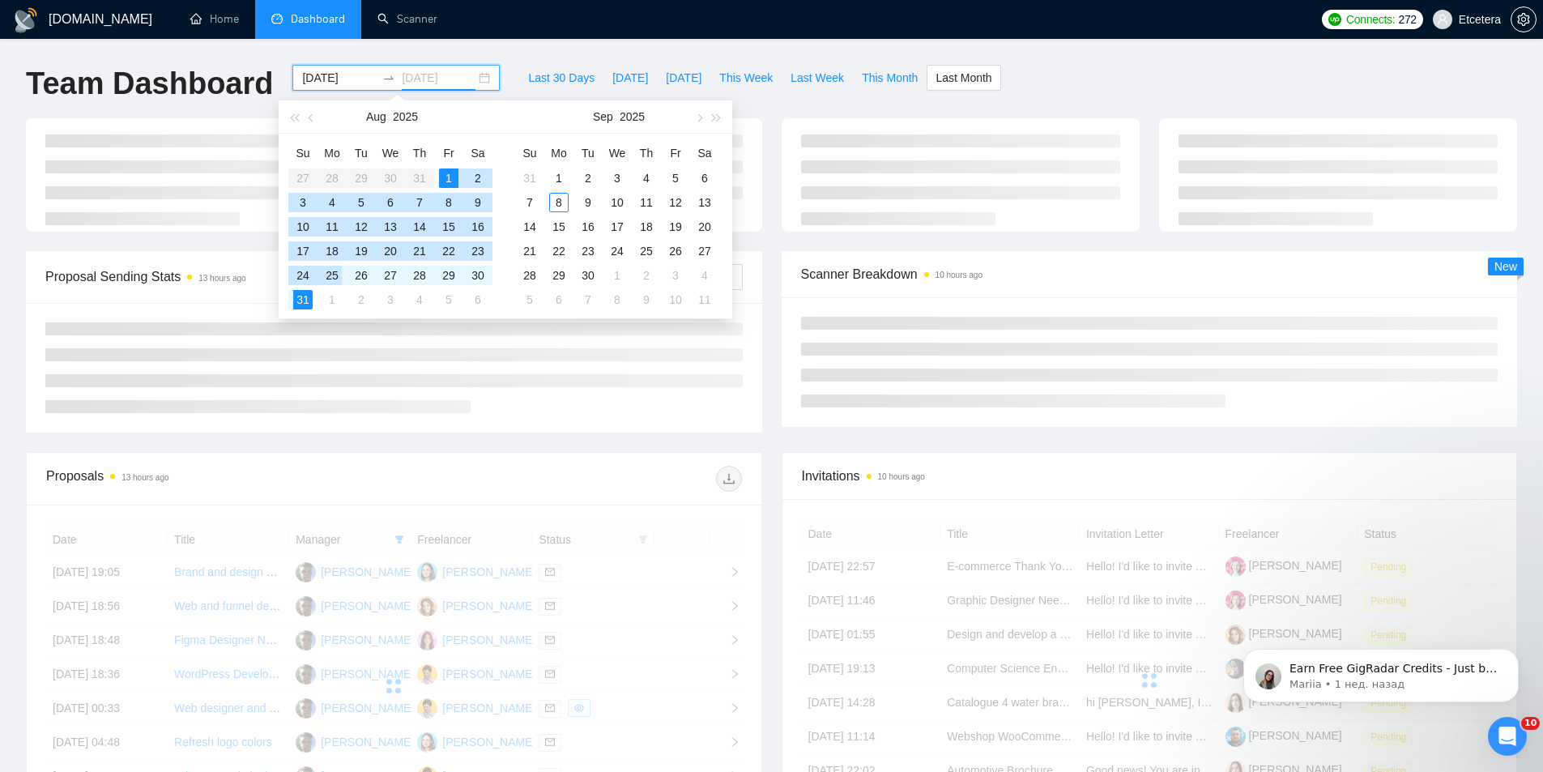
type input "[DATE]"
click at [301, 299] on div "31" at bounding box center [302, 299] width 19 height 19
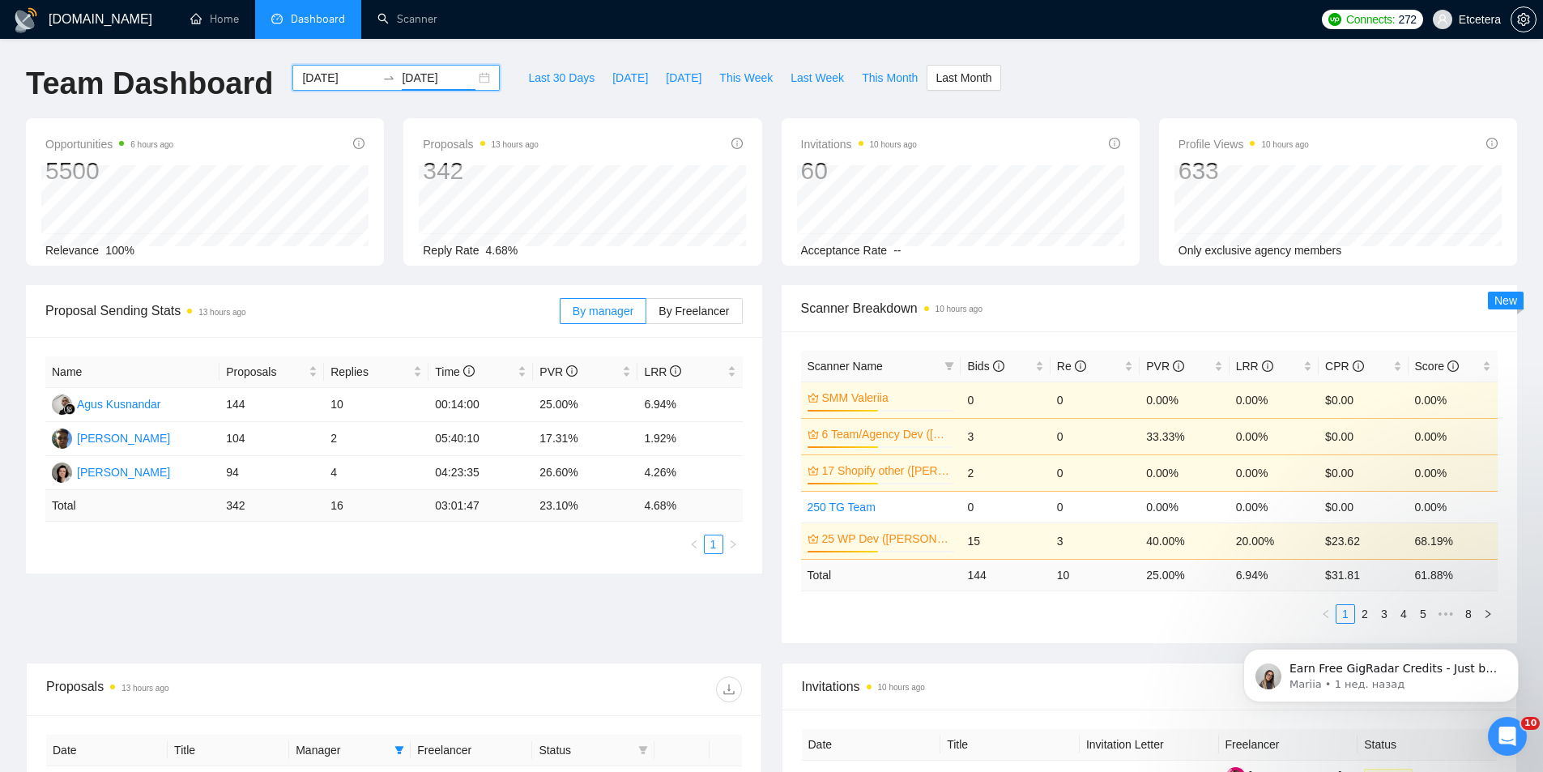
click at [475, 74] on div "[DATE] [DATE]" at bounding box center [395, 78] width 207 height 26
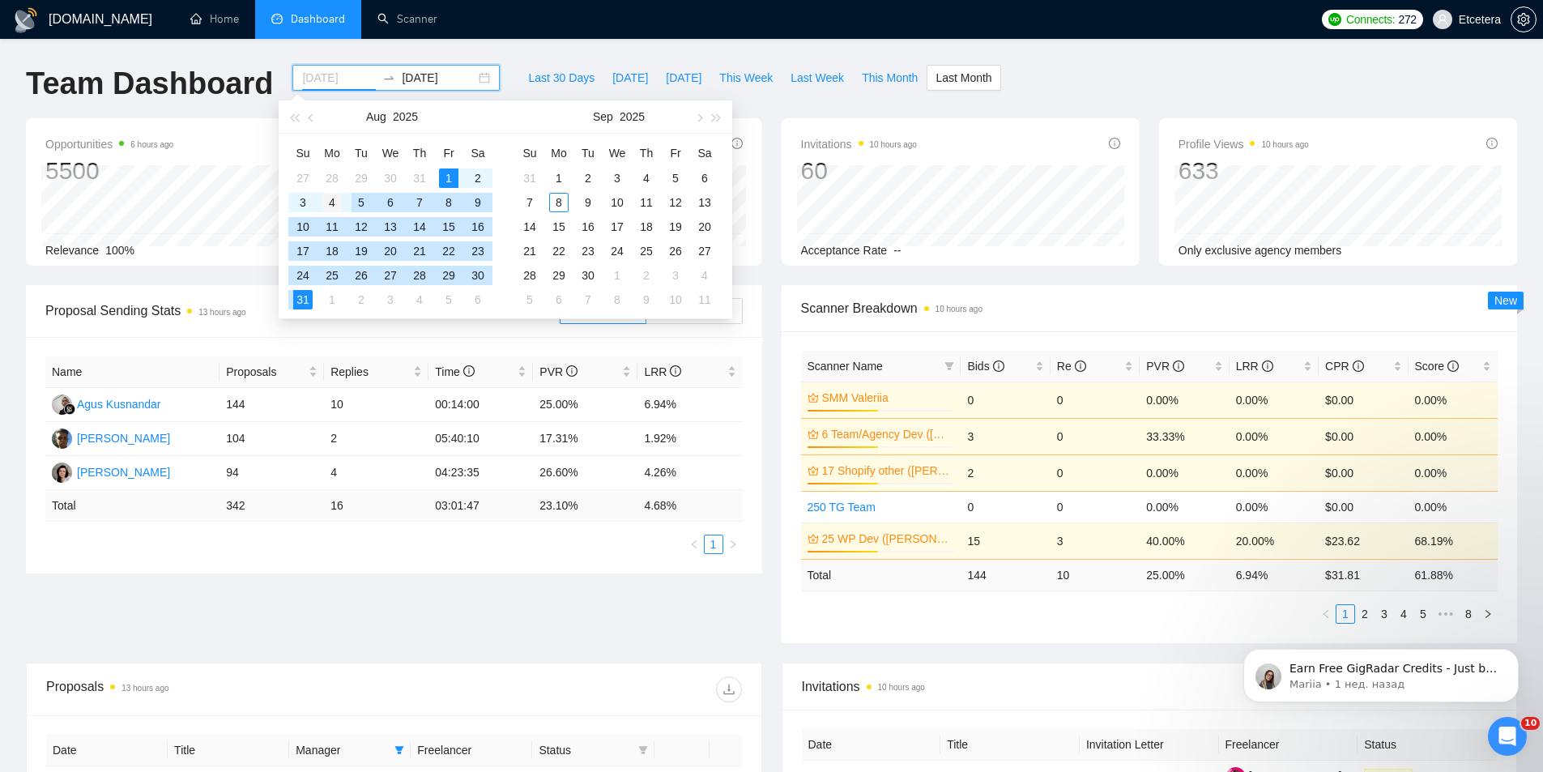
type input "[DATE]"
click at [335, 203] on div "4" at bounding box center [331, 202] width 19 height 19
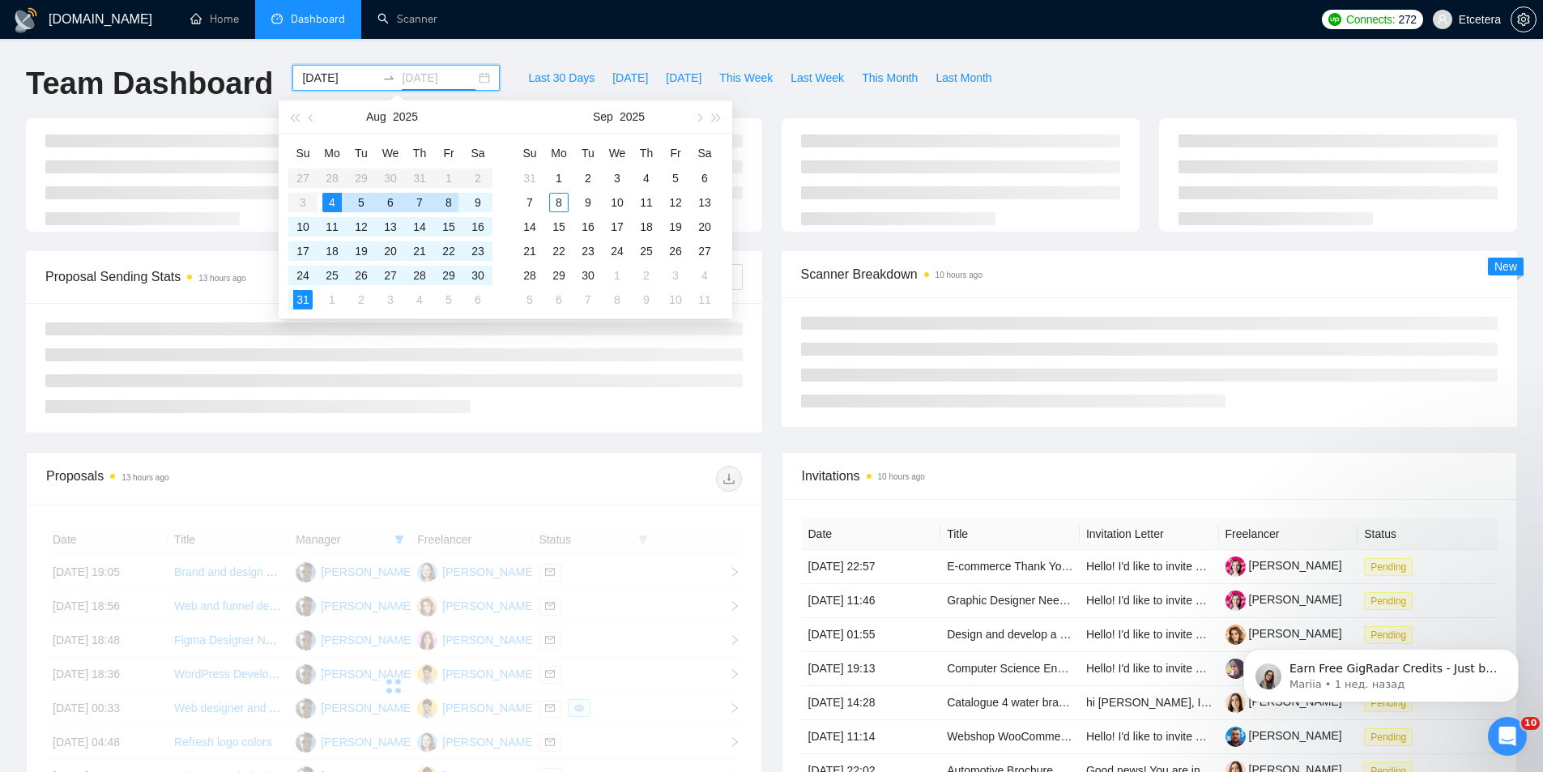
click at [449, 207] on div "8" at bounding box center [448, 202] width 19 height 19
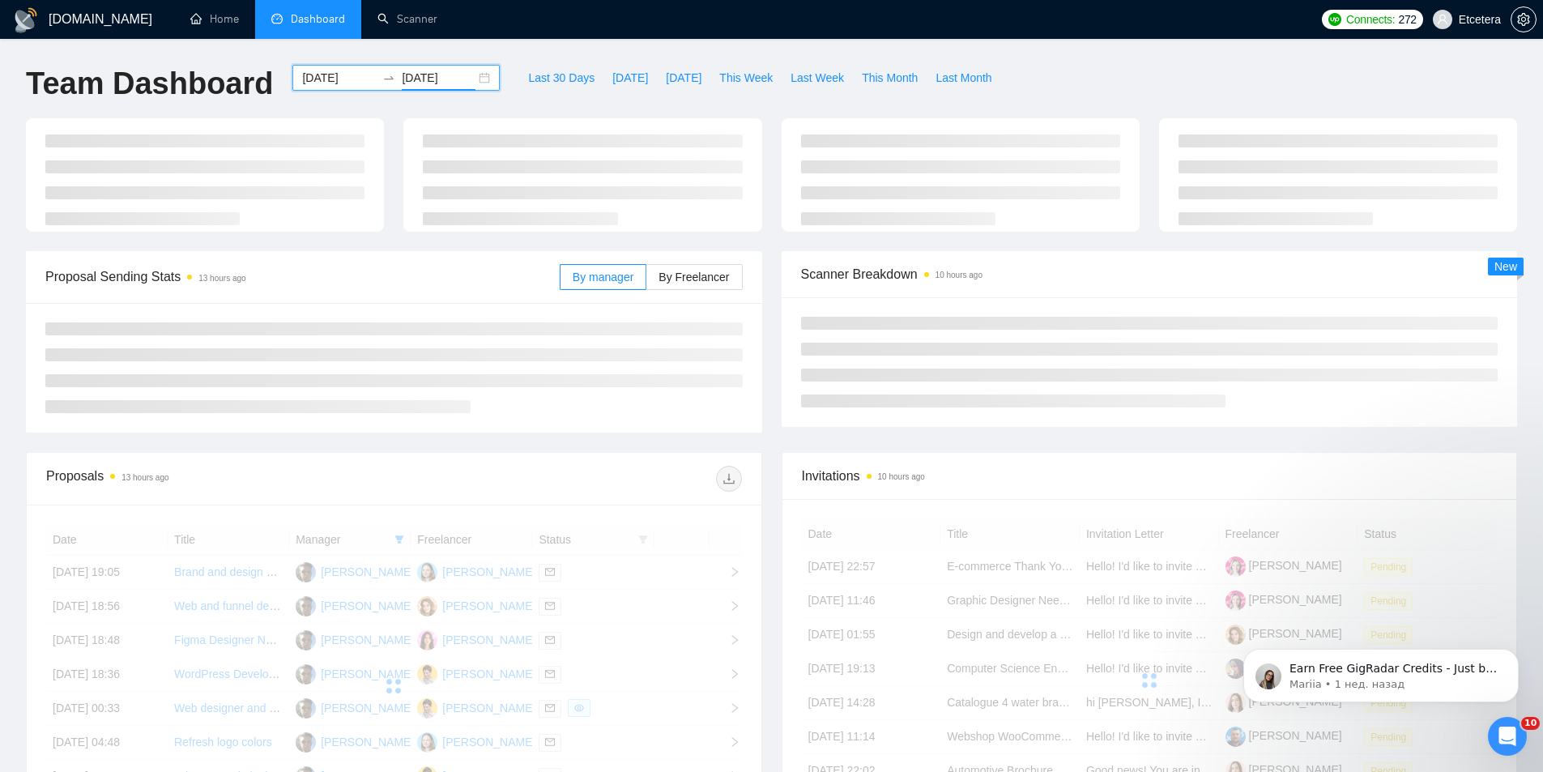
type input "[DATE]"
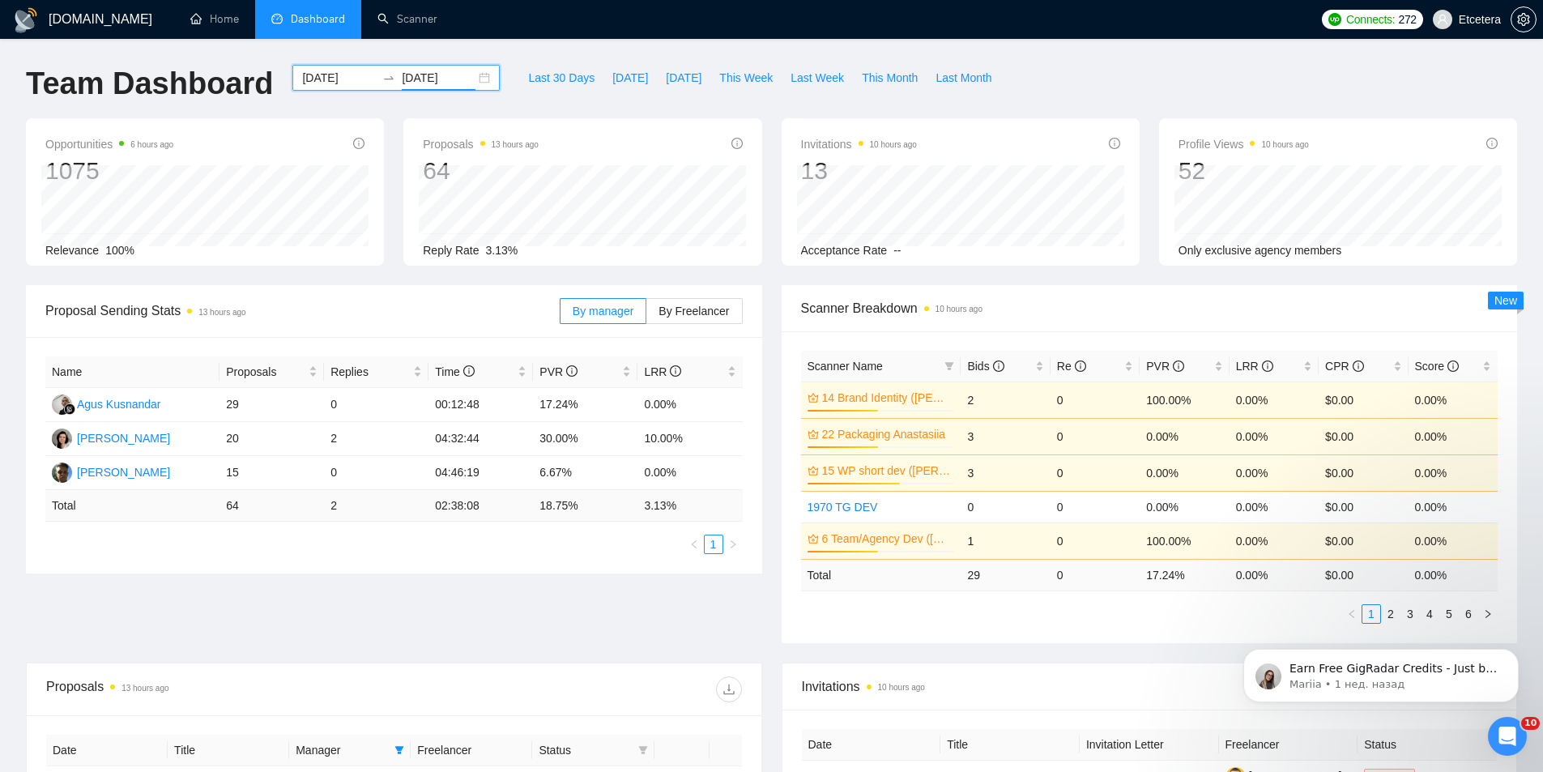
click at [475, 79] on div "[DATE] [DATE]" at bounding box center [395, 78] width 207 height 26
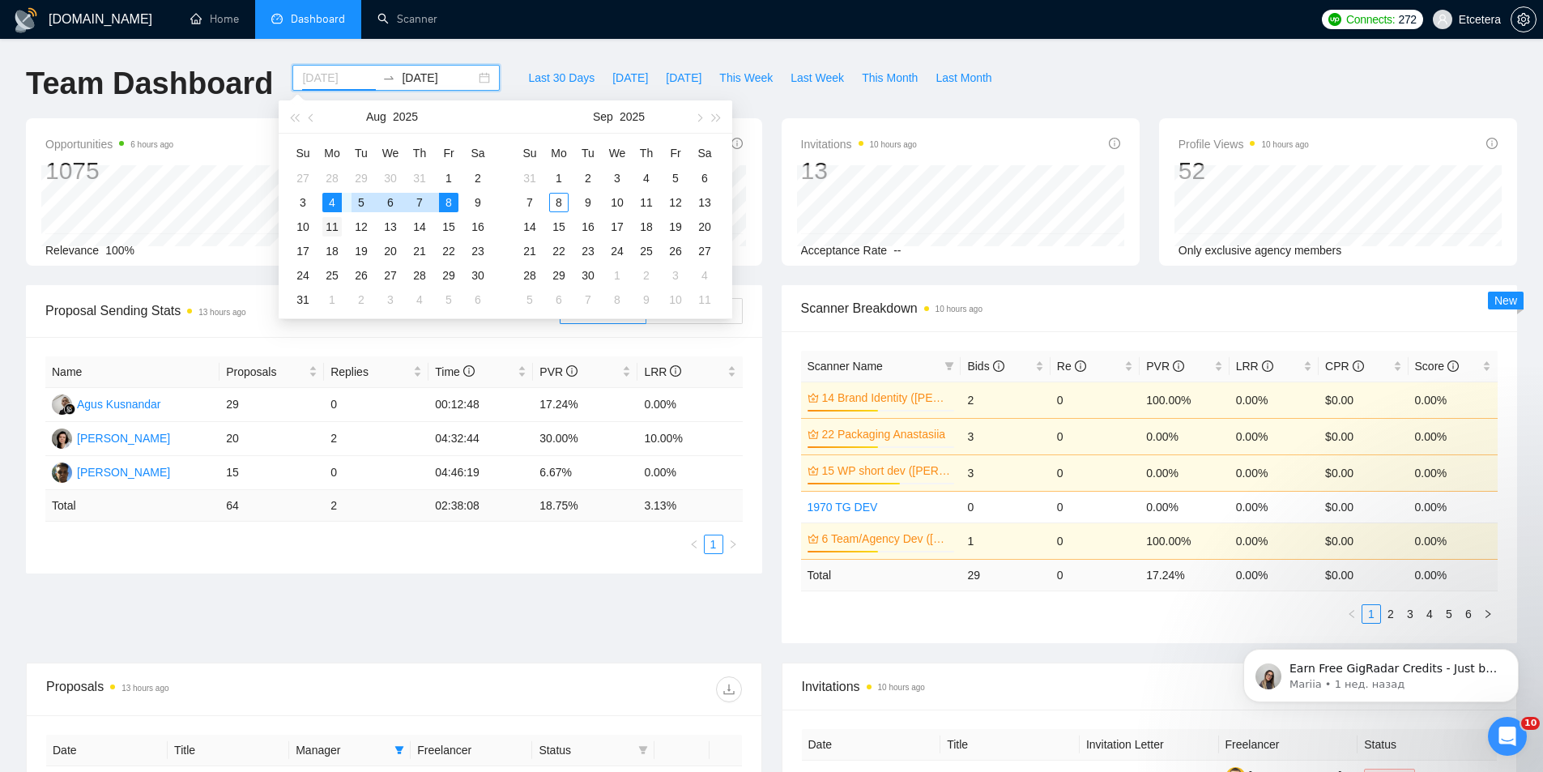
type input "[DATE]"
click at [336, 222] on div "11" at bounding box center [331, 226] width 19 height 19
click at [450, 228] on div "15" at bounding box center [448, 226] width 19 height 19
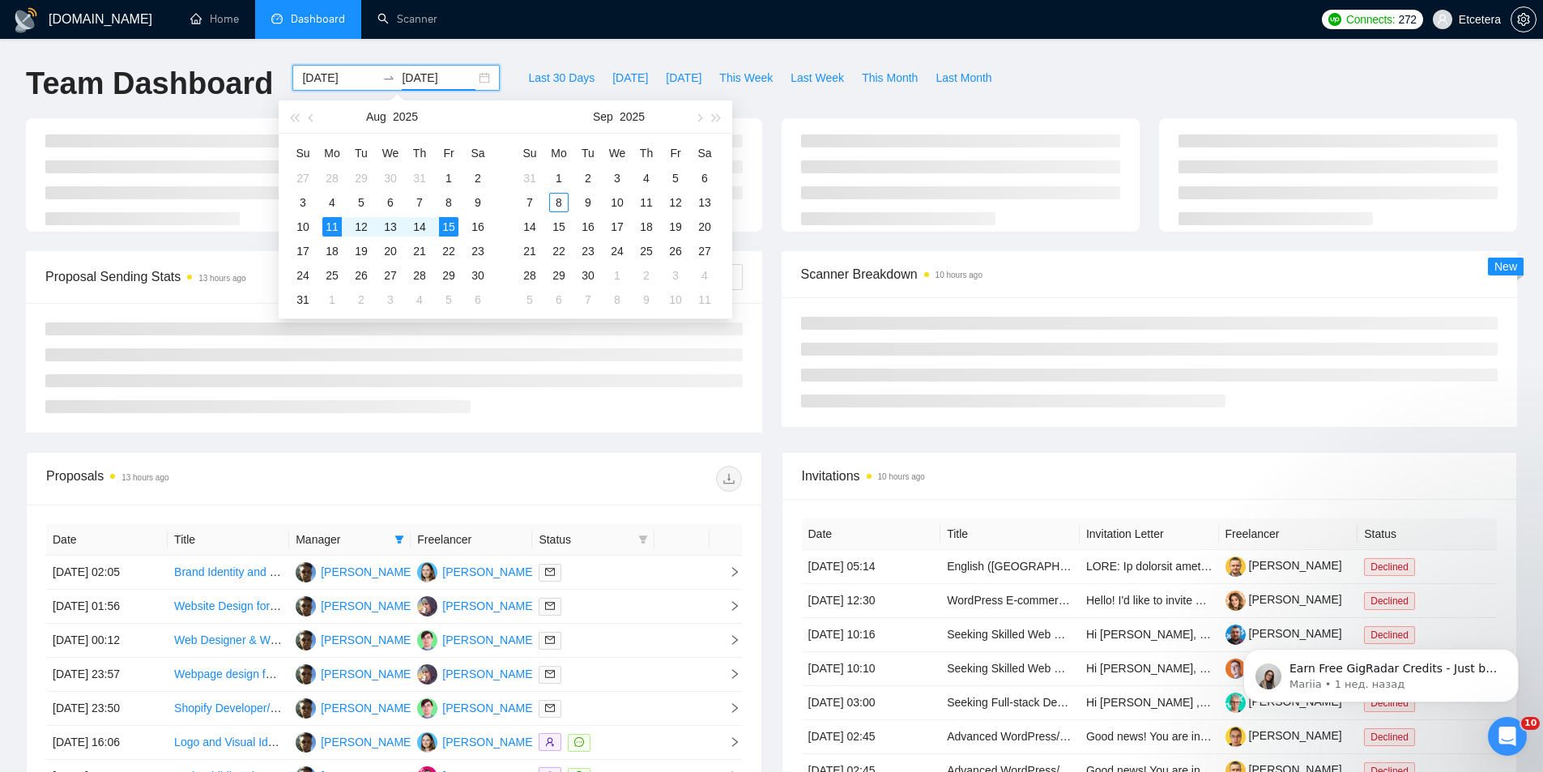
type input "[DATE]"
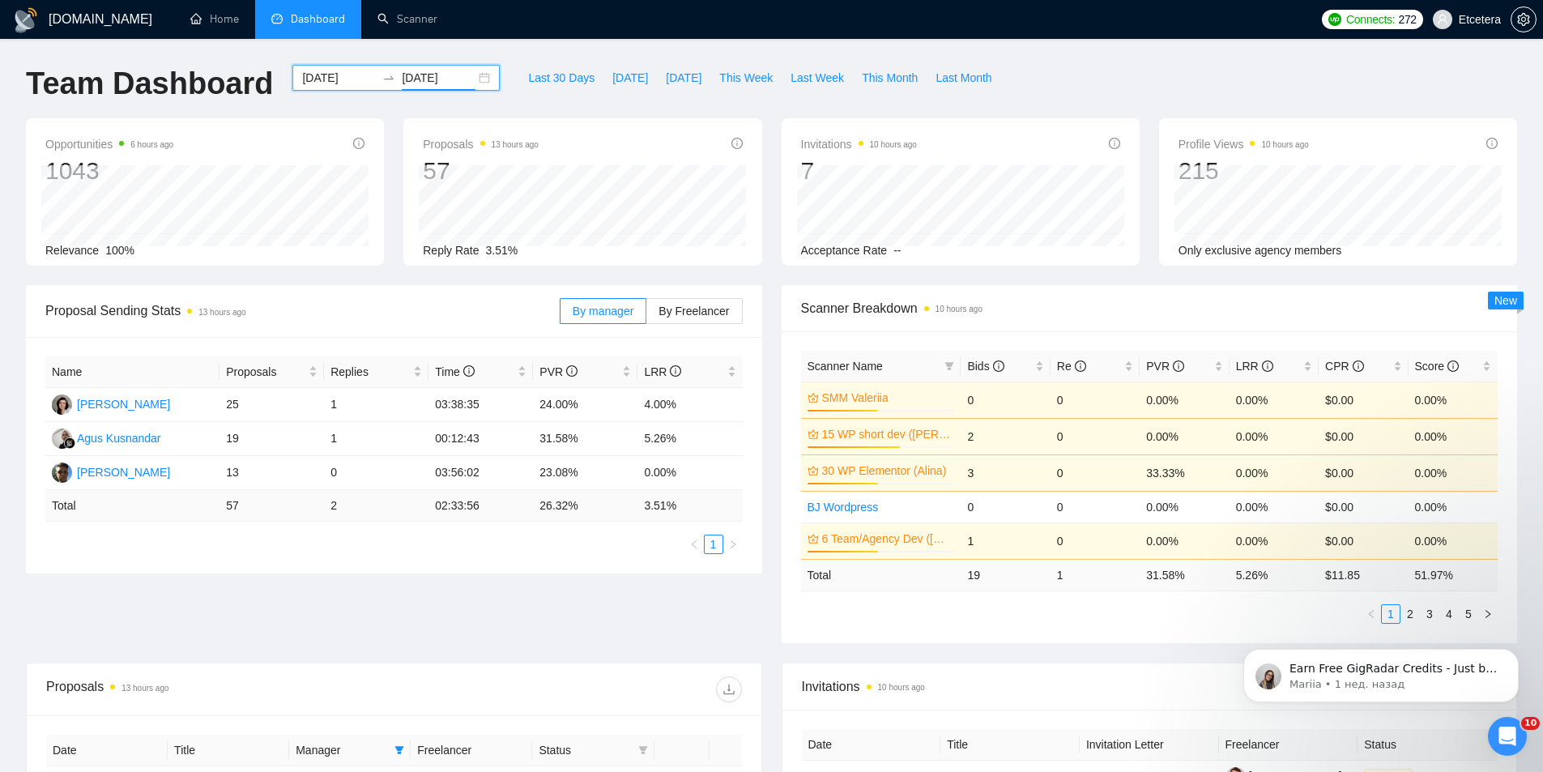
click at [475, 76] on div "[DATE] [DATE]" at bounding box center [395, 78] width 207 height 26
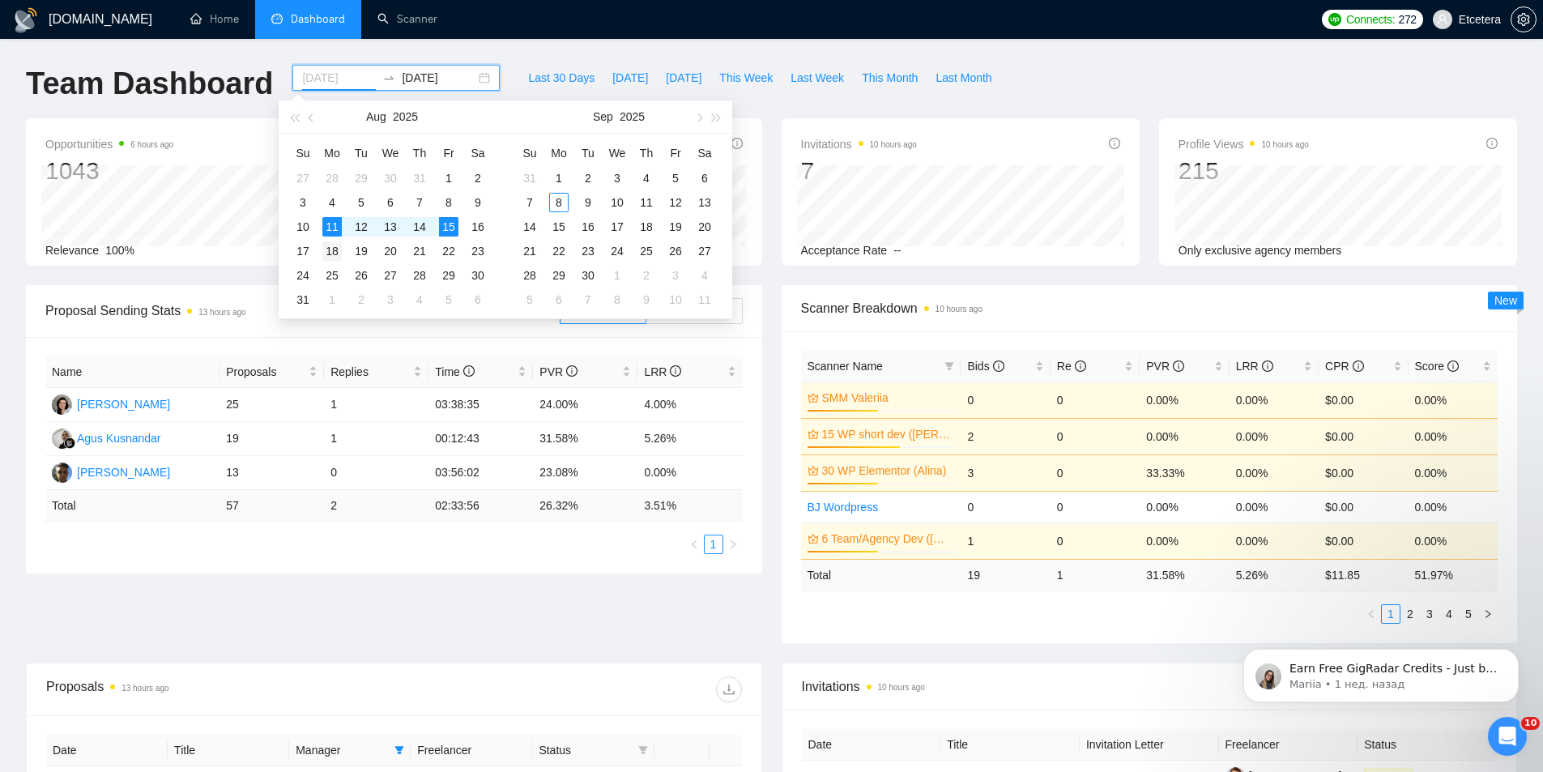
type input "[DATE]"
click at [331, 244] on div "18" at bounding box center [331, 250] width 19 height 19
click at [449, 254] on div "22" at bounding box center [448, 250] width 19 height 19
type input "[DATE]"
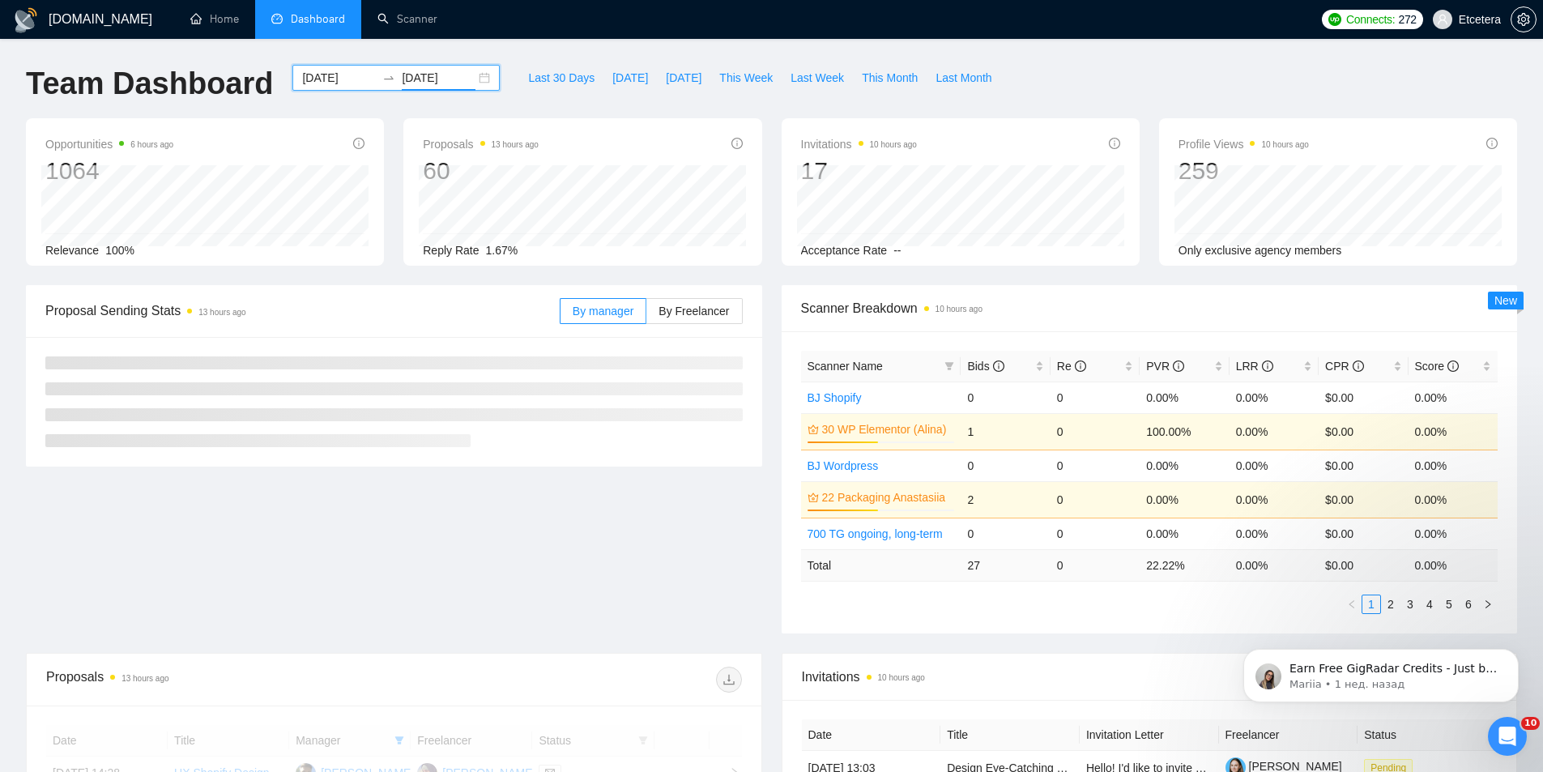
click at [476, 68] on div "[DATE] [DATE]" at bounding box center [395, 78] width 207 height 26
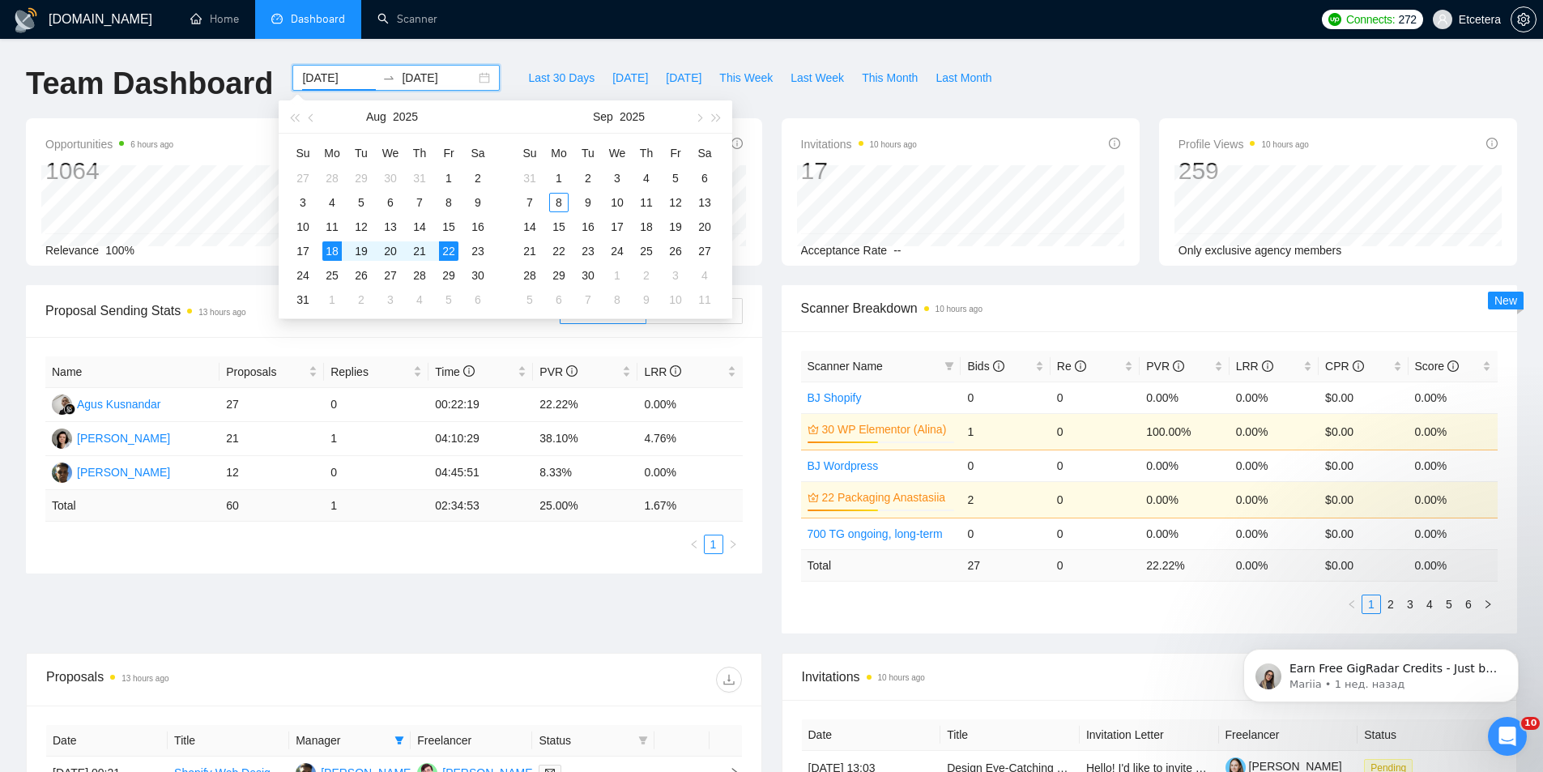
click at [475, 79] on div "[DATE] [DATE]" at bounding box center [395, 78] width 207 height 26
type input "[DATE]"
click at [336, 271] on div "25" at bounding box center [331, 275] width 19 height 19
type input "[DATE]"
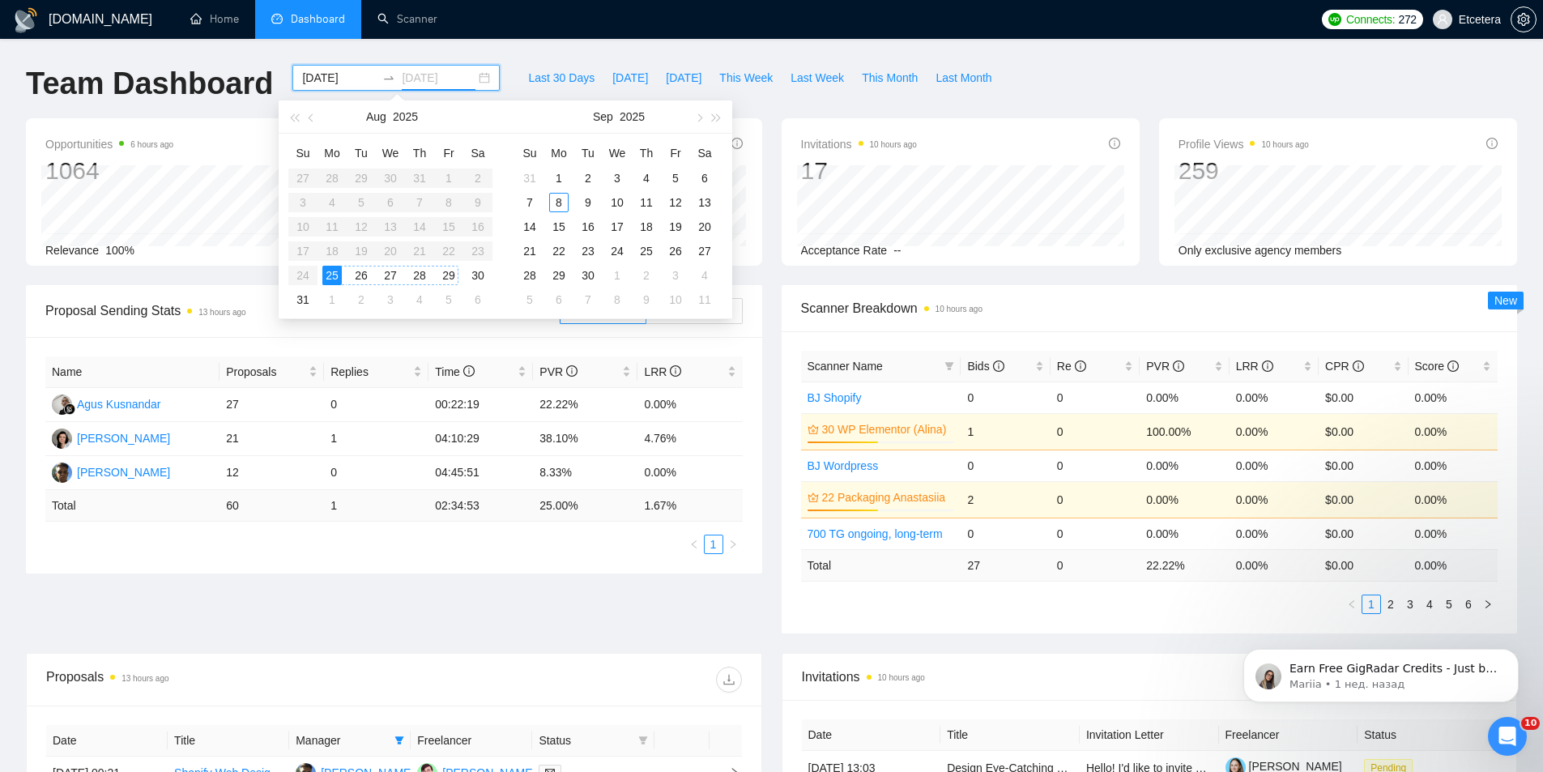
drag, startPoint x: 450, startPoint y: 279, endPoint x: 435, endPoint y: 280, distance: 15.4
click at [452, 279] on div "29" at bounding box center [448, 275] width 19 height 19
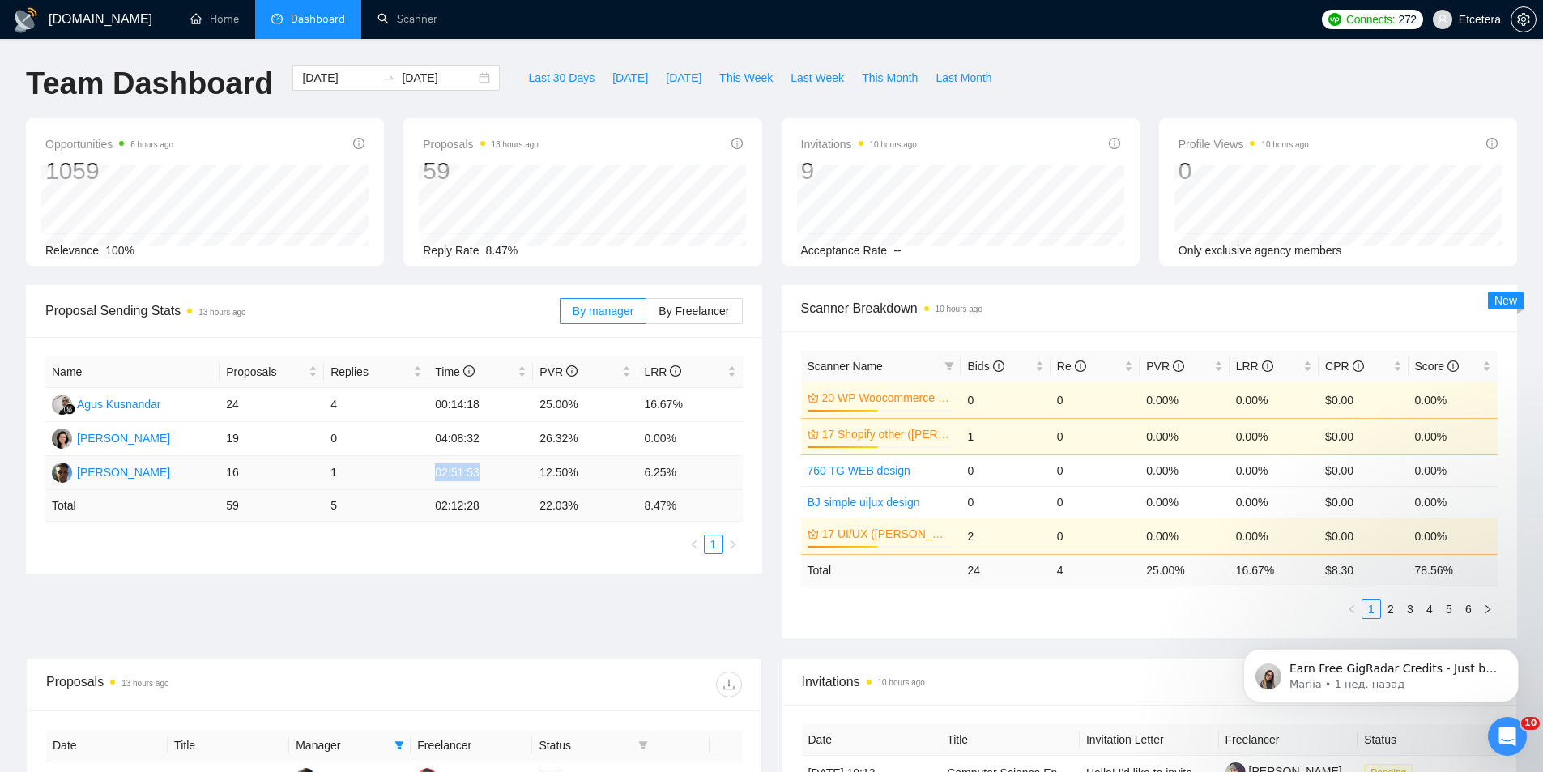
drag, startPoint x: 445, startPoint y: 472, endPoint x: 488, endPoint y: 476, distance: 43.1
click at [488, 476] on td "02:51:53" at bounding box center [480, 473] width 104 height 34
click at [478, 75] on div "[DATE] [DATE]" at bounding box center [395, 78] width 207 height 26
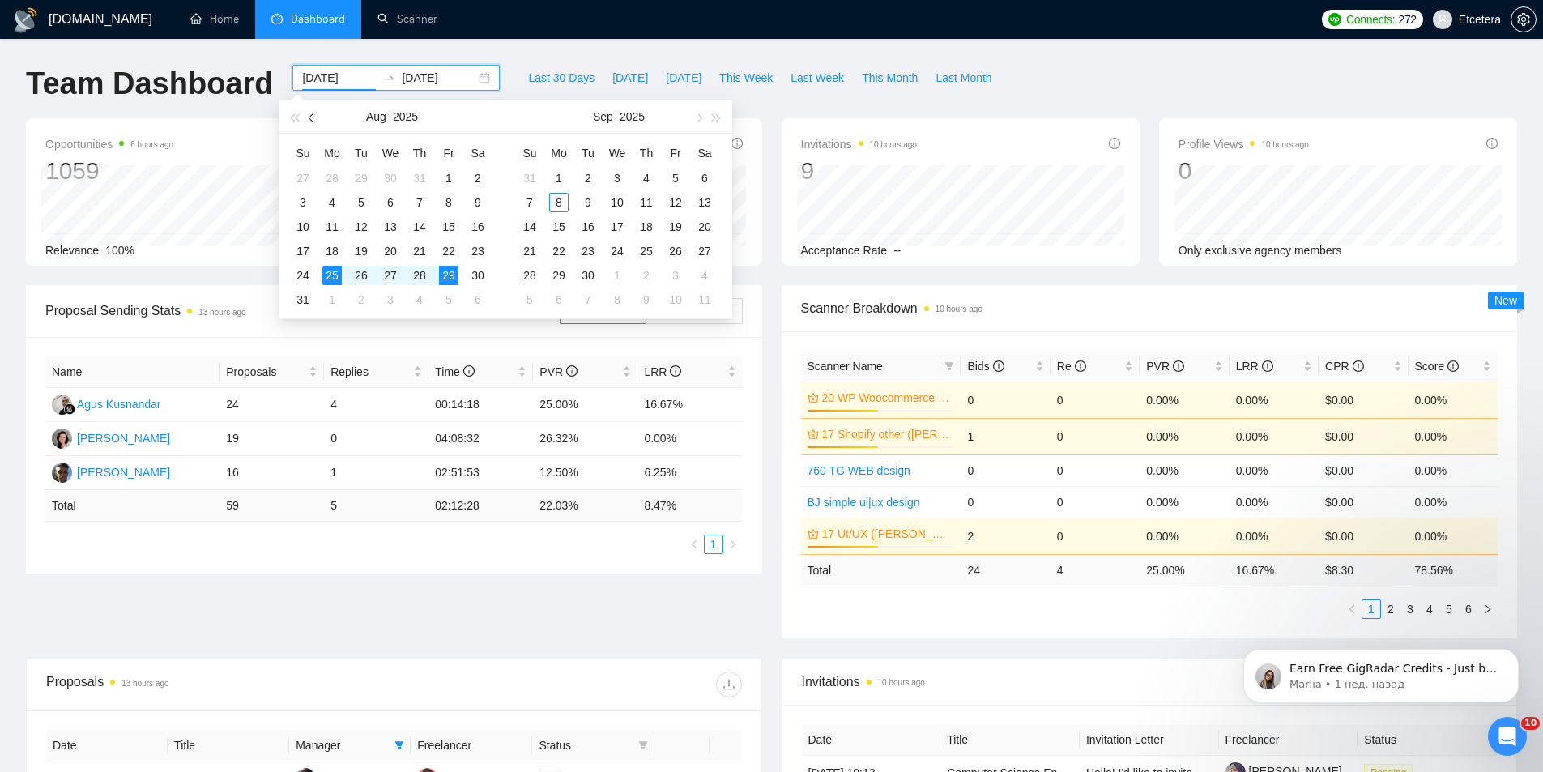
click at [312, 117] on span "button" at bounding box center [313, 117] width 8 height 8
type input "[DATE]"
drag, startPoint x: 335, startPoint y: 204, endPoint x: 403, endPoint y: 202, distance: 67.2
click at [335, 203] on div "7" at bounding box center [331, 202] width 19 height 19
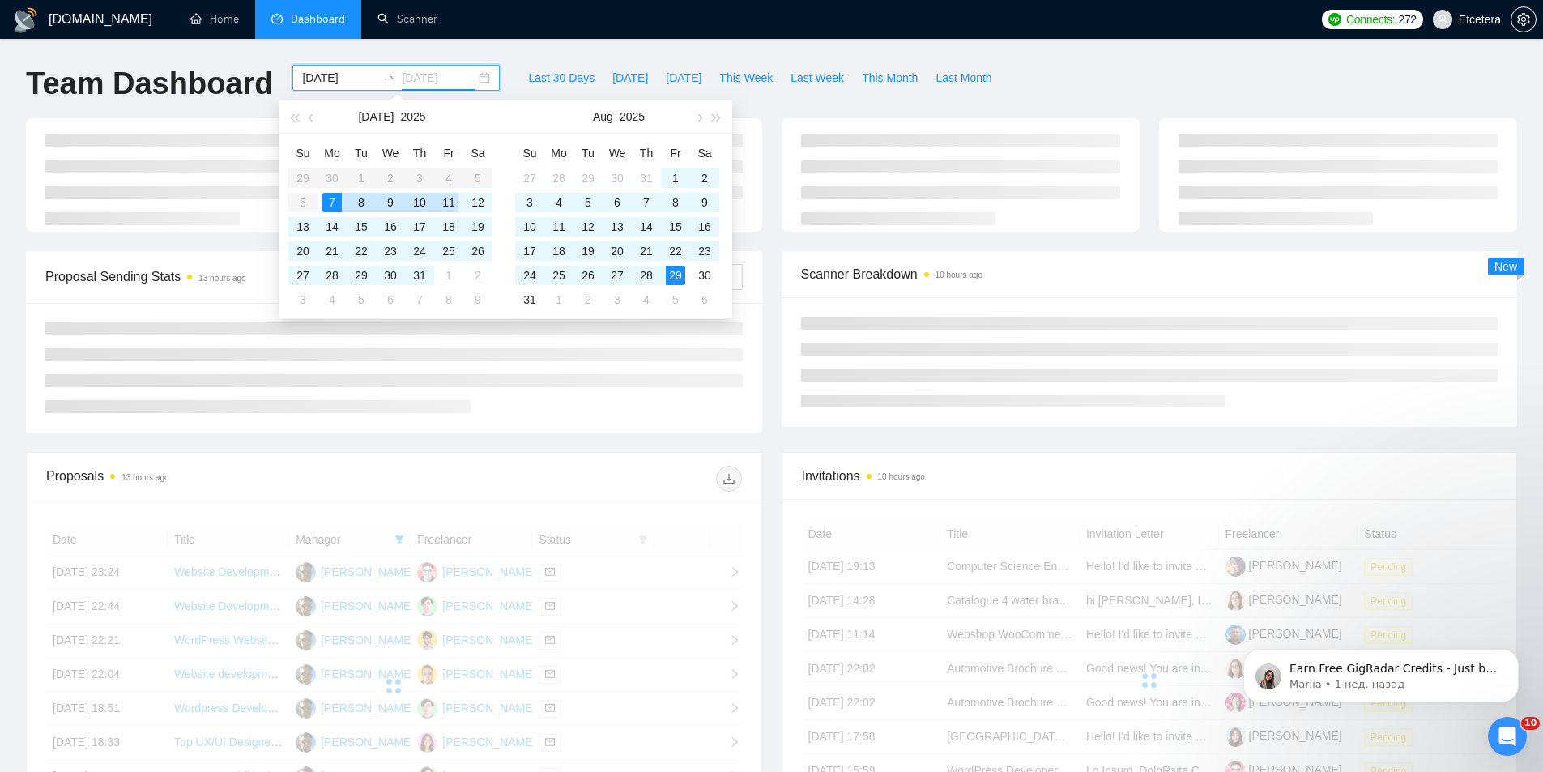
click at [449, 202] on div "11" at bounding box center [448, 202] width 19 height 19
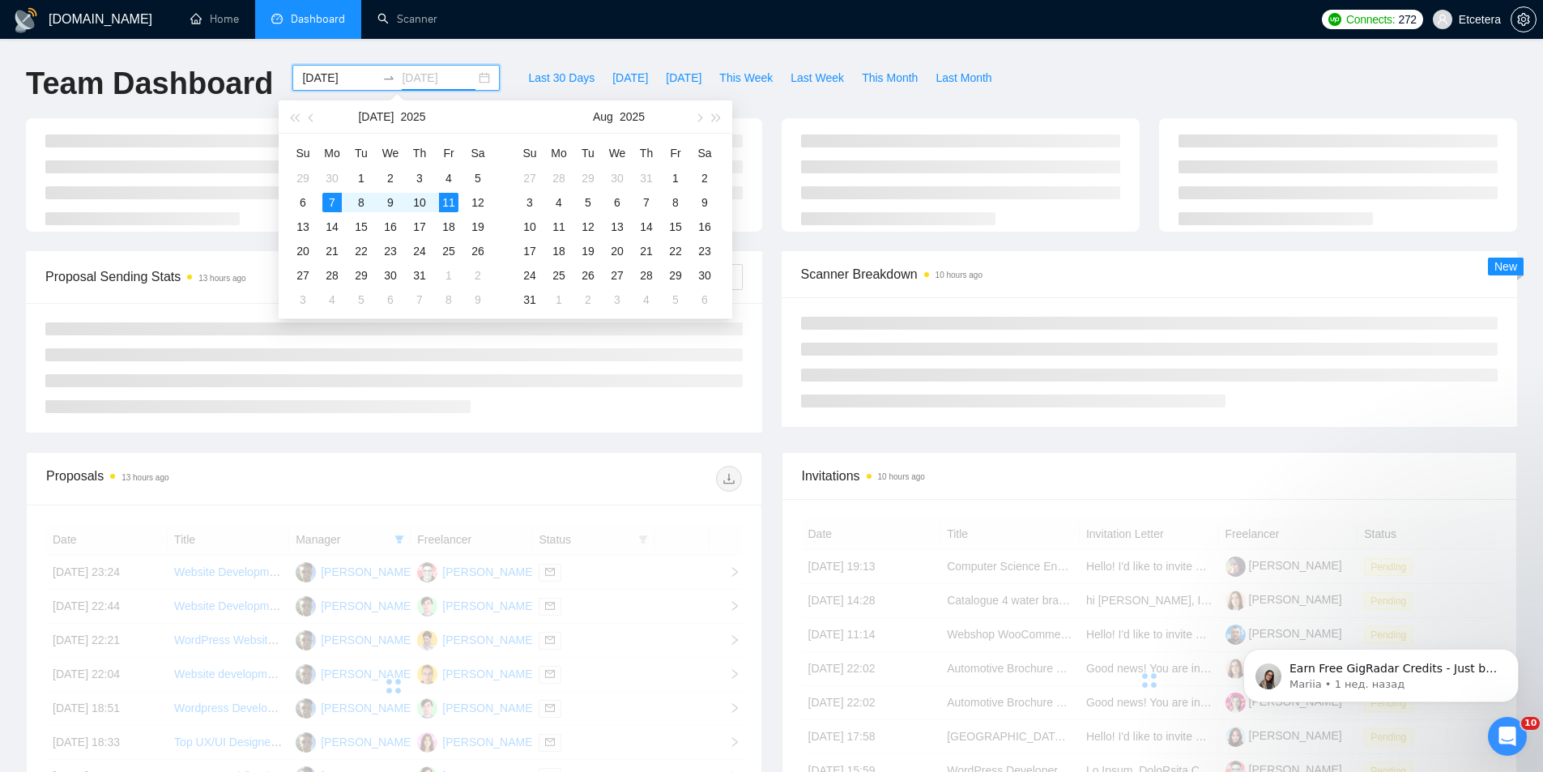
type input "[DATE]"
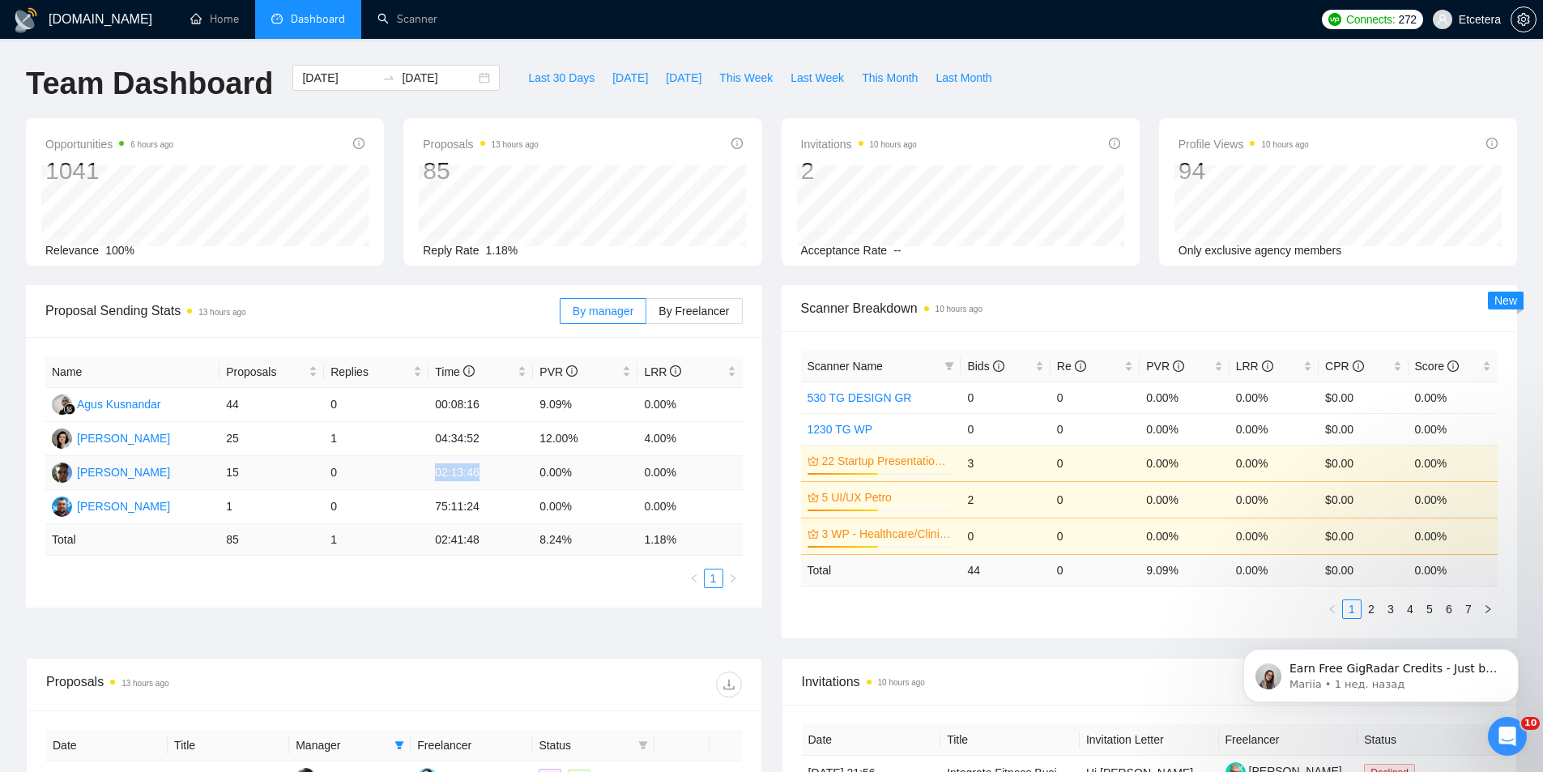
drag, startPoint x: 434, startPoint y: 481, endPoint x: 483, endPoint y: 476, distance: 49.6
click at [483, 476] on td "02:13:46" at bounding box center [480, 473] width 104 height 34
click at [475, 77] on div "[DATE] [DATE]" at bounding box center [395, 78] width 207 height 26
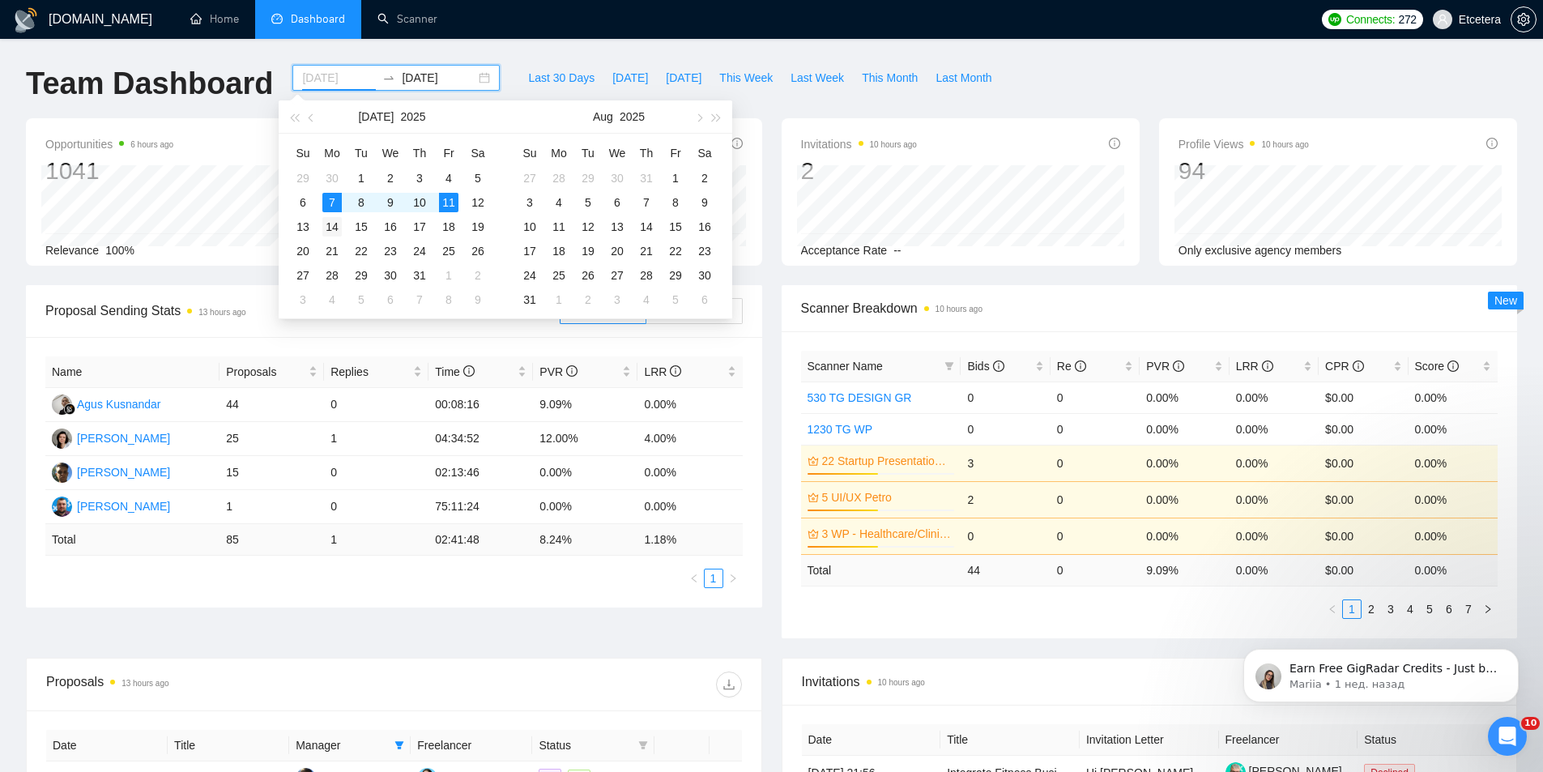
type input "[DATE]"
drag, startPoint x: 334, startPoint y: 228, endPoint x: 347, endPoint y: 228, distance: 12.2
click at [335, 228] on div "14" at bounding box center [331, 226] width 19 height 19
type input "[DATE]"
click at [457, 228] on div "18" at bounding box center [448, 226] width 19 height 19
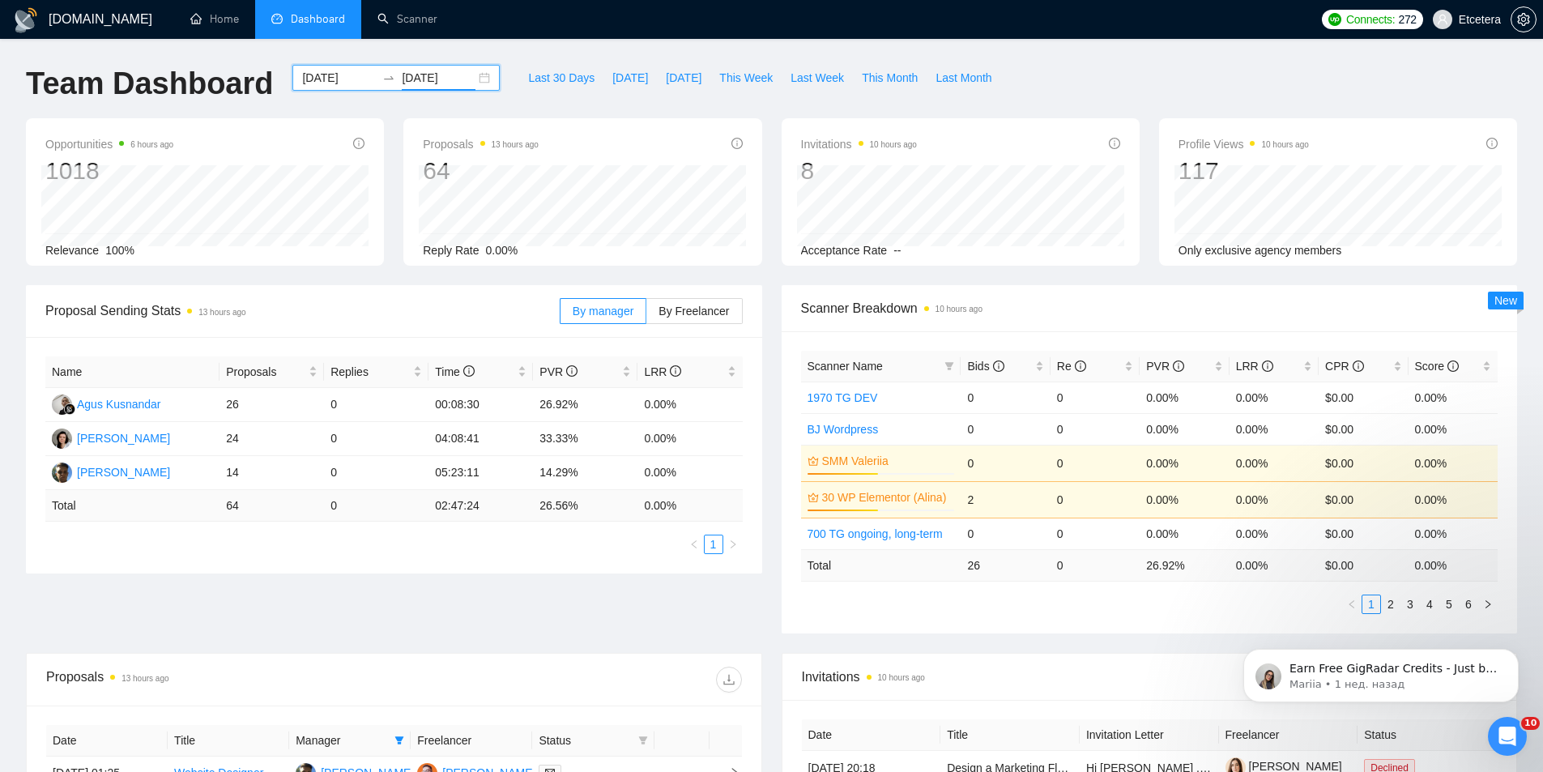
click at [473, 79] on div "[DATE] [DATE]" at bounding box center [395, 78] width 207 height 26
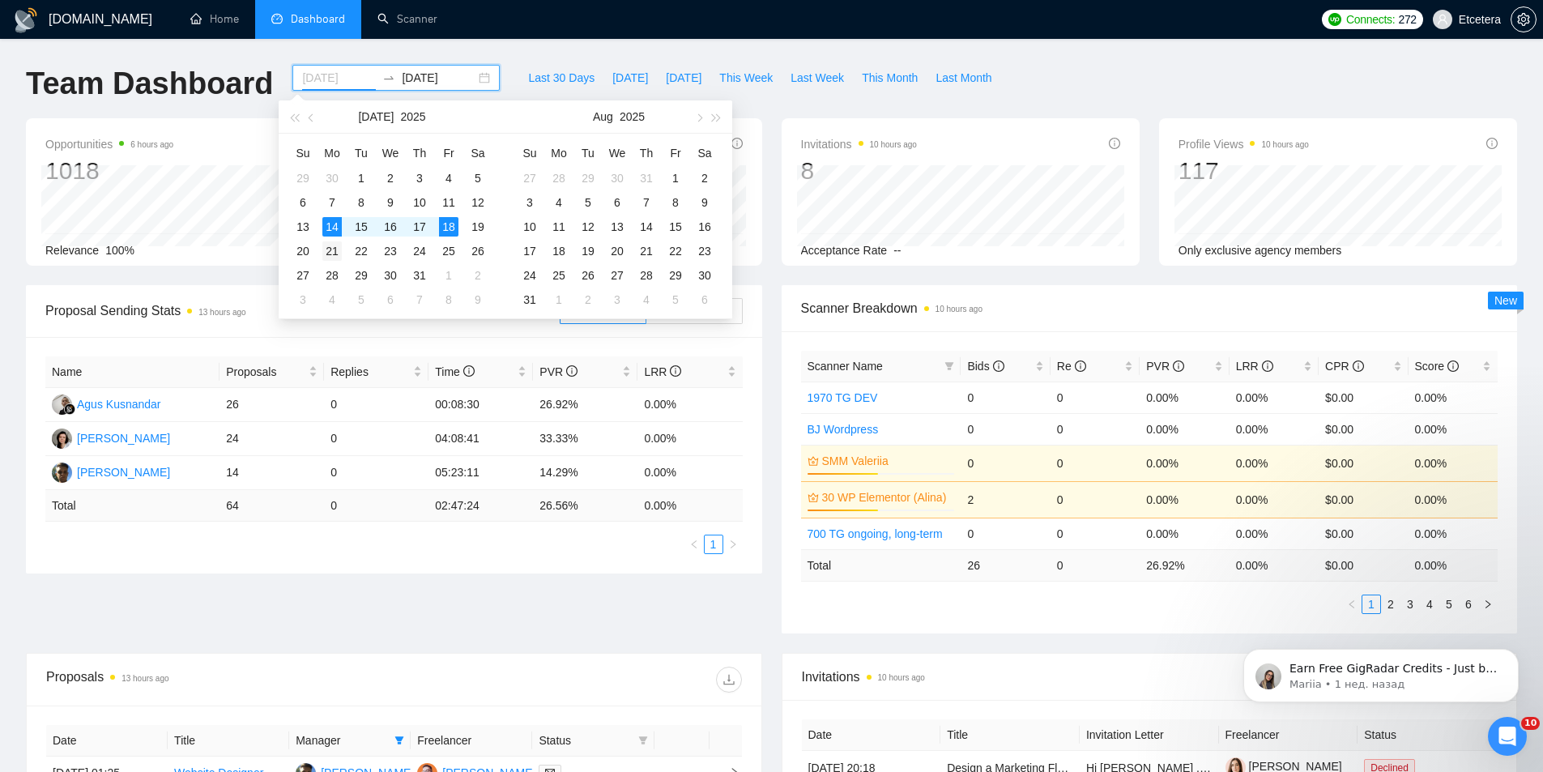
type input "[DATE]"
click at [334, 246] on div "21" at bounding box center [331, 250] width 19 height 19
type input "[DATE]"
click at [452, 251] on div "25" at bounding box center [448, 250] width 19 height 19
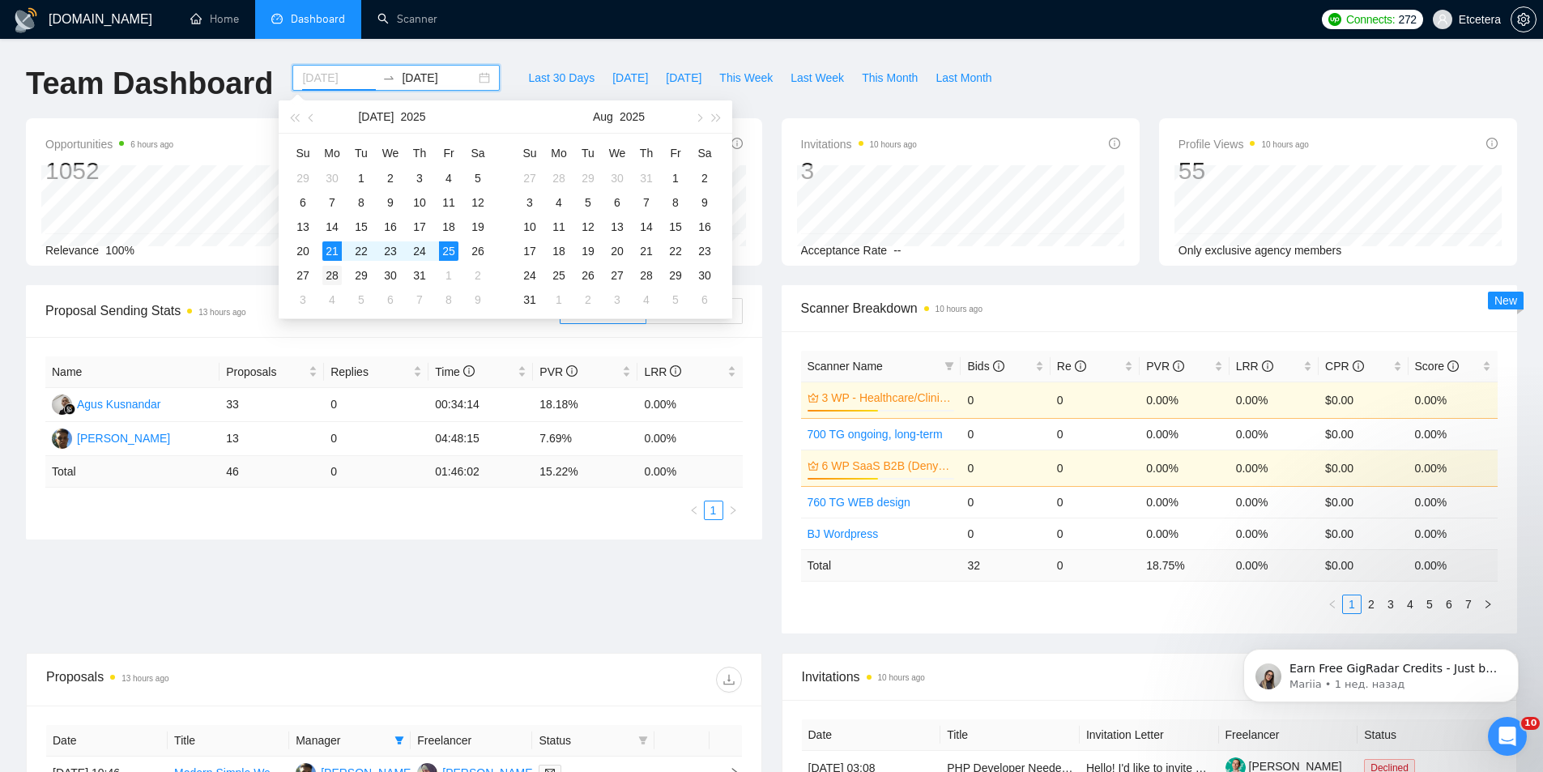
type input "[DATE]"
click at [336, 276] on div "28" at bounding box center [331, 275] width 19 height 19
type input "[DATE]"
click at [446, 276] on div "1" at bounding box center [448, 275] width 19 height 19
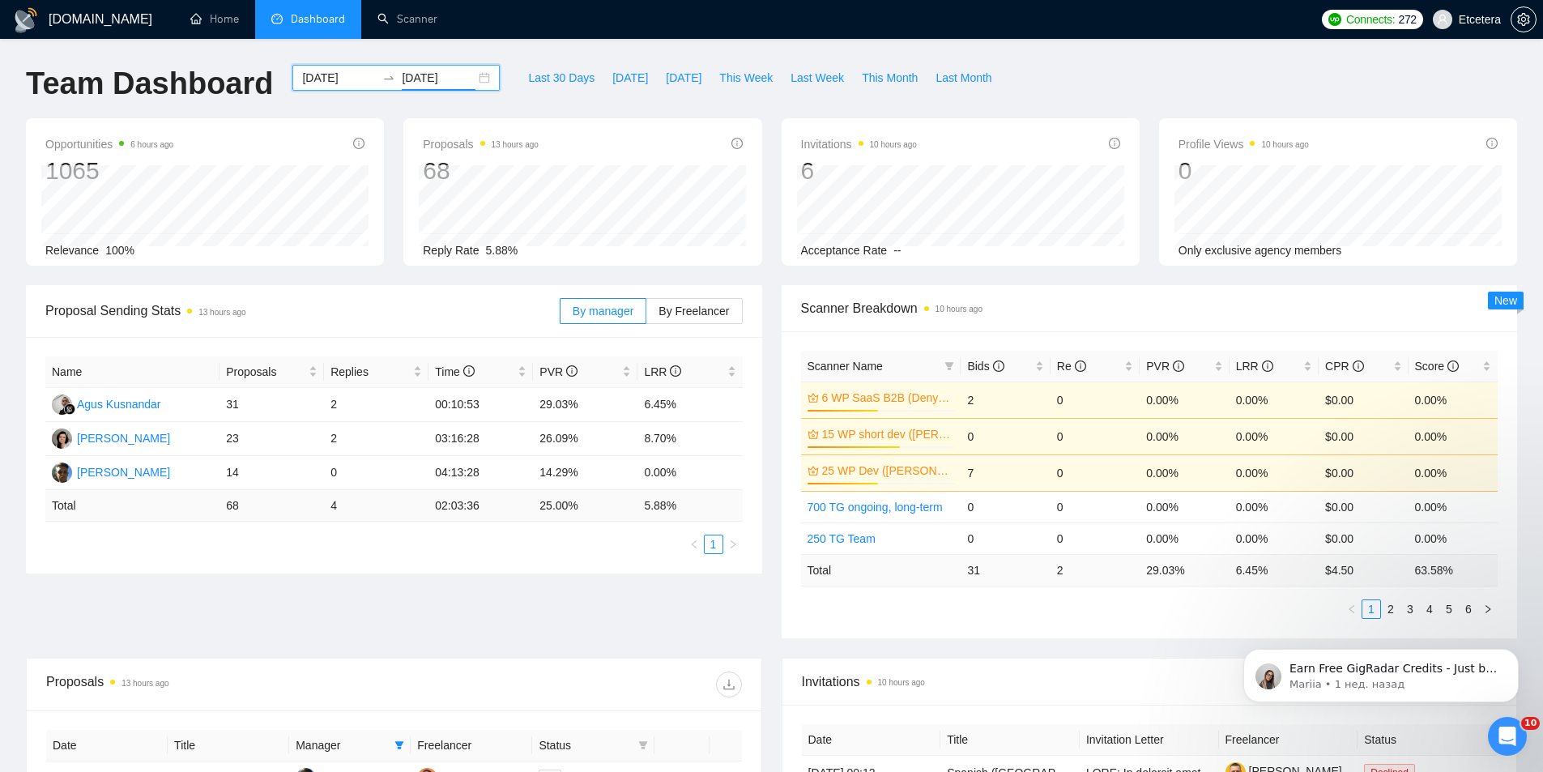
click at [471, 78] on div "[DATE] [DATE]" at bounding box center [395, 78] width 207 height 26
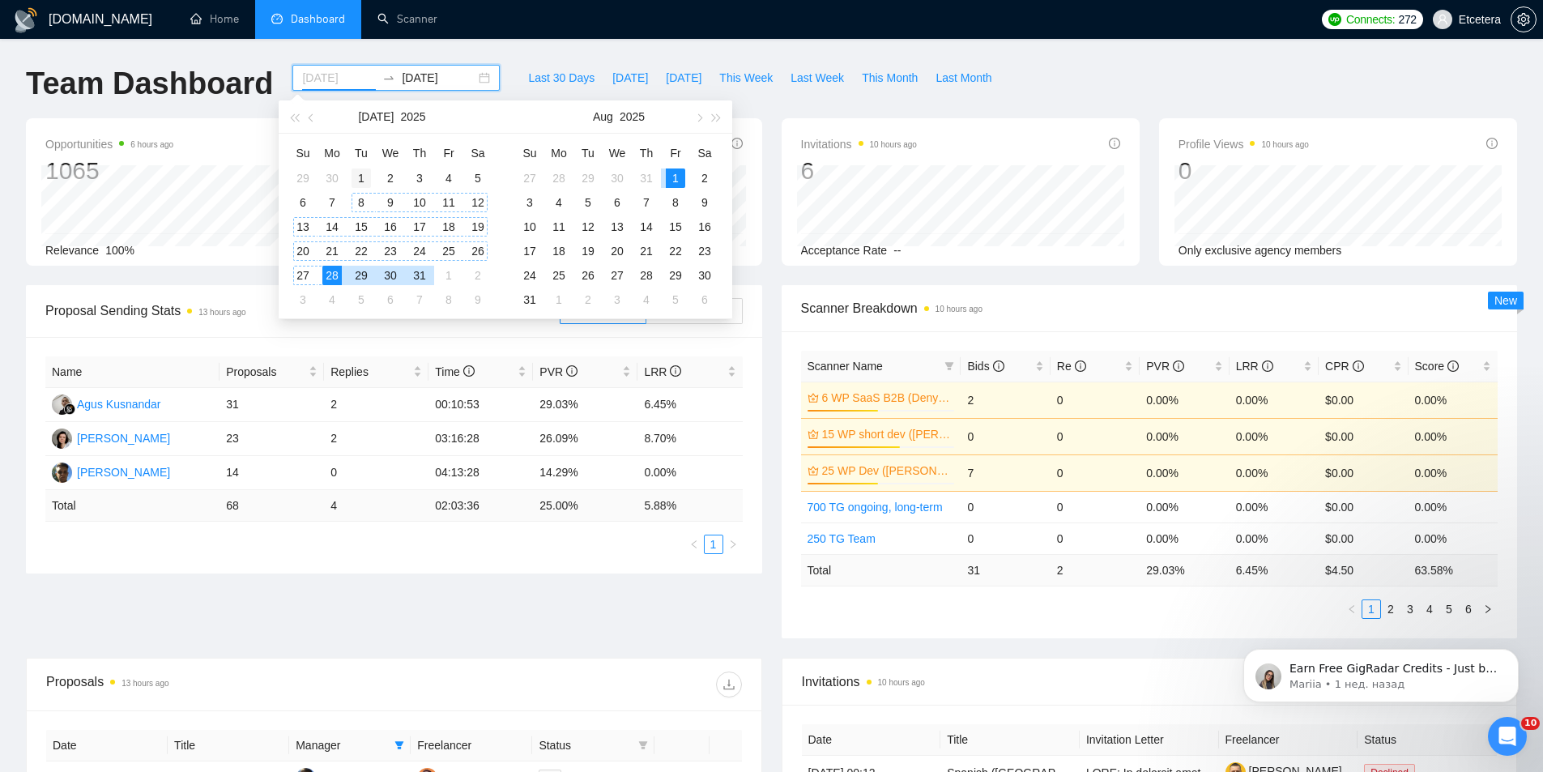
type input "[DATE]"
click at [365, 179] on div "1" at bounding box center [360, 177] width 19 height 19
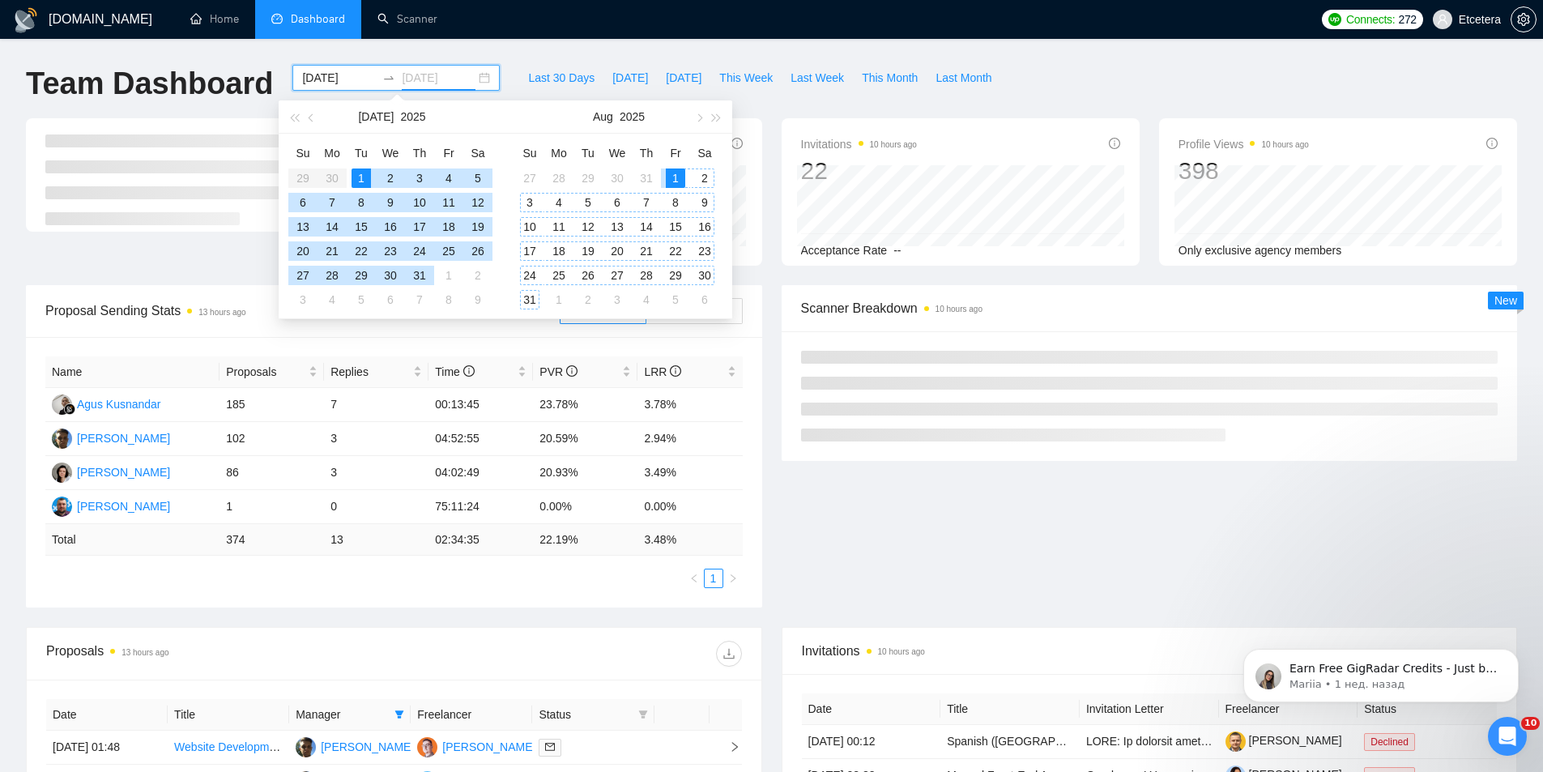
click at [532, 296] on div "31" at bounding box center [529, 299] width 19 height 19
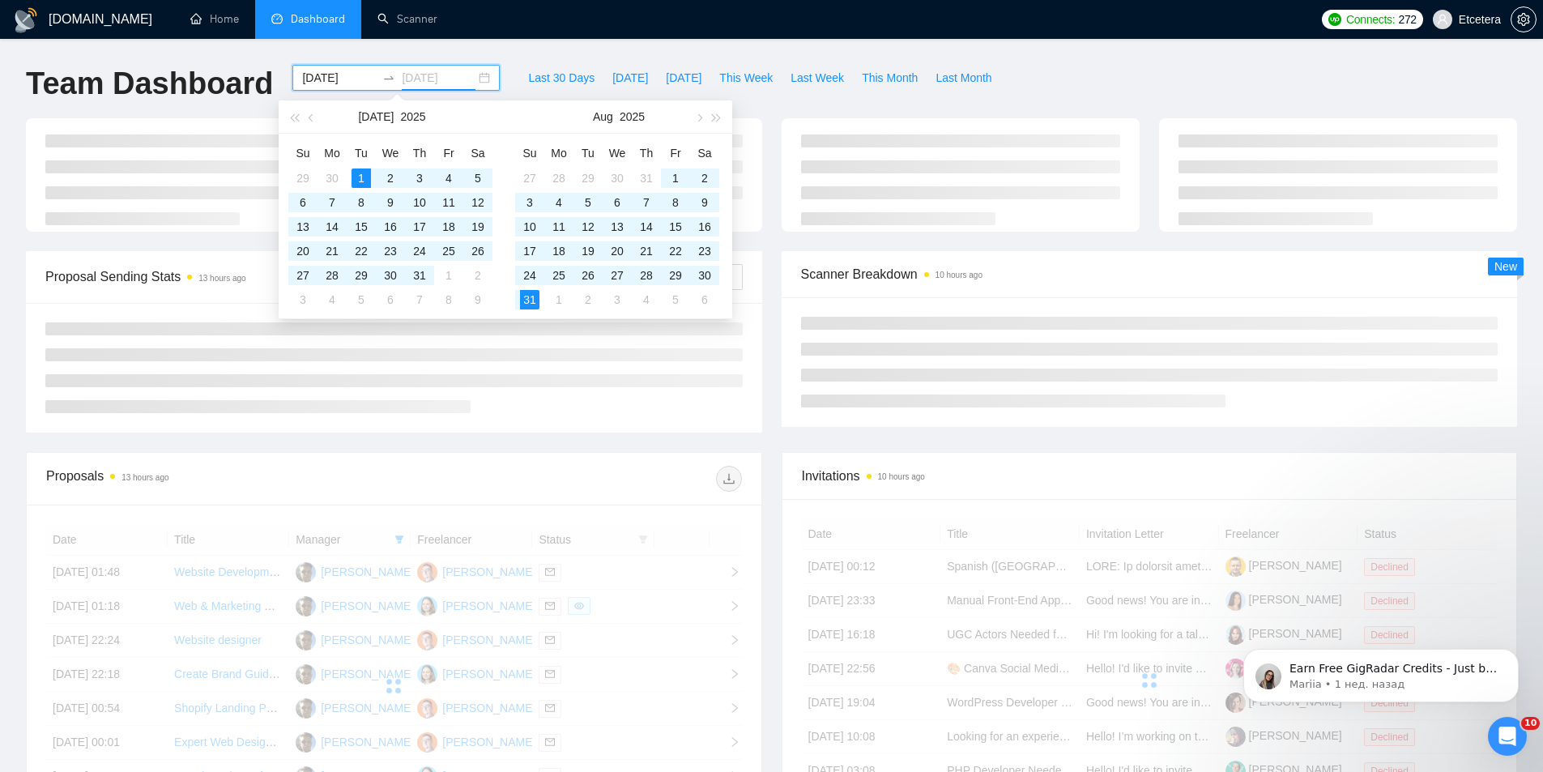
type input "[DATE]"
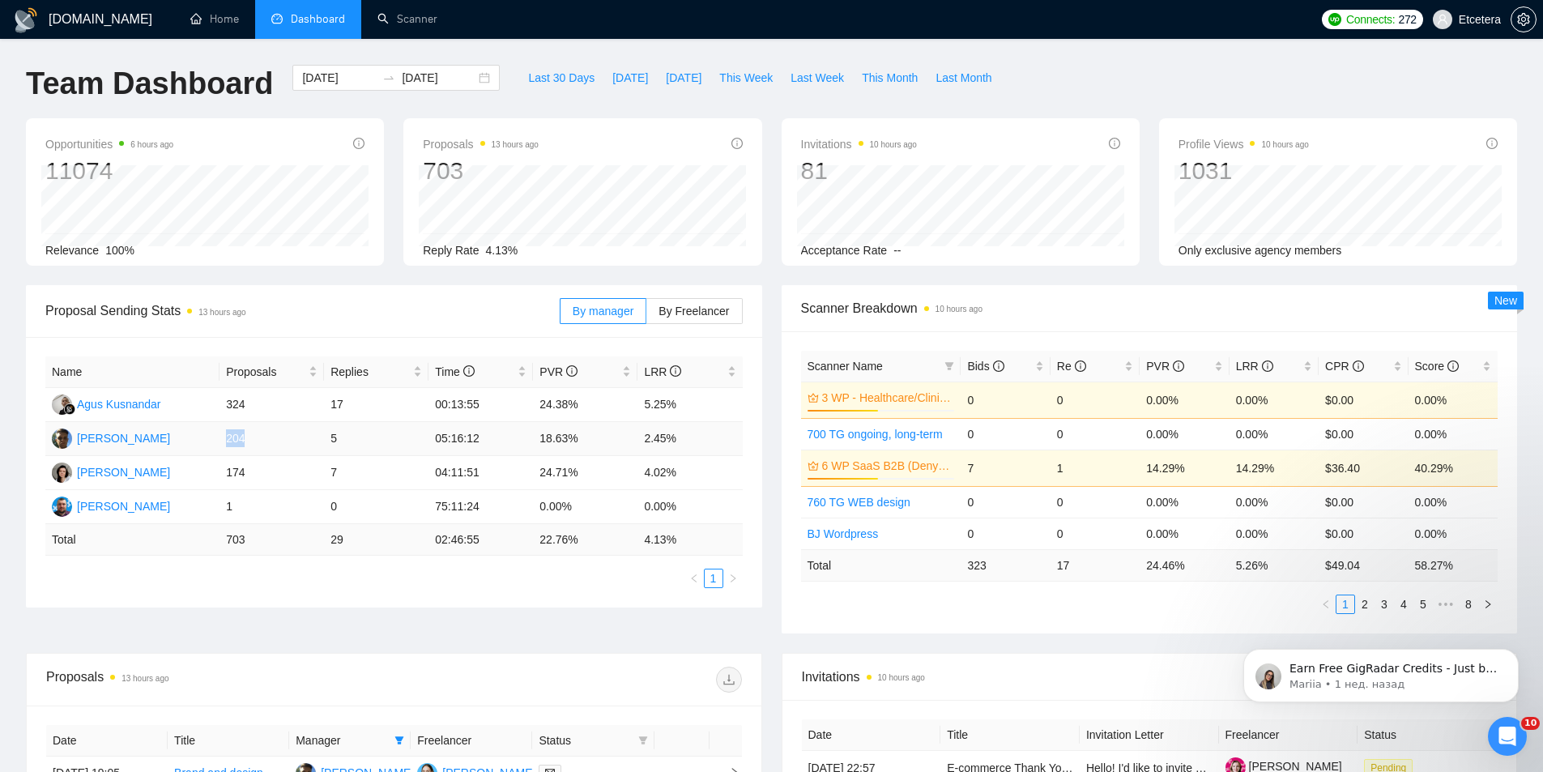
drag, startPoint x: 229, startPoint y: 437, endPoint x: 249, endPoint y: 441, distance: 20.5
click at [249, 441] on td "204" at bounding box center [271, 439] width 104 height 34
drag, startPoint x: 329, startPoint y: 440, endPoint x: 350, endPoint y: 441, distance: 21.1
click at [350, 441] on td "5" at bounding box center [376, 439] width 104 height 34
drag, startPoint x: 448, startPoint y: 441, endPoint x: 480, endPoint y: 445, distance: 32.6
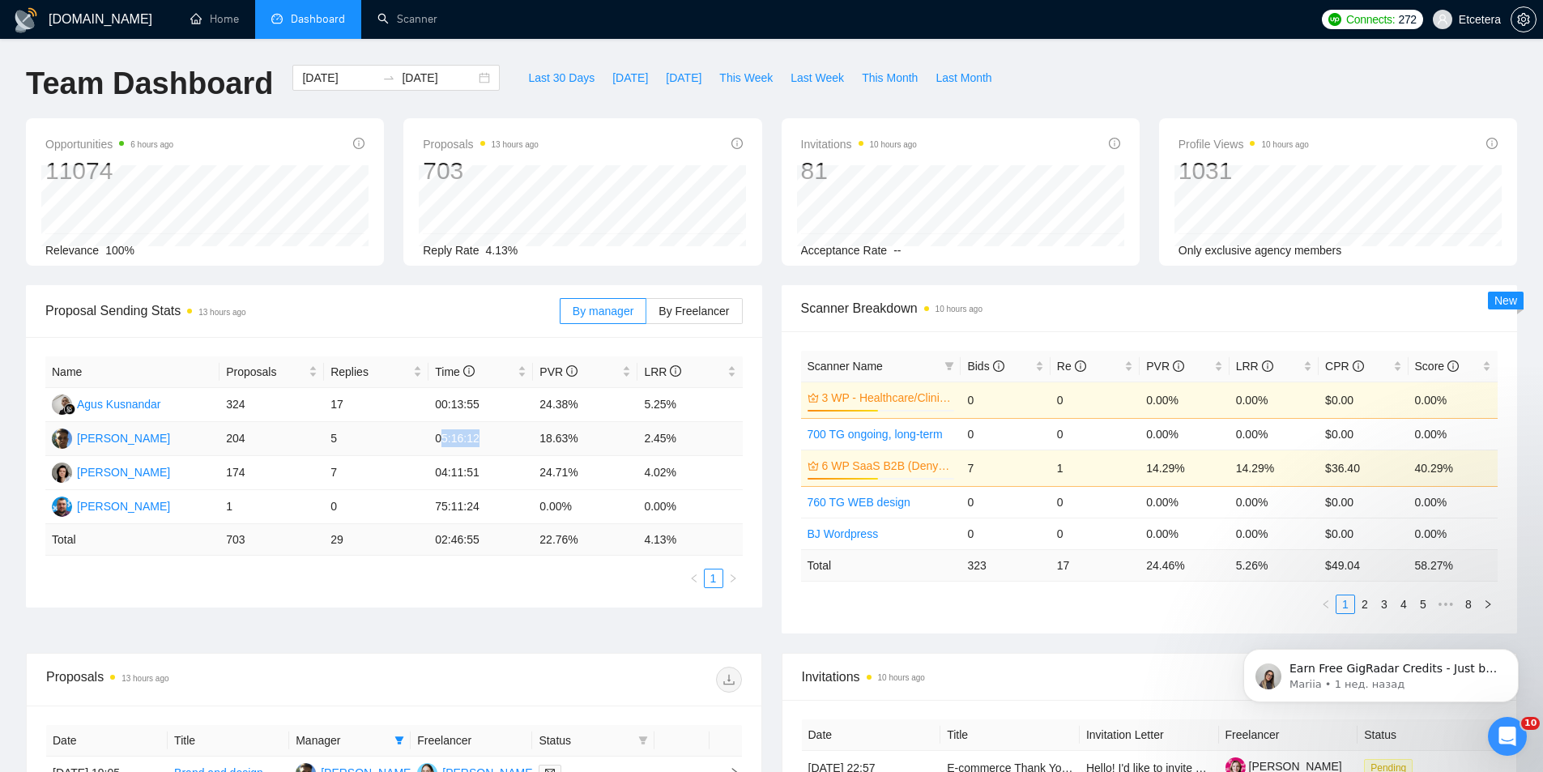
click at [480, 445] on td "05:16:12" at bounding box center [480, 439] width 104 height 34
click at [434, 437] on td "05:16:12" at bounding box center [480, 439] width 104 height 34
drag, startPoint x: 435, startPoint y: 438, endPoint x: 484, endPoint y: 441, distance: 49.5
click at [484, 441] on td "05:16:12" at bounding box center [480, 439] width 104 height 34
drag, startPoint x: 540, startPoint y: 441, endPoint x: 583, endPoint y: 445, distance: 43.1
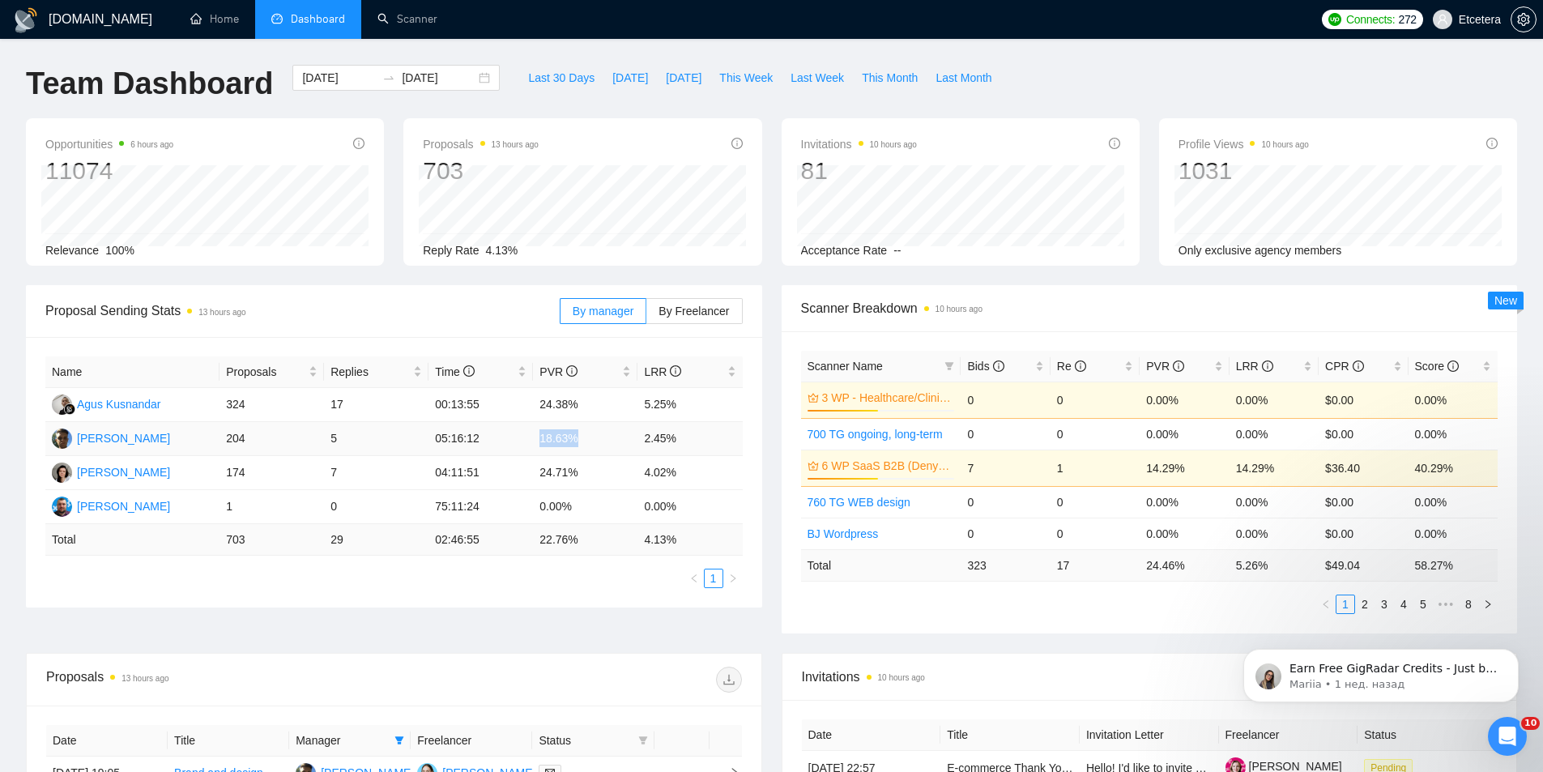
click at [583, 445] on td "18.63%" at bounding box center [585, 439] width 104 height 34
drag, startPoint x: 659, startPoint y: 436, endPoint x: 681, endPoint y: 439, distance: 22.1
click at [681, 439] on td "2.45%" at bounding box center [689, 439] width 104 height 34
click at [726, 79] on span "This Week" at bounding box center [745, 78] width 53 height 18
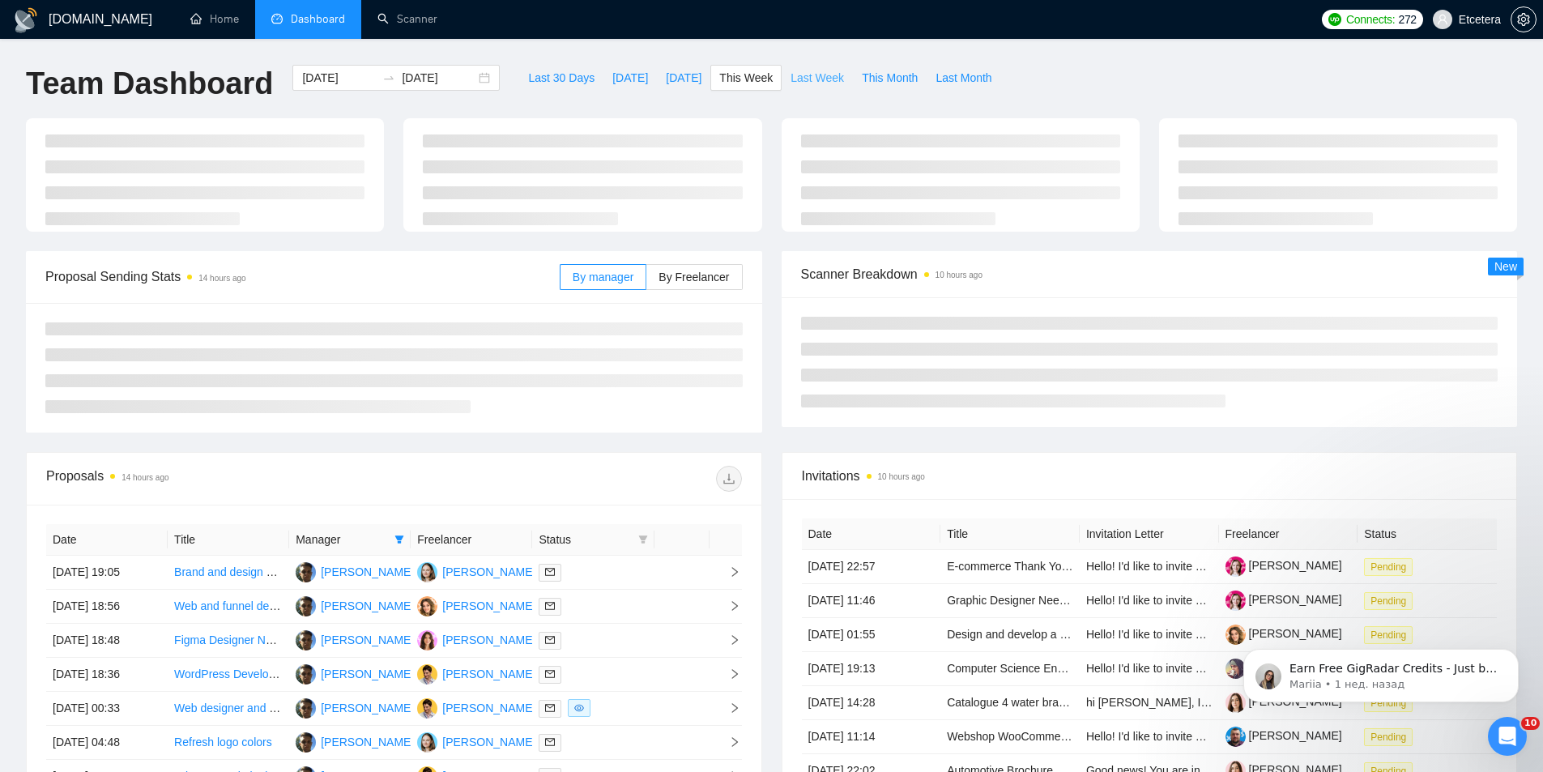
type input "[DATE]"
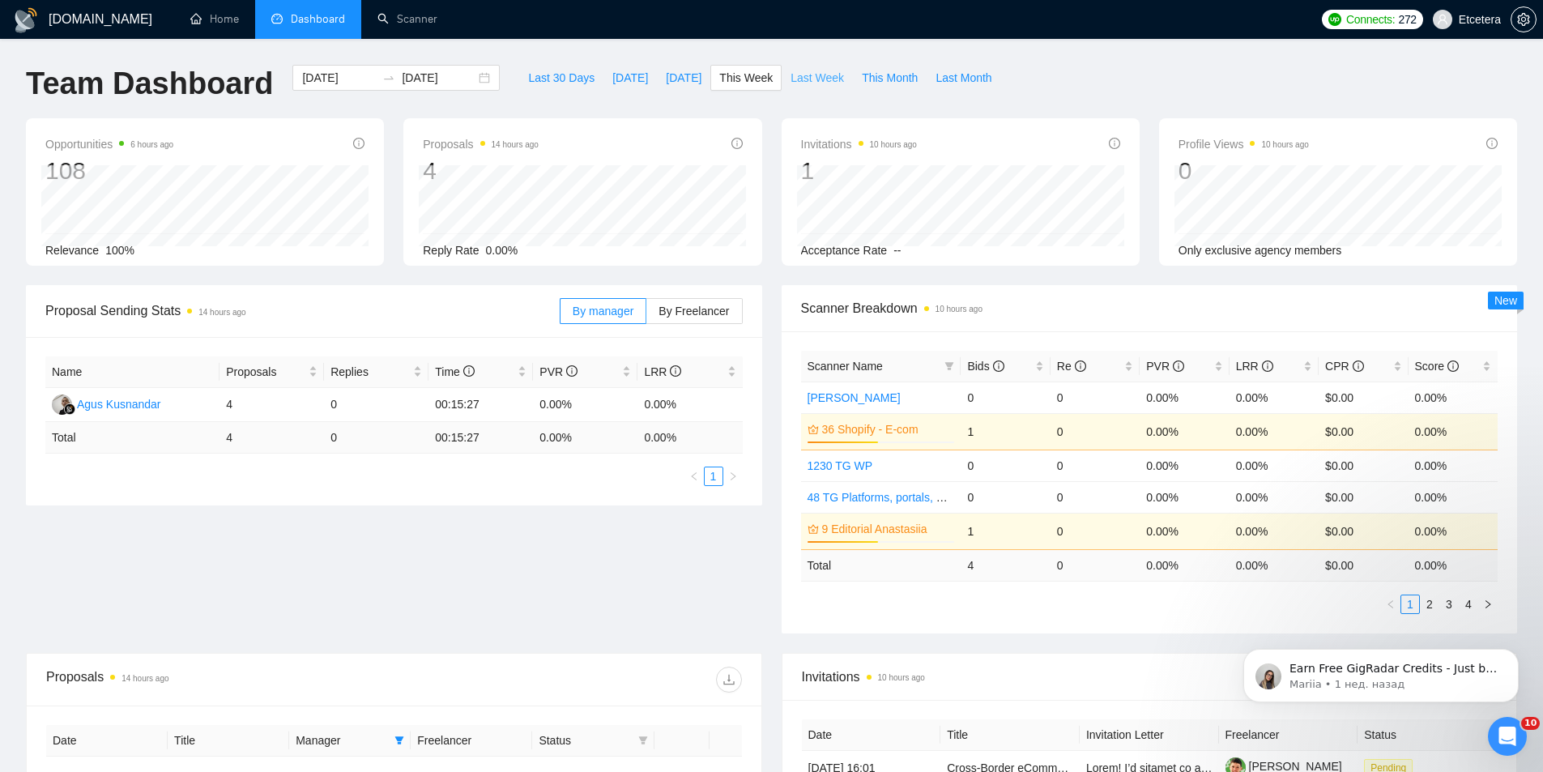
click at [801, 77] on span "Last Week" at bounding box center [816, 78] width 53 height 18
type input "[DATE]"
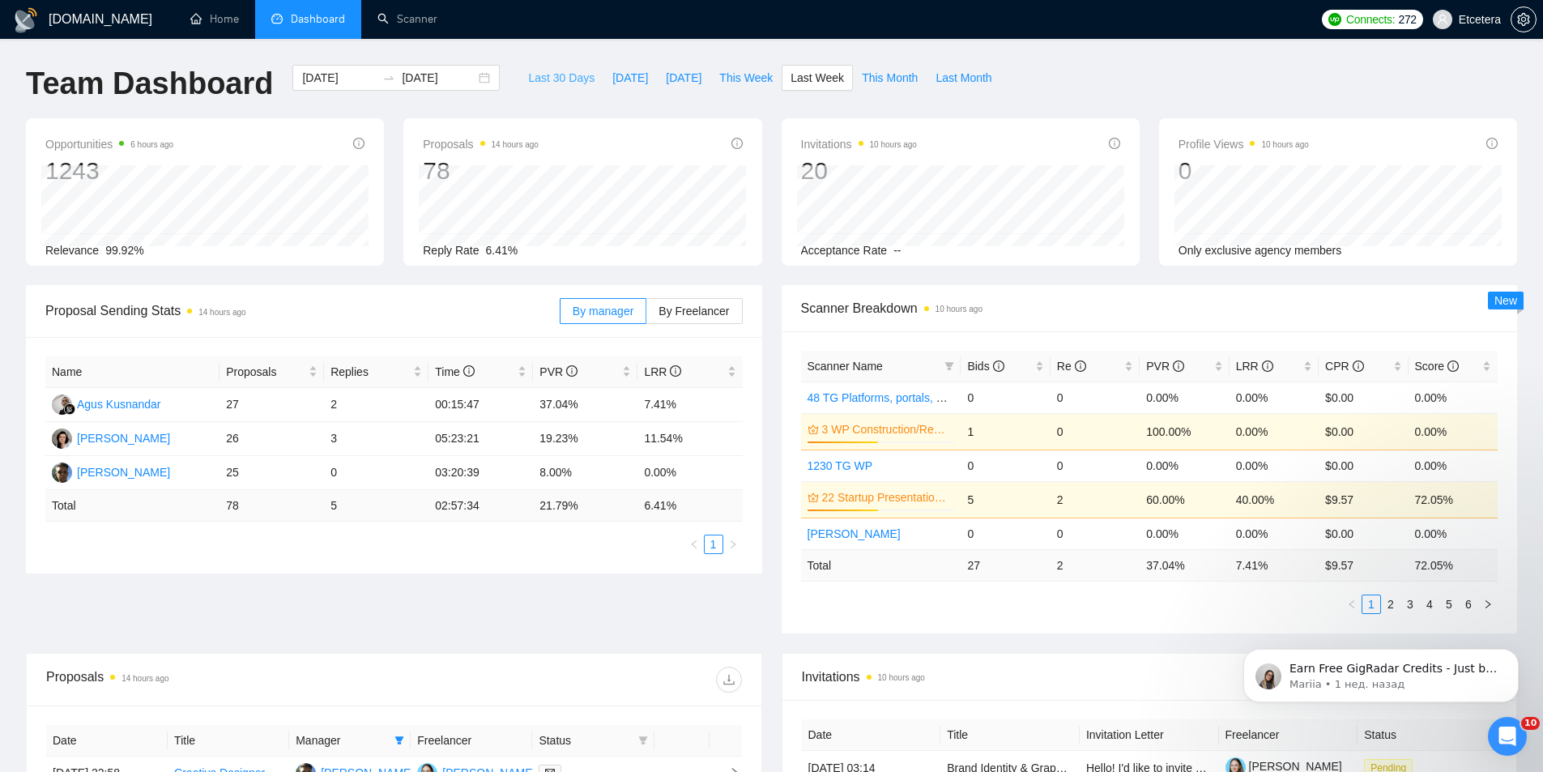
click at [560, 83] on span "Last 30 Days" at bounding box center [561, 78] width 66 height 18
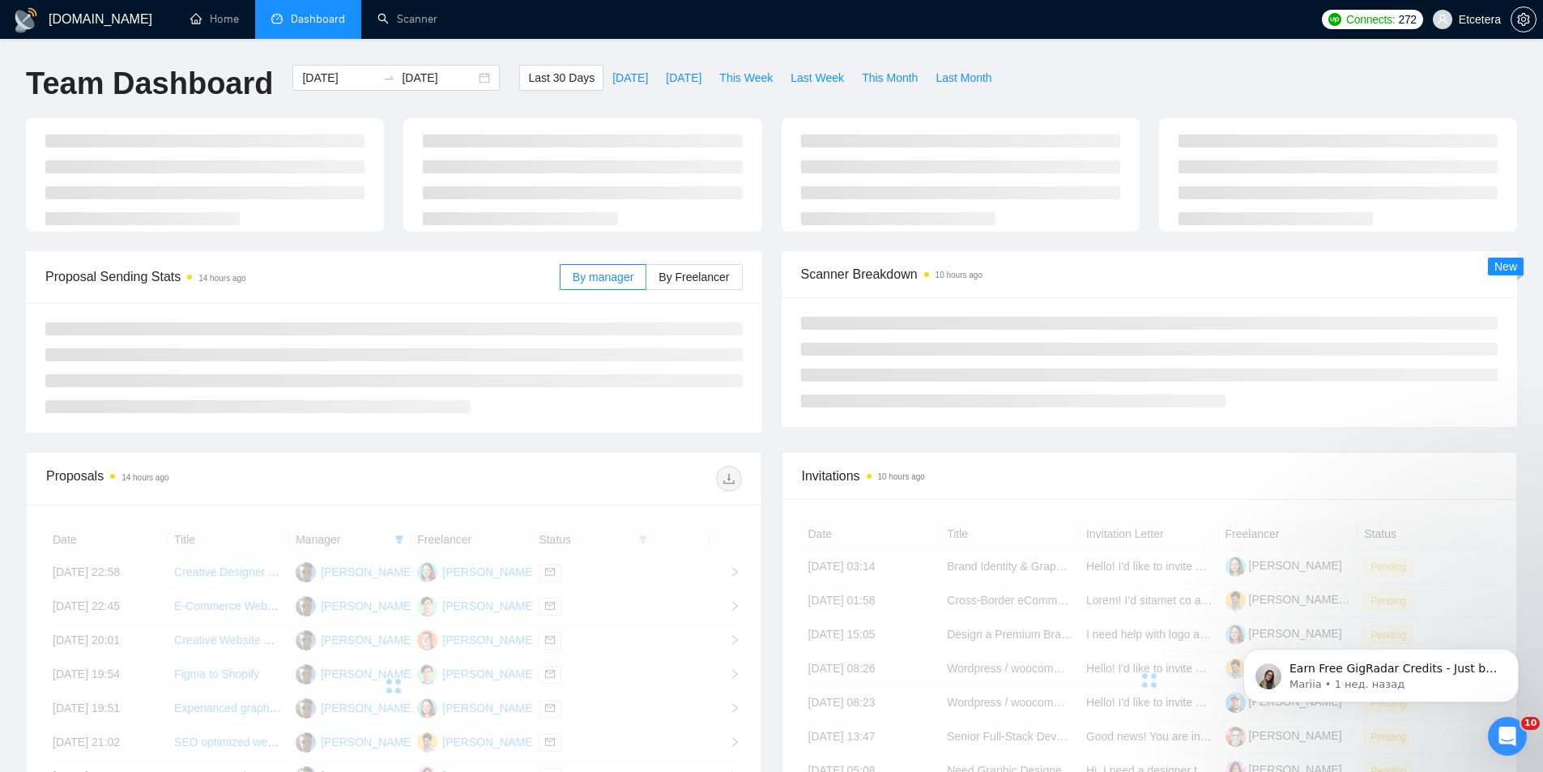
type input "[DATE]"
